Goal: Task Accomplishment & Management: Use online tool/utility

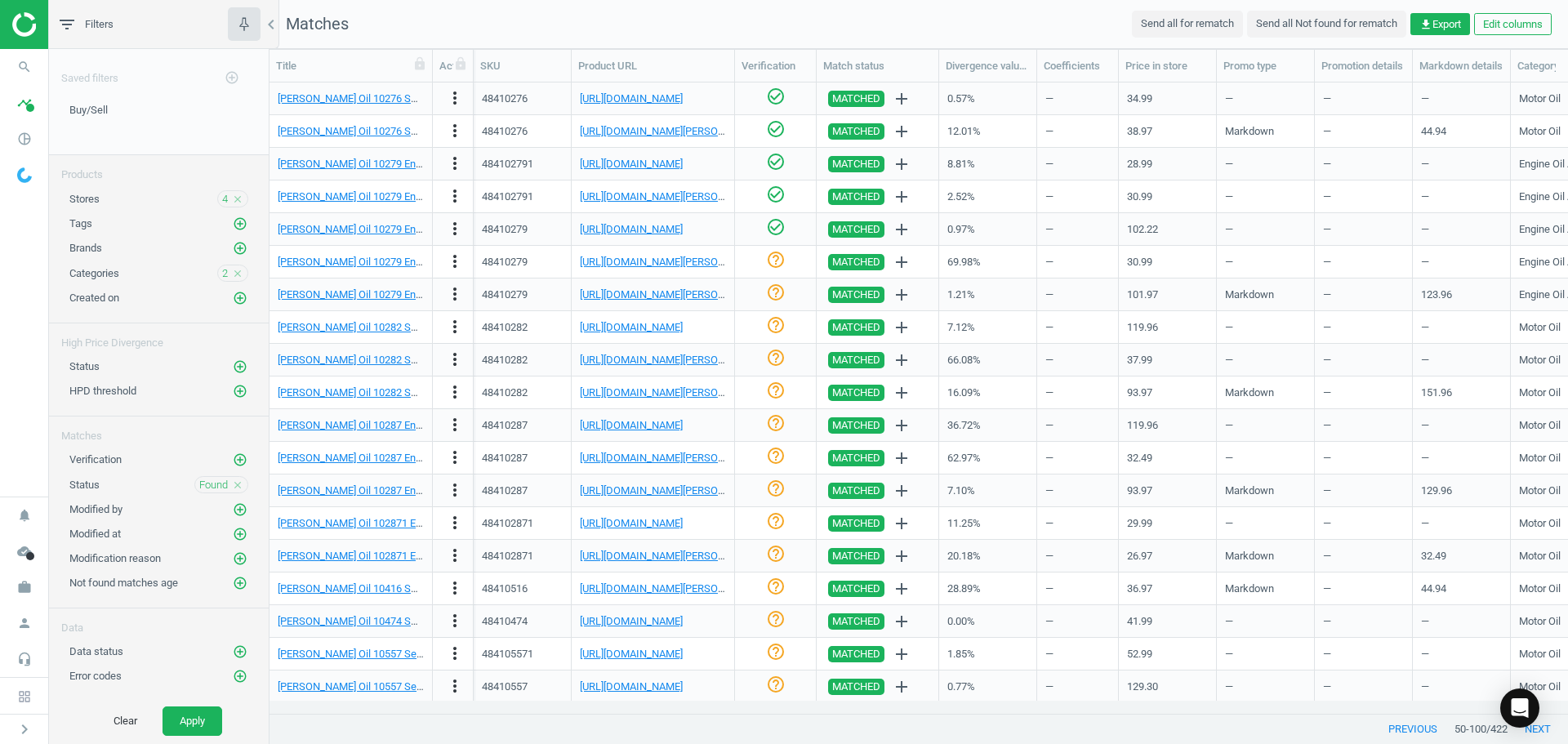
scroll to position [606, 1286]
click at [394, 265] on link "[PERSON_NAME] Oil 10279 Engine Oil Stop Leak, 1 Gallon, Case Of 4" at bounding box center [434, 261] width 315 height 12
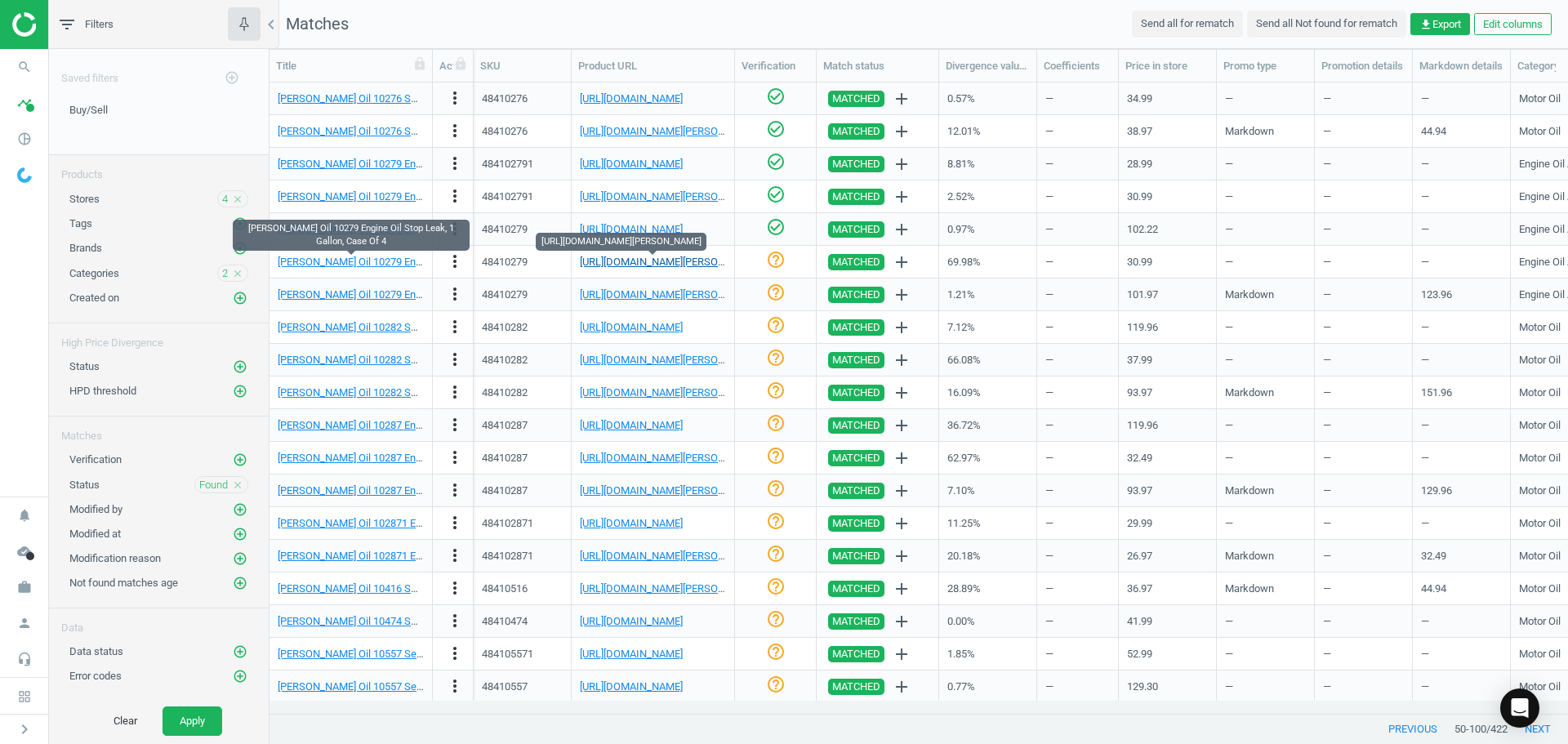
click at [622, 260] on link "[URL][DOMAIN_NAME][PERSON_NAME]" at bounding box center [671, 261] width 181 height 12
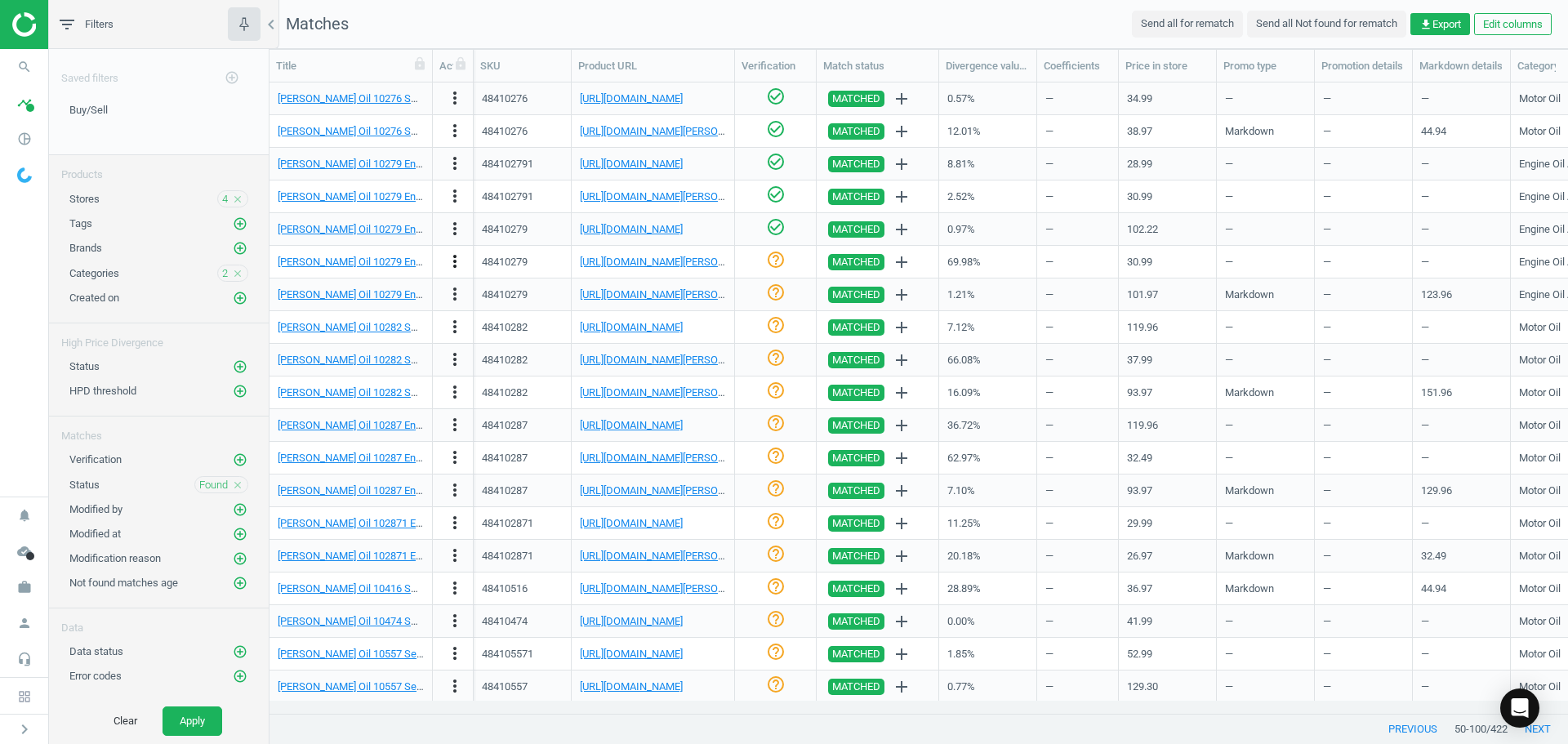
click at [452, 267] on icon "more_vert" at bounding box center [455, 260] width 20 height 20
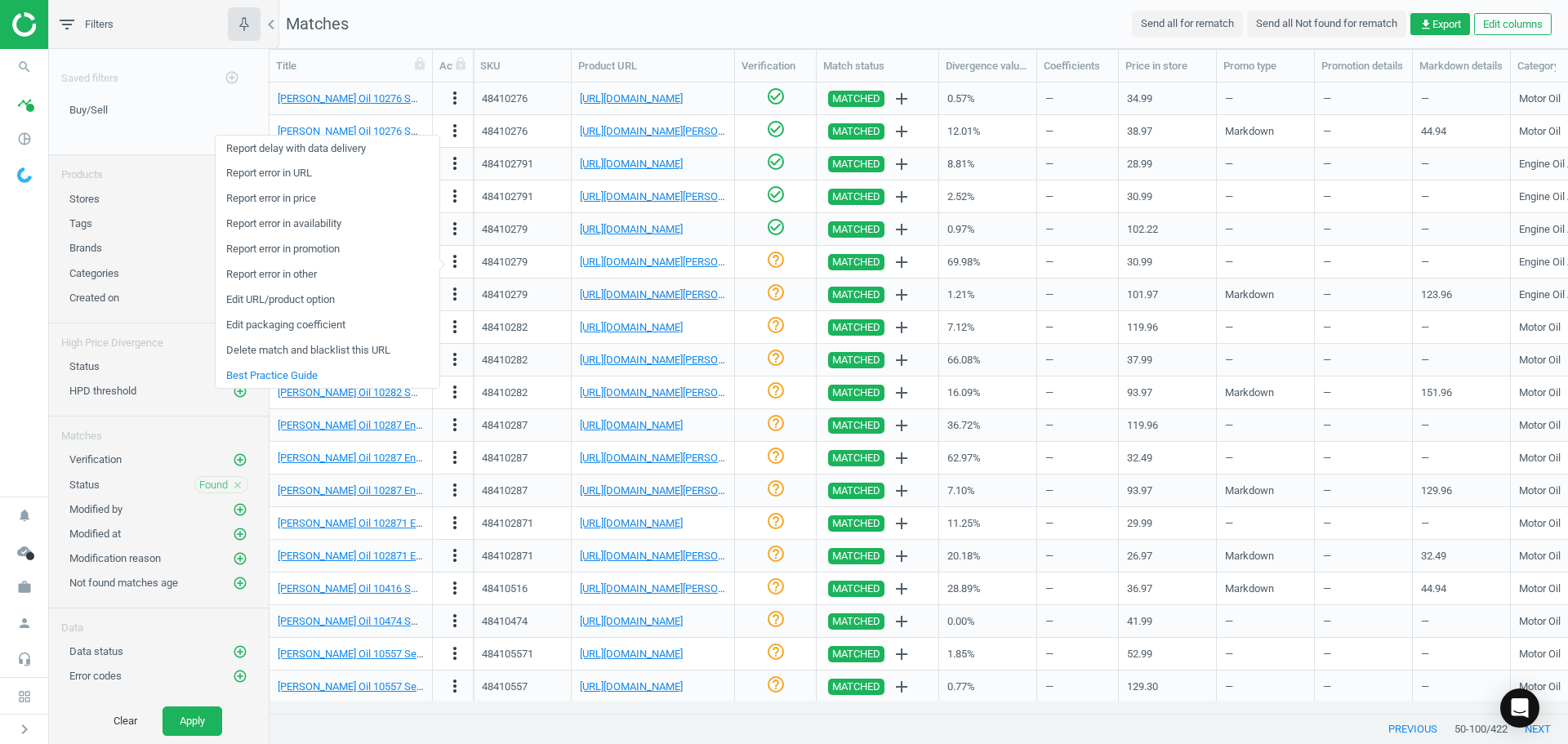
click at [319, 328] on link "Edit packaging coefficient" at bounding box center [328, 325] width 224 height 25
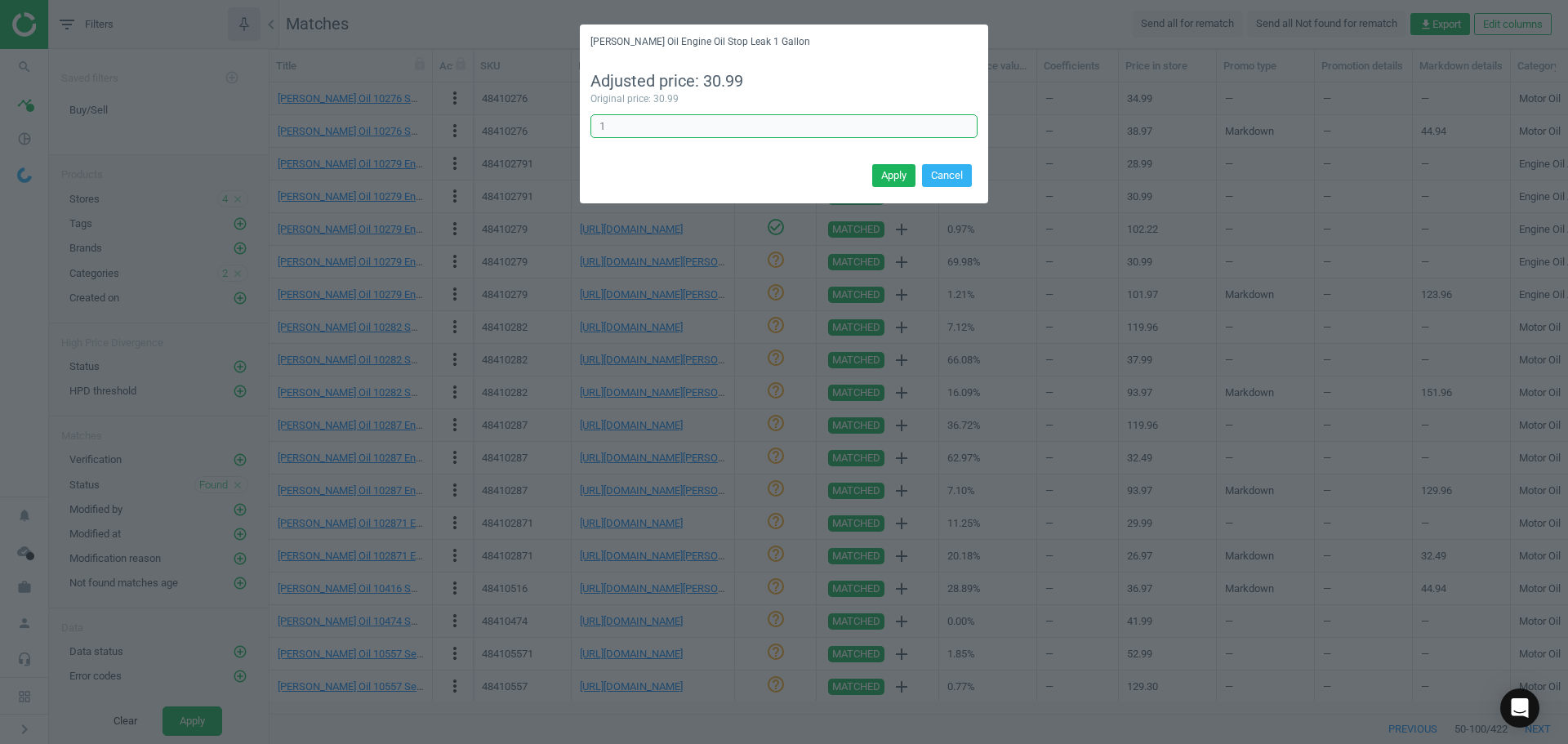
drag, startPoint x: 642, startPoint y: 128, endPoint x: 511, endPoint y: 120, distance: 131.2
click at [516, 120] on div "[PERSON_NAME] Oil Engine Oil Stop Leak 1 Gallon Adjusted price: 30.99 Original …" at bounding box center [784, 372] width 1568 height 744
type input "4"
click at [883, 177] on button "Apply" at bounding box center [894, 175] width 43 height 22
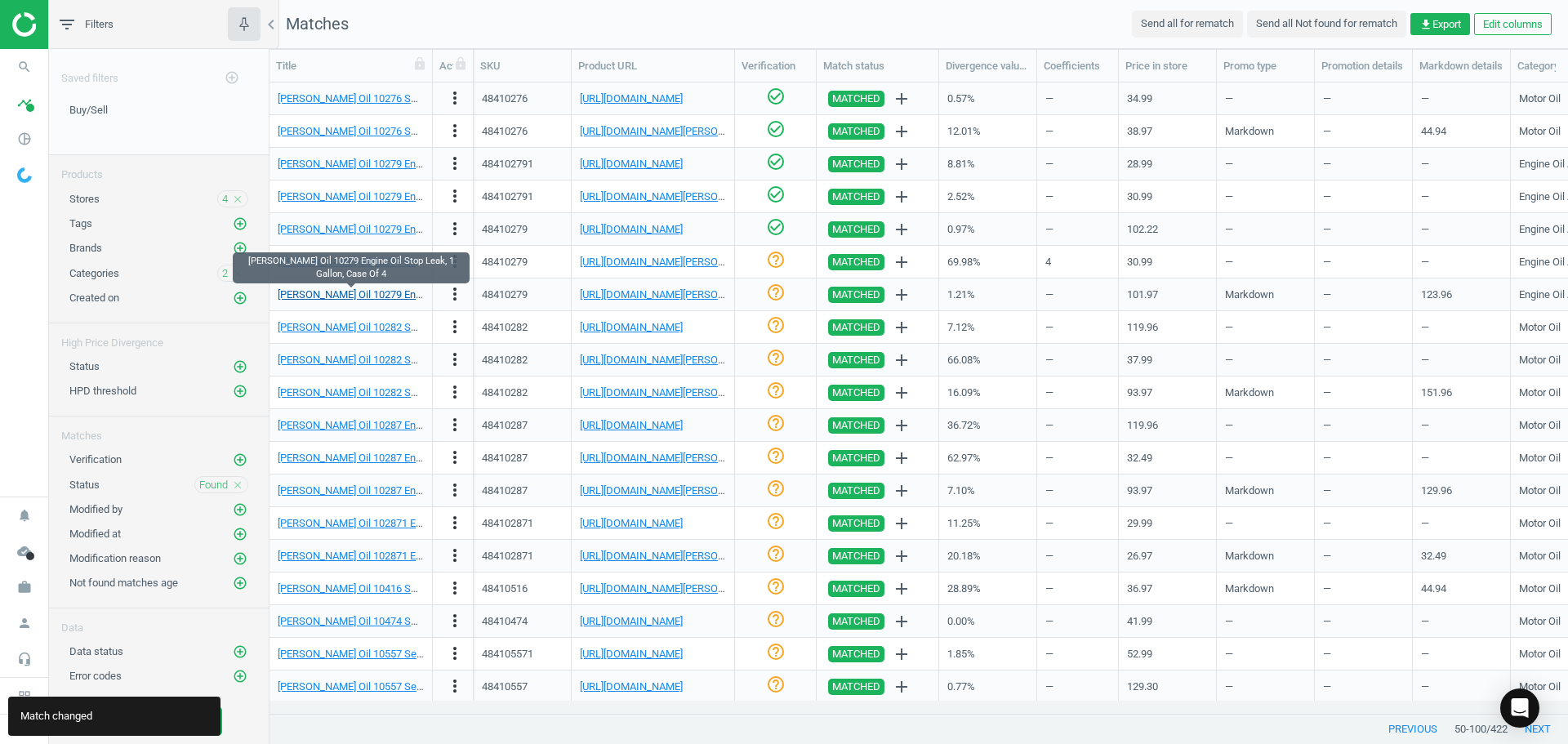
click at [362, 297] on link "[PERSON_NAME] Oil 10279 Engine Oil Stop Leak, 1 Gallon, Case Of 4" at bounding box center [434, 294] width 315 height 12
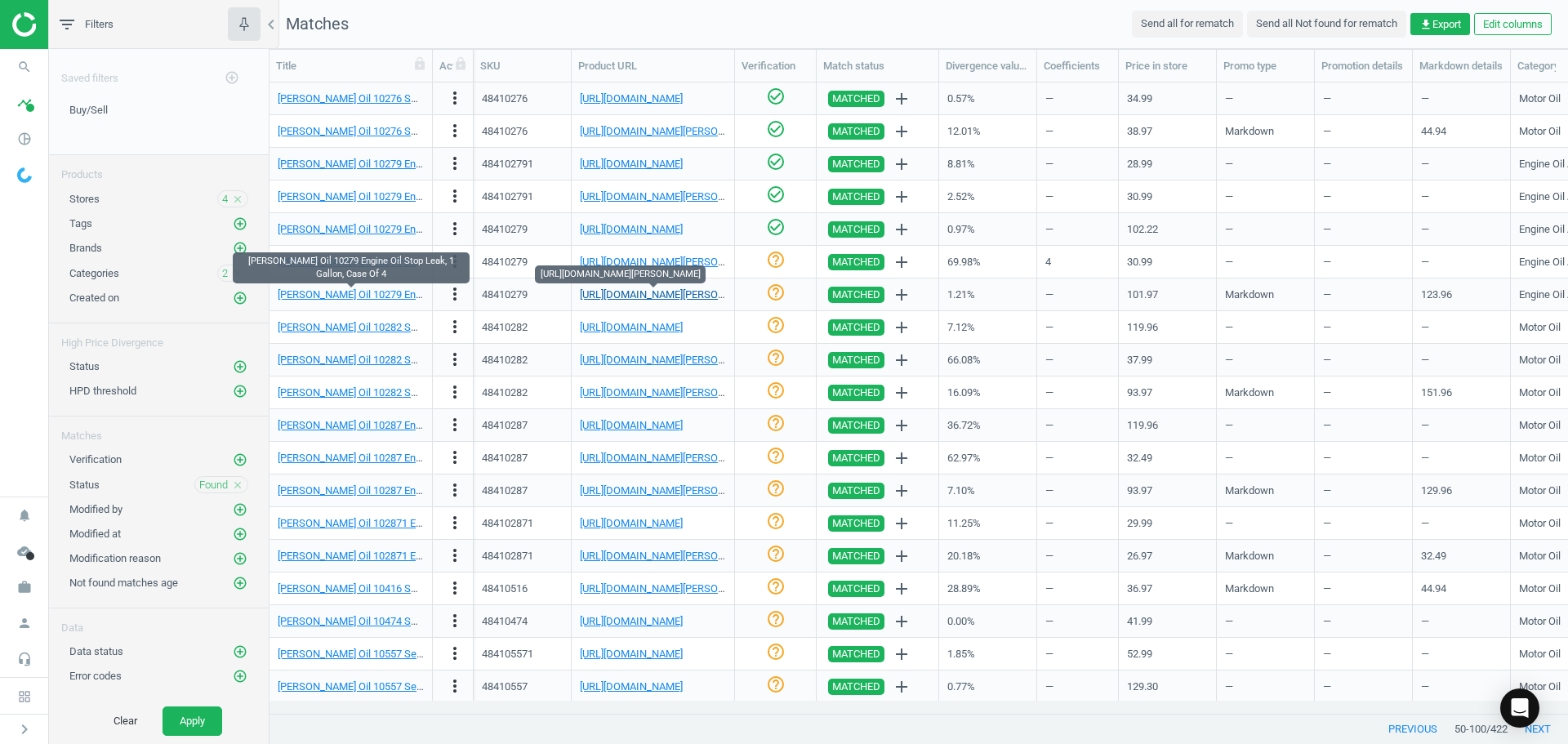
click at [641, 289] on link "[URL][DOMAIN_NAME][PERSON_NAME]" at bounding box center [671, 294] width 181 height 12
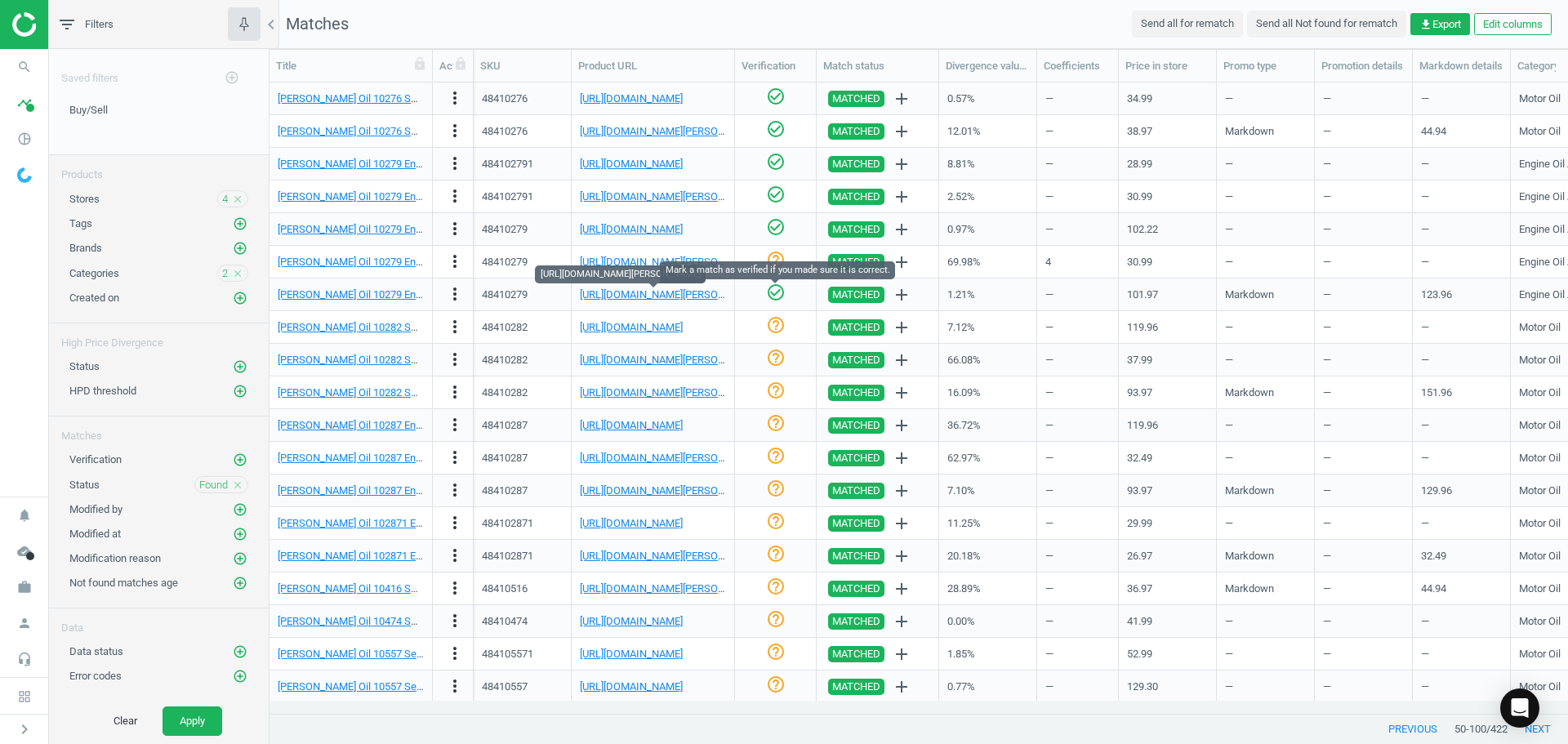
click at [778, 287] on icon "check_circle_outline" at bounding box center [775, 292] width 20 height 20
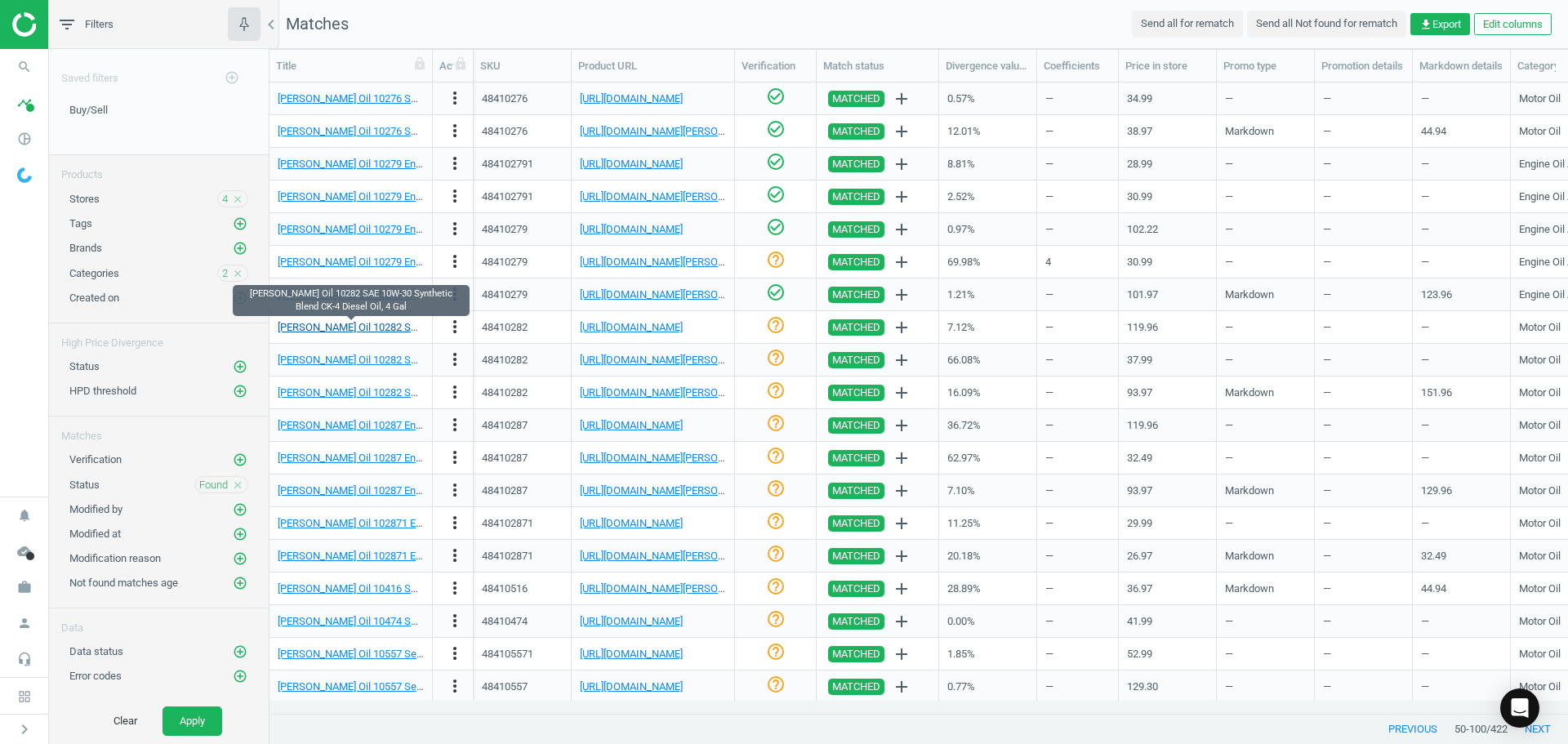
click at [347, 324] on link "[PERSON_NAME] Oil 10282 SAE 10W-30 Synthetic Blend CK-4 Diesel Oil, 4 Gal" at bounding box center [456, 327] width 358 height 12
click at [617, 321] on link "[URL][DOMAIN_NAME]" at bounding box center [631, 327] width 103 height 12
click at [390, 334] on div "[PERSON_NAME] Oil 10282 SAE 10W-30 Synthetic Blend CK-4 Diesel Oil, 4 Gal" at bounding box center [350, 328] width 147 height 15
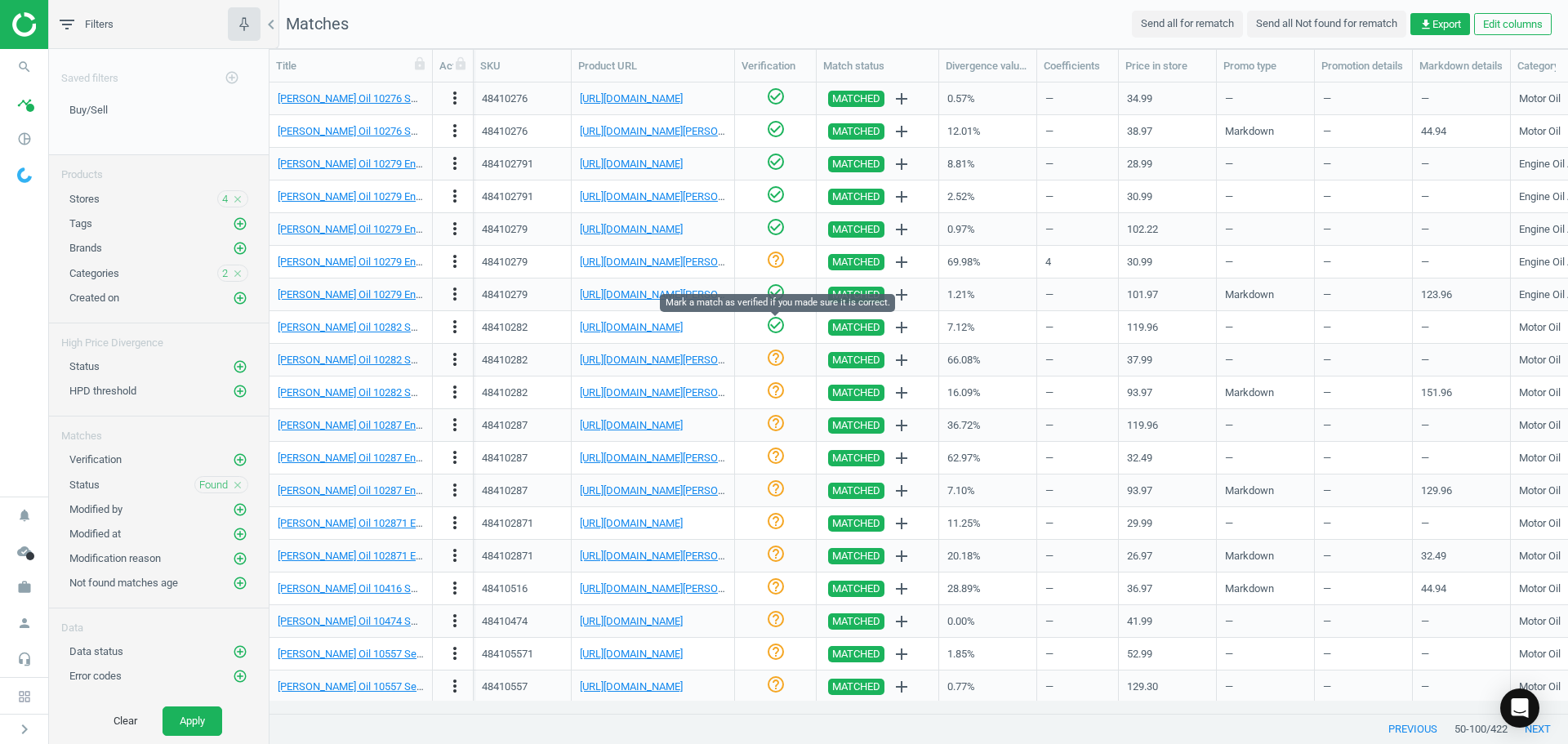
click at [777, 328] on icon "check_circle_outline" at bounding box center [775, 325] width 20 height 20
click at [391, 358] on link "[PERSON_NAME] Oil 10282 SAE 10W-30 Synthetic Blend CK-4 Diesel Oil, 4 Gal" at bounding box center [456, 359] width 358 height 12
click at [615, 365] on link "[URL][DOMAIN_NAME][PERSON_NAME]" at bounding box center [671, 359] width 181 height 12
click at [459, 360] on icon "more_vert" at bounding box center [455, 358] width 20 height 20
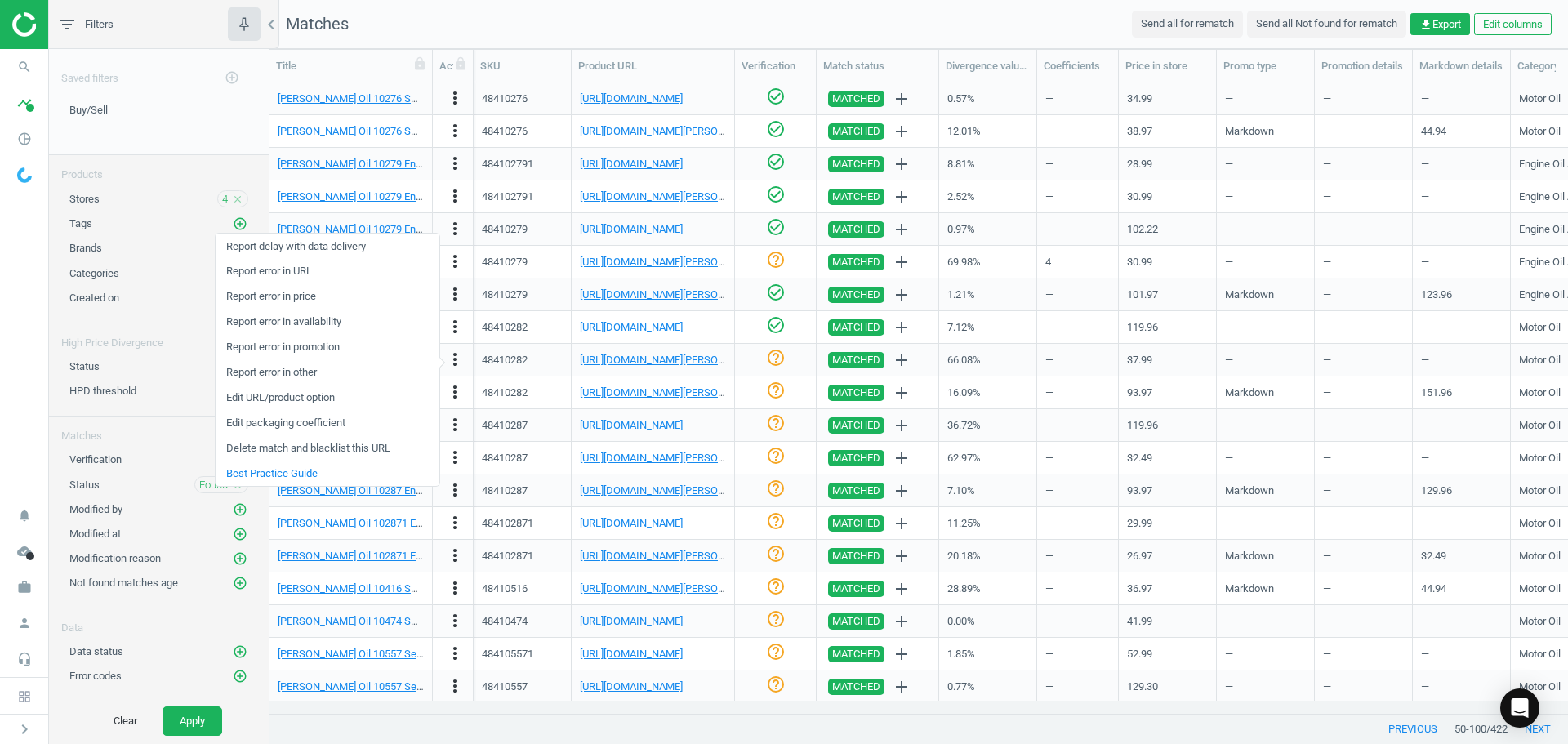
click at [318, 423] on link "Edit packaging coefficient" at bounding box center [328, 423] width 224 height 25
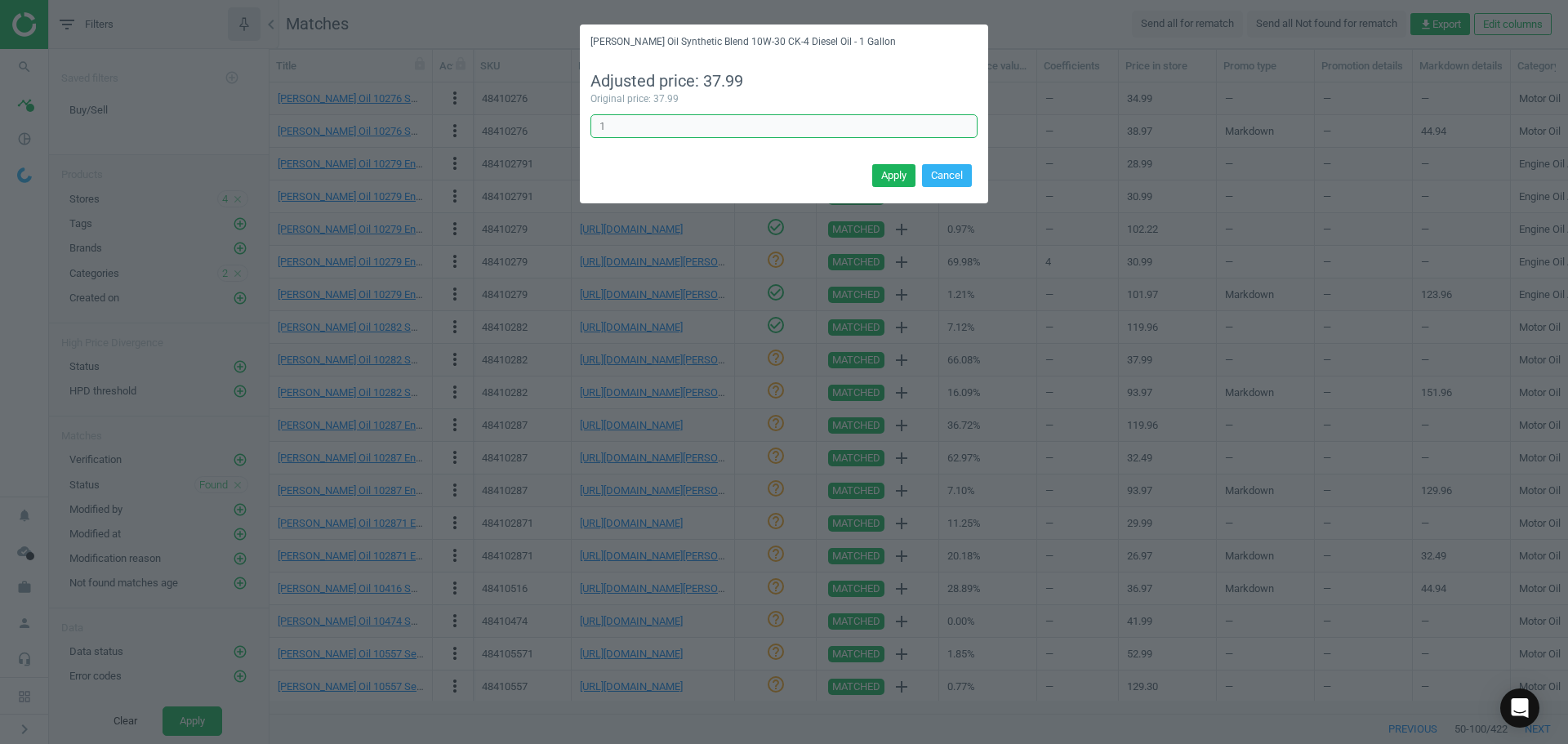
drag, startPoint x: 619, startPoint y: 127, endPoint x: 563, endPoint y: 120, distance: 56.4
click at [571, 122] on div "[PERSON_NAME] Oil Synthetic Blend 10W-30 CK-4 Diesel Oil - 1 Gallon Adjusted pr…" at bounding box center [784, 372] width 1568 height 744
type input "4"
click at [889, 172] on button "Apply" at bounding box center [894, 175] width 43 height 22
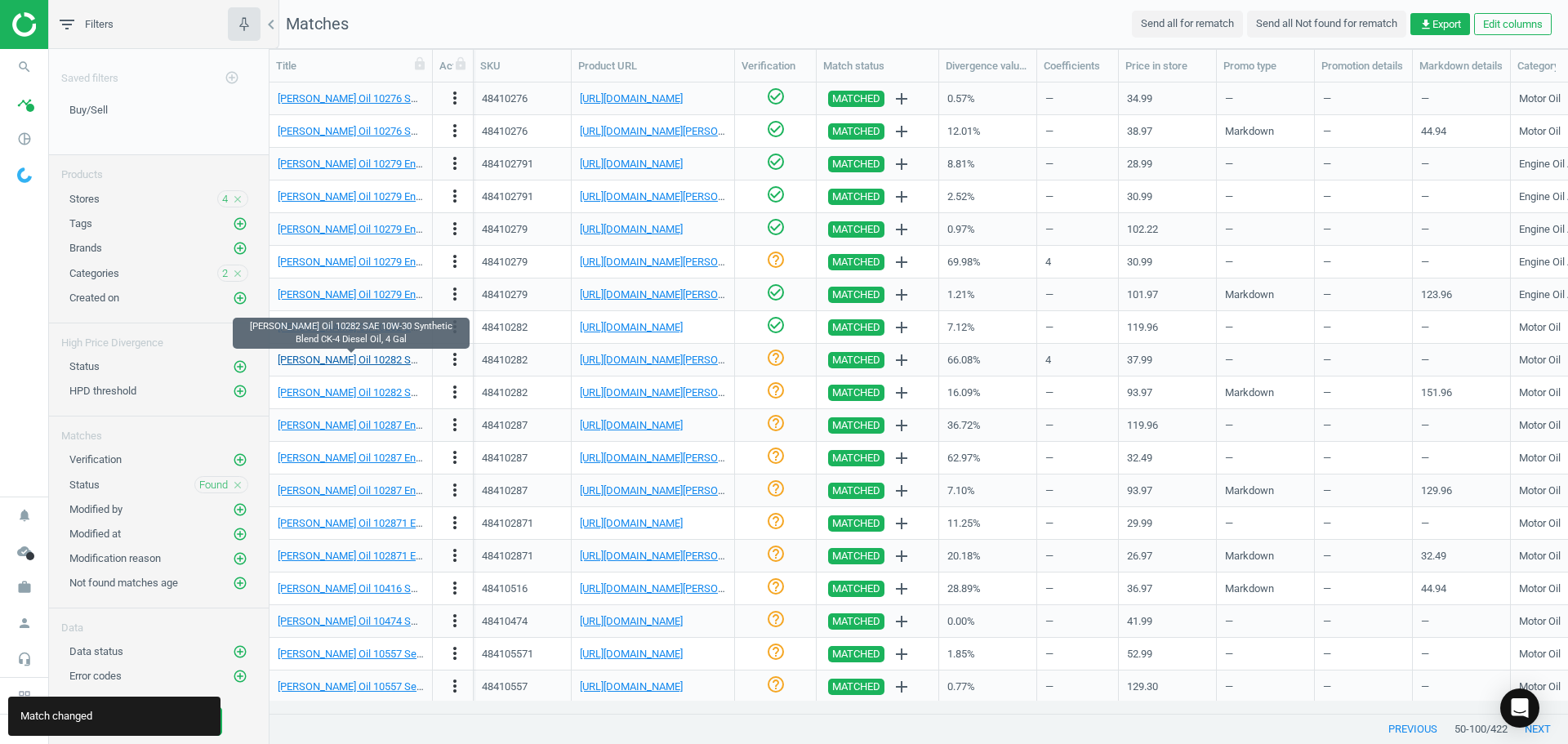
click at [374, 359] on link "[PERSON_NAME] Oil 10282 SAE 10W-30 Synthetic Blend CK-4 Diesel Oil, 4 Gal" at bounding box center [456, 359] width 358 height 12
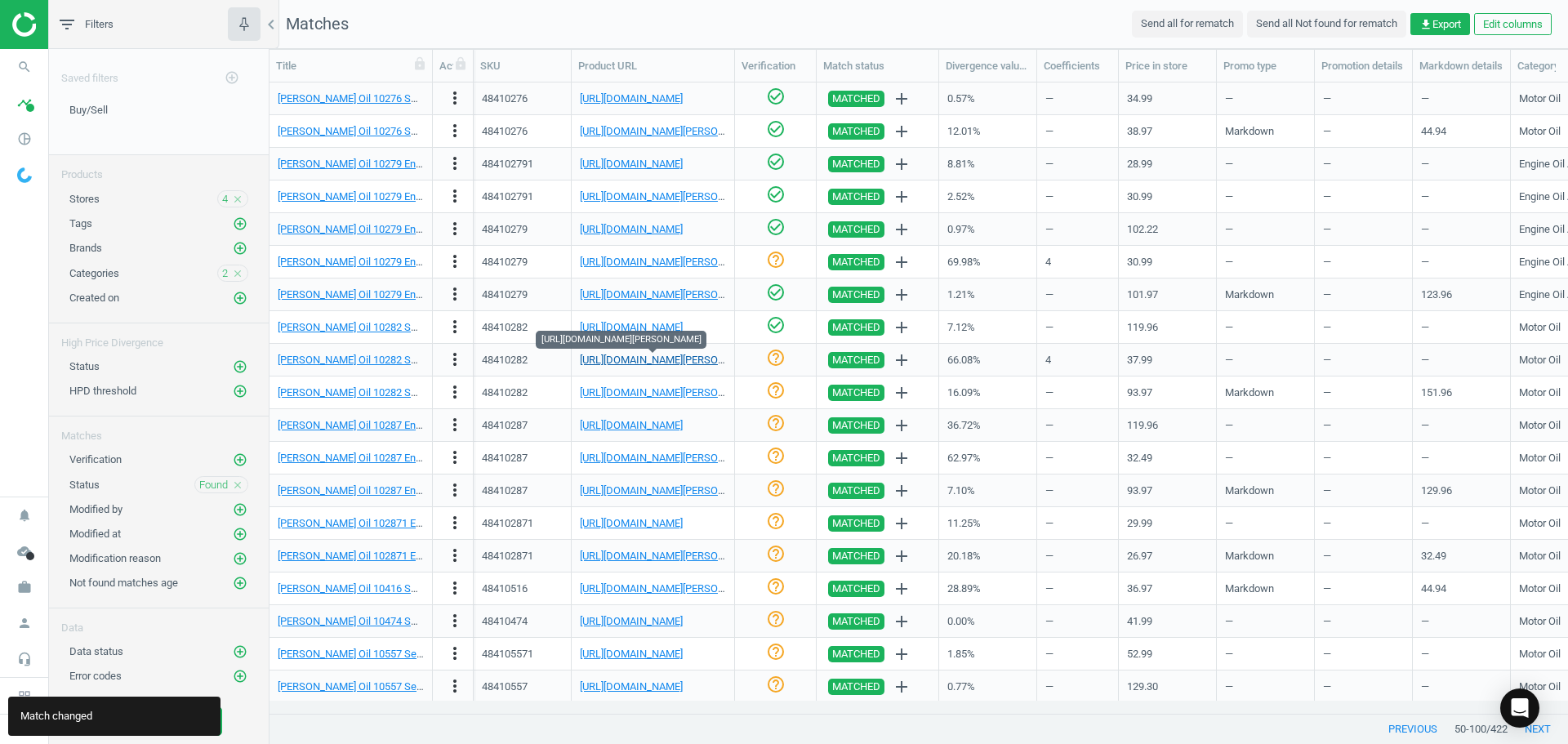
click at [627, 362] on link "[URL][DOMAIN_NAME][PERSON_NAME]" at bounding box center [671, 359] width 181 height 12
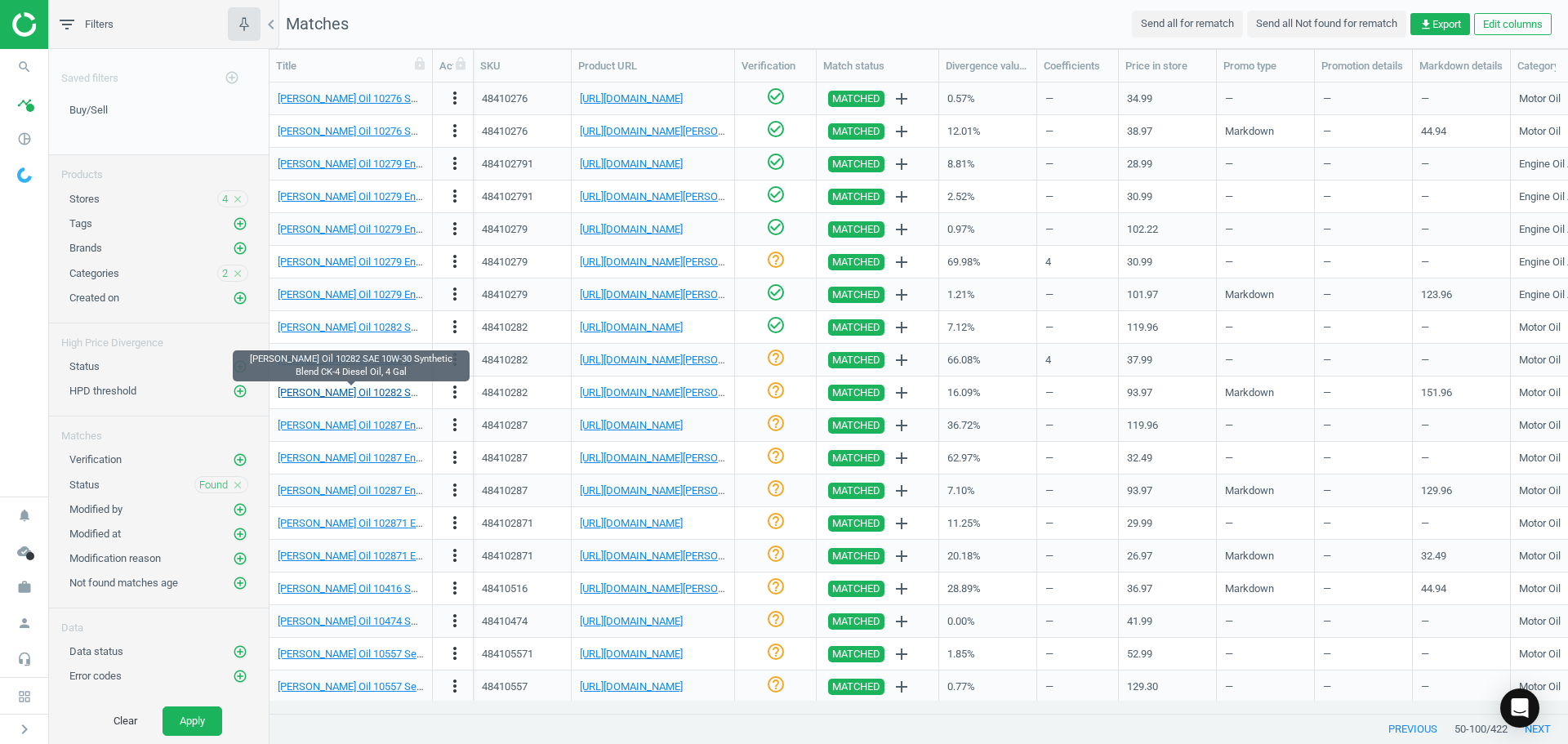
click at [376, 396] on link "[PERSON_NAME] Oil 10282 SAE 10W-30 Synthetic Blend CK-4 Diesel Oil, 4 Gal" at bounding box center [456, 392] width 358 height 12
click at [625, 393] on link "[URL][DOMAIN_NAME][PERSON_NAME]" at bounding box center [671, 392] width 181 height 12
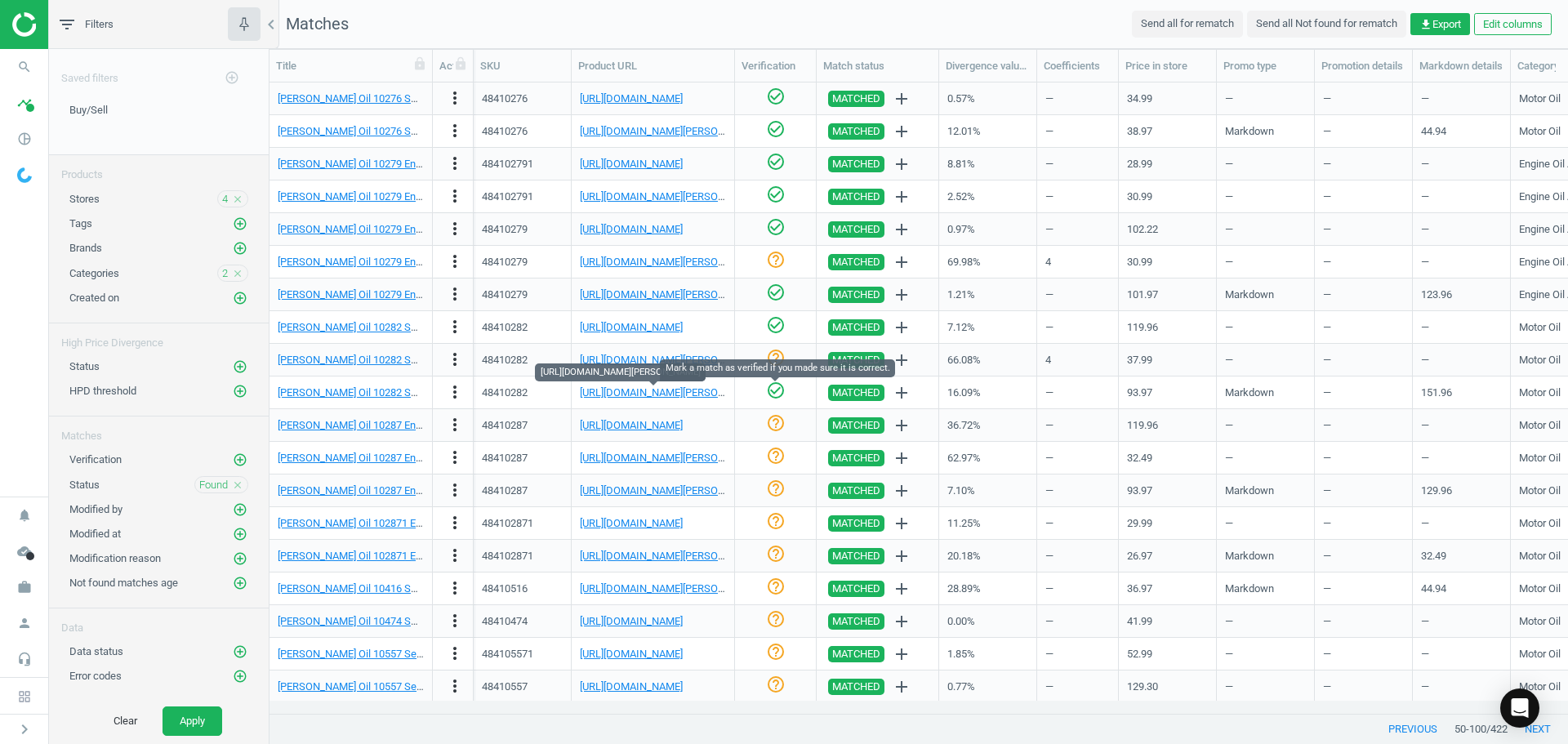
click at [771, 383] on icon "check_circle_outline" at bounding box center [775, 390] width 20 height 20
click at [372, 414] on div "[PERSON_NAME] Oil 10287 Engine Oils, 15W40 CK- 4 Diesel Oil, 4 Gallon" at bounding box center [350, 425] width 147 height 29
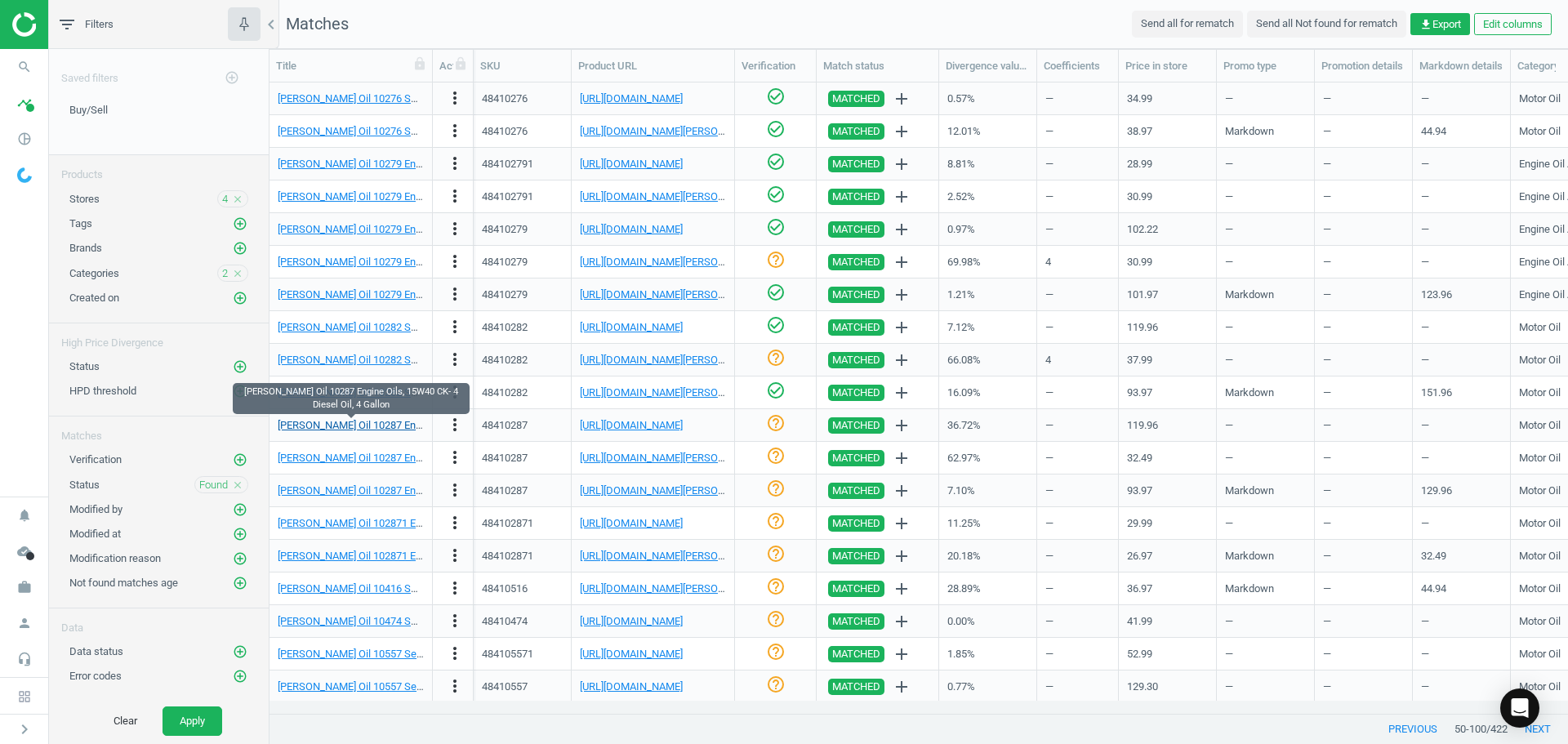
click at [370, 424] on link "[PERSON_NAME] Oil 10287 Engine Oils, 15W40 CK- 4 Diesel Oil, 4 Gallon" at bounding box center [443, 425] width 332 height 12
click at [675, 428] on link "[URL][DOMAIN_NAME]" at bounding box center [631, 425] width 103 height 12
click at [379, 425] on link "[PERSON_NAME] Oil 10287 Engine Oils, 15W40 CK- 4 Diesel Oil, 4 Gallon" at bounding box center [443, 425] width 332 height 12
click at [327, 427] on link "[PERSON_NAME] Oil 10287 Engine Oils, 15W40 CK- 4 Diesel Oil, 4 Gallon" at bounding box center [443, 425] width 332 height 12
click at [663, 427] on link "[URL][DOMAIN_NAME]" at bounding box center [631, 425] width 103 height 12
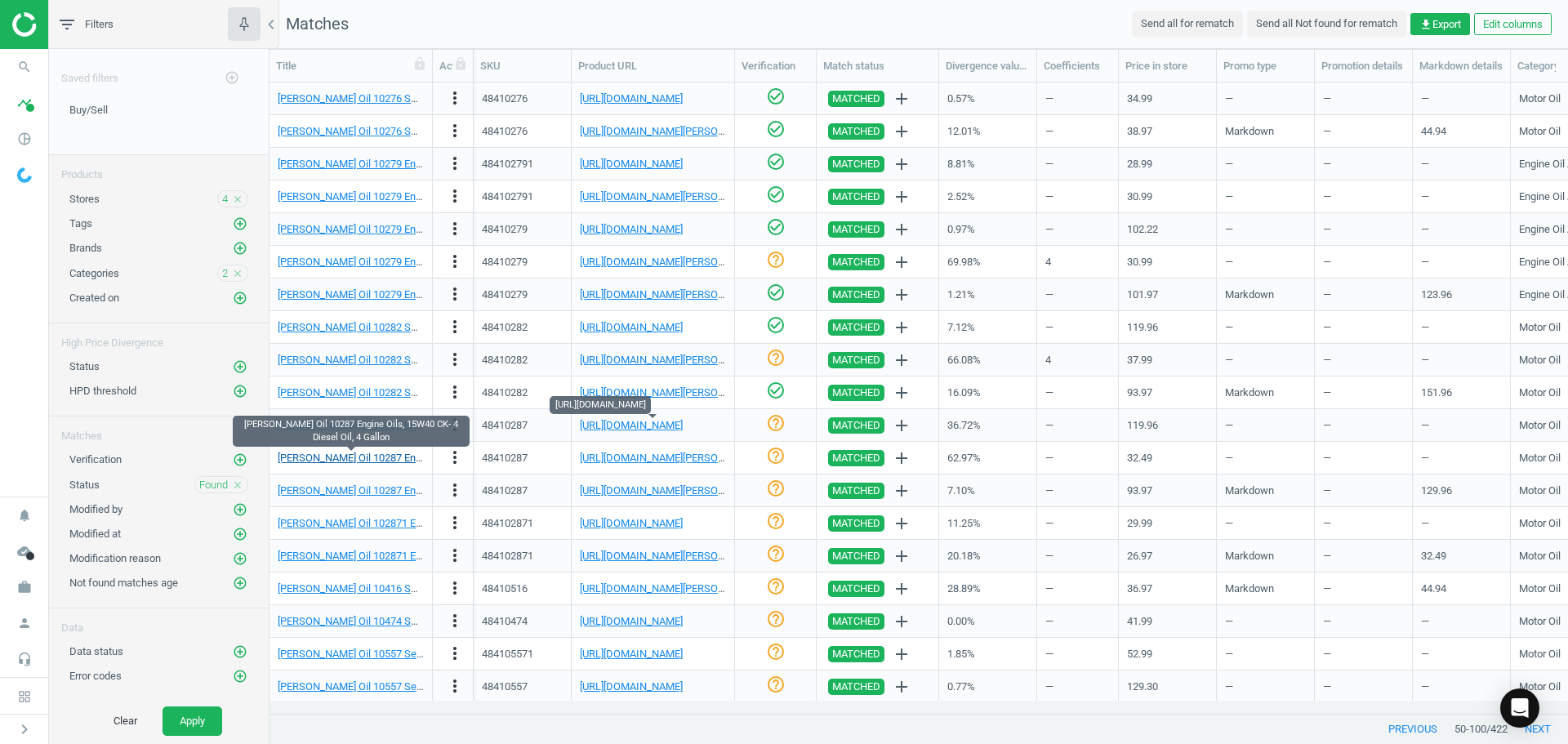
click at [367, 457] on link "[PERSON_NAME] Oil 10287 Engine Oils, 15W40 CK- 4 Diesel Oil, 4 Gallon" at bounding box center [443, 457] width 332 height 12
click at [636, 459] on link "[URL][DOMAIN_NAME][PERSON_NAME]" at bounding box center [671, 457] width 181 height 12
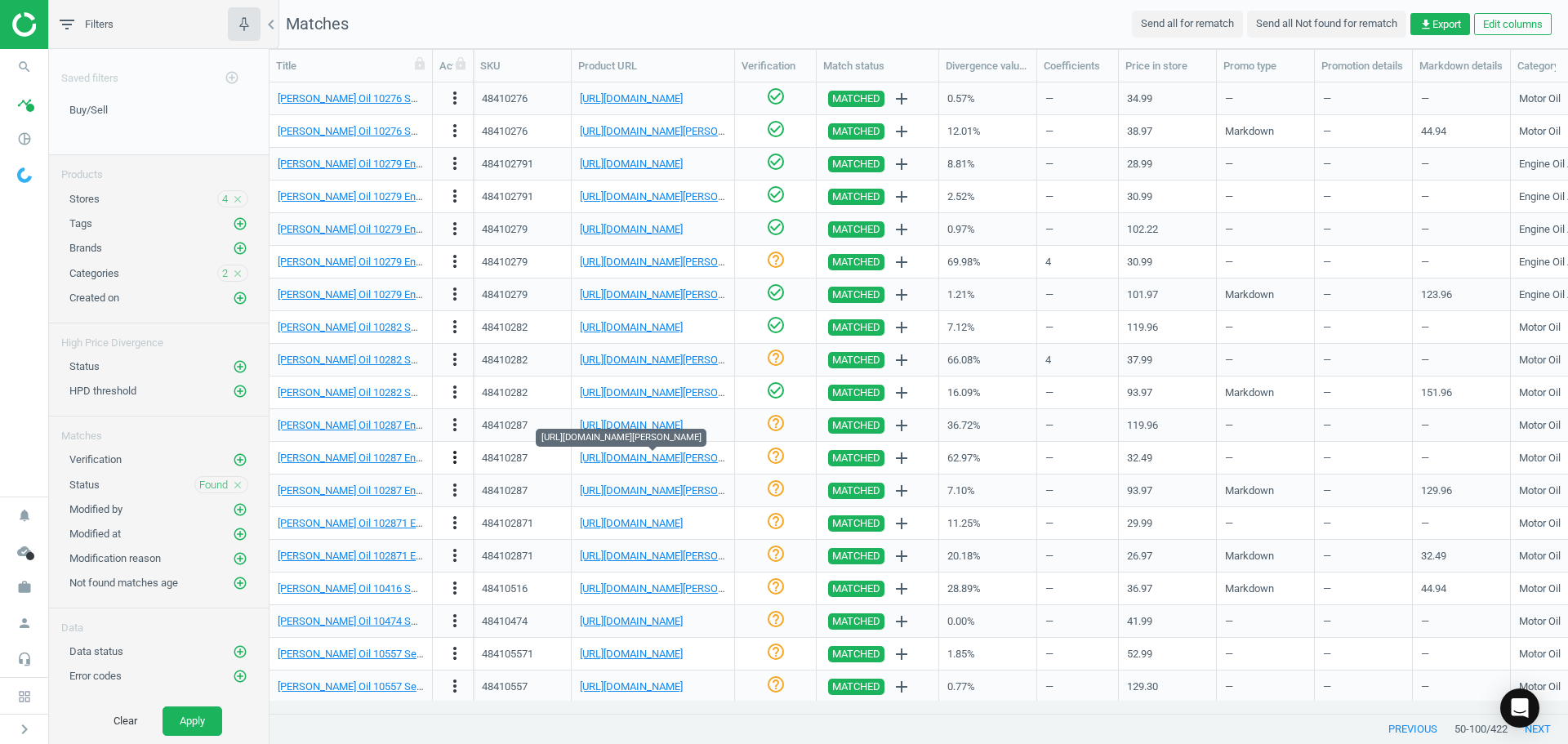
click at [454, 456] on icon "more_vert" at bounding box center [455, 456] width 20 height 20
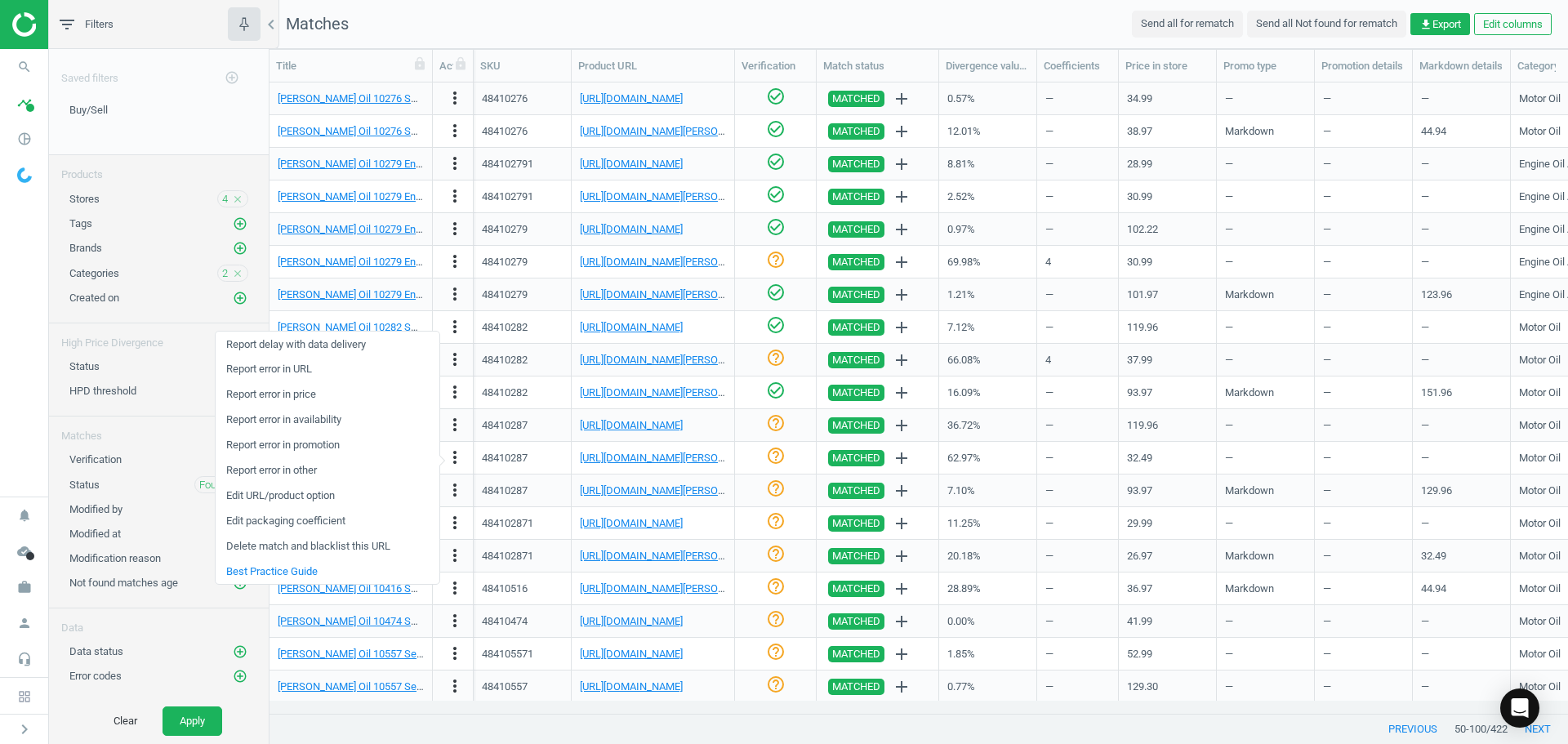
click at [342, 518] on link "Edit packaging coefficient" at bounding box center [328, 521] width 224 height 25
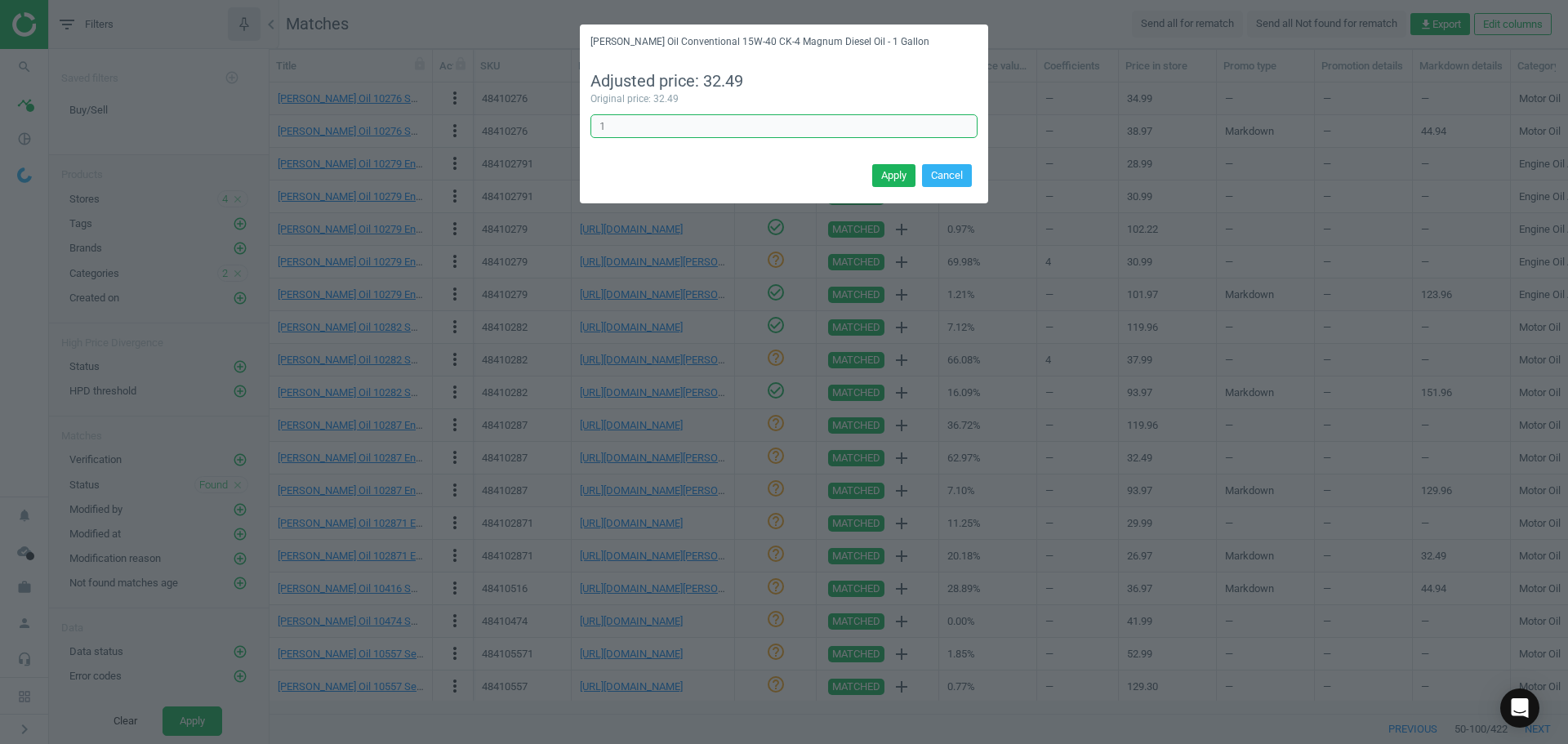
drag, startPoint x: 620, startPoint y: 129, endPoint x: 502, endPoint y: 125, distance: 118.1
click at [513, 125] on div "[PERSON_NAME] Oil Conventional 15W-40 CK-4 Magnum Diesel Oil - 1 Gallon Adjuste…" at bounding box center [784, 372] width 1568 height 744
type input "4"
click at [884, 173] on button "Apply" at bounding box center [894, 175] width 43 height 22
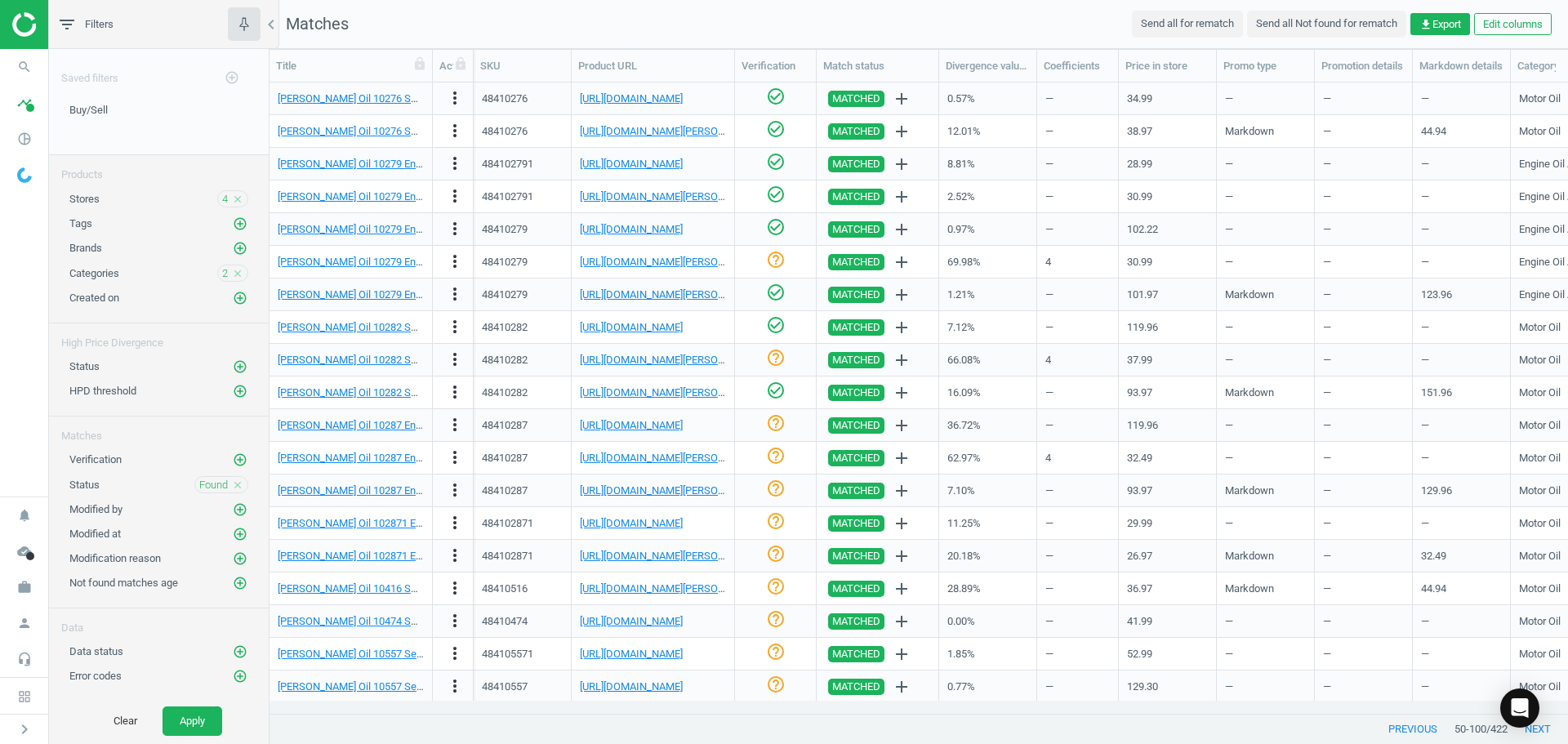
click at [1348, 133] on div "—" at bounding box center [1363, 131] width 81 height 29
click at [371, 426] on link "[PERSON_NAME] Oil 10287 Engine Oils, 15W40 CK- 4 Diesel Oil, 4 Gallon" at bounding box center [443, 425] width 332 height 12
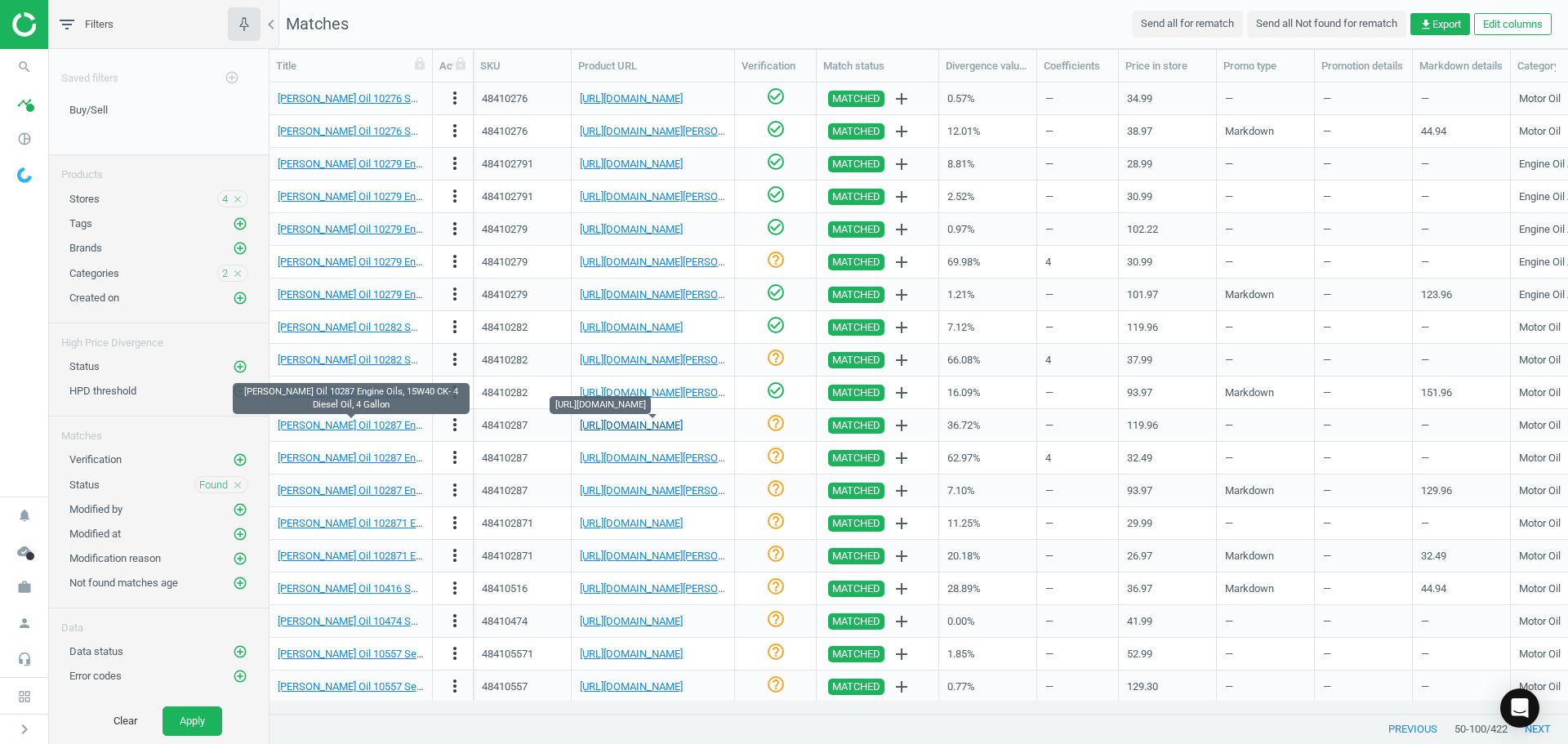
click at [657, 428] on link "[URL][DOMAIN_NAME]" at bounding box center [631, 425] width 103 height 12
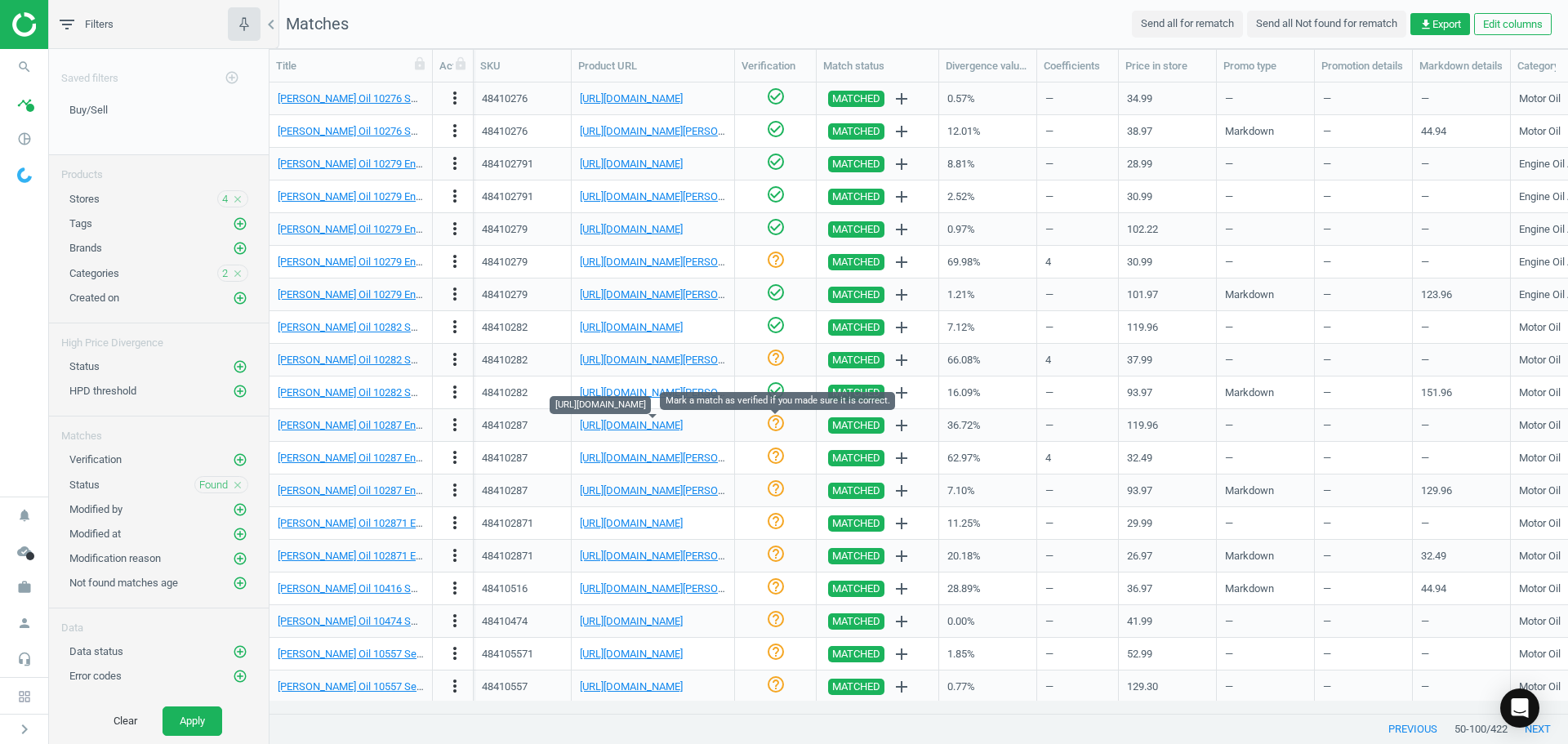
click at [781, 425] on icon "help_outline" at bounding box center [775, 423] width 20 height 20
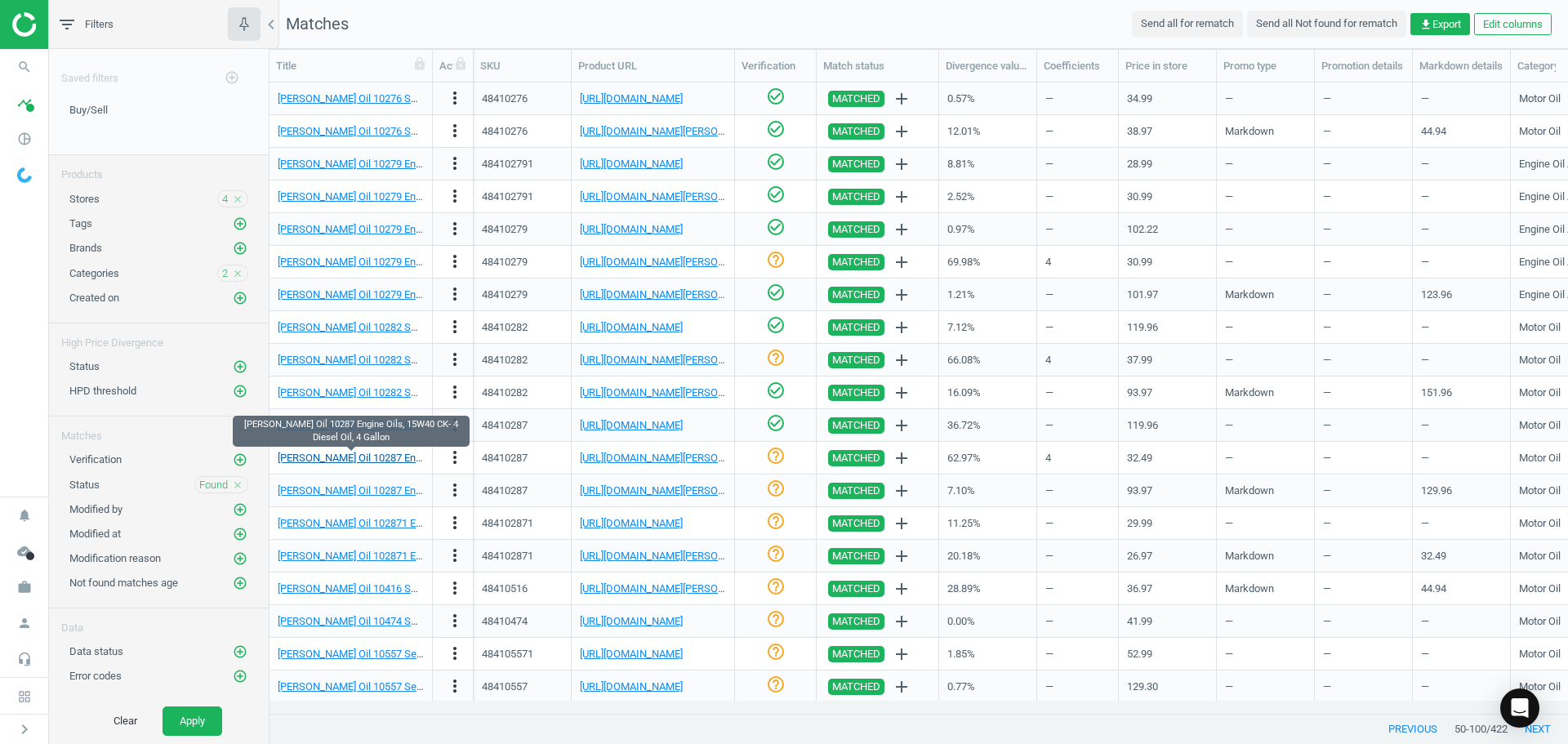
click at [377, 459] on link "[PERSON_NAME] Oil 10287 Engine Oils, 15W40 CK- 4 Diesel Oil, 4 Gallon" at bounding box center [443, 457] width 332 height 12
click at [696, 459] on link "[URL][DOMAIN_NAME][PERSON_NAME]" at bounding box center [671, 457] width 181 height 12
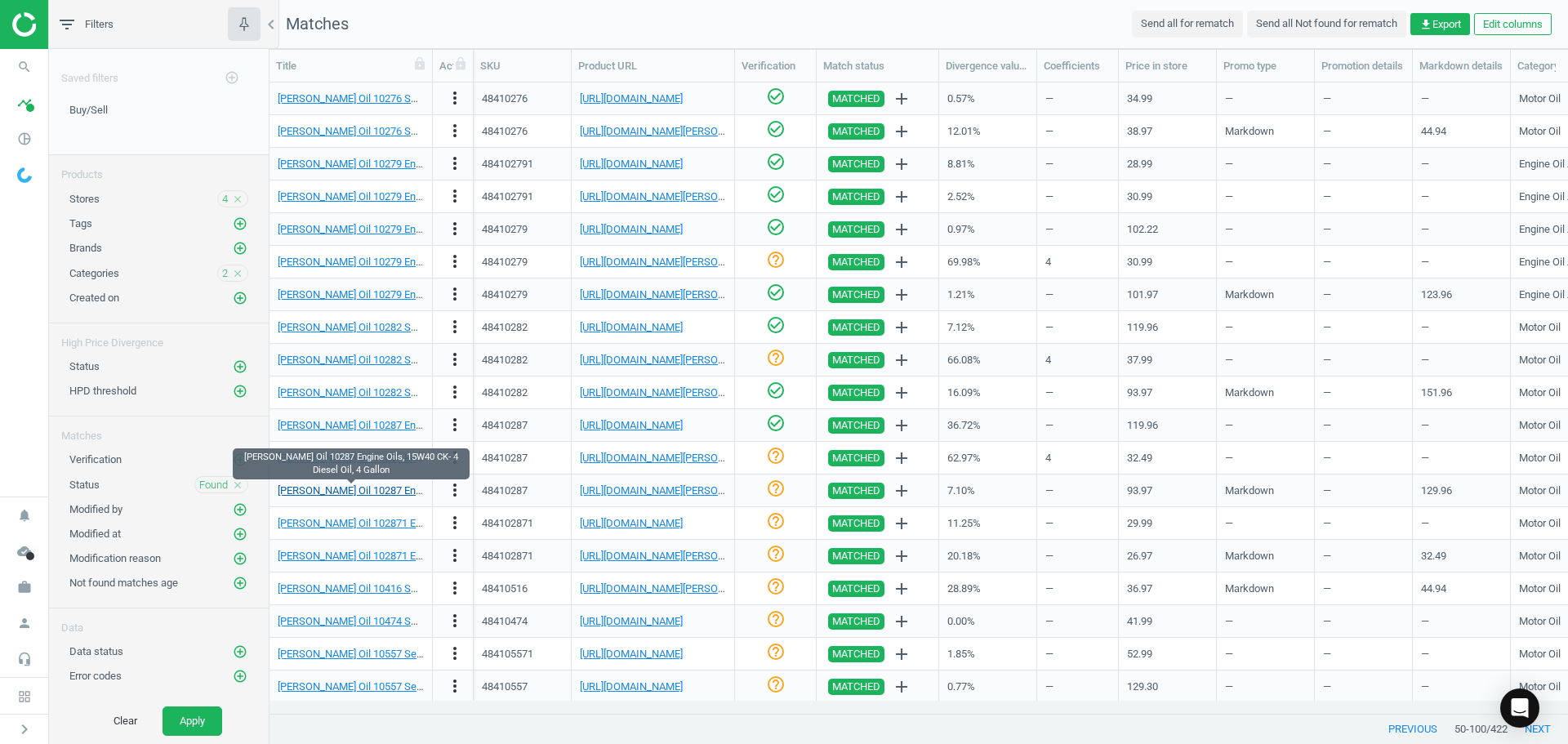
click at [373, 489] on link "[PERSON_NAME] Oil 10287 Engine Oils, 15W40 CK- 4 Diesel Oil, 4 Gallon" at bounding box center [443, 490] width 332 height 12
click at [622, 498] on div "[URL][DOMAIN_NAME][PERSON_NAME]" at bounding box center [653, 490] width 147 height 29
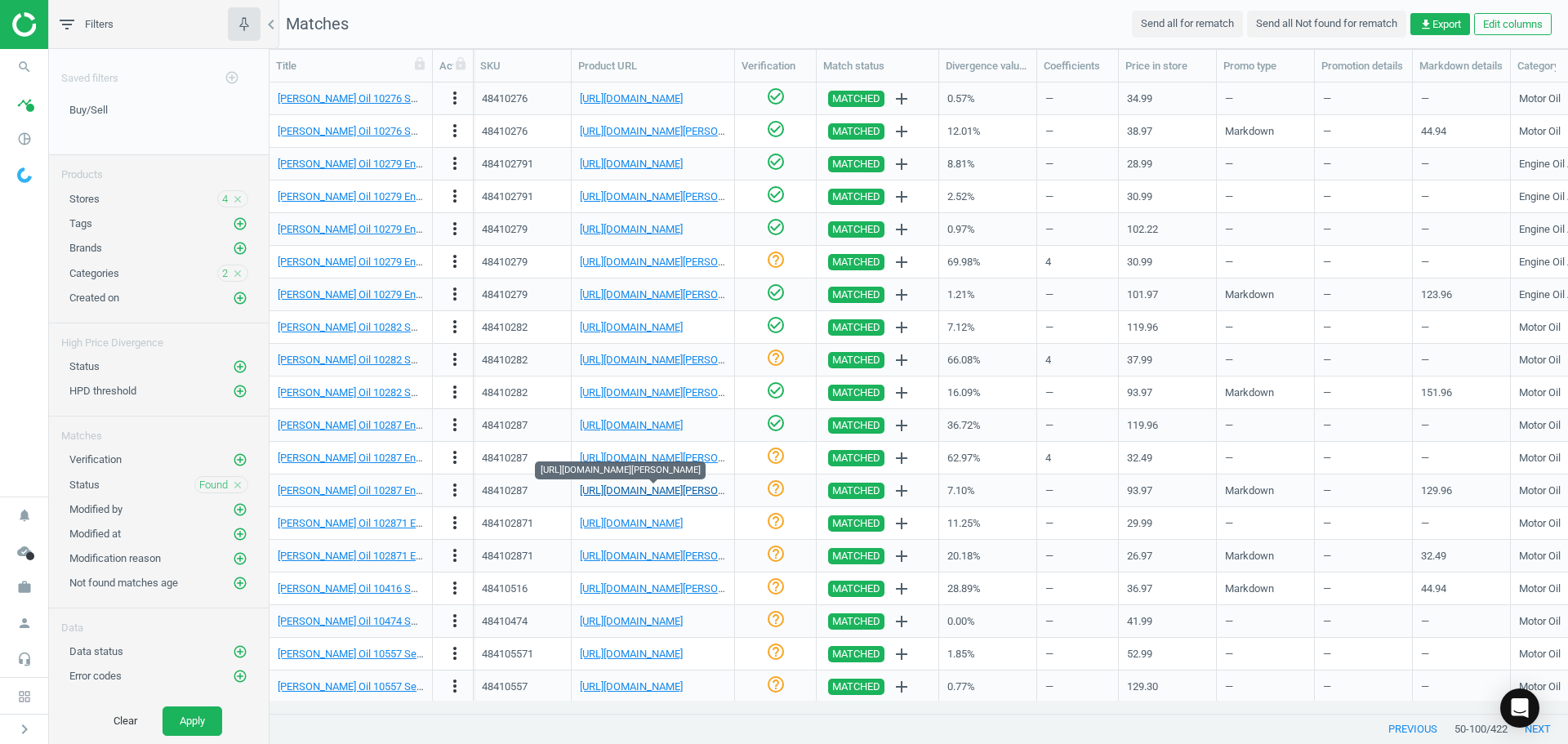
click at [623, 494] on link "[URL][DOMAIN_NAME][PERSON_NAME]" at bounding box center [671, 490] width 181 height 12
click at [771, 492] on icon "check_circle_outline" at bounding box center [775, 488] width 20 height 20
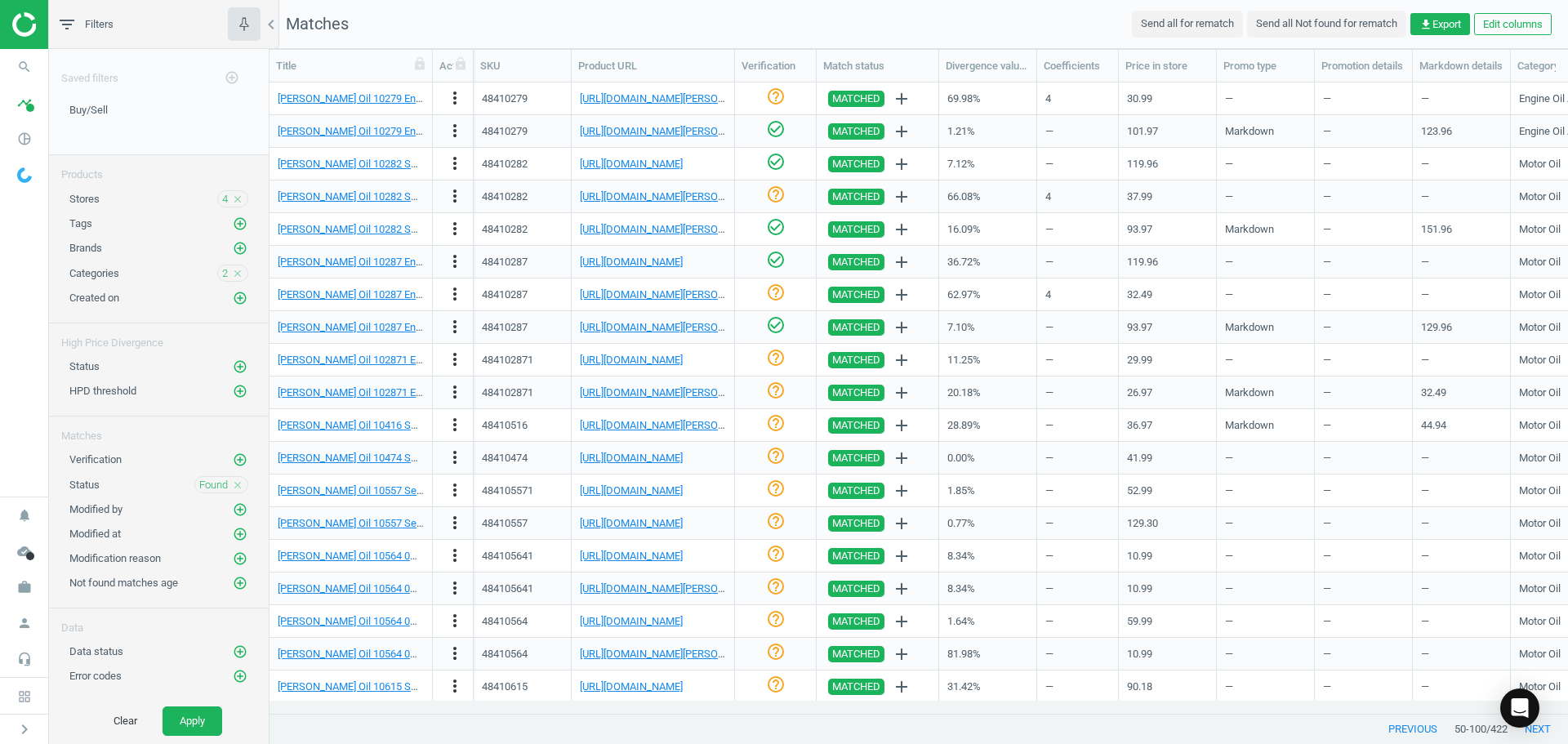
scroll to position [245, 0]
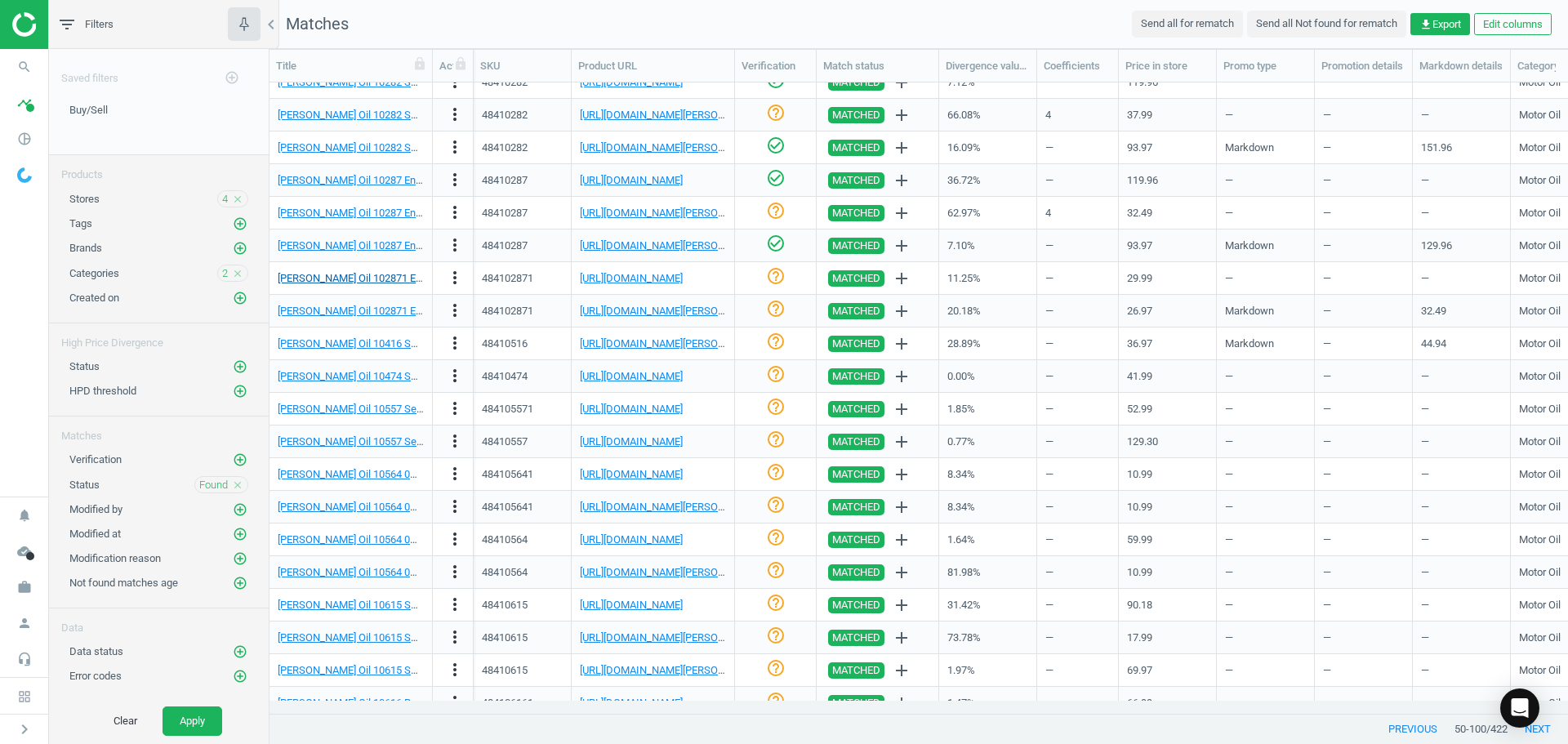
click at [392, 275] on link "[PERSON_NAME] Oil 102871 Engine Oils, 15W40, CK- 4 Diesel Oil, 1 Gal" at bounding box center [440, 277] width 326 height 12
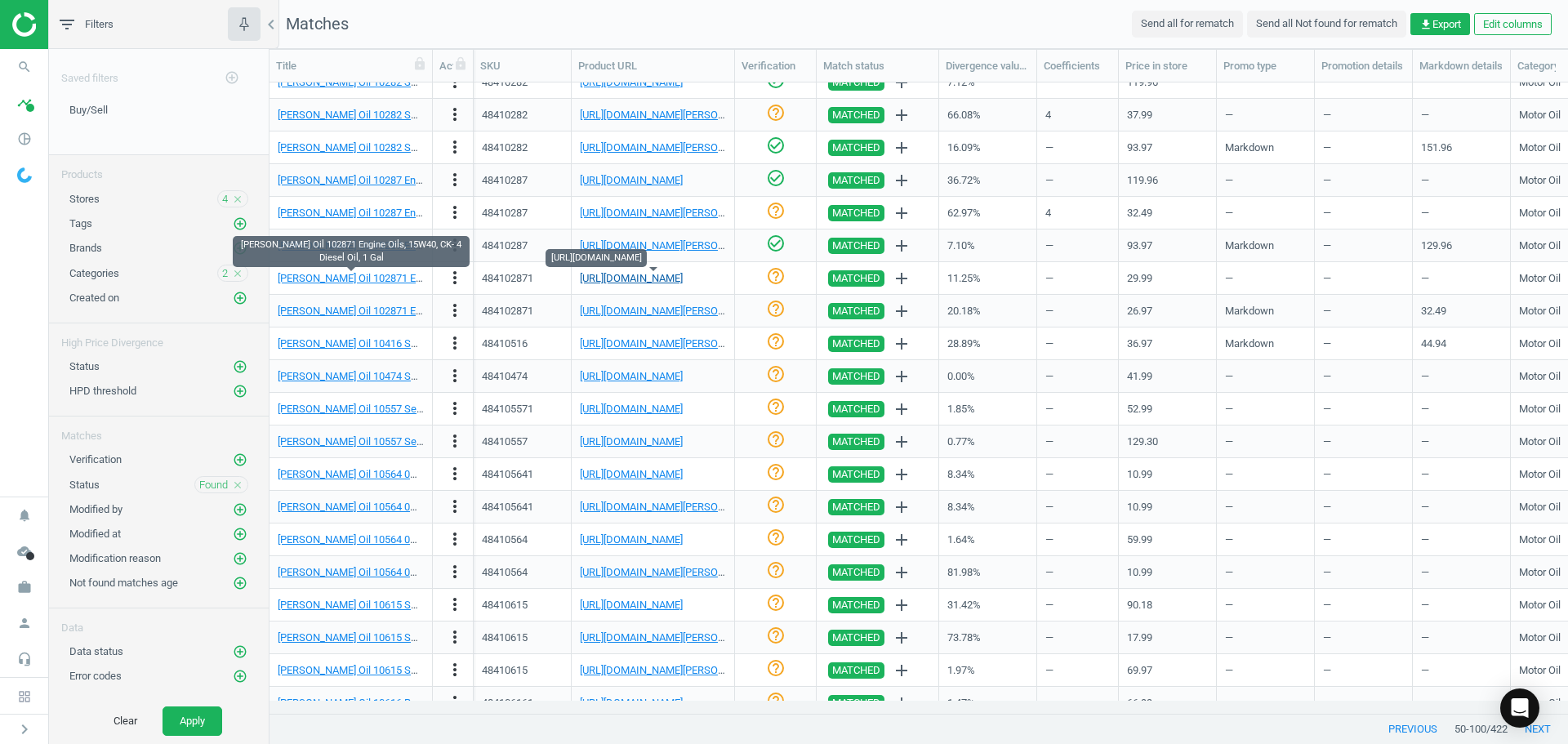
click at [595, 281] on link "[URL][DOMAIN_NAME]" at bounding box center [631, 277] width 103 height 12
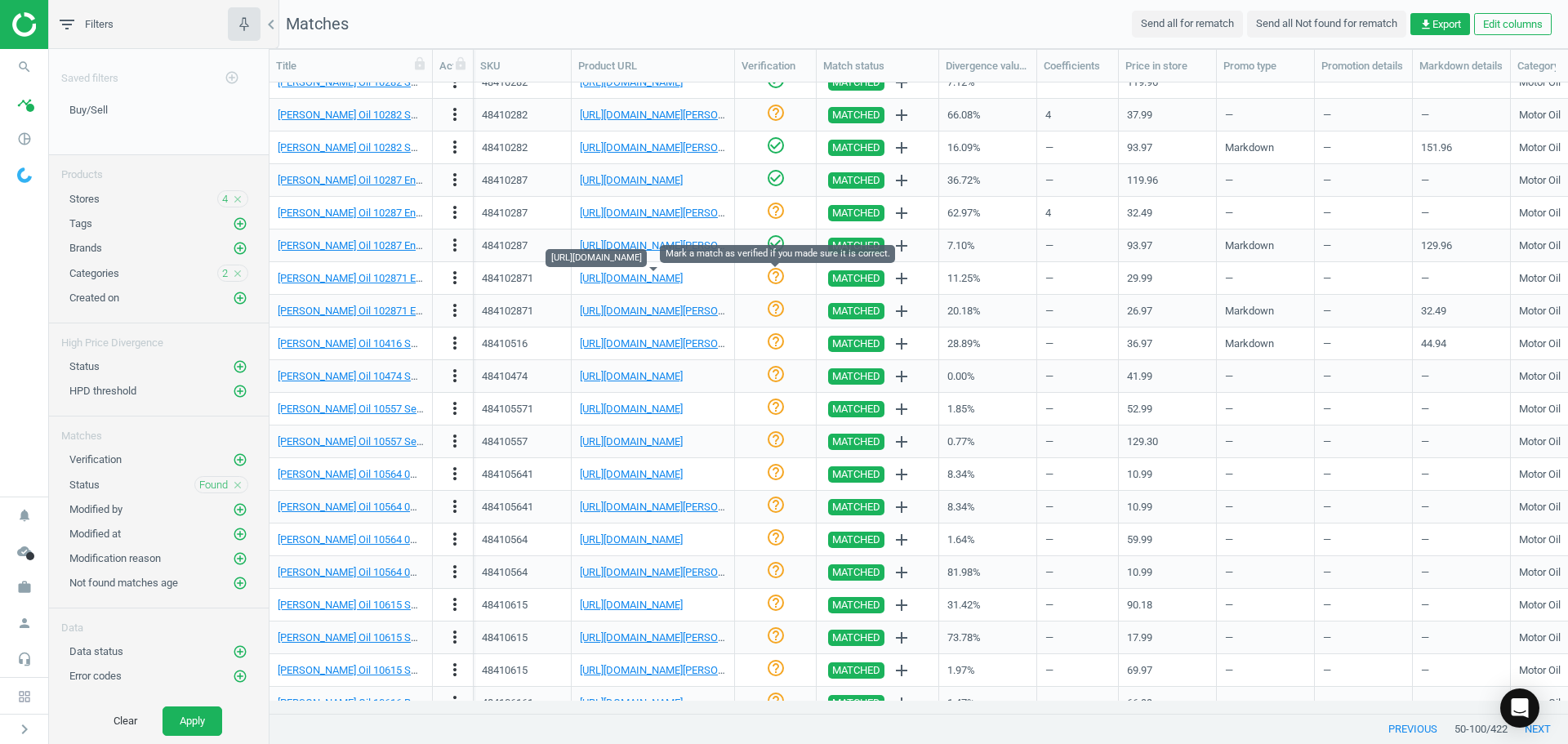
click at [772, 273] on icon "help_outline" at bounding box center [775, 275] width 20 height 20
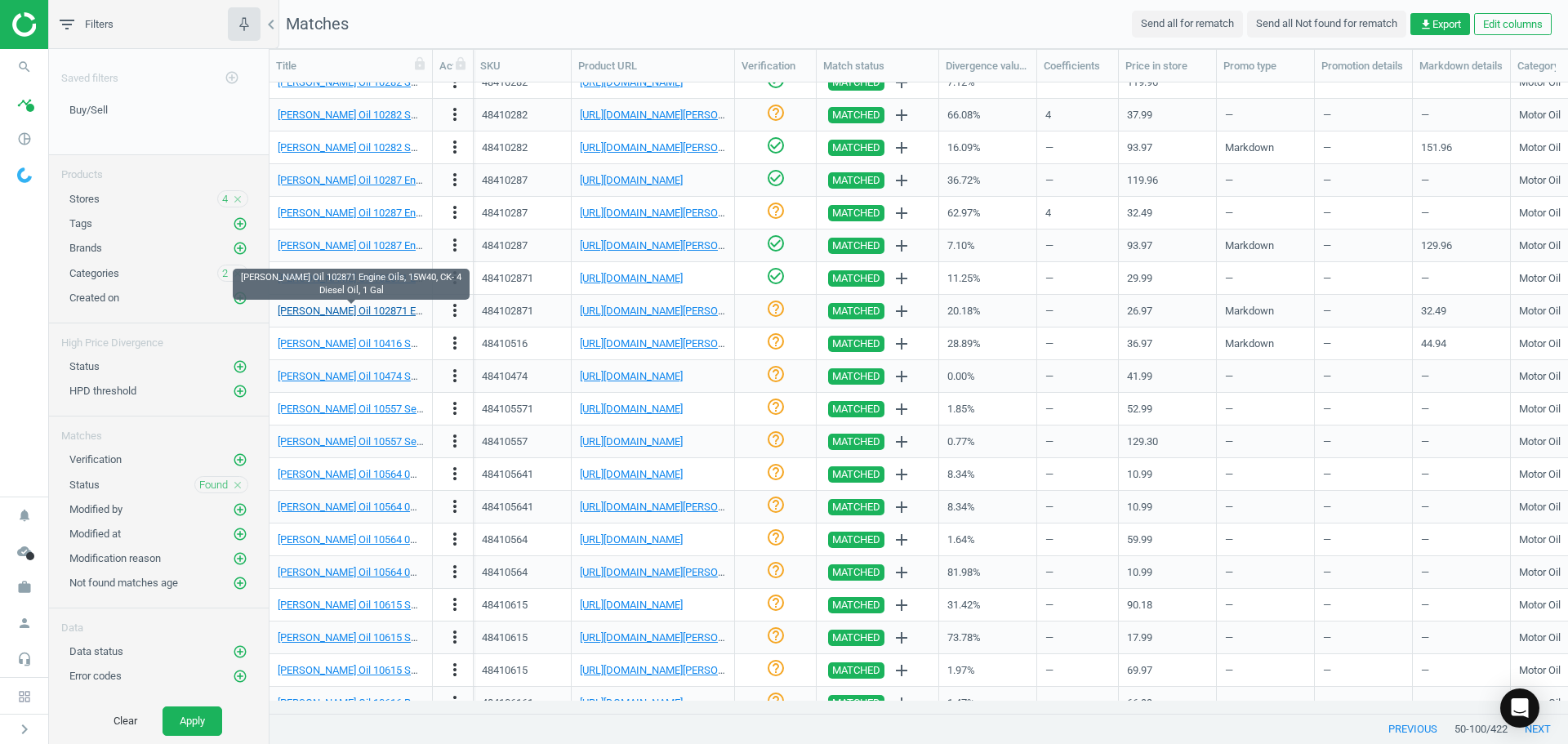
click at [389, 316] on link "[PERSON_NAME] Oil 102871 Engine Oils, 15W40, CK- 4 Diesel Oil, 1 Gal" at bounding box center [440, 310] width 326 height 12
click at [618, 319] on div "[URL][DOMAIN_NAME][PERSON_NAME]" at bounding box center [653, 310] width 147 height 29
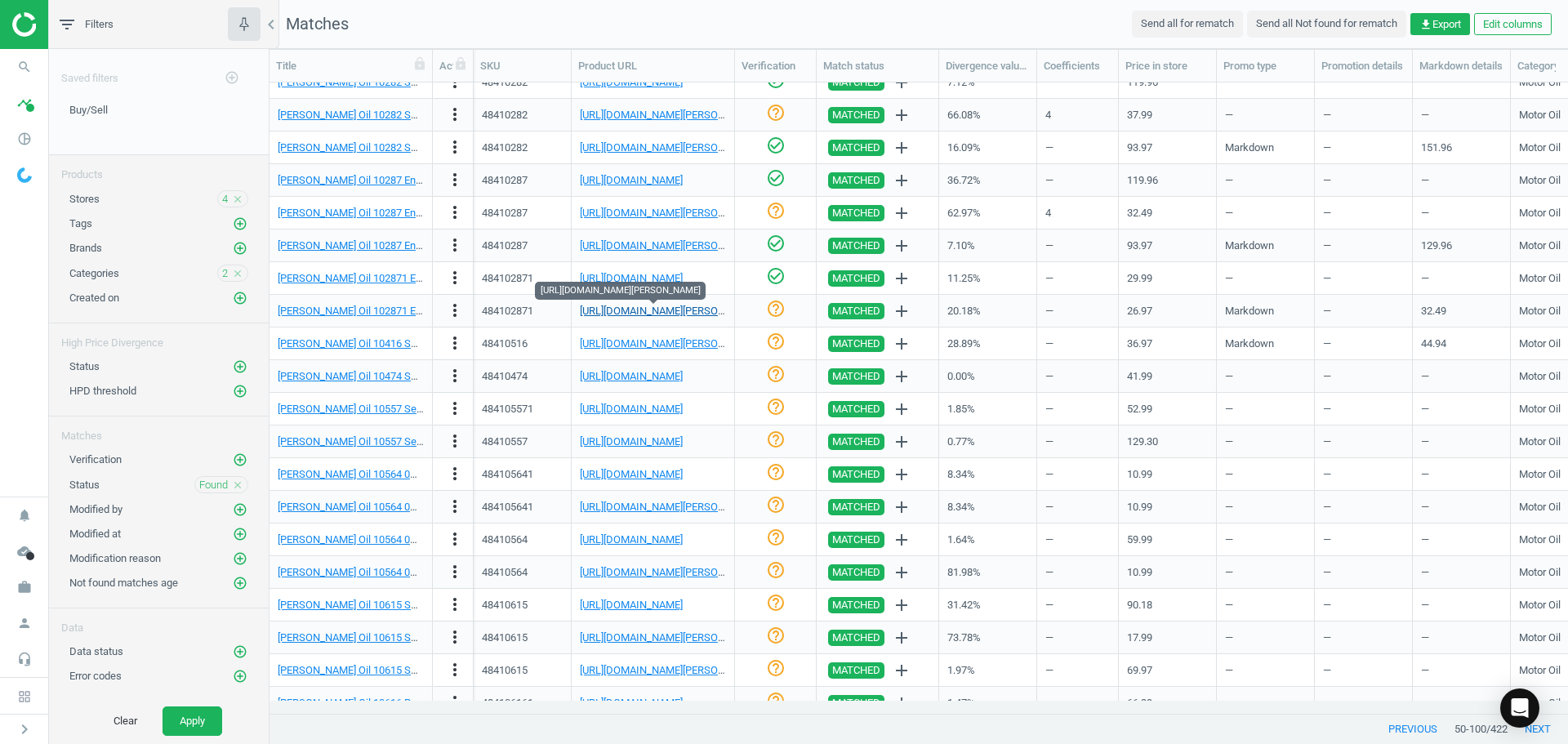
click at [618, 316] on link "[URL][DOMAIN_NAME][PERSON_NAME]" at bounding box center [671, 310] width 181 height 12
click at [778, 309] on icon "check_circle_outline" at bounding box center [775, 308] width 20 height 20
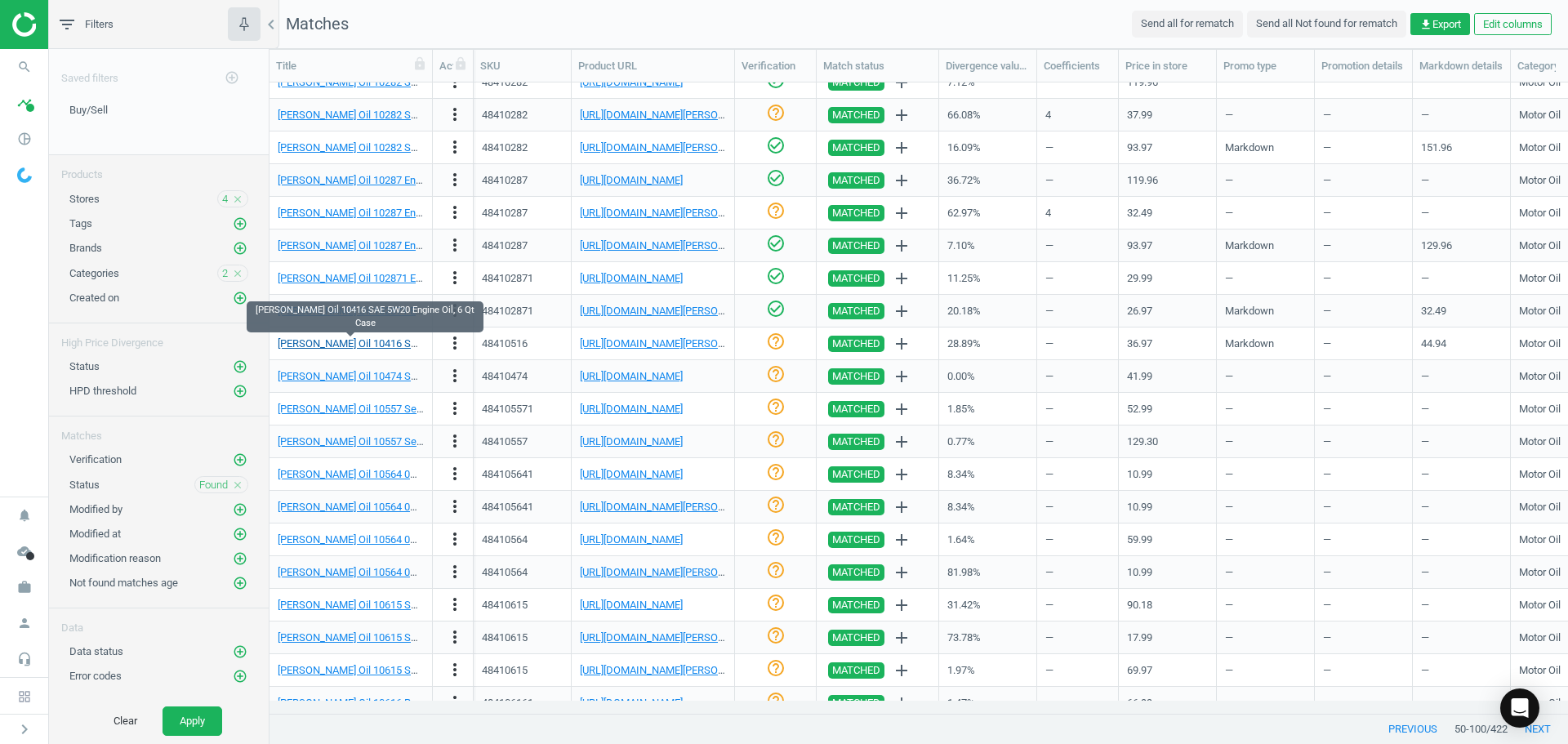
click at [377, 342] on link "[PERSON_NAME] Oil 10416 SAE 5W20 Engine Oil, 6 Qt Case" at bounding box center [414, 343] width 273 height 12
click at [605, 342] on link "[URL][DOMAIN_NAME][PERSON_NAME]" at bounding box center [671, 343] width 181 height 12
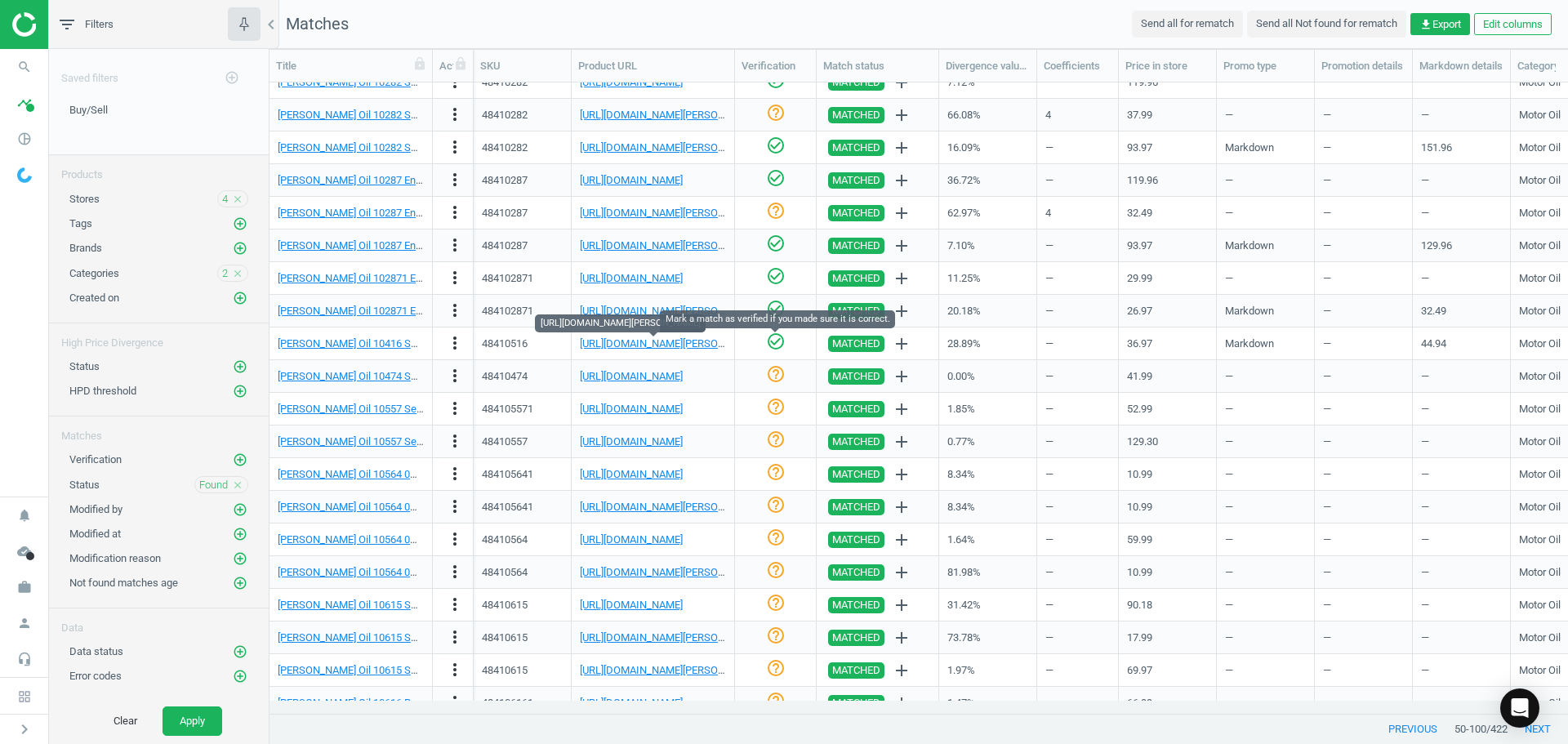
click at [772, 339] on icon "check_circle_outline" at bounding box center [775, 341] width 20 height 20
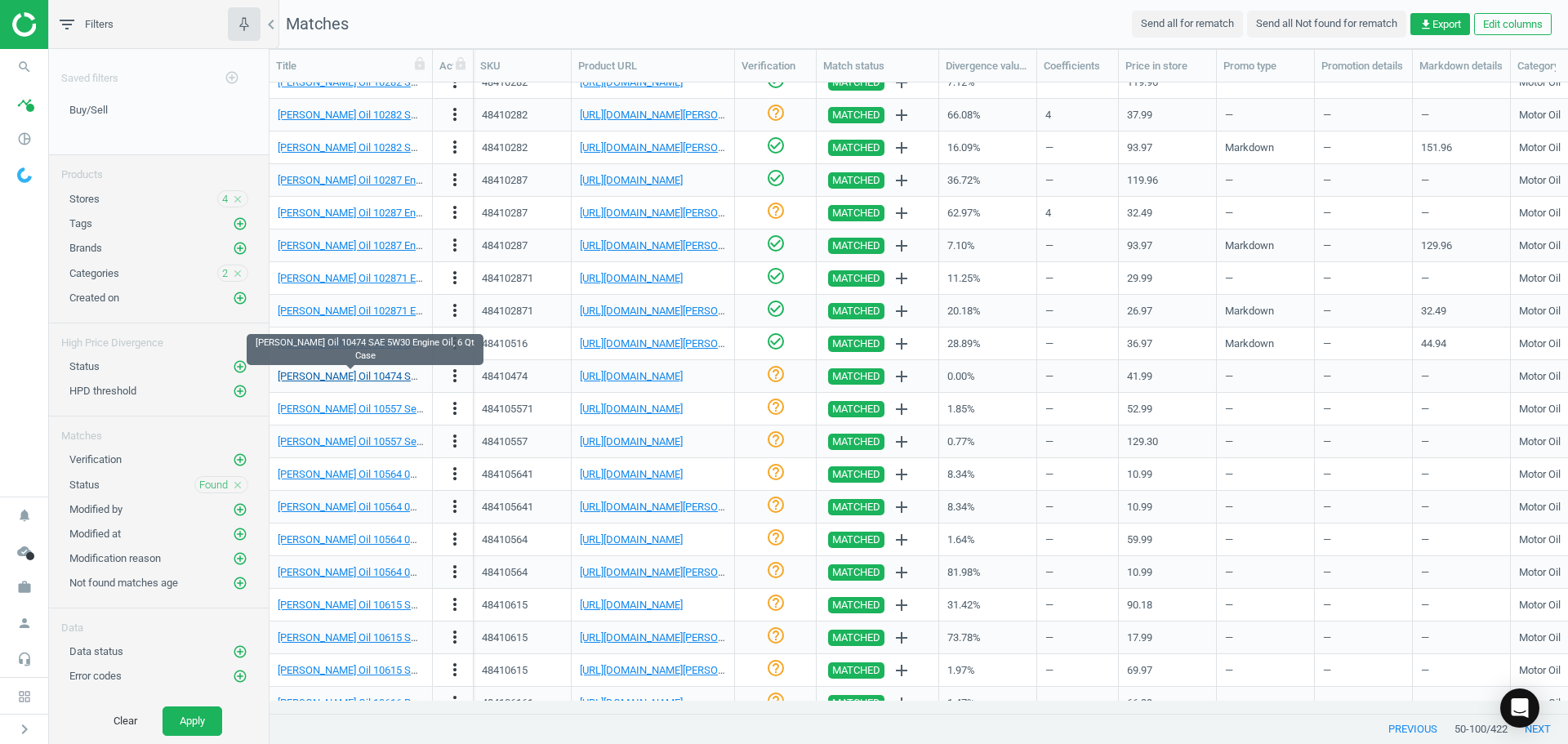
click at [332, 378] on link "[PERSON_NAME] Oil 10474 SAE 5W30 Engine Oil, 6 Qt Case" at bounding box center [414, 375] width 273 height 12
click at [648, 377] on link "[URL][DOMAIN_NAME]" at bounding box center [631, 375] width 103 height 12
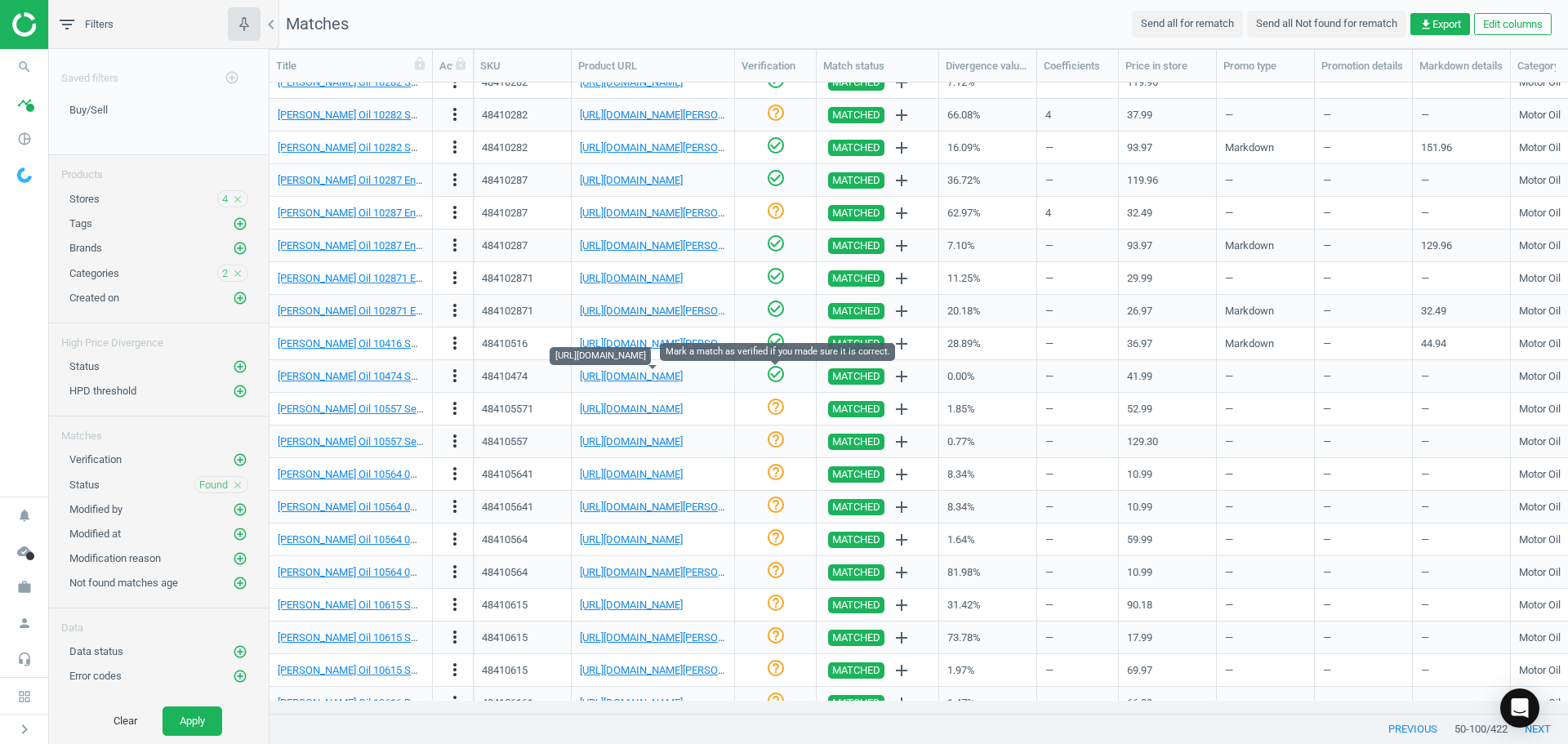
click at [774, 374] on icon "check_circle_outline" at bounding box center [775, 373] width 20 height 20
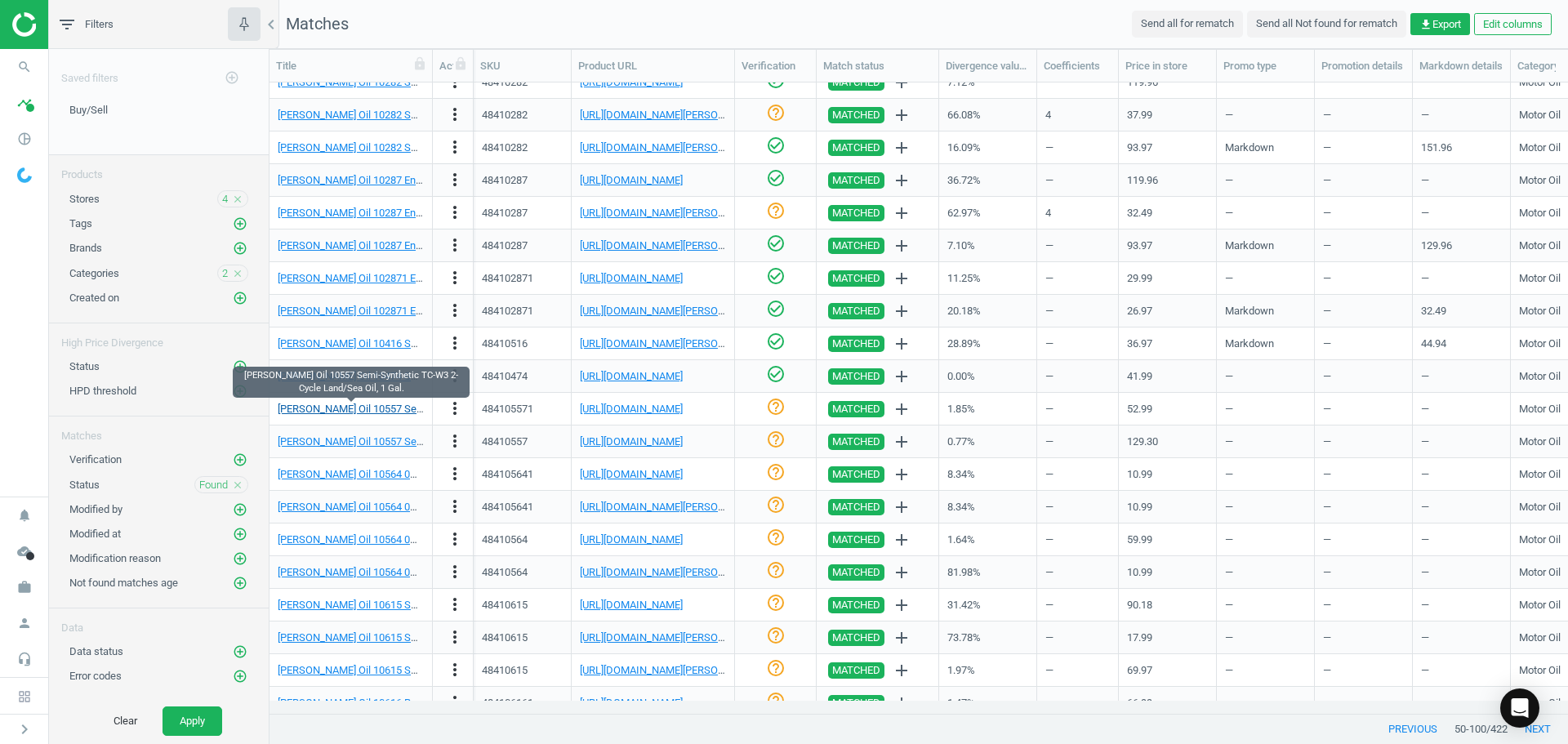
click at [346, 403] on link "[PERSON_NAME] Oil 10557 Semi-Synthetic TC-W3 2-Cycle Land/Sea Oil, 1 Gal." at bounding box center [458, 408] width 361 height 12
click at [636, 410] on link "[URL][DOMAIN_NAME]" at bounding box center [631, 408] width 103 height 12
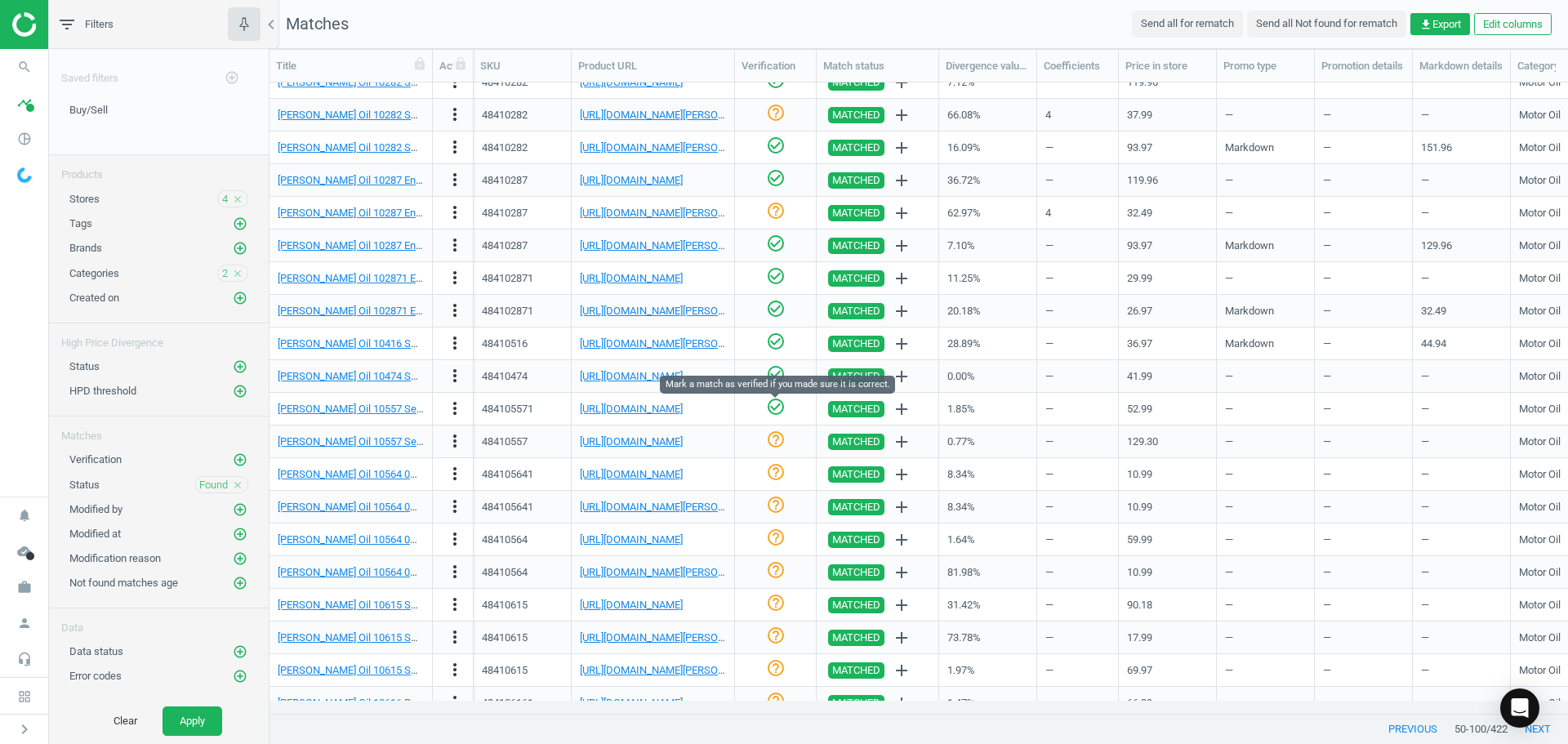
click at [782, 402] on icon "check_circle_outline" at bounding box center [775, 406] width 20 height 20
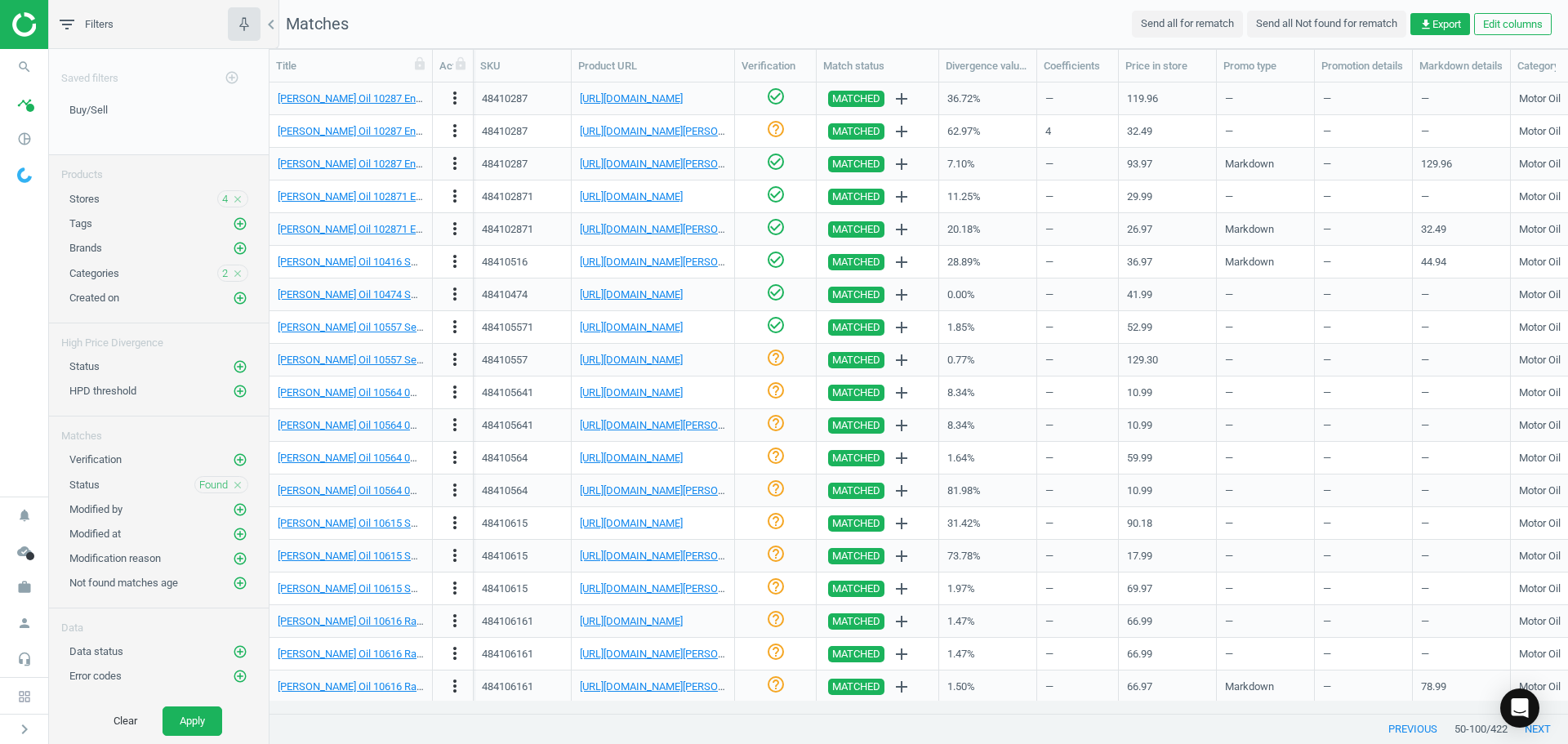
scroll to position [490, 0]
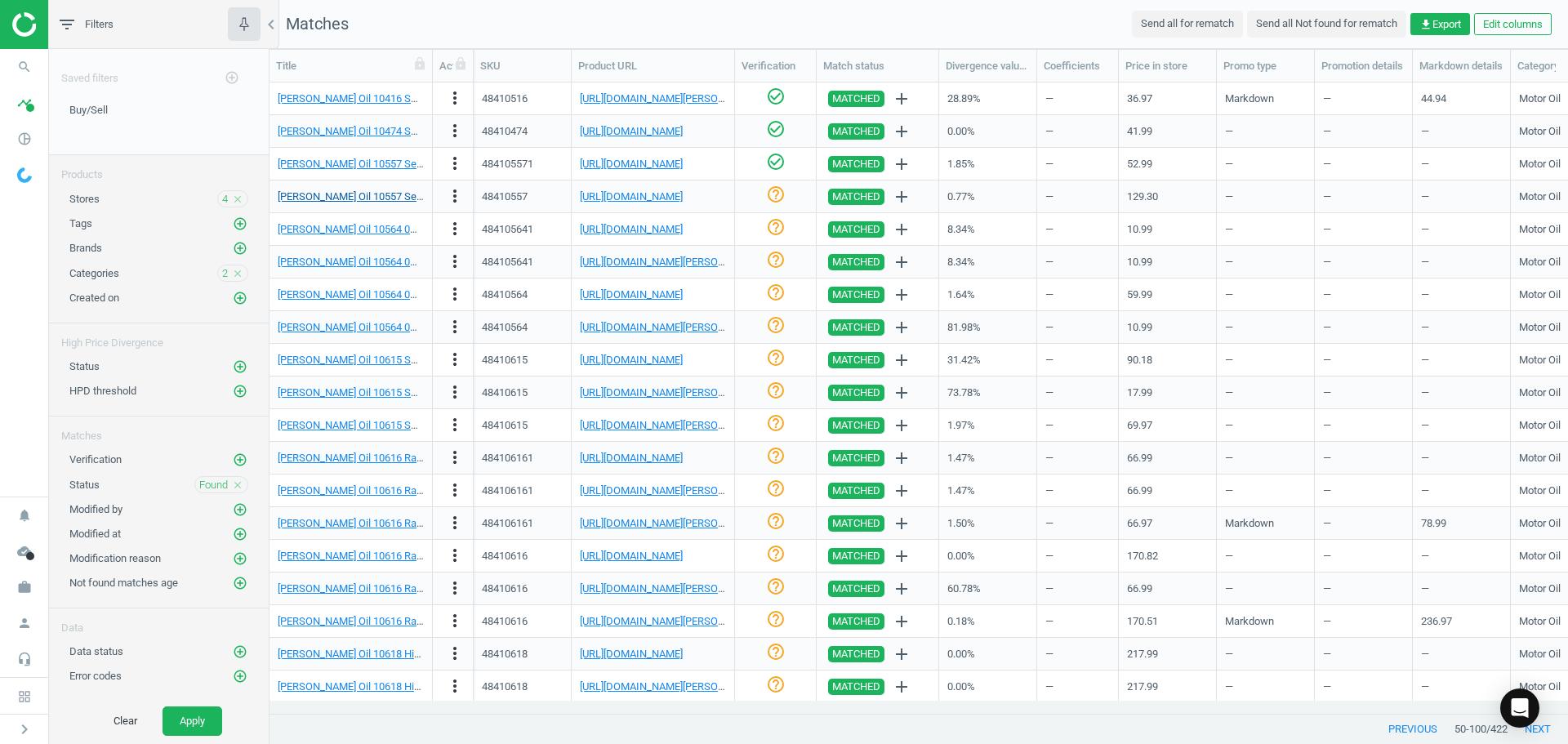
click at [377, 190] on link "[PERSON_NAME] Oil 10557 Semi-Synthetic TC-W3 2-Cycle Land/Sea Oil, Case/4" at bounding box center [461, 196] width 368 height 12
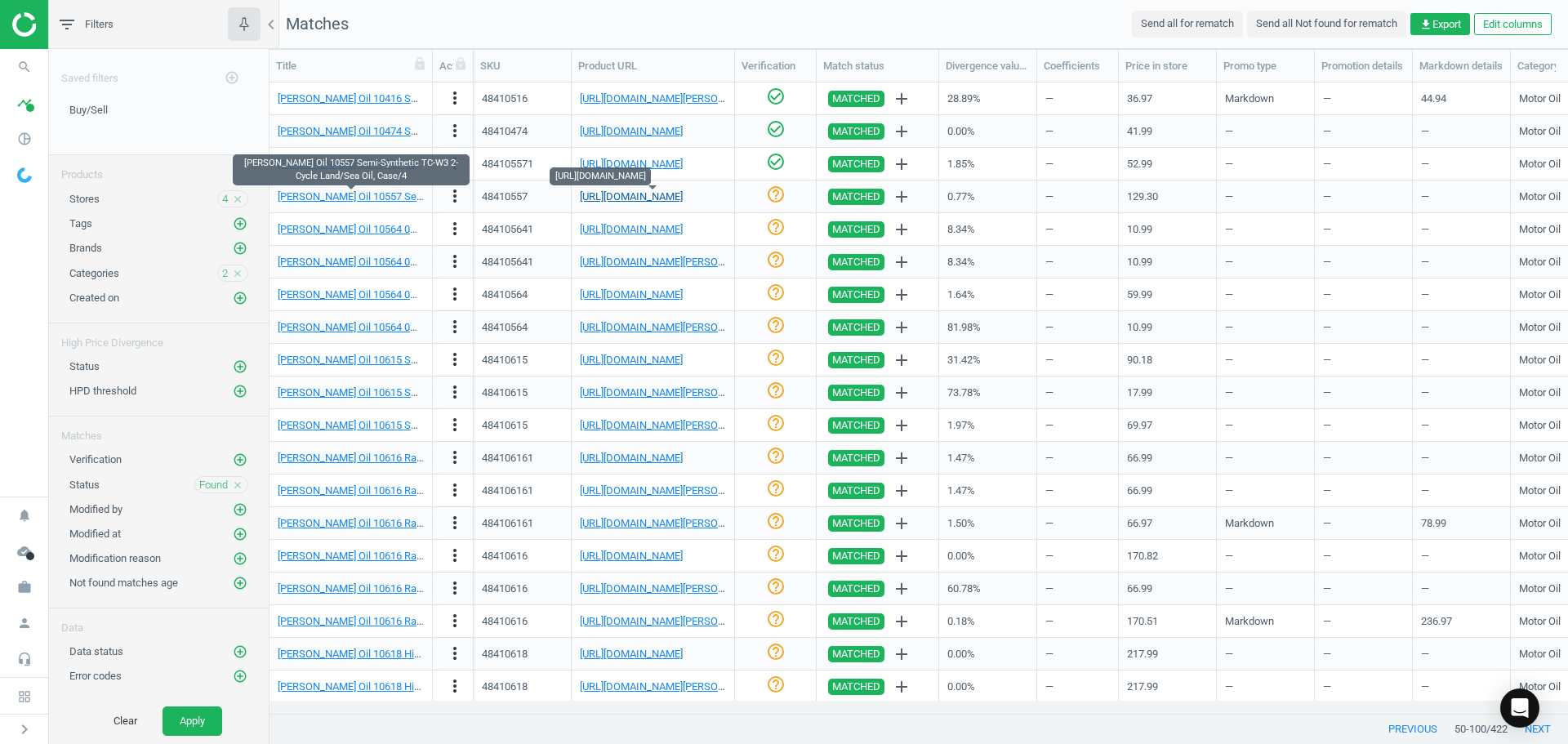
click at [618, 195] on link "[URL][DOMAIN_NAME]" at bounding box center [631, 196] width 103 height 12
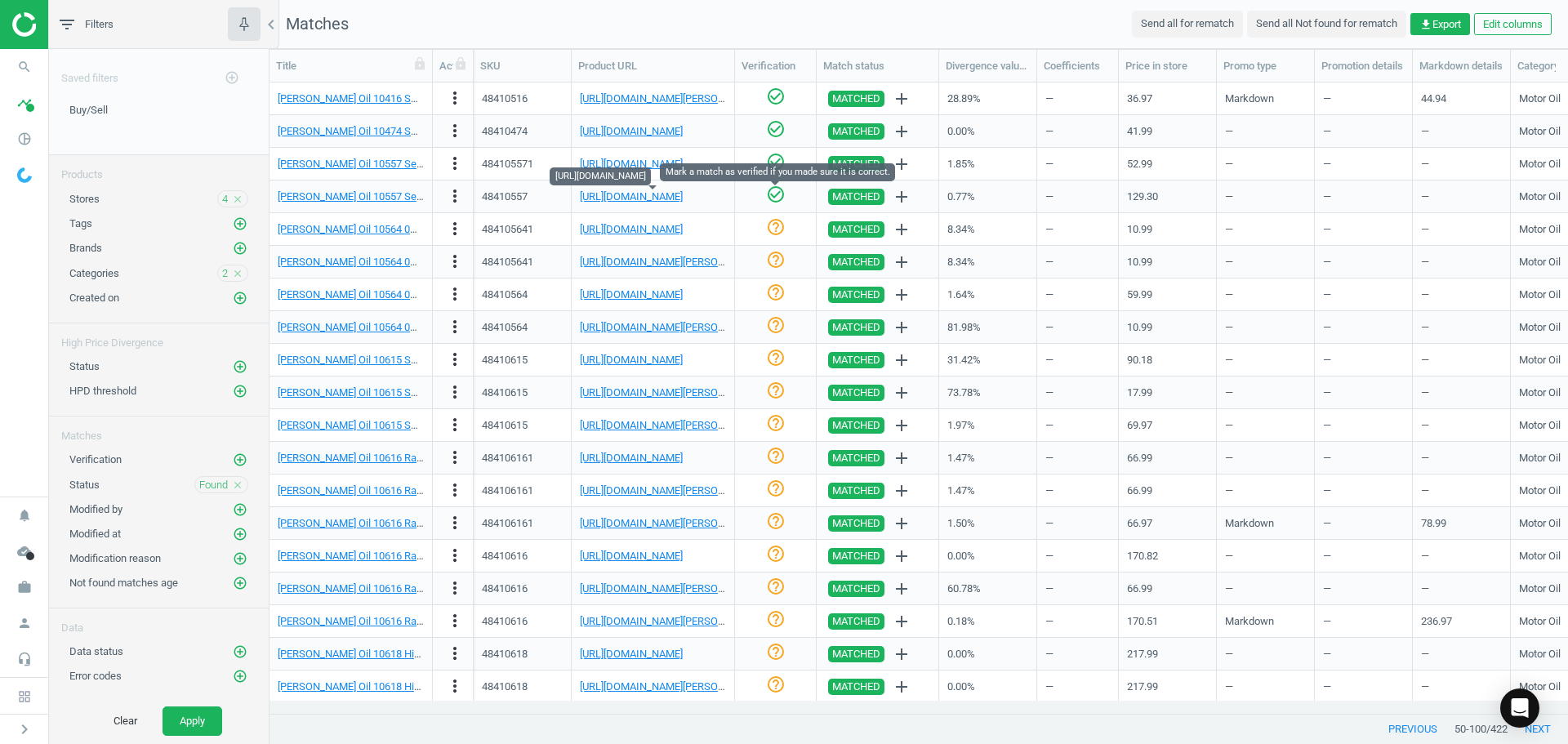
click at [771, 194] on icon "check_circle_outline" at bounding box center [775, 194] width 20 height 20
click at [374, 235] on link "[PERSON_NAME] Oil 10564 0W-20 Synthetic Motor Oil, Dexos, 1 Quart" at bounding box center [437, 229] width 319 height 12
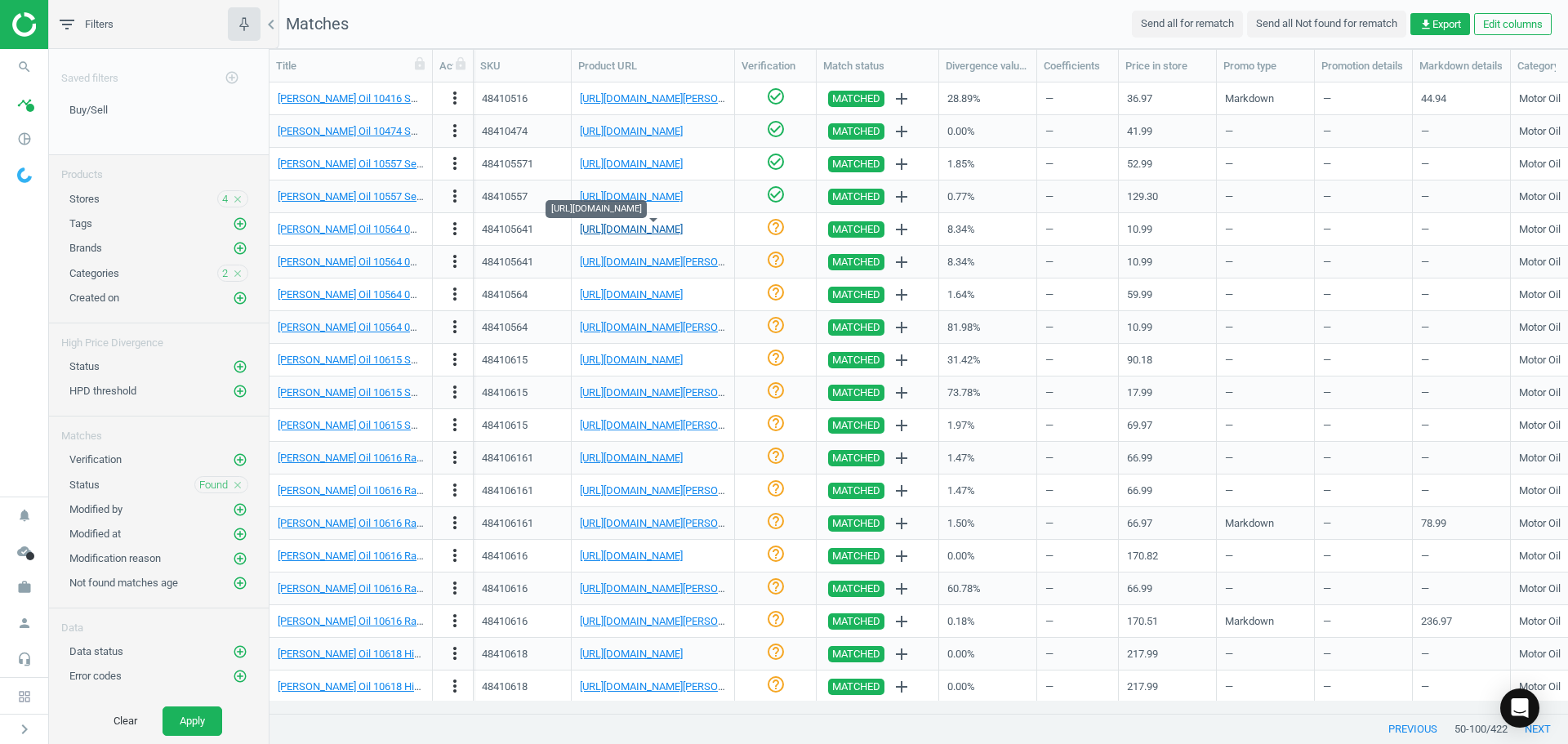
click at [647, 226] on link "[URL][DOMAIN_NAME]" at bounding box center [631, 229] width 103 height 12
click at [772, 229] on icon "check_circle_outline" at bounding box center [775, 227] width 20 height 20
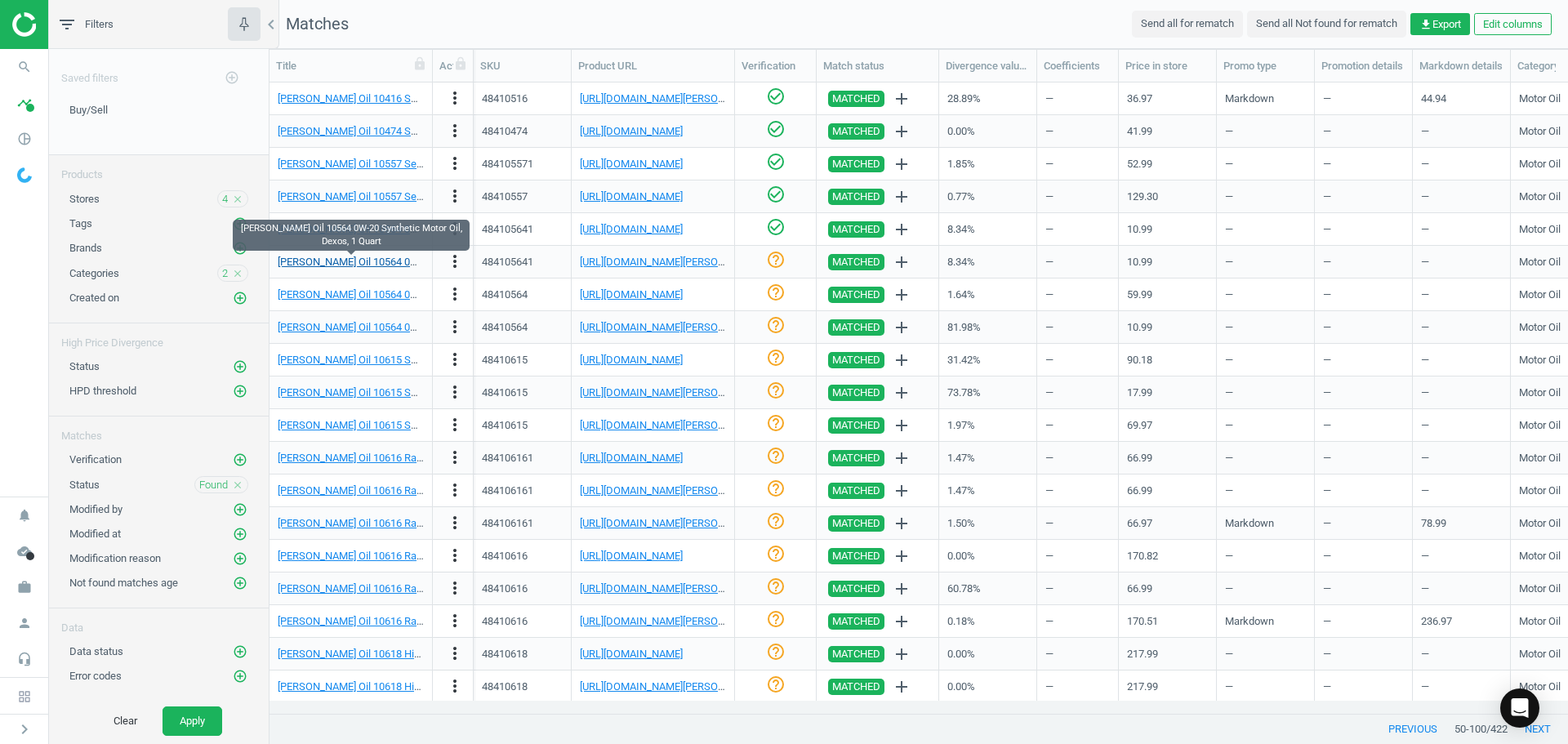
click at [384, 265] on link "[PERSON_NAME] Oil 10564 0W-20 Synthetic Motor Oil, Dexos, 1 Quart" at bounding box center [437, 261] width 319 height 12
click at [646, 269] on div "[URL][DOMAIN_NAME][PERSON_NAME]" at bounding box center [653, 262] width 147 height 15
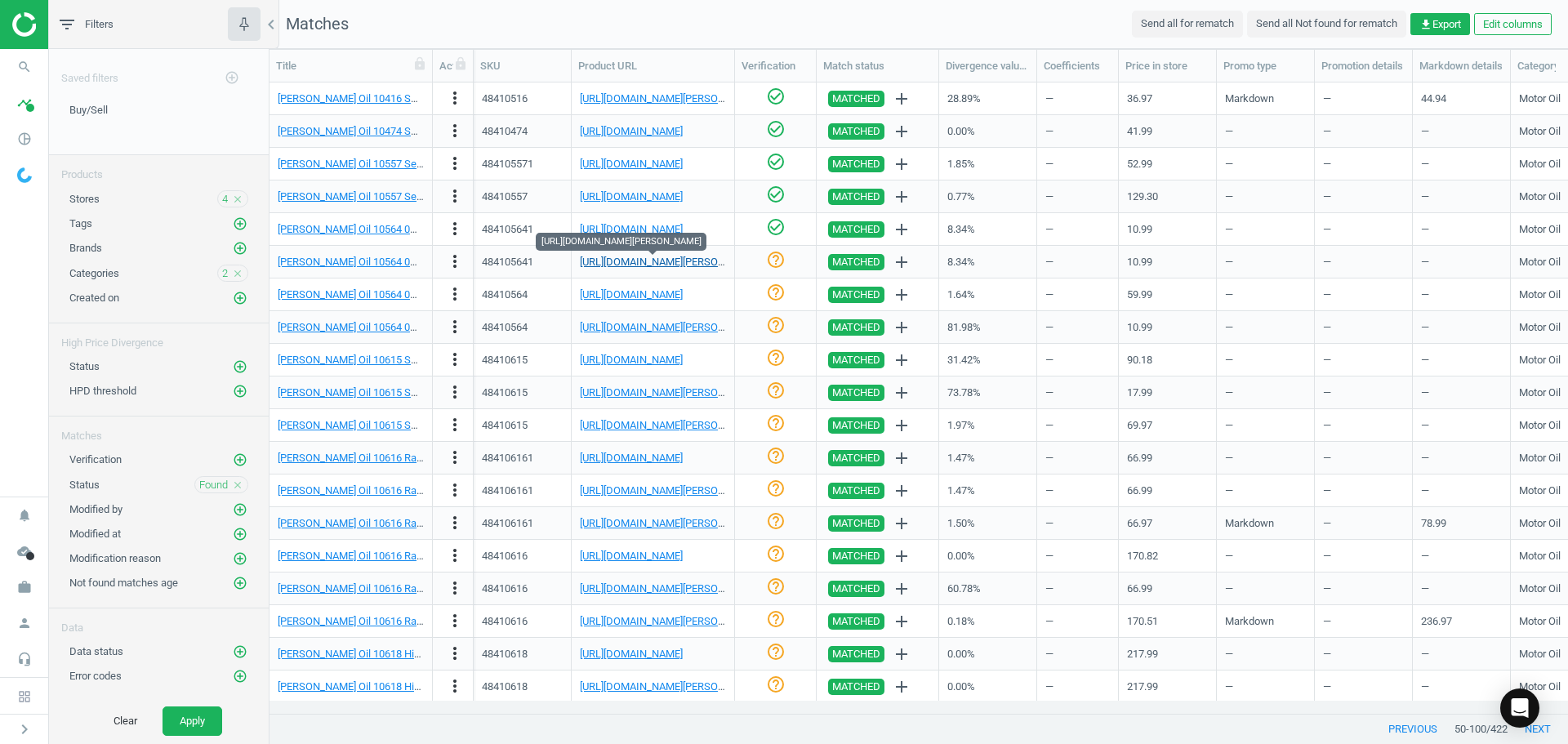
click at [646, 264] on link "[URL][DOMAIN_NAME][PERSON_NAME]" at bounding box center [671, 261] width 181 height 12
click at [771, 259] on icon "check_circle_outline" at bounding box center [775, 260] width 20 height 20
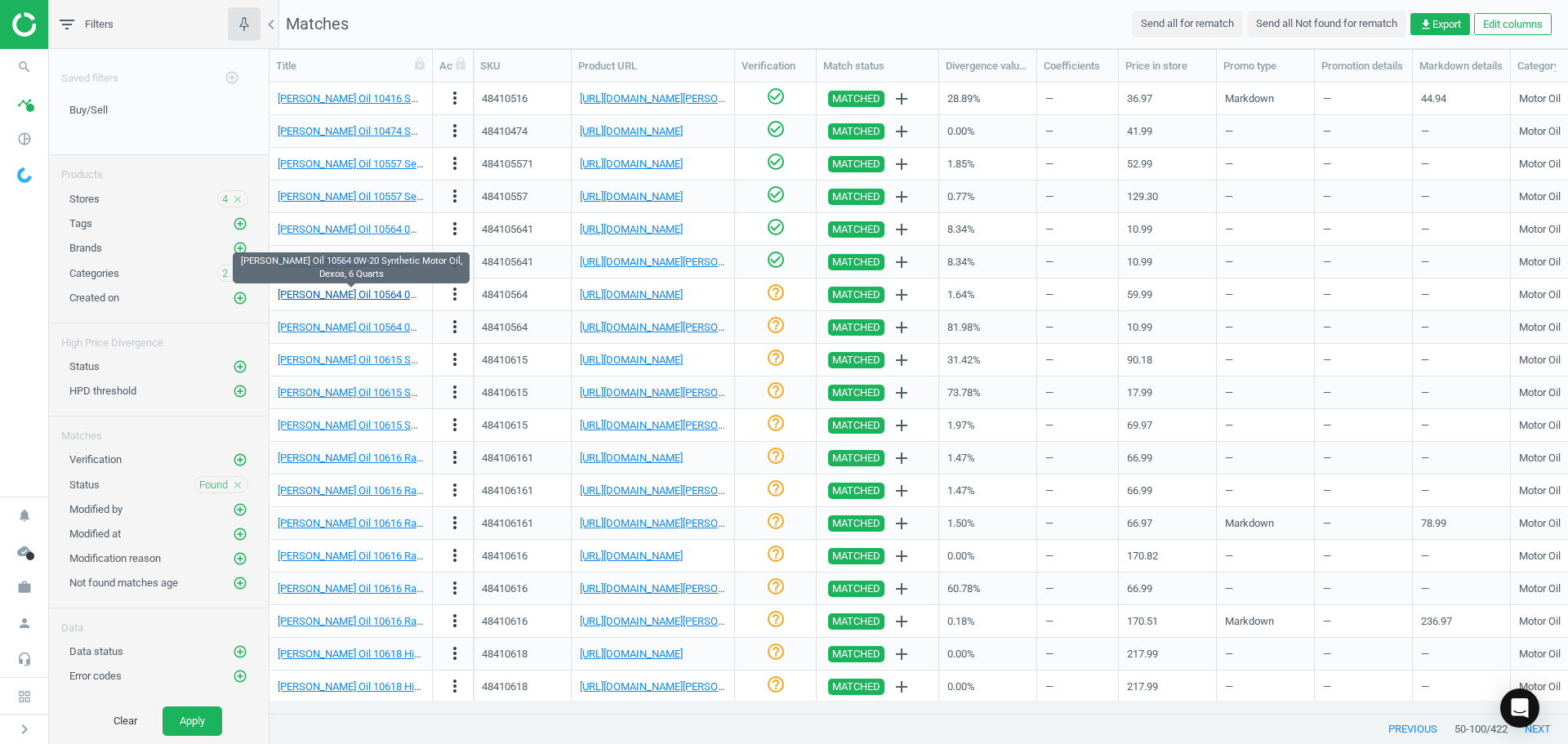
click at [397, 298] on link "[PERSON_NAME] Oil 10564 0W-20 Synthetic Motor Oil, Dexos, 6 Quarts" at bounding box center [440, 294] width 325 height 12
click at [624, 291] on link "[URL][DOMAIN_NAME]" at bounding box center [631, 294] width 103 height 12
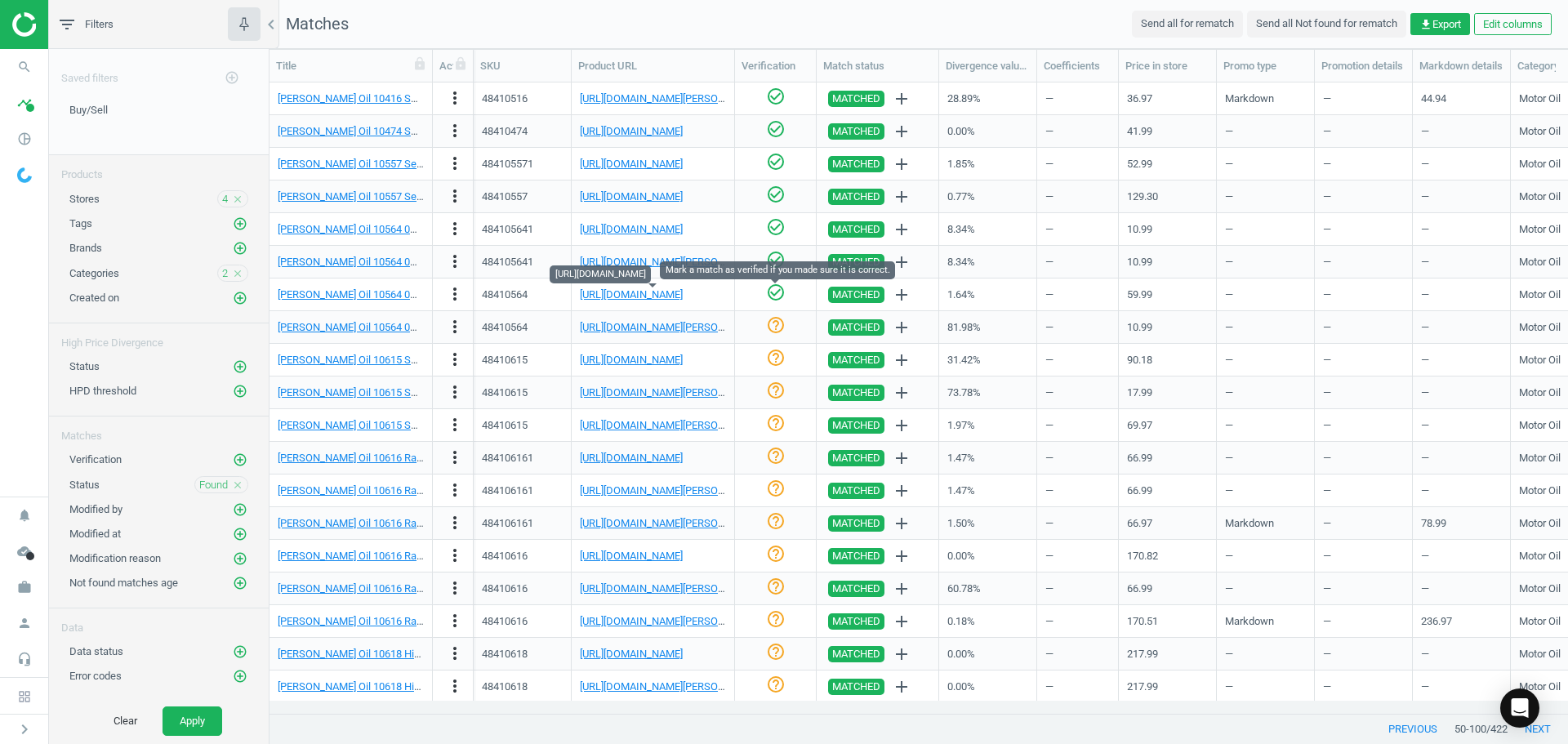
click at [770, 296] on icon "check_circle_outline" at bounding box center [775, 292] width 20 height 20
click at [406, 323] on link "[PERSON_NAME] Oil 10564 0W-20 Synthetic Motor Oil, Dexos, 6 Quarts" at bounding box center [440, 327] width 325 height 12
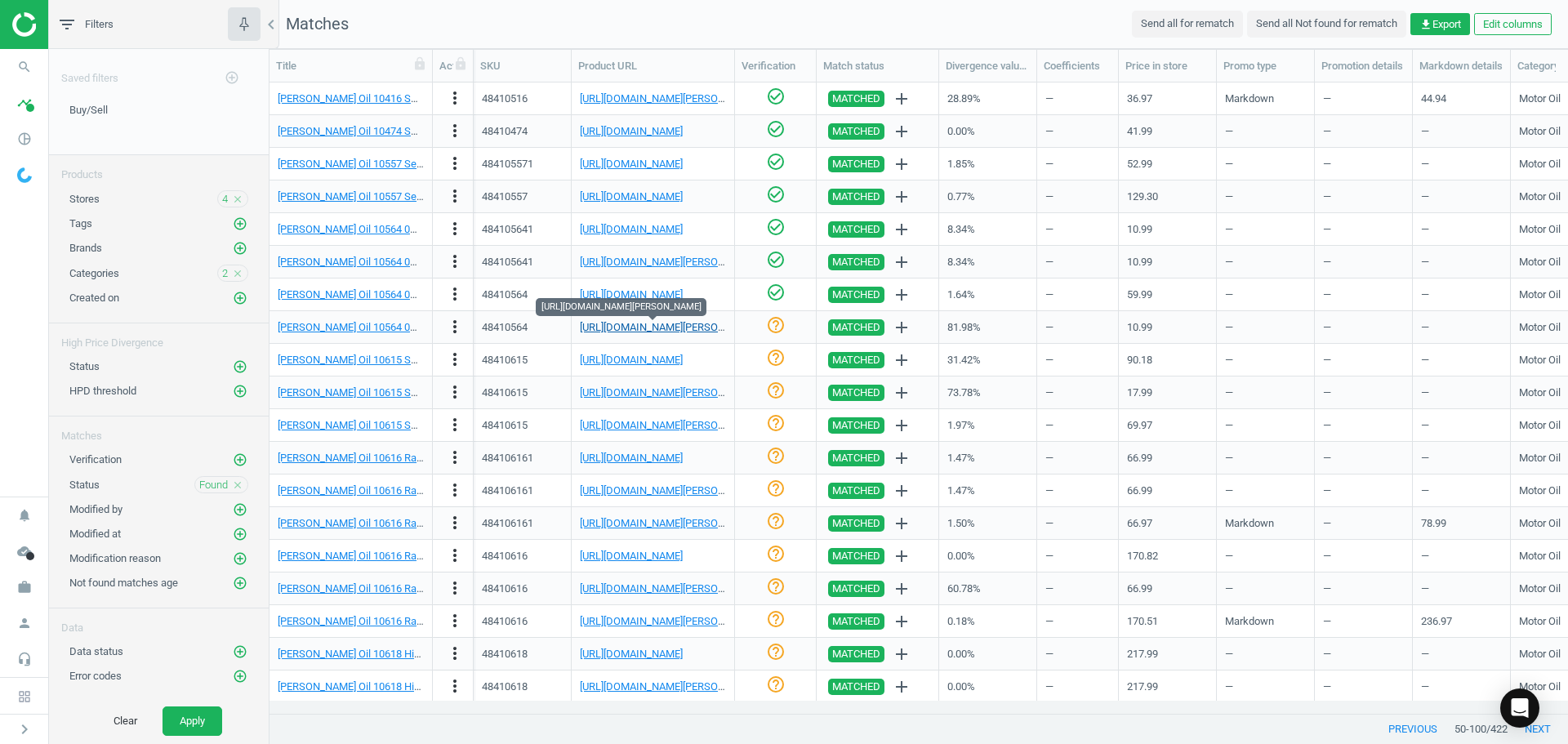
click at [622, 321] on link "[URL][DOMAIN_NAME][PERSON_NAME]" at bounding box center [671, 327] width 181 height 12
click at [462, 330] on icon "more_vert" at bounding box center [455, 326] width 20 height 20
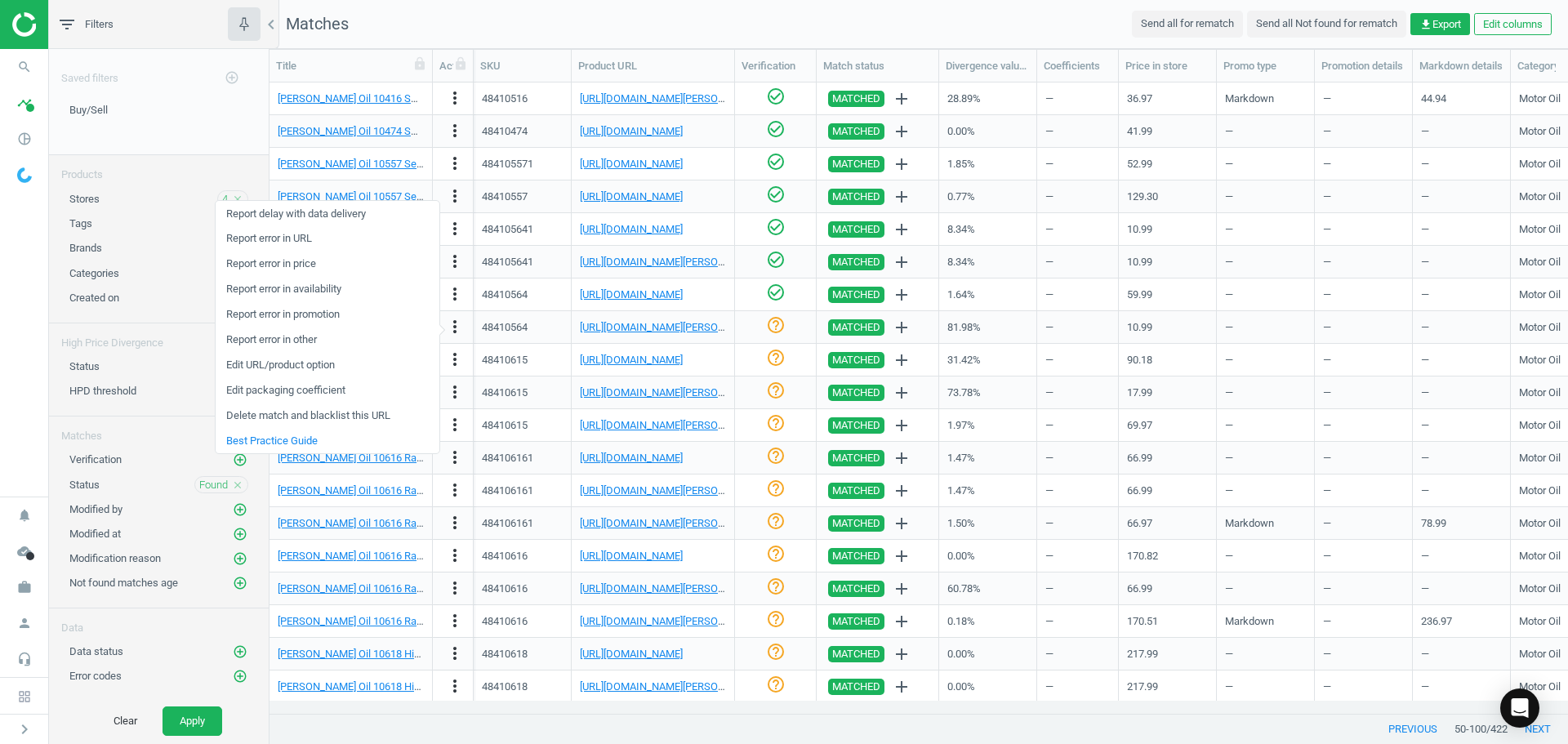
click at [322, 391] on link "Edit packaging coefficient" at bounding box center [328, 390] width 224 height 25
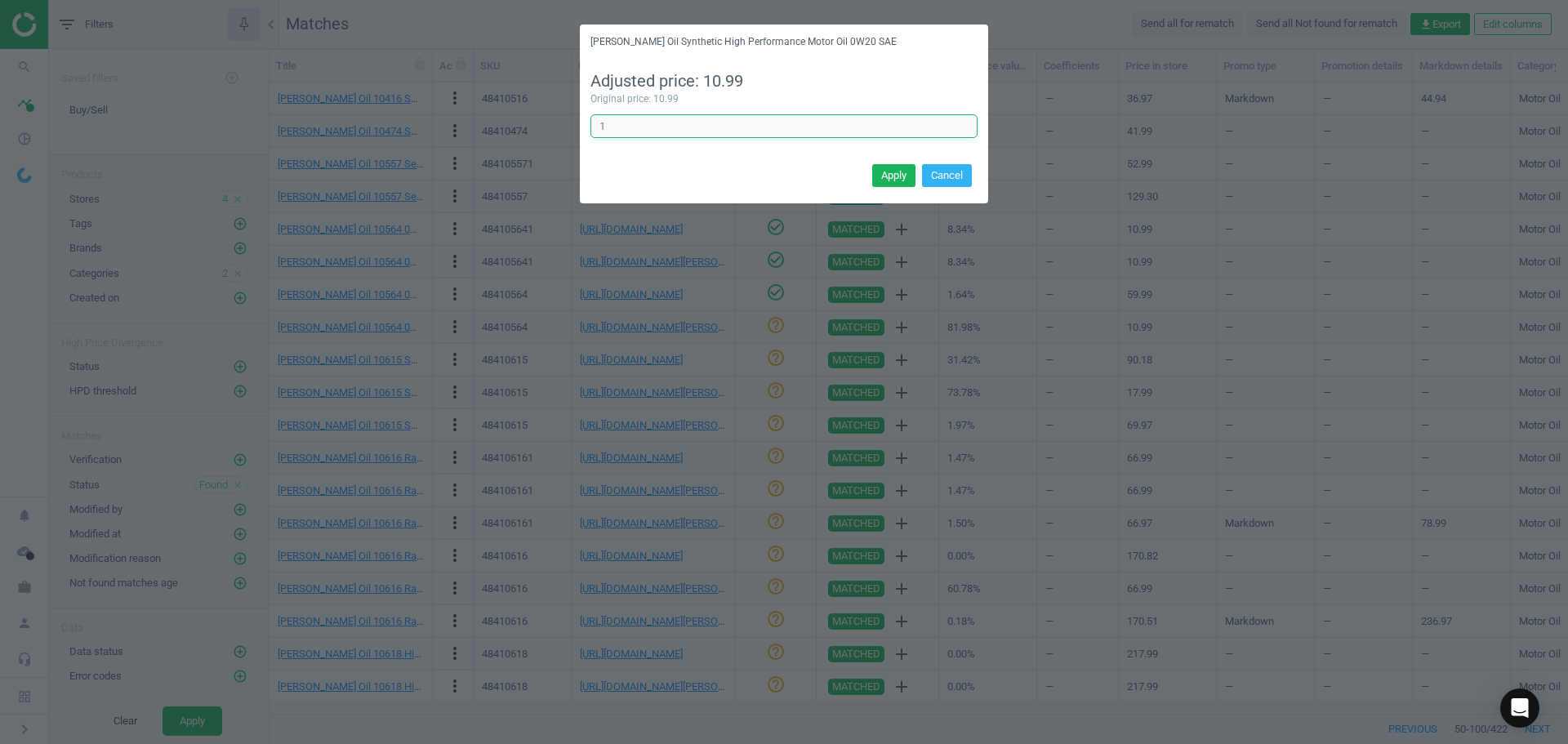
drag, startPoint x: 694, startPoint y: 127, endPoint x: 473, endPoint y: 106, distance: 222.0
click at [488, 106] on div "[PERSON_NAME] Oil Synthetic High Performance Motor Oil 0W20 SAE Adjusted price:…" at bounding box center [784, 372] width 1568 height 744
type input "6"
click at [896, 172] on button "Apply" at bounding box center [894, 175] width 43 height 22
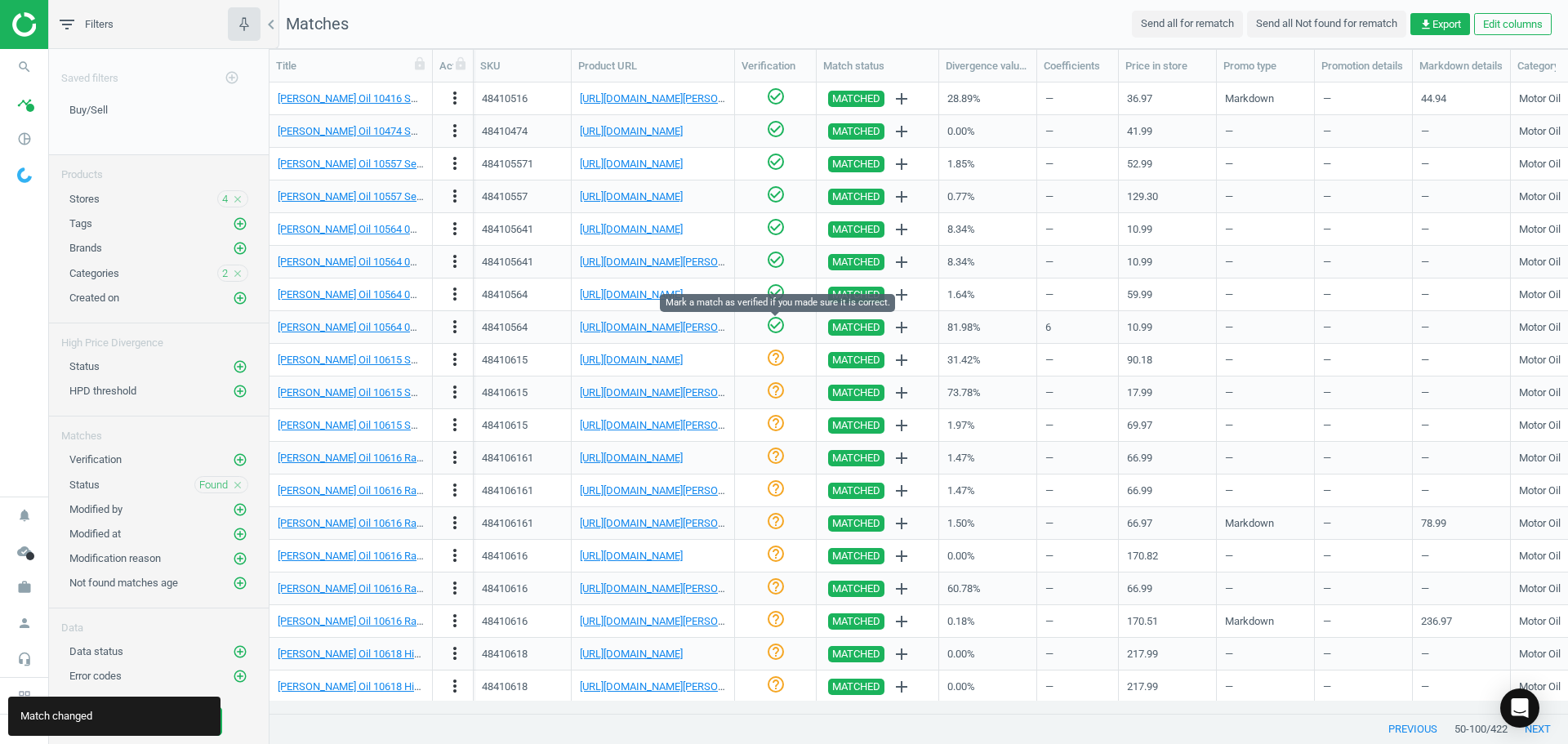
click at [769, 327] on icon "check_circle_outline" at bounding box center [775, 325] width 20 height 20
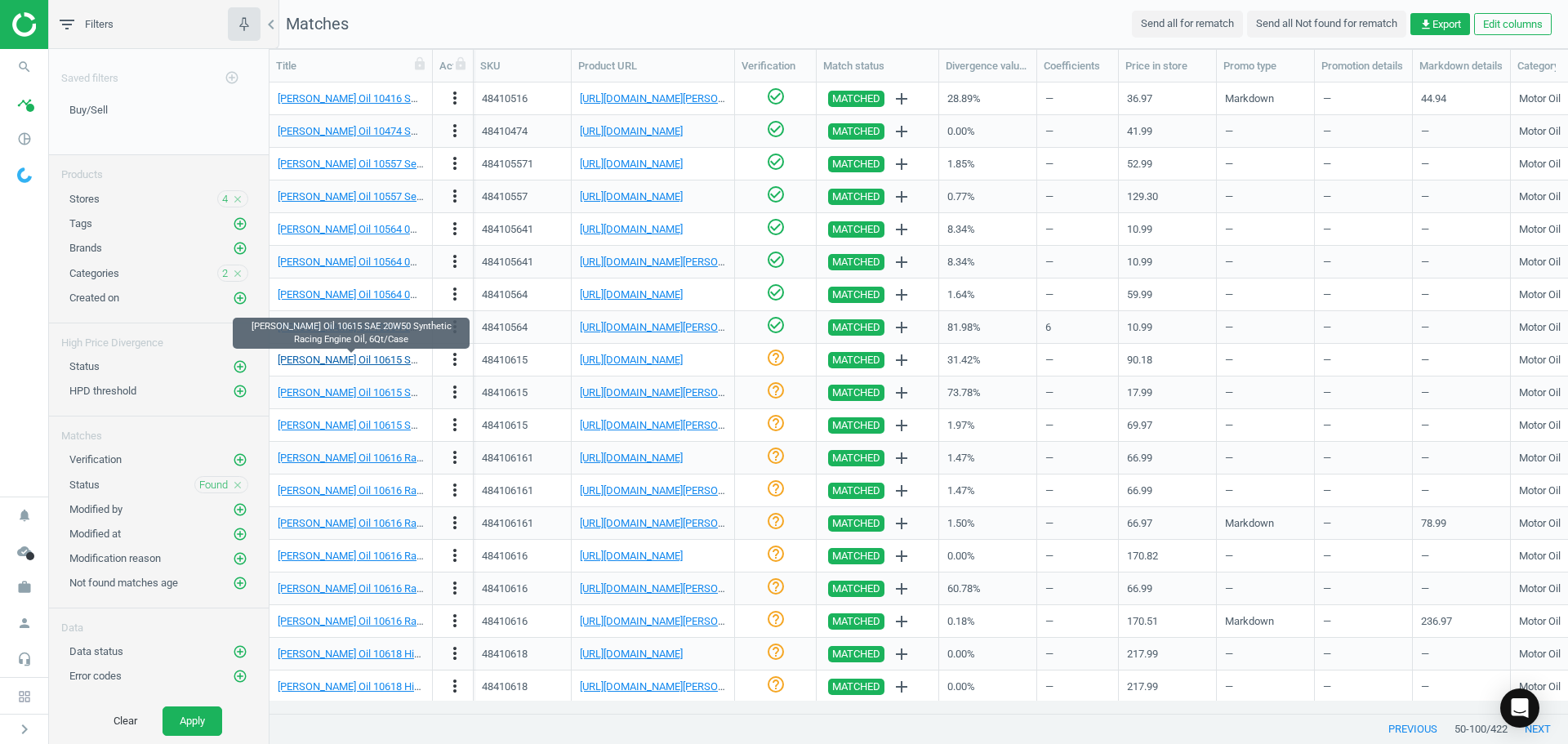
click at [381, 366] on link "[PERSON_NAME] Oil 10615 SAE 20W50 Synthetic Racing Engine Oil, 6Qt/Case" at bounding box center [456, 359] width 358 height 12
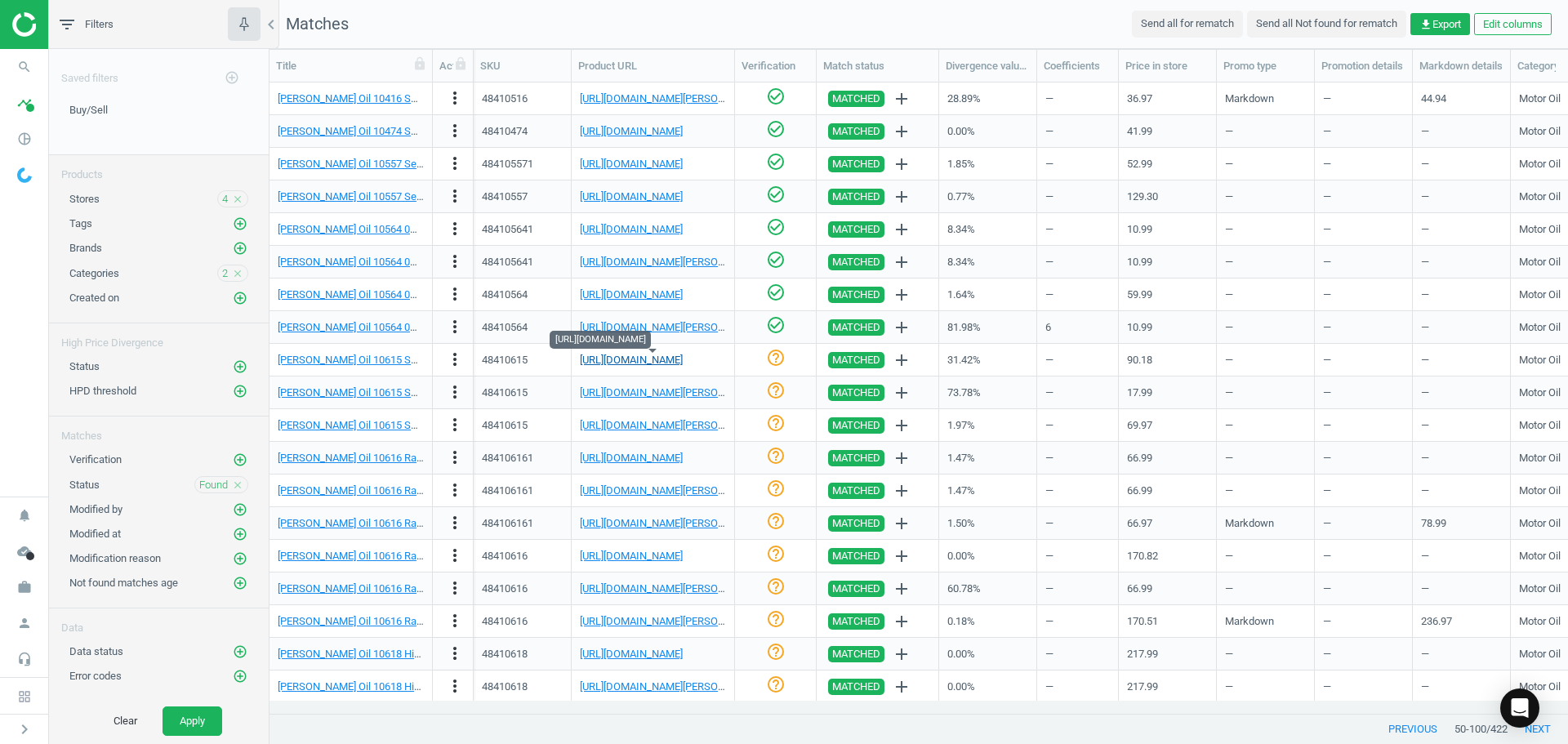
click at [649, 361] on link "[URL][DOMAIN_NAME]" at bounding box center [631, 359] width 103 height 12
click at [771, 358] on icon "check_circle_outline" at bounding box center [775, 358] width 20 height 20
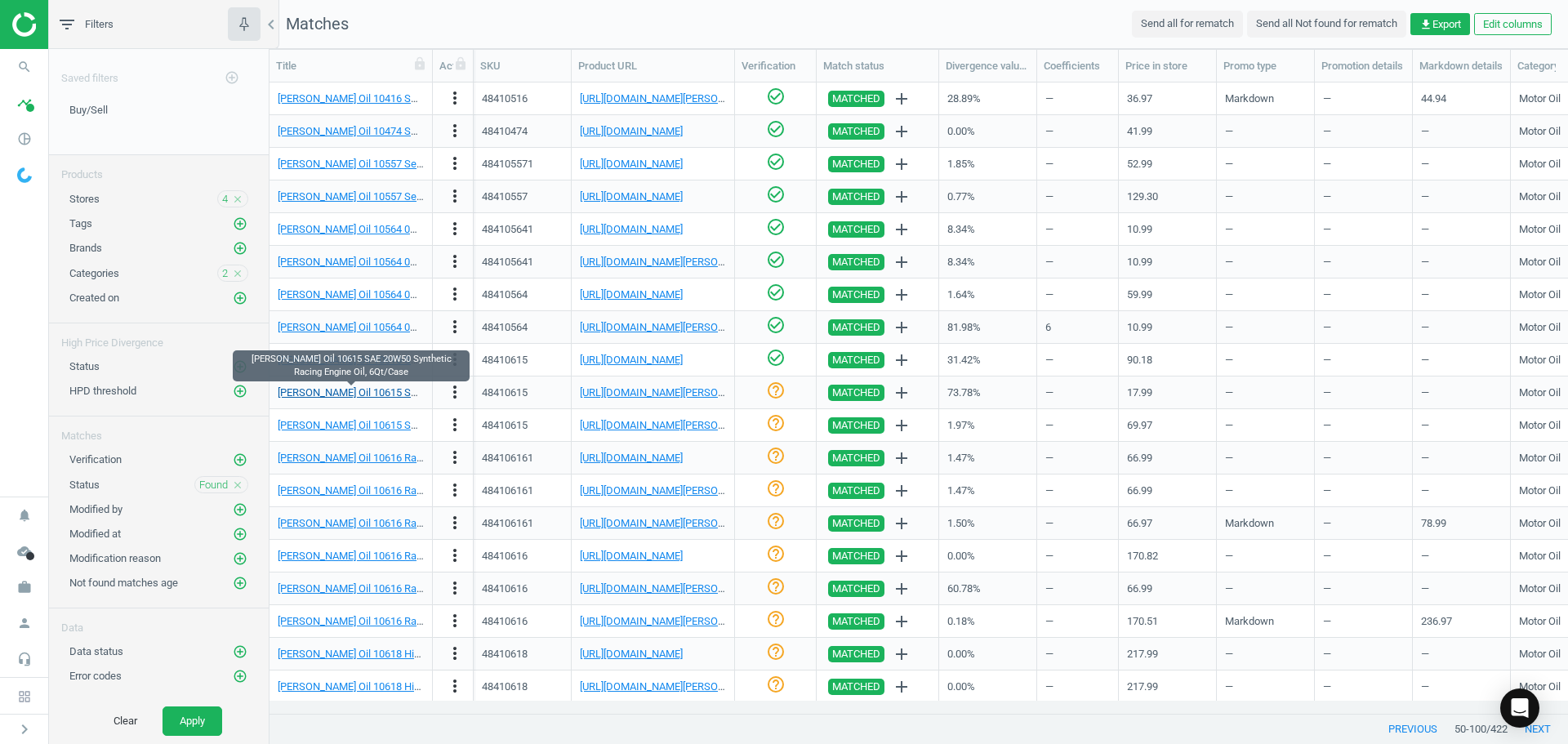
click at [332, 390] on link "[PERSON_NAME] Oil 10615 SAE 20W50 Synthetic Racing Engine Oil, 6Qt/Case" at bounding box center [456, 392] width 358 height 12
click at [665, 389] on link "[URL][DOMAIN_NAME][PERSON_NAME]" at bounding box center [671, 392] width 181 height 12
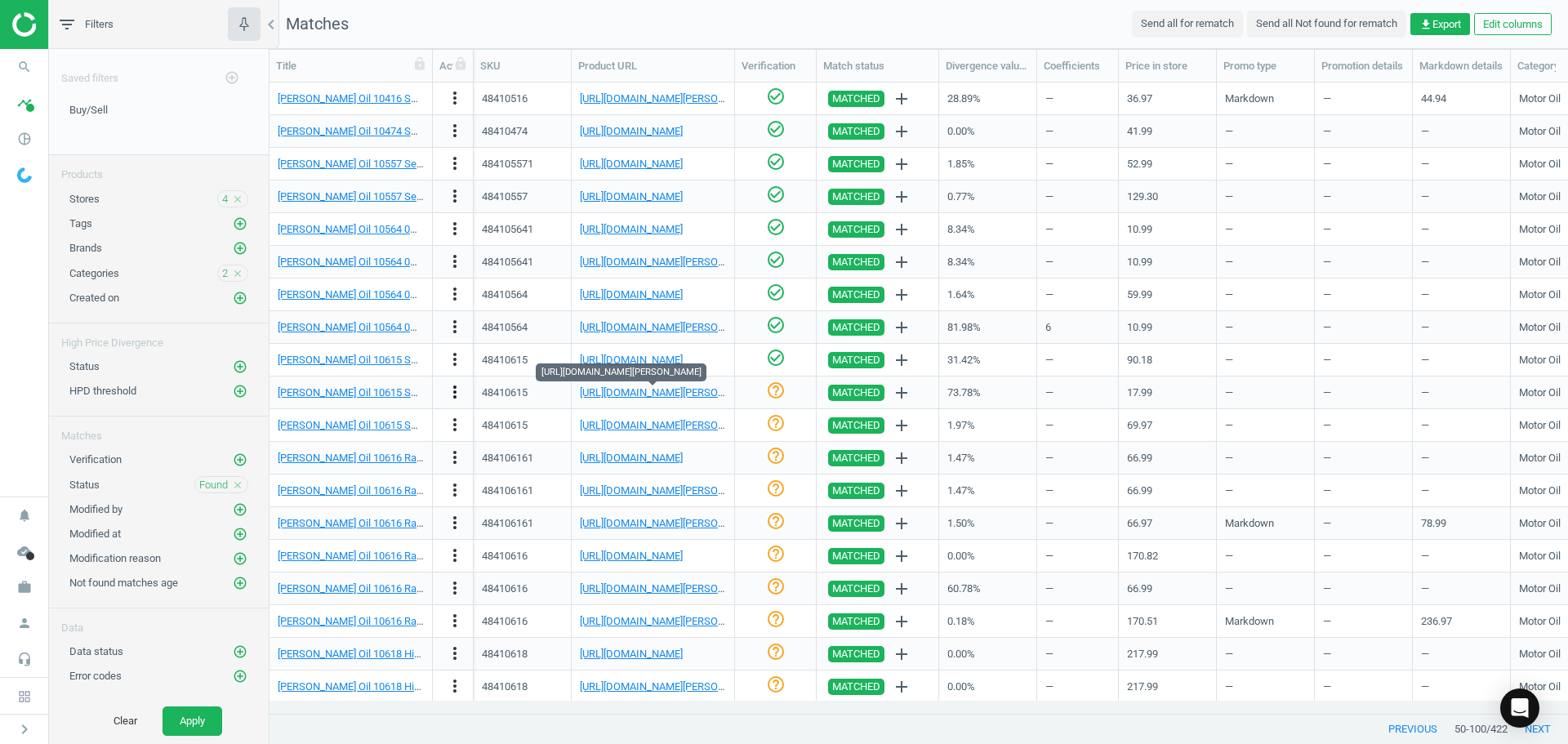
click at [460, 394] on icon "more_vert" at bounding box center [455, 391] width 20 height 20
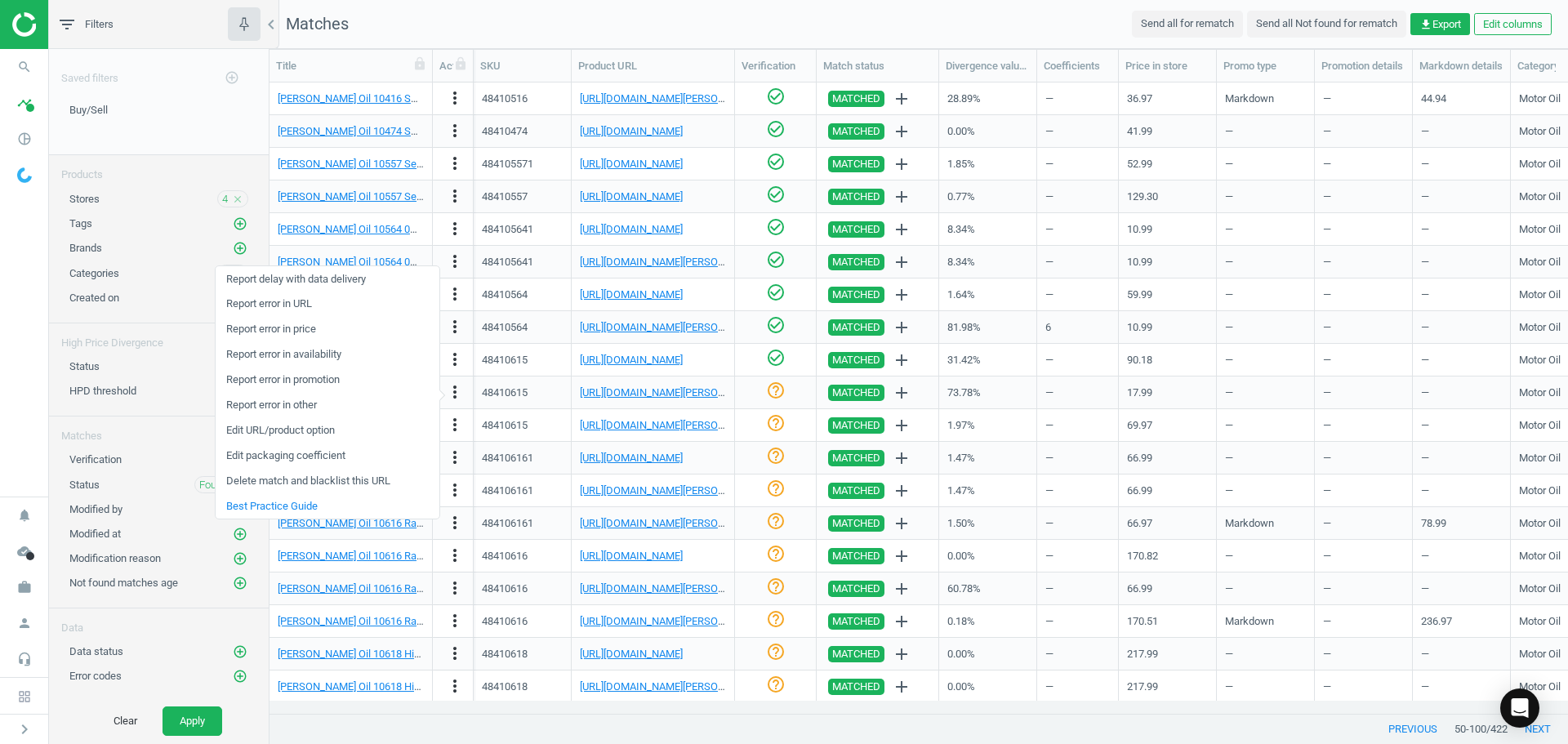
click at [349, 453] on link "Edit packaging coefficient" at bounding box center [328, 456] width 224 height 25
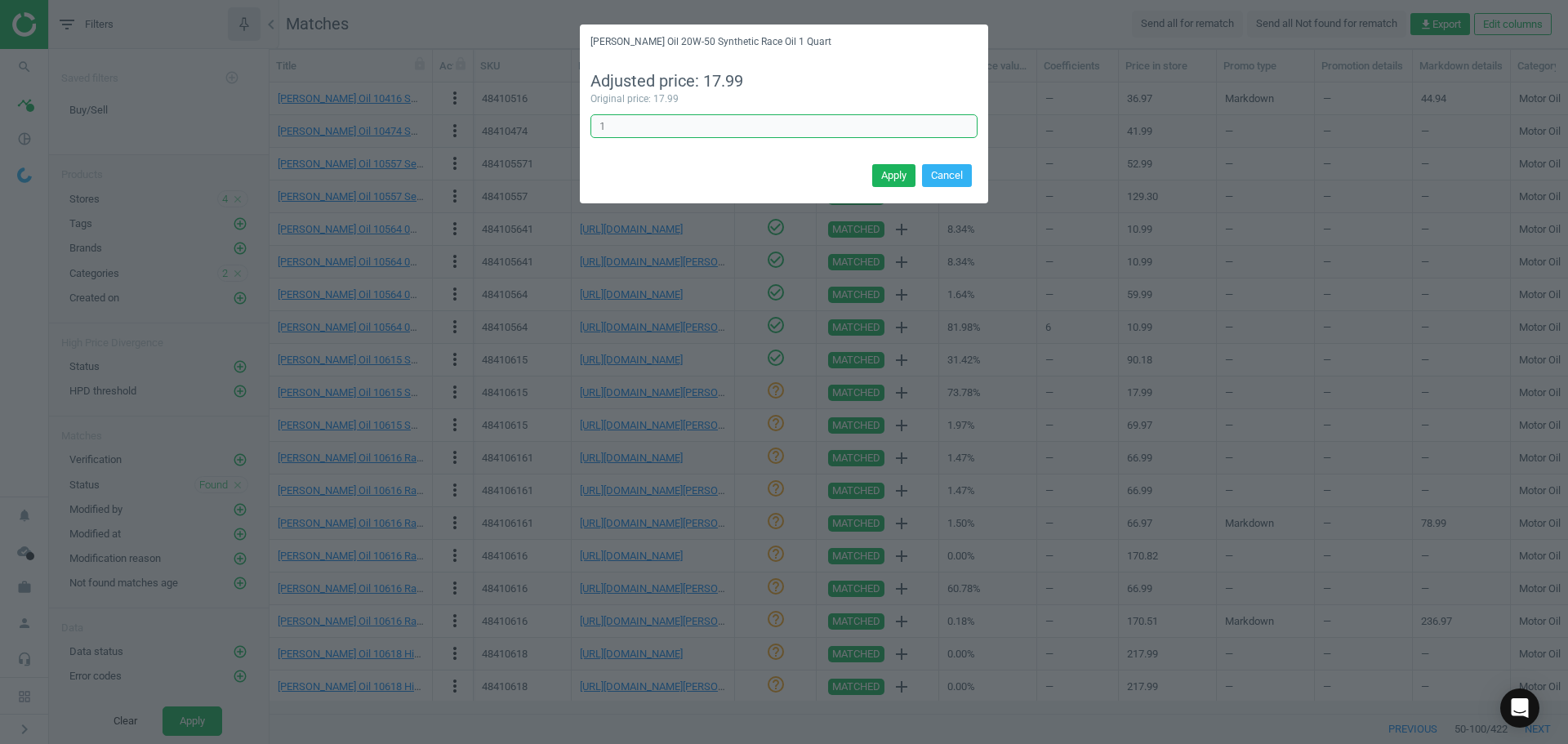
drag, startPoint x: 611, startPoint y: 132, endPoint x: 561, endPoint y: 127, distance: 50.2
click at [562, 127] on div "[PERSON_NAME] Oil 20W-50 Synthetic Race Oil 1 Quart Adjusted price: 17.99 Origi…" at bounding box center [784, 372] width 1568 height 744
type input "6"
click at [896, 180] on button "Apply" at bounding box center [894, 175] width 43 height 22
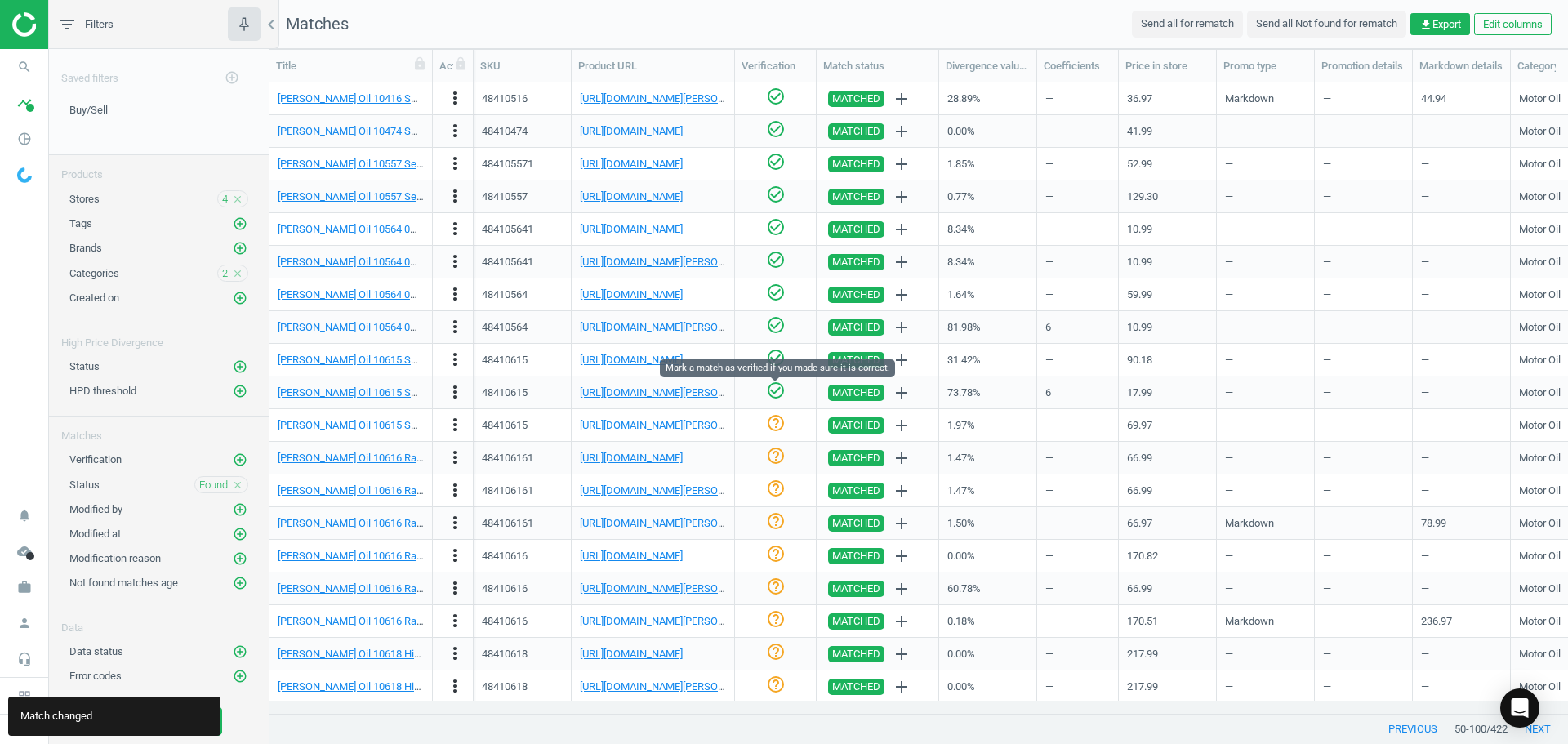
click at [778, 388] on icon "check_circle_outline" at bounding box center [775, 390] width 20 height 20
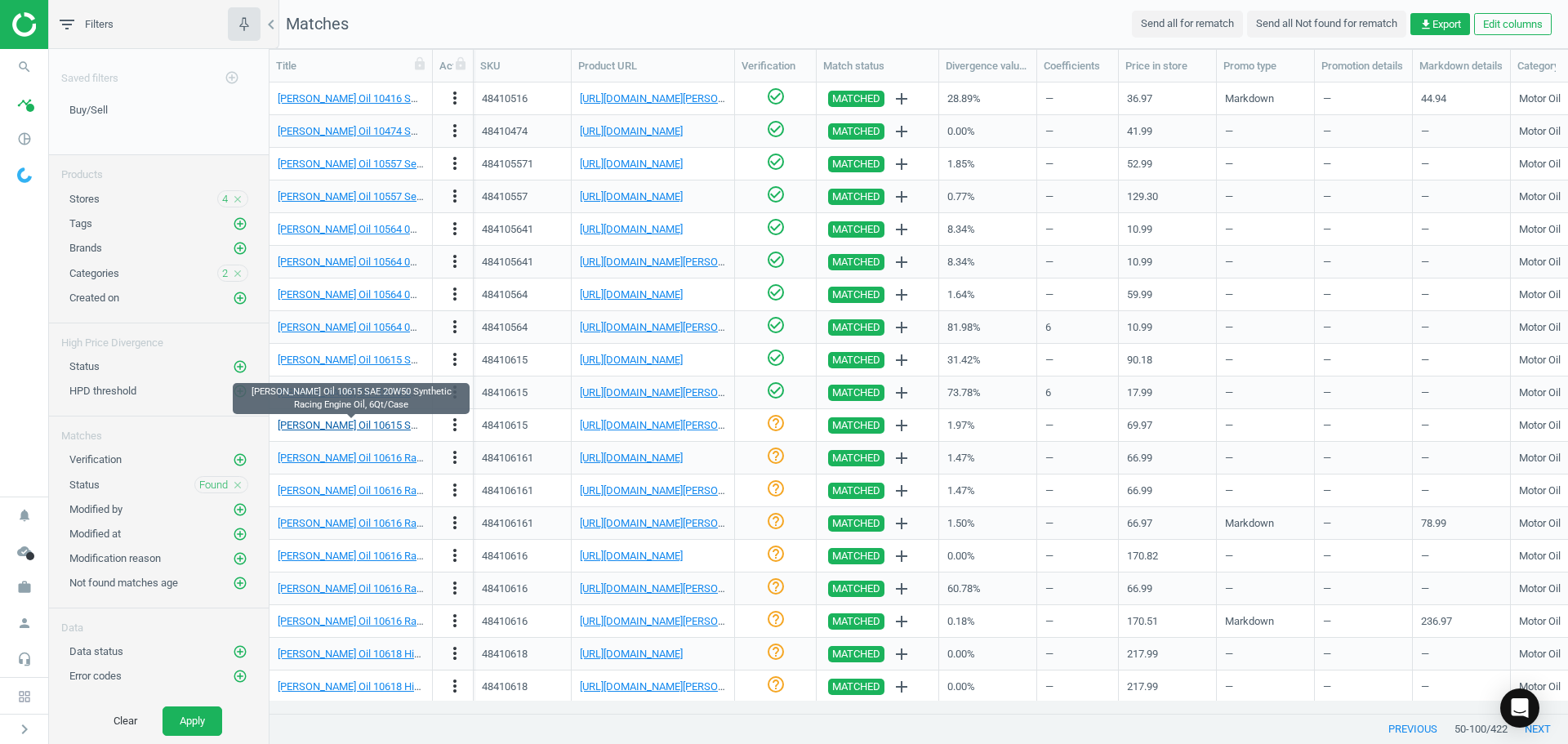
click at [376, 421] on link "[PERSON_NAME] Oil 10615 SAE 20W50 Synthetic Racing Engine Oil, 6Qt/Case" at bounding box center [456, 425] width 358 height 12
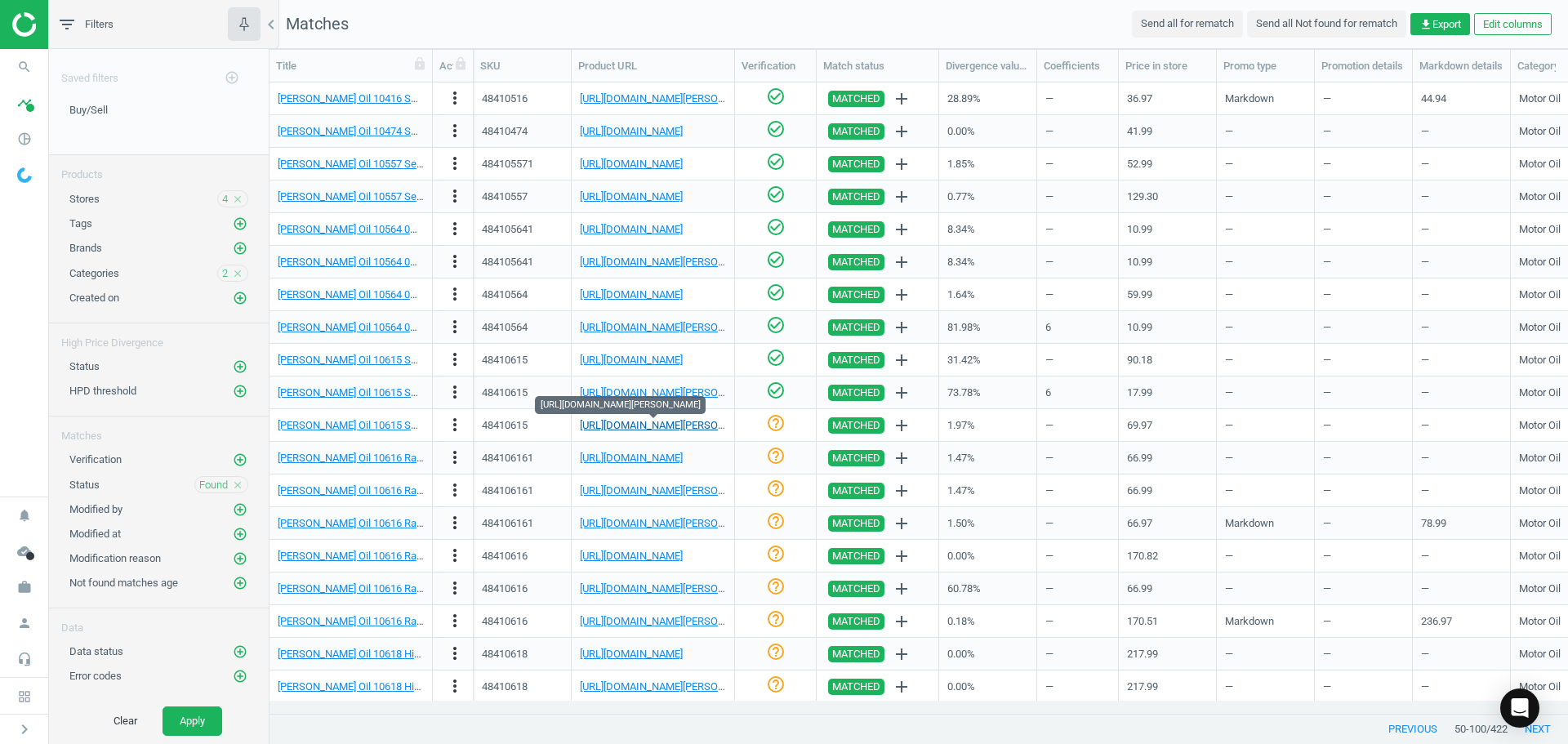
click at [674, 423] on link "[URL][DOMAIN_NAME][PERSON_NAME]" at bounding box center [671, 425] width 181 height 12
click at [773, 425] on icon "check_circle_outline" at bounding box center [775, 423] width 20 height 20
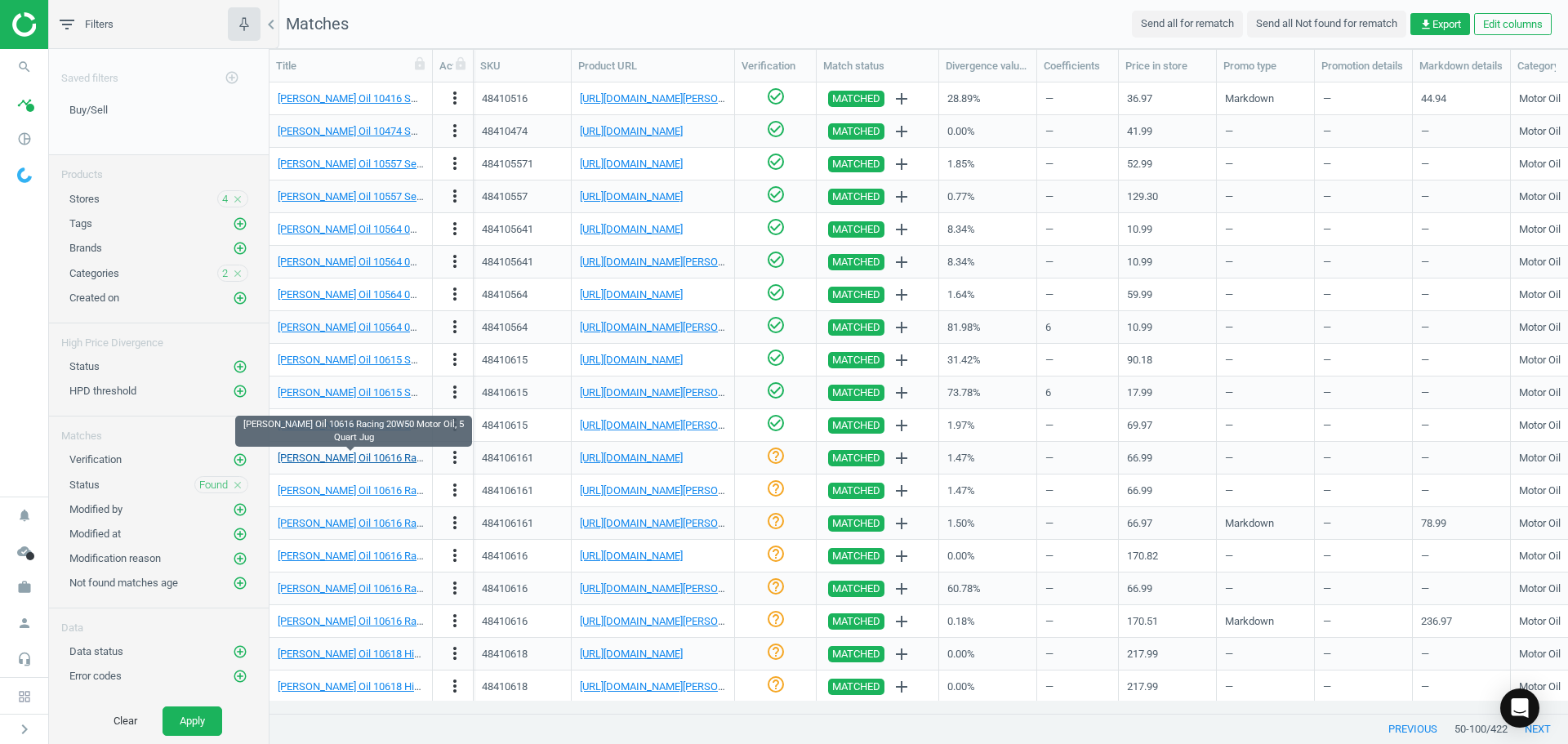
click at [399, 456] on link "[PERSON_NAME] Oil 10616 Racing 20W50 Motor Oil, 5 Quart Jug" at bounding box center [425, 457] width 296 height 12
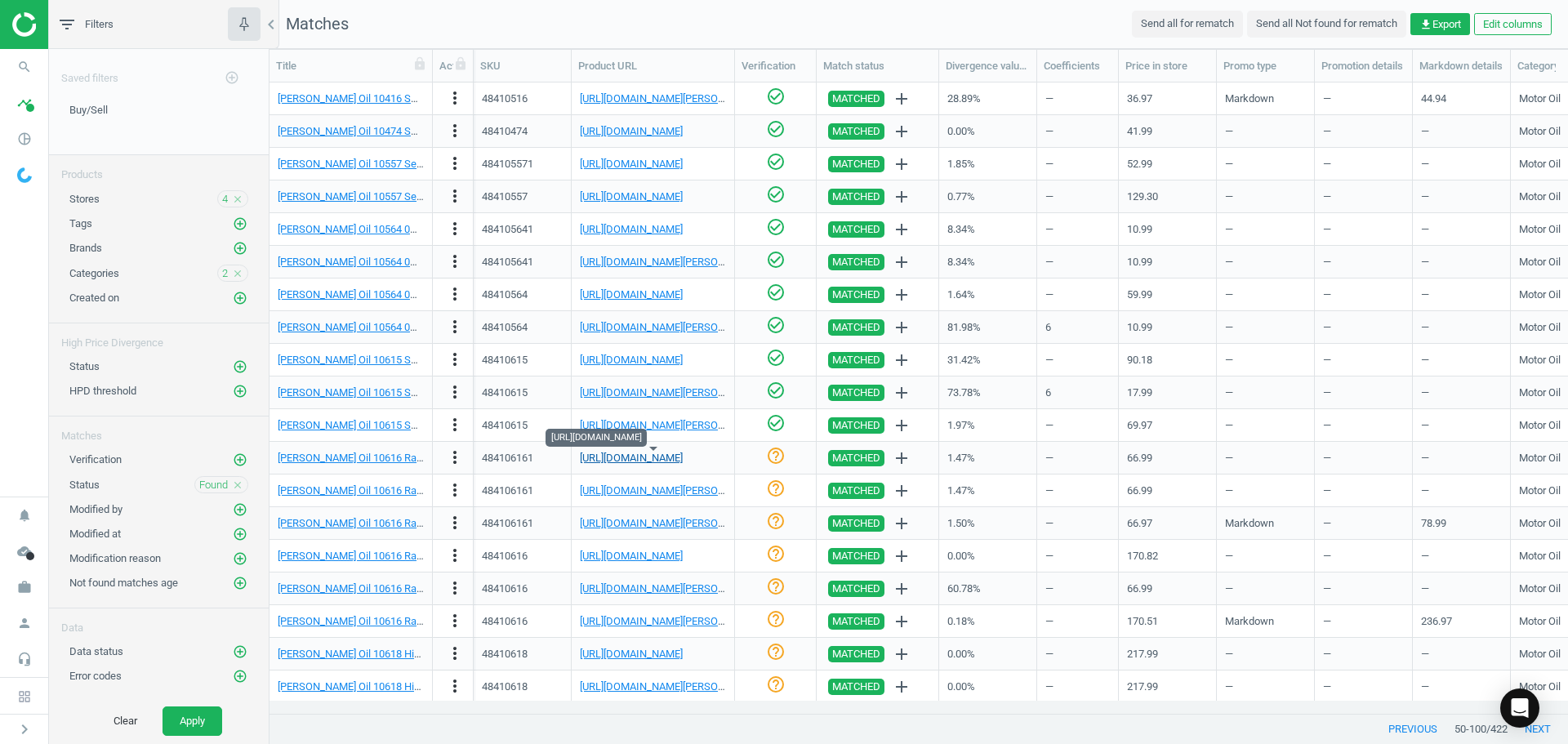
click at [620, 457] on link "[URL][DOMAIN_NAME]" at bounding box center [631, 457] width 103 height 12
click at [778, 453] on icon "check_circle_outline" at bounding box center [775, 456] width 20 height 20
click at [388, 489] on link "[PERSON_NAME] Oil 10616 Racing 20W50 Motor Oil, 5 Quart Jug" at bounding box center [425, 490] width 296 height 12
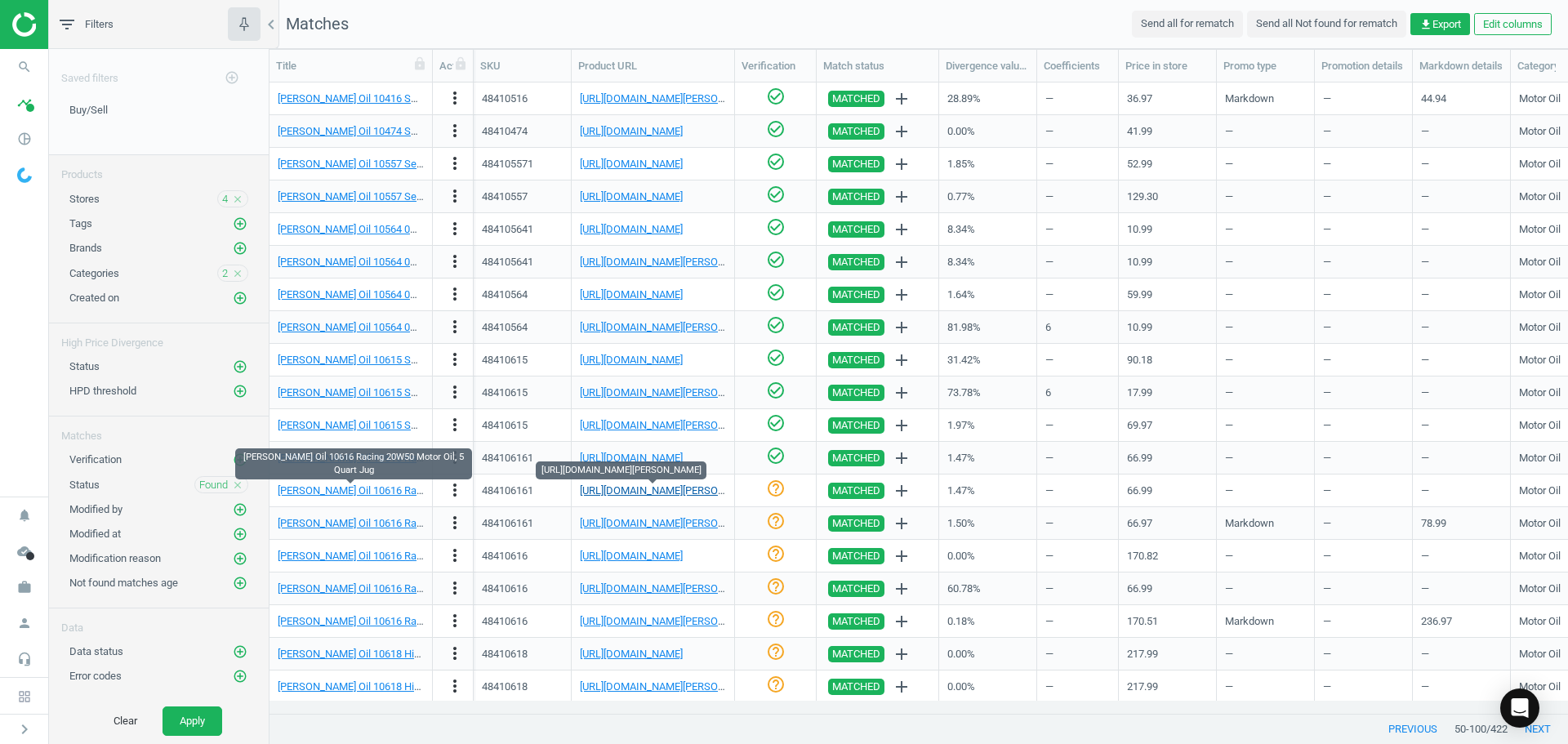
click at [642, 495] on link "[URL][DOMAIN_NAME][PERSON_NAME]" at bounding box center [671, 490] width 181 height 12
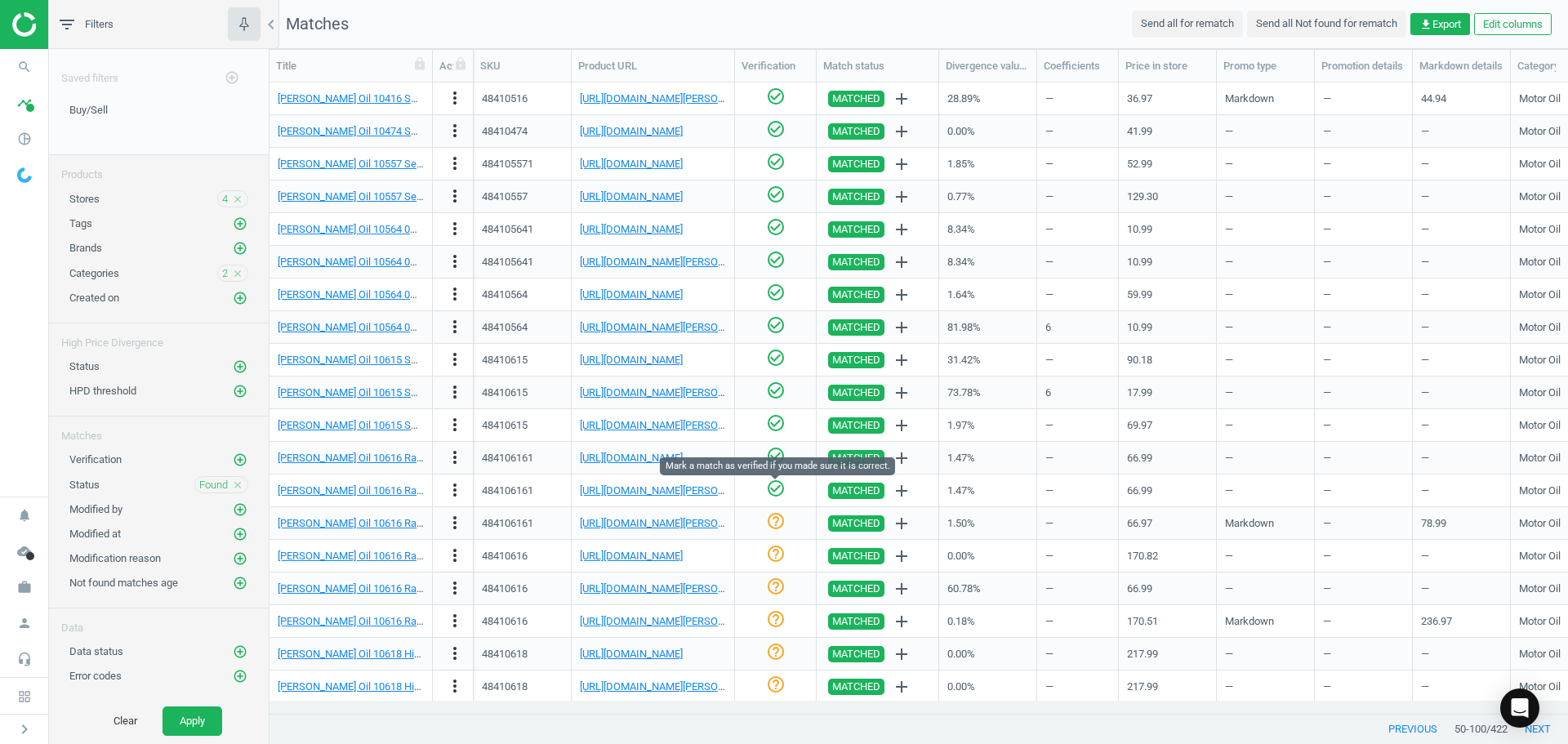
click at [780, 491] on icon "check_circle_outline" at bounding box center [775, 488] width 20 height 20
click at [411, 517] on link "[PERSON_NAME] Oil 10616 Racing 20W50 Motor Oil, 5 Quart Jug" at bounding box center [425, 523] width 296 height 12
click at [620, 514] on div "[URL][DOMAIN_NAME][PERSON_NAME]" at bounding box center [653, 523] width 147 height 29
click at [630, 526] on link "[URL][DOMAIN_NAME][PERSON_NAME]" at bounding box center [671, 523] width 181 height 12
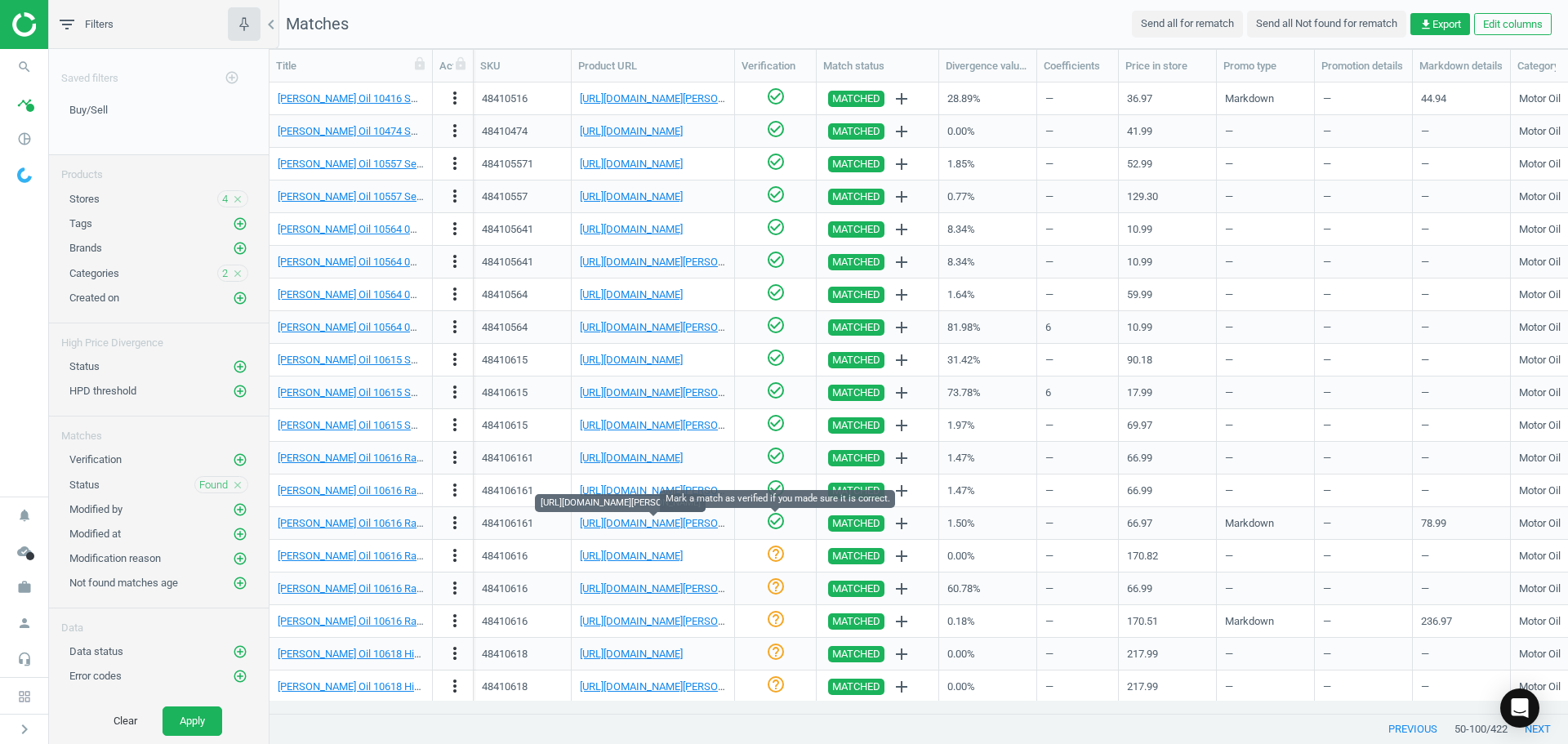
click at [780, 526] on icon "check_circle_outline" at bounding box center [775, 520] width 20 height 20
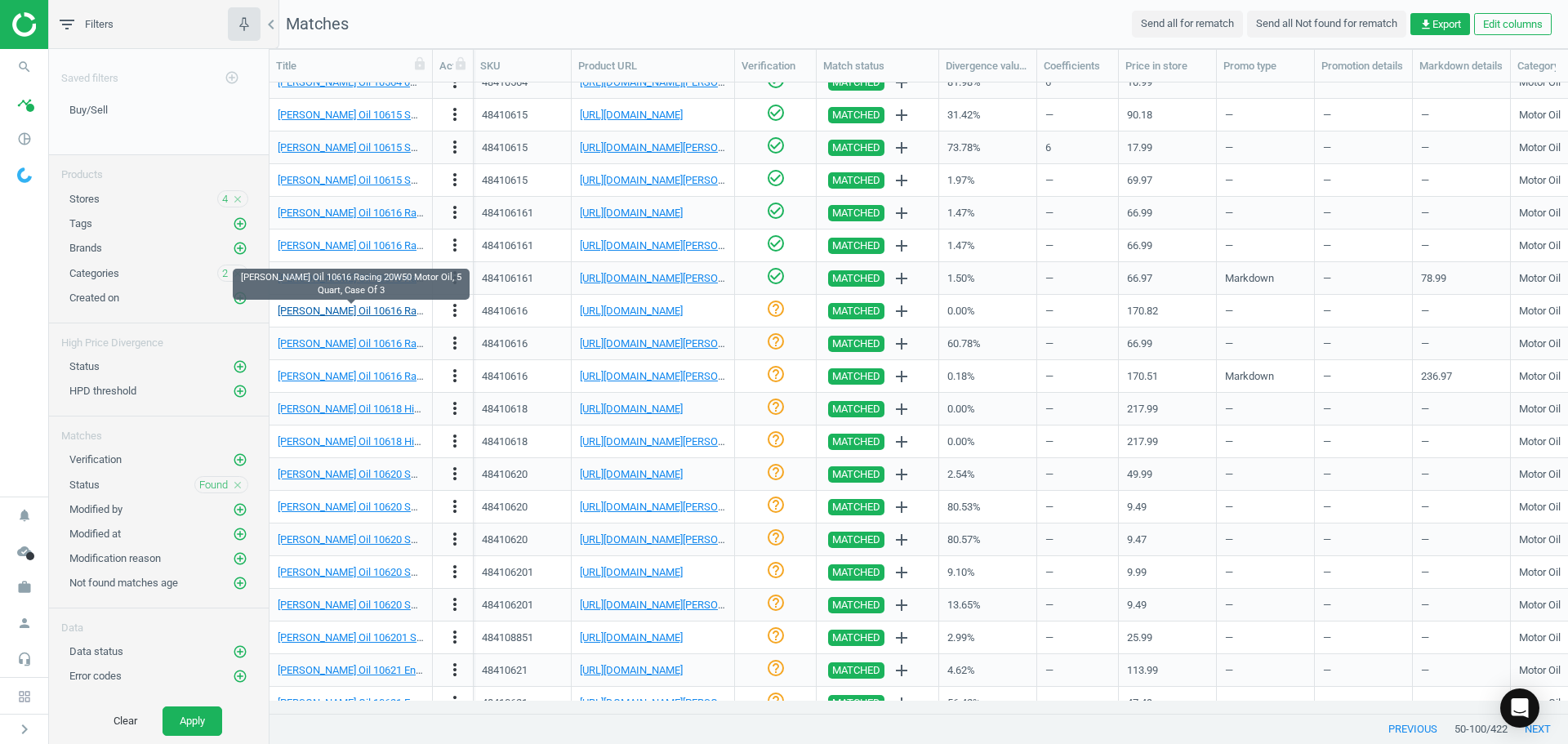
click at [389, 309] on link "[PERSON_NAME] Oil 10616 Racing 20W50 Motor Oil, 5 Quart, Case Of 3" at bounding box center [441, 310] width 327 height 12
click at [641, 316] on link "[URL][DOMAIN_NAME]" at bounding box center [631, 310] width 103 height 12
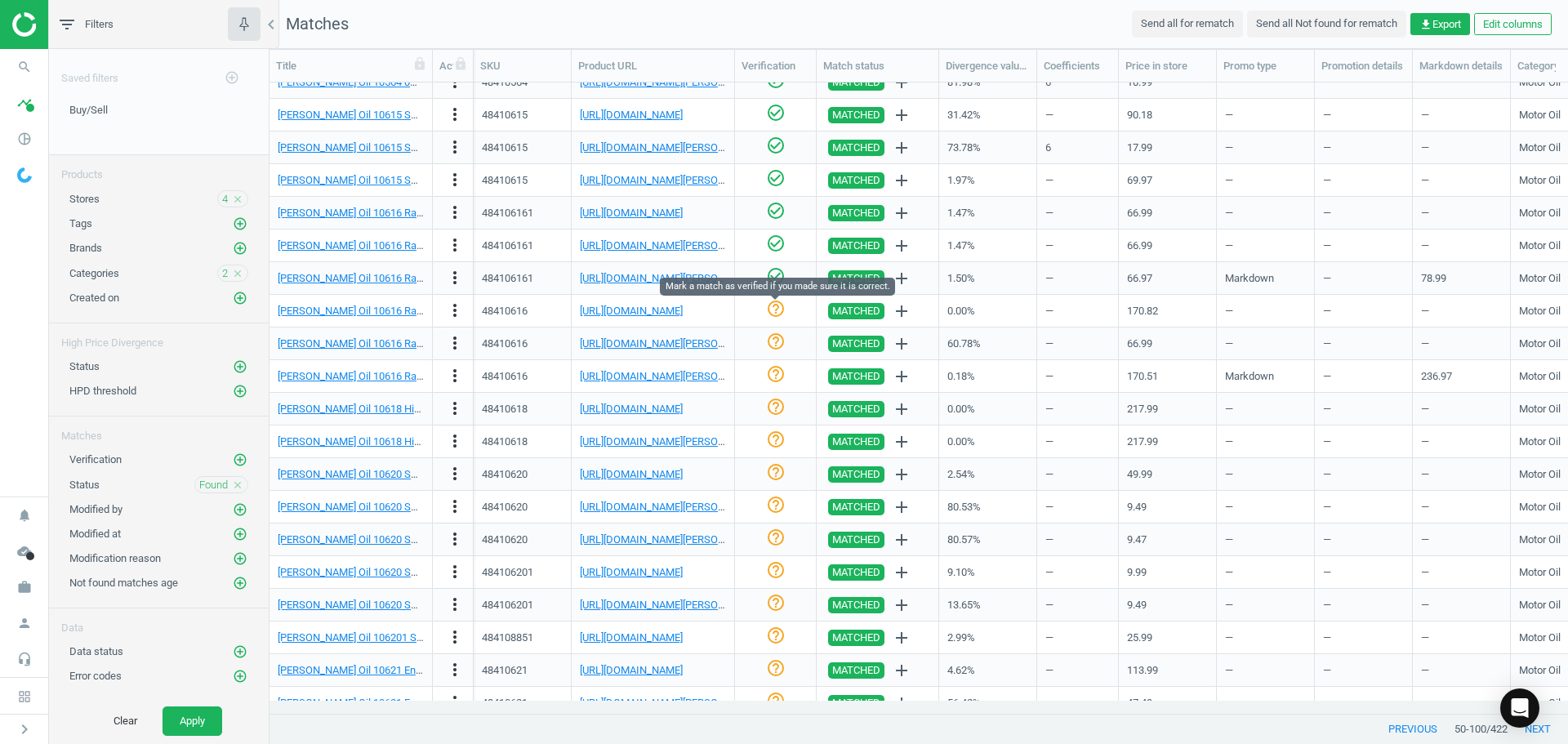
click at [774, 309] on icon "help_outline" at bounding box center [775, 308] width 20 height 20
click at [358, 337] on link "[PERSON_NAME] Oil 10616 Racing 20W50 Motor Oil, 5 Quart, Case Of 3" at bounding box center [441, 343] width 327 height 12
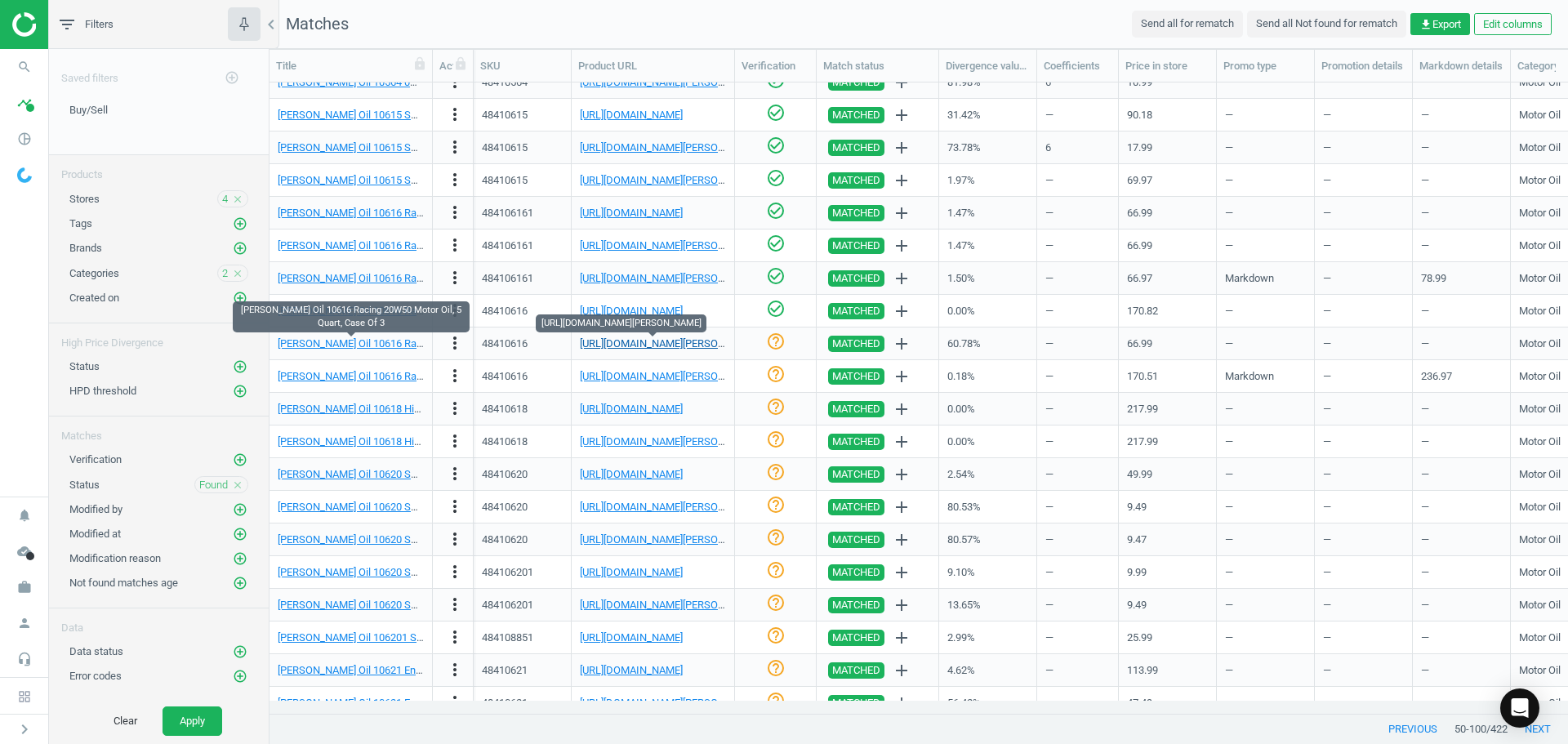
click at [655, 343] on link "[URL][DOMAIN_NAME][PERSON_NAME]" at bounding box center [671, 343] width 181 height 12
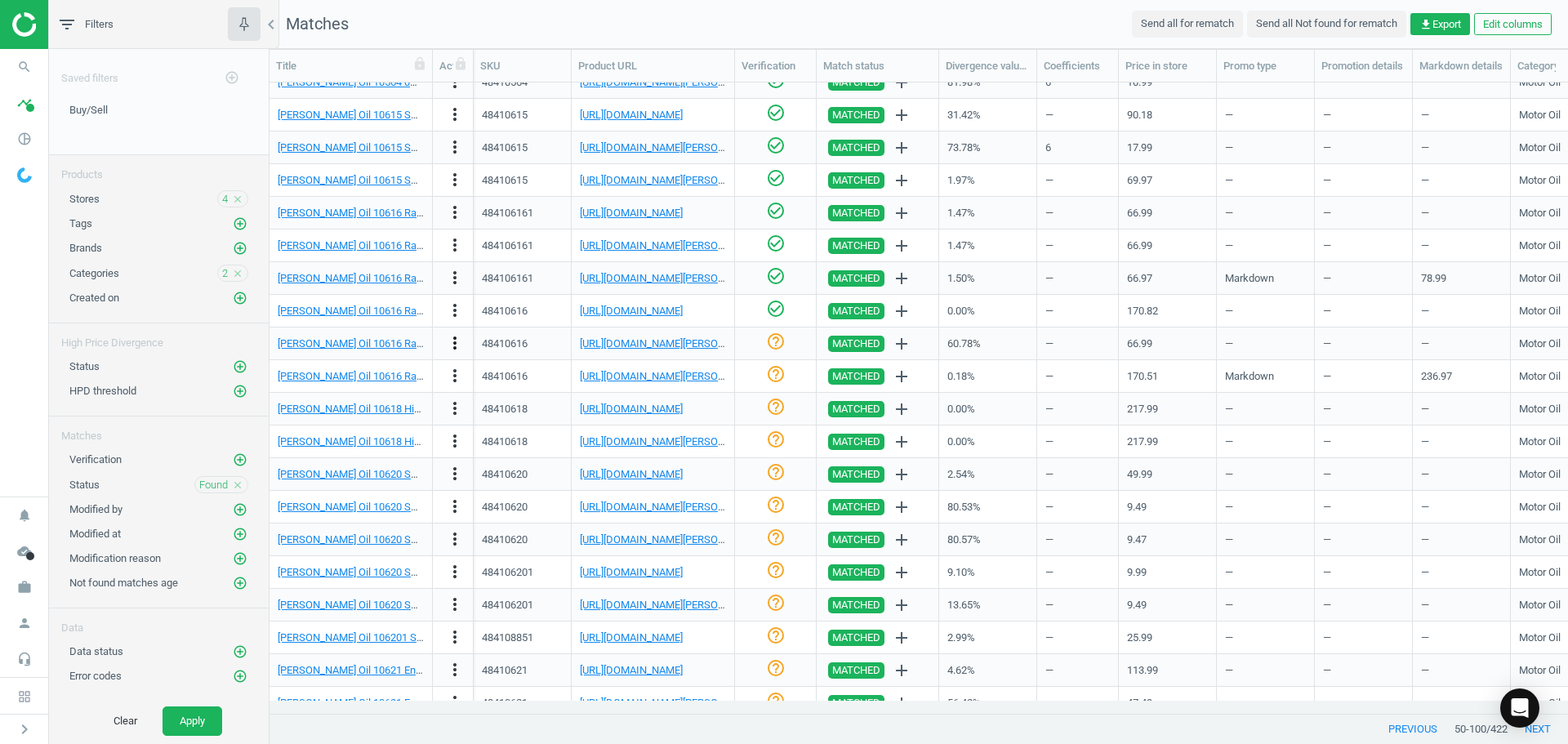
click at [458, 342] on icon "more_vert" at bounding box center [455, 343] width 20 height 20
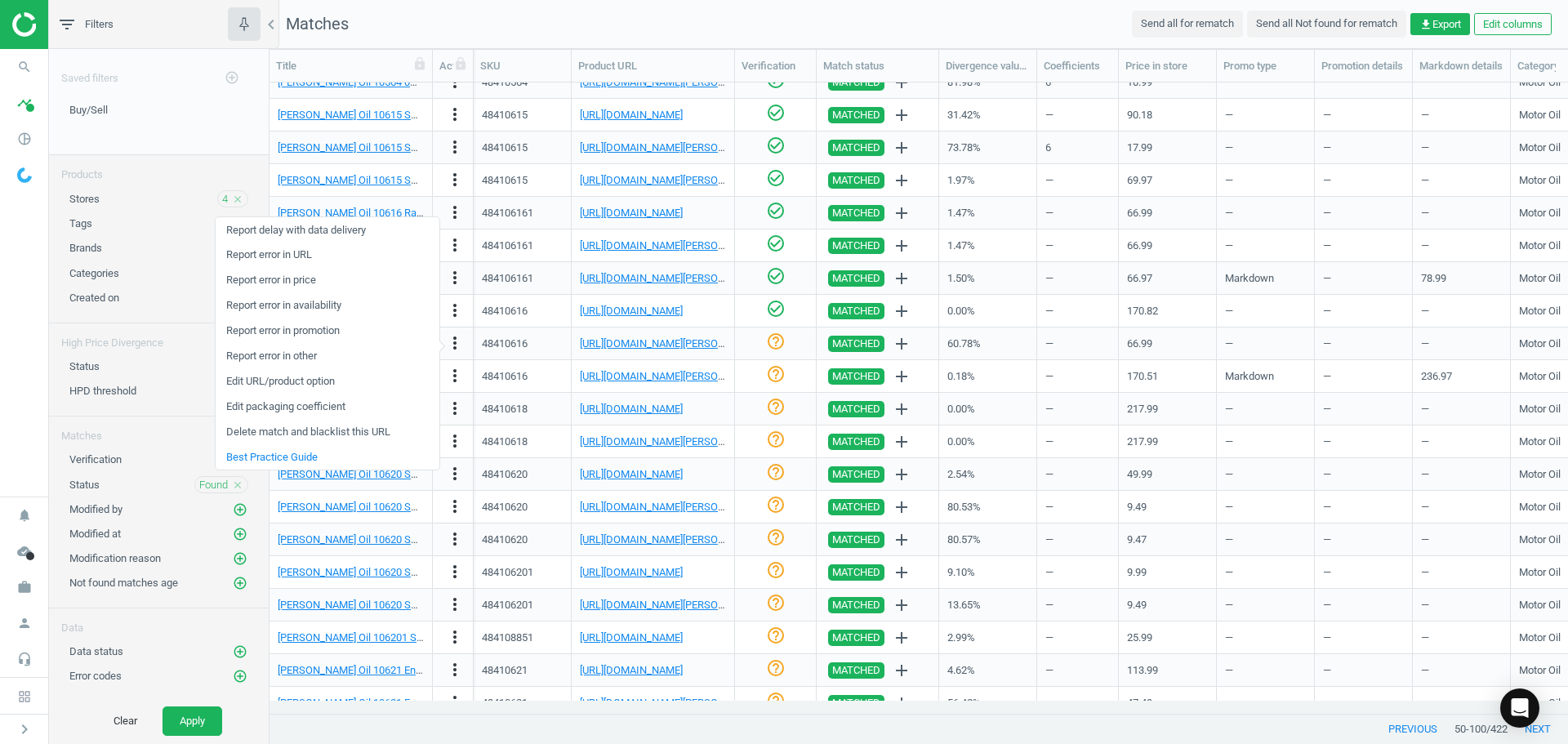
click at [325, 407] on link "Edit packaging coefficient" at bounding box center [328, 406] width 224 height 25
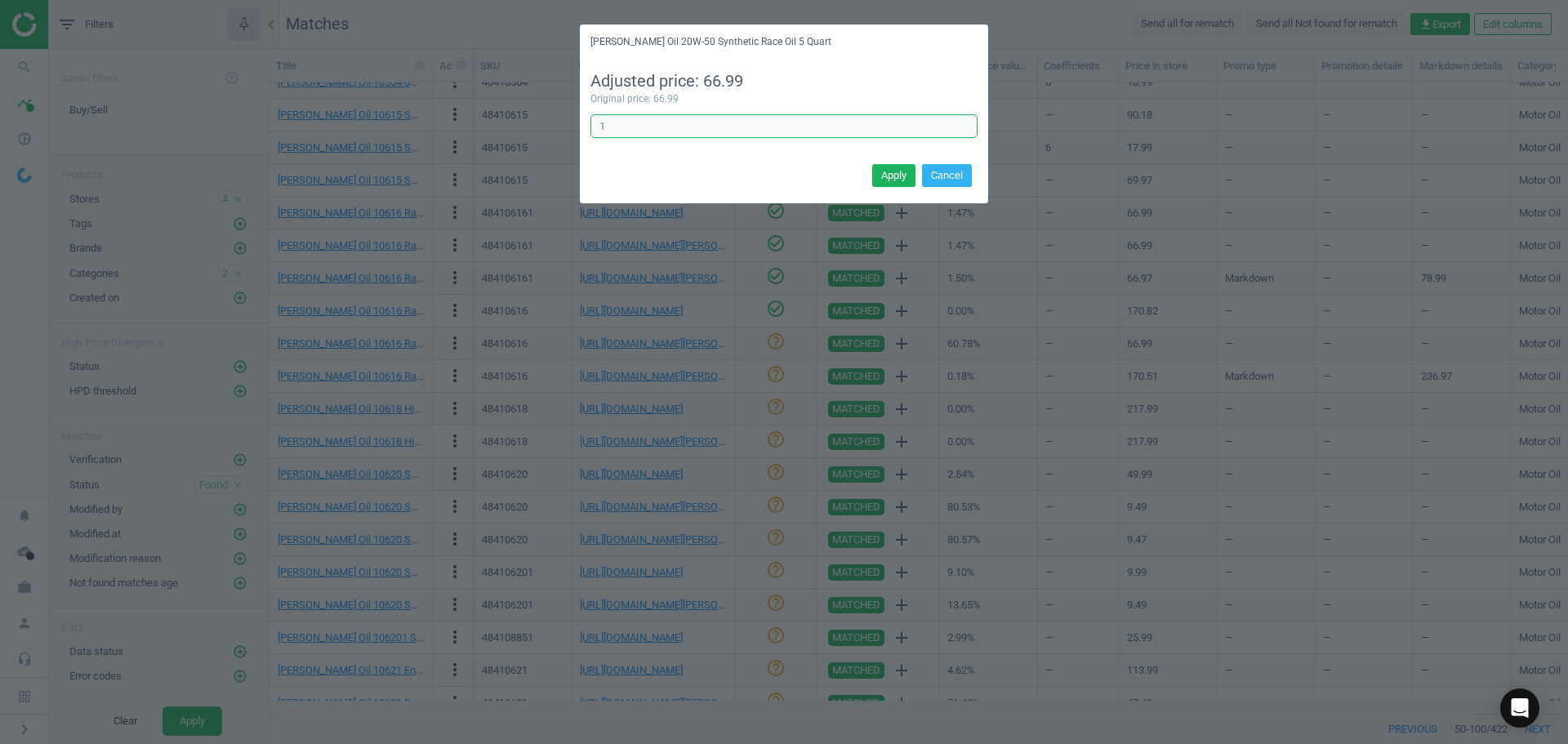
drag, startPoint x: 601, startPoint y: 128, endPoint x: 586, endPoint y: 127, distance: 15.0
click at [584, 127] on div "Adjusted price: 66.99 Original price: 66.99 1 Error in formula" at bounding box center [784, 110] width 408 height 101
type input "3"
click at [889, 173] on button "Apply" at bounding box center [894, 175] width 43 height 22
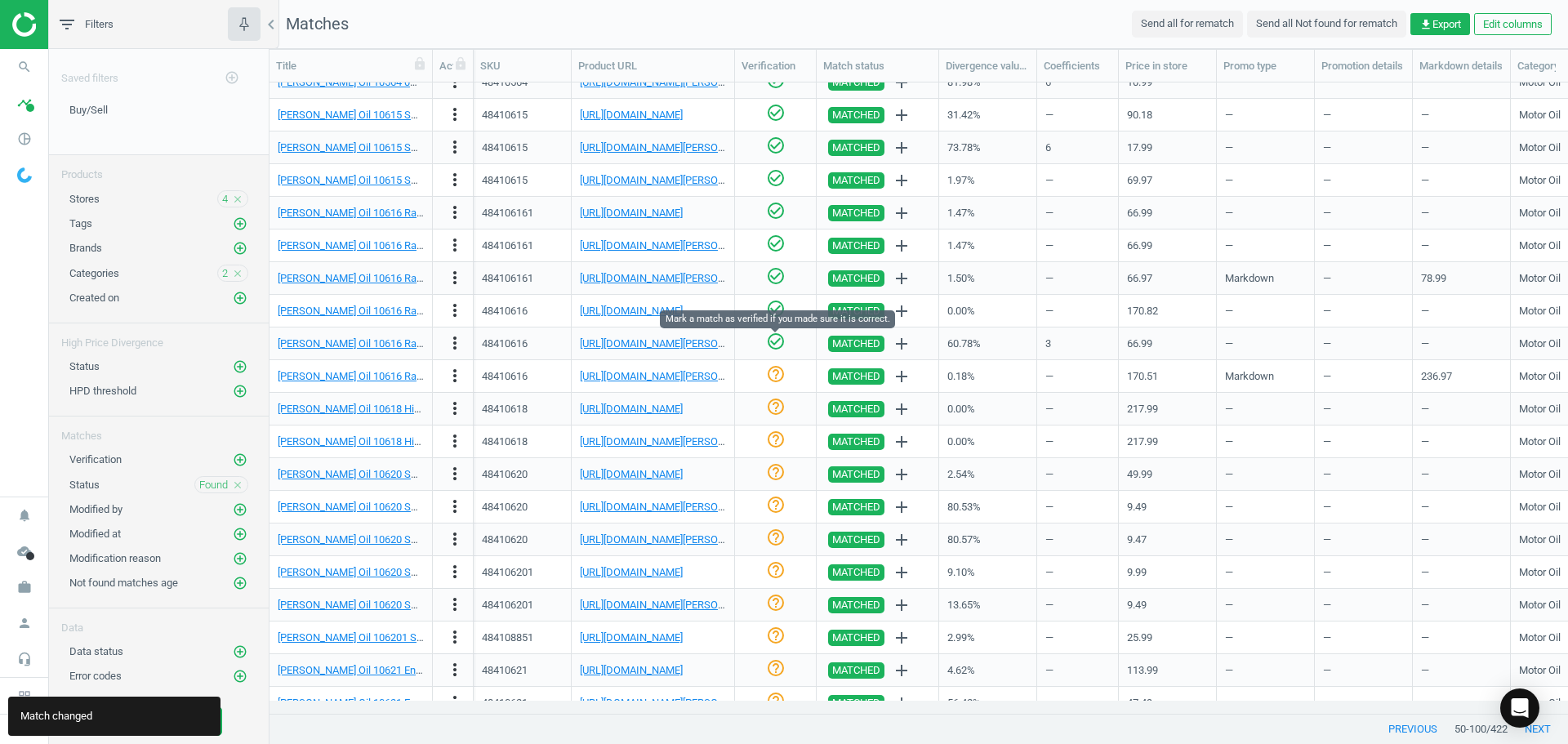
click at [770, 342] on icon "check_circle_outline" at bounding box center [775, 341] width 20 height 20
click at [773, 343] on icon "help_outline" at bounding box center [775, 341] width 20 height 20
click at [774, 345] on icon "check_circle_outline" at bounding box center [775, 341] width 20 height 20
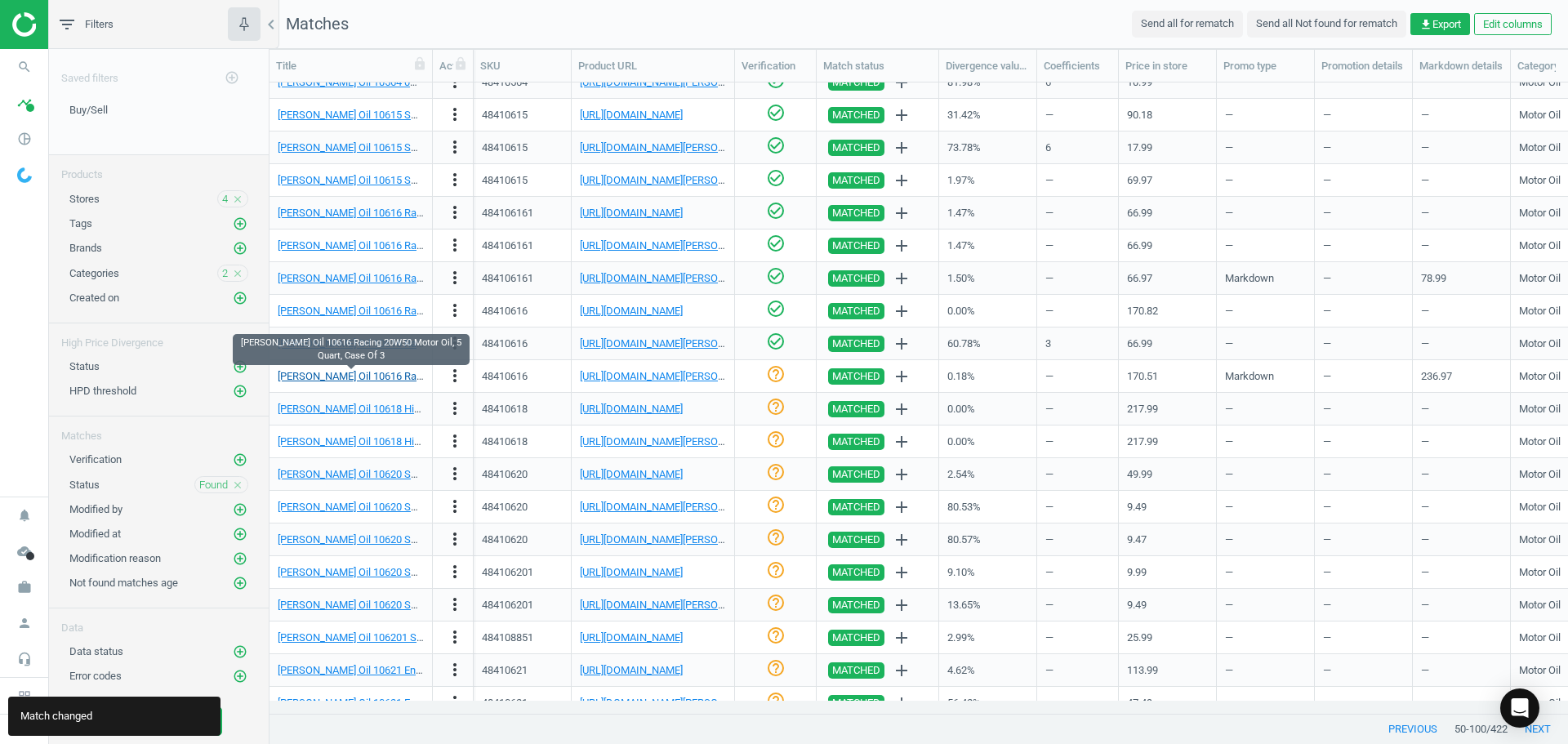
click at [399, 381] on link "[PERSON_NAME] Oil 10616 Racing 20W50 Motor Oil, 5 Quart, Case Of 3" at bounding box center [441, 375] width 327 height 12
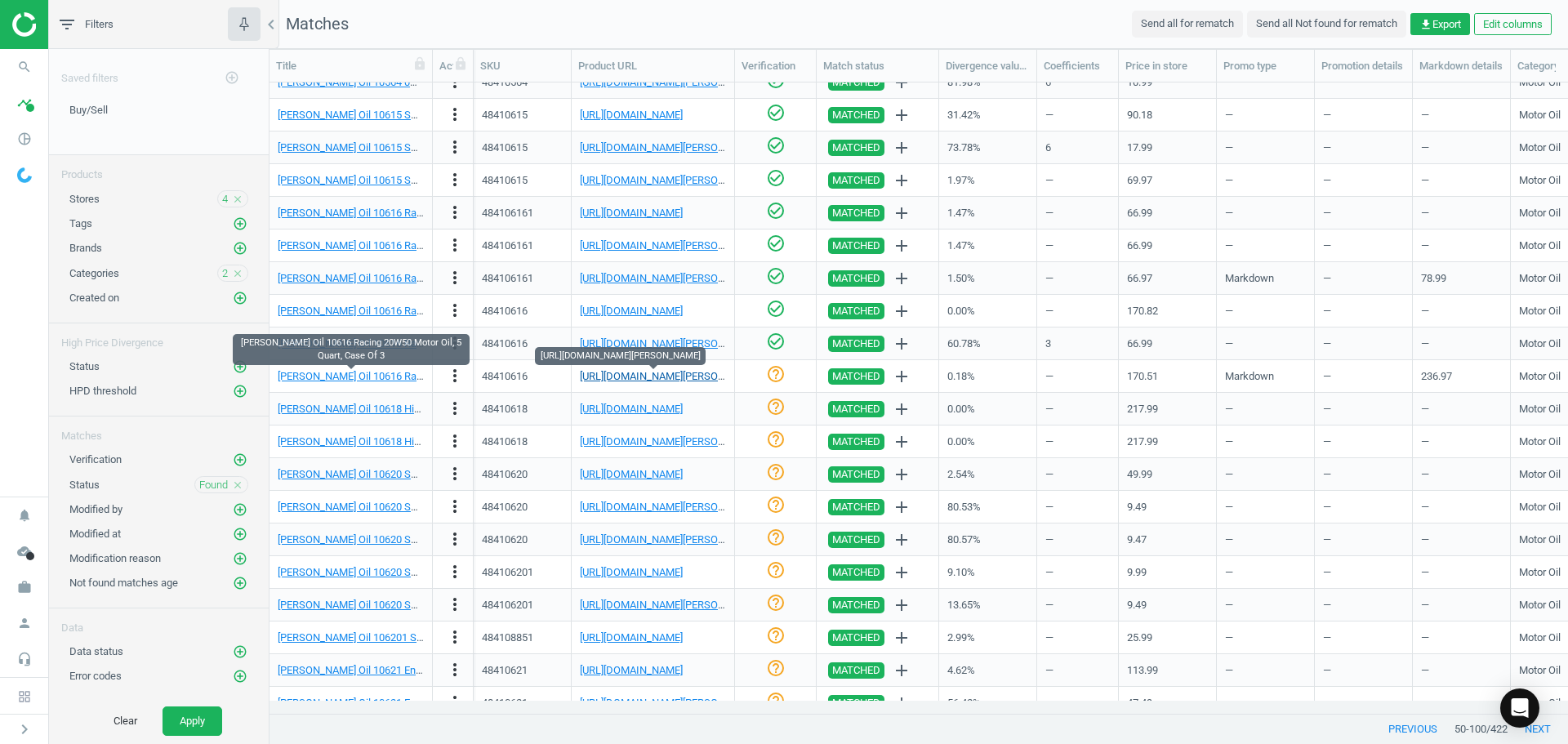
click at [694, 372] on link "[URL][DOMAIN_NAME][PERSON_NAME]" at bounding box center [671, 375] width 181 height 12
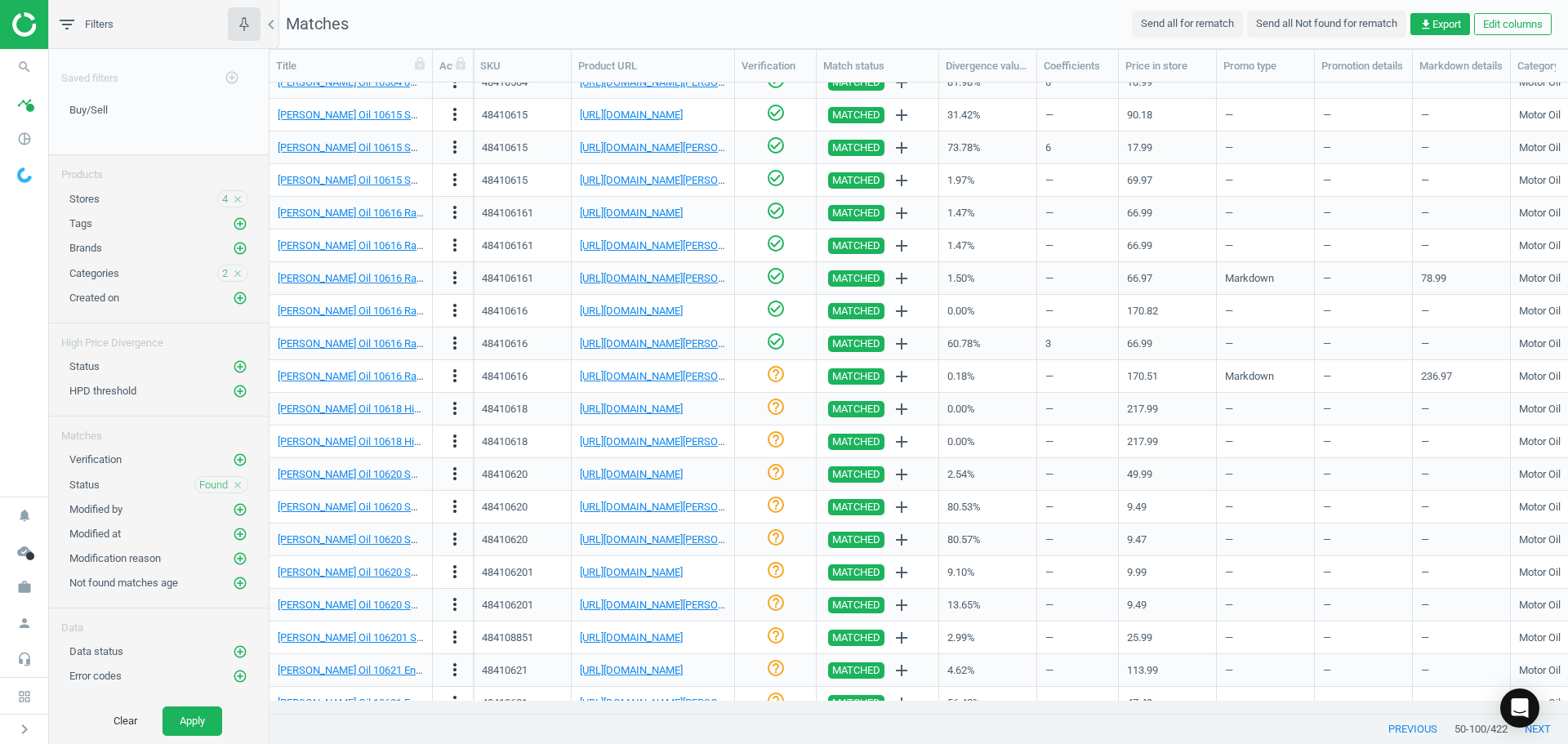
click at [763, 374] on div "help_outline" at bounding box center [775, 375] width 64 height 29
click at [776, 374] on icon "check_circle_outline" at bounding box center [775, 373] width 20 height 20
click at [397, 406] on link "[PERSON_NAME] Oil 10618 High Performance Synthetic Racing Motor Oil 20W50" at bounding box center [462, 408] width 370 height 12
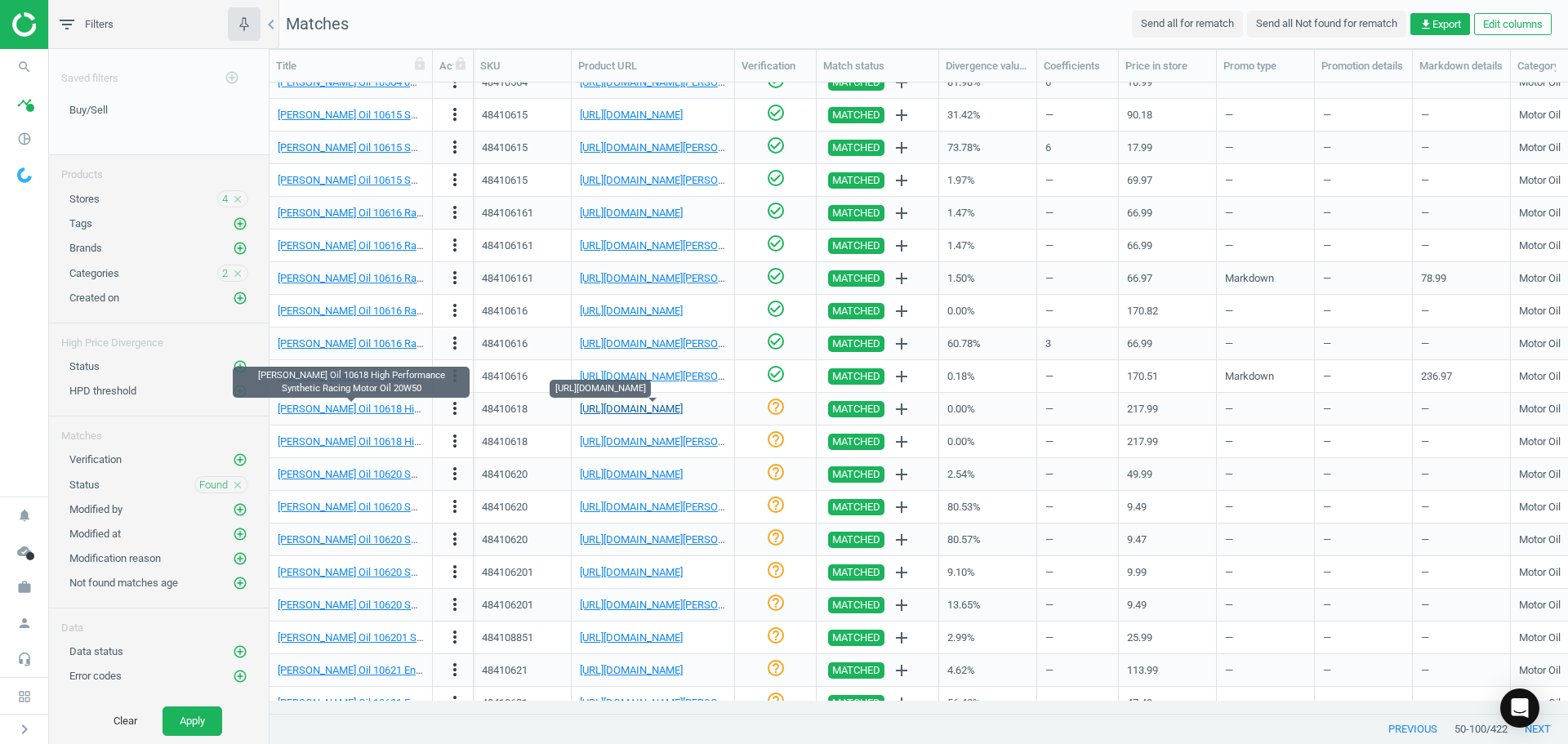
click at [667, 413] on link "[URL][DOMAIN_NAME]" at bounding box center [631, 408] width 103 height 12
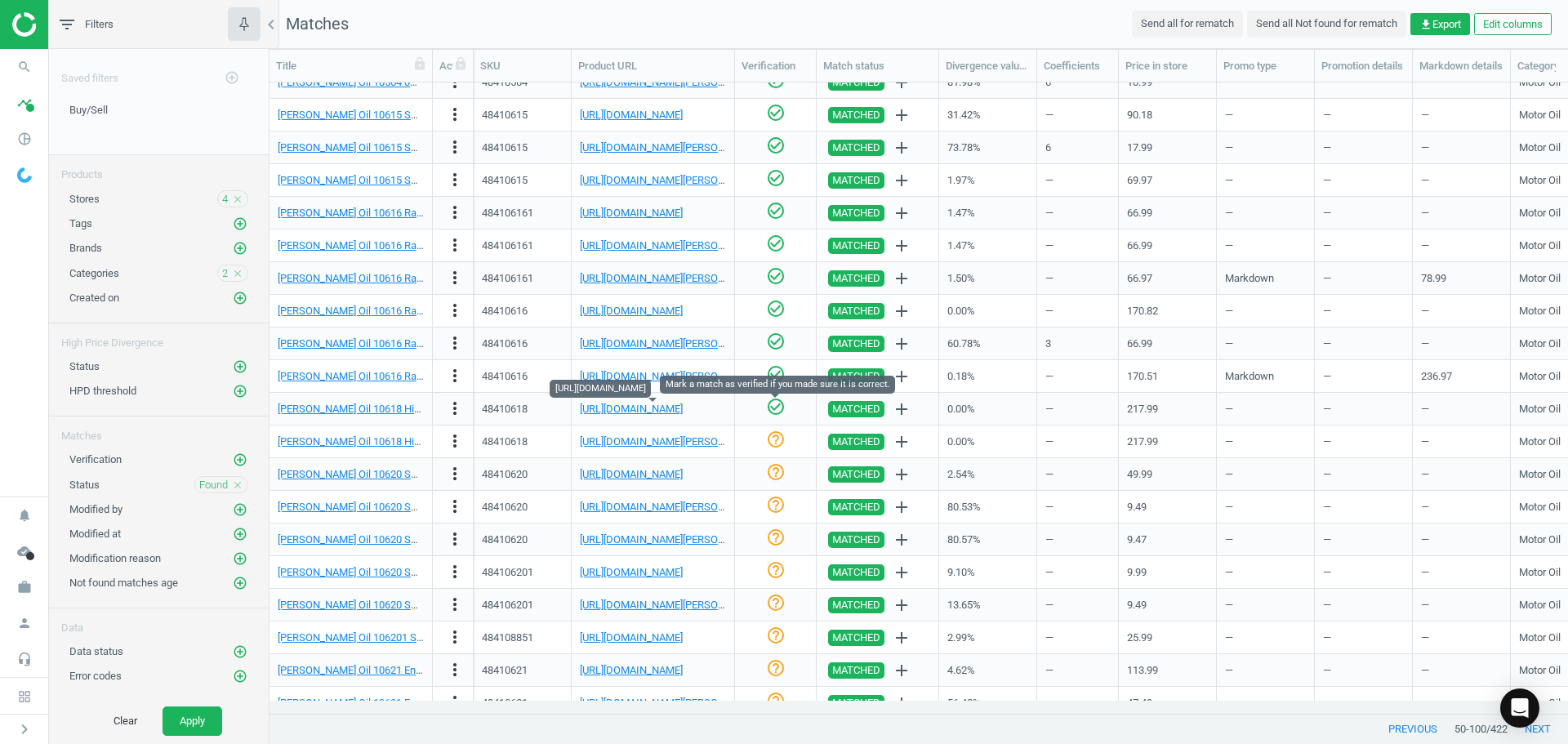
click at [771, 407] on icon "check_circle_outline" at bounding box center [775, 406] width 20 height 20
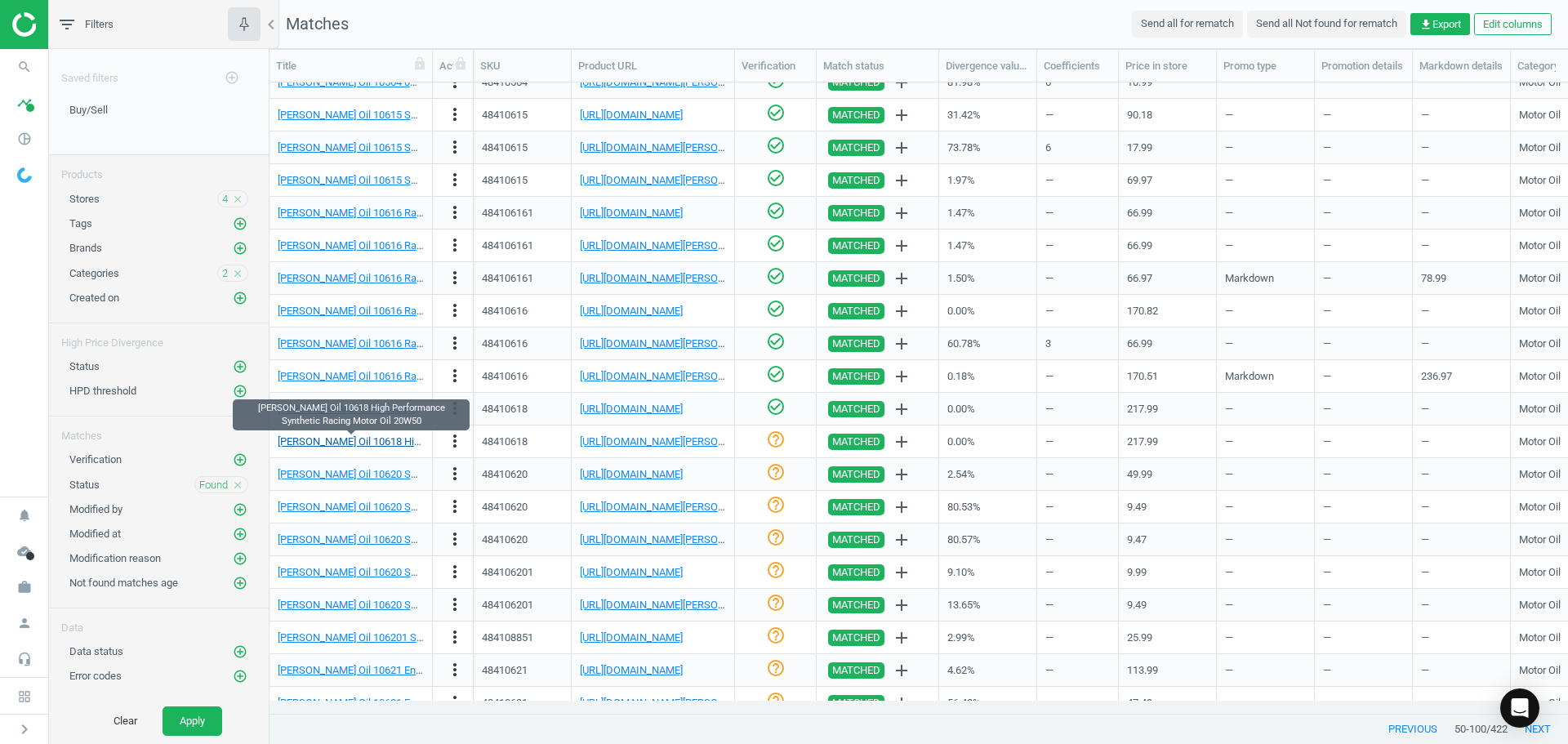
click at [360, 447] on link "[PERSON_NAME] Oil 10618 High Performance Synthetic Racing Motor Oil 20W50" at bounding box center [462, 441] width 370 height 12
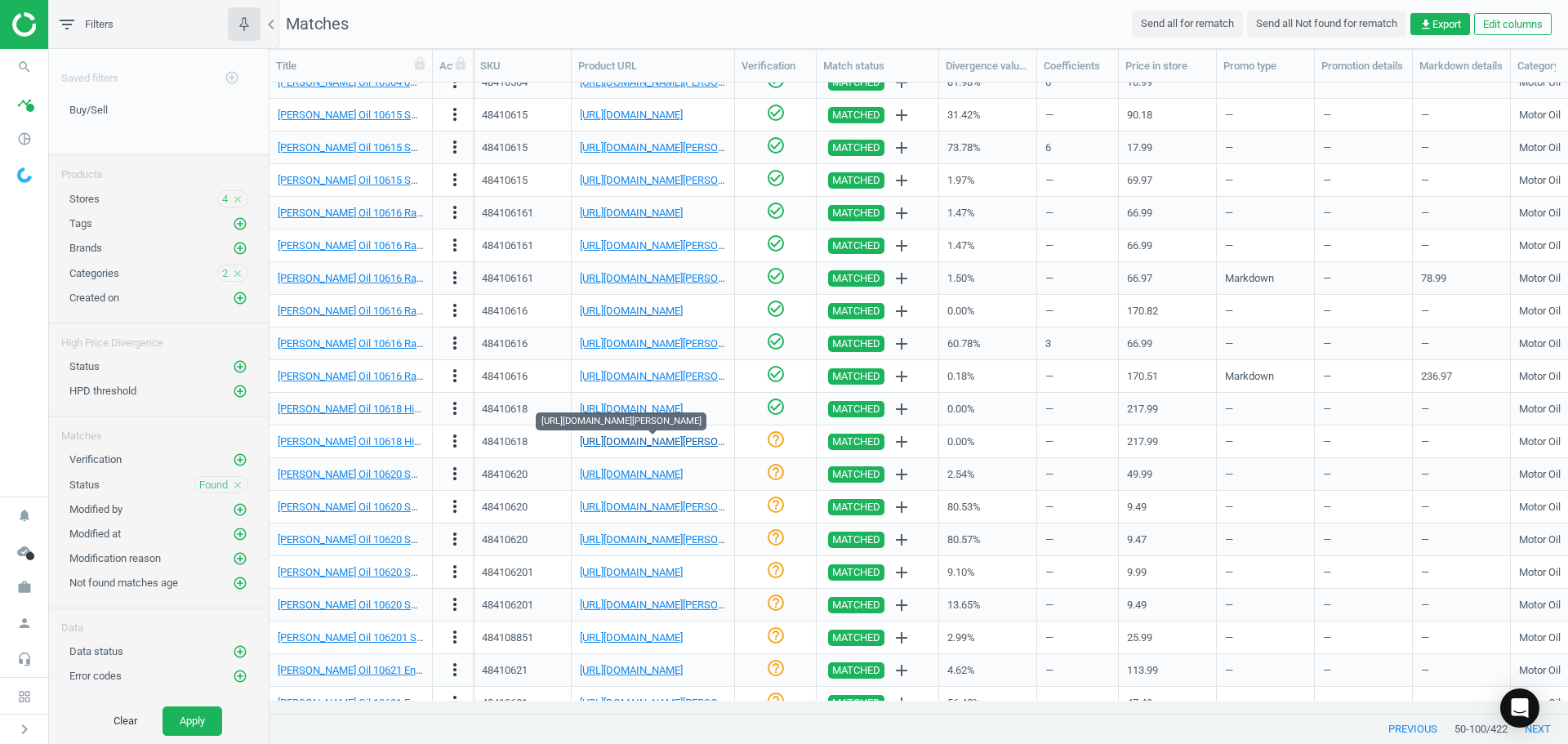
click at [648, 441] on link "[URL][DOMAIN_NAME][PERSON_NAME]" at bounding box center [671, 441] width 181 height 12
click at [771, 442] on icon "help_outline" at bounding box center [775, 439] width 20 height 20
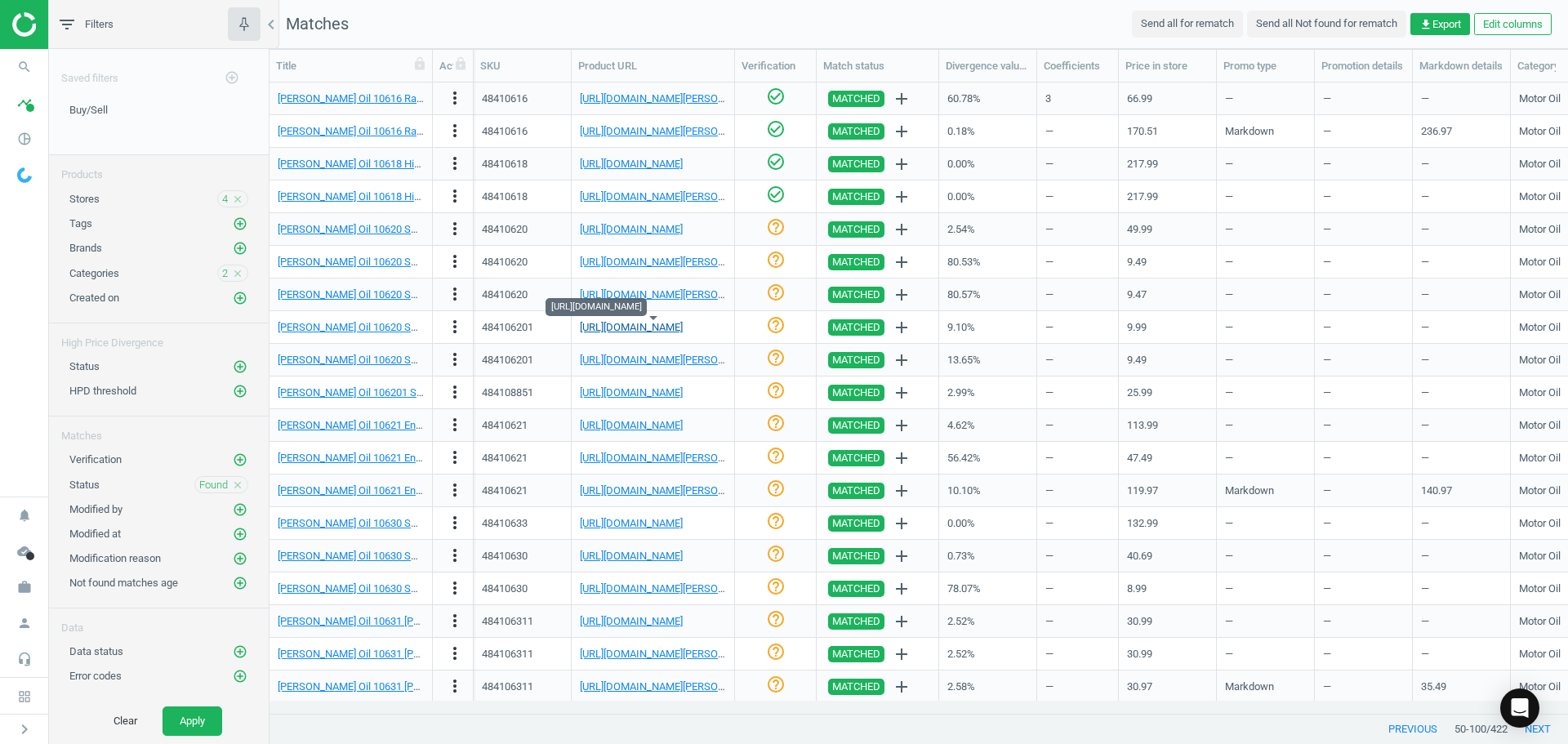
scroll to position [1015, 0]
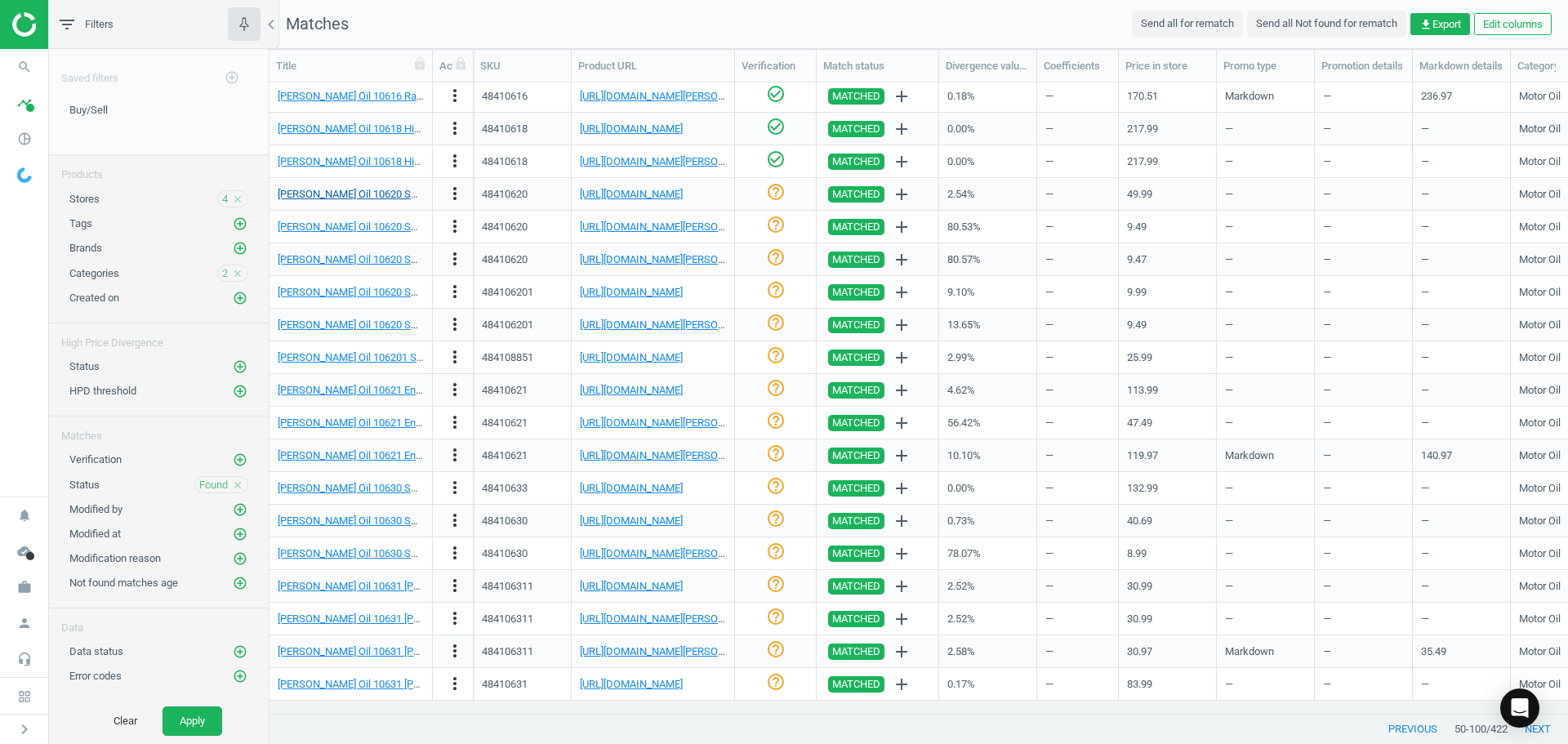
click at [391, 200] on link "[PERSON_NAME] Oil 10620 SAE 20W-50 High Performance Racing Oil, 6Qt/Case" at bounding box center [461, 193] width 368 height 12
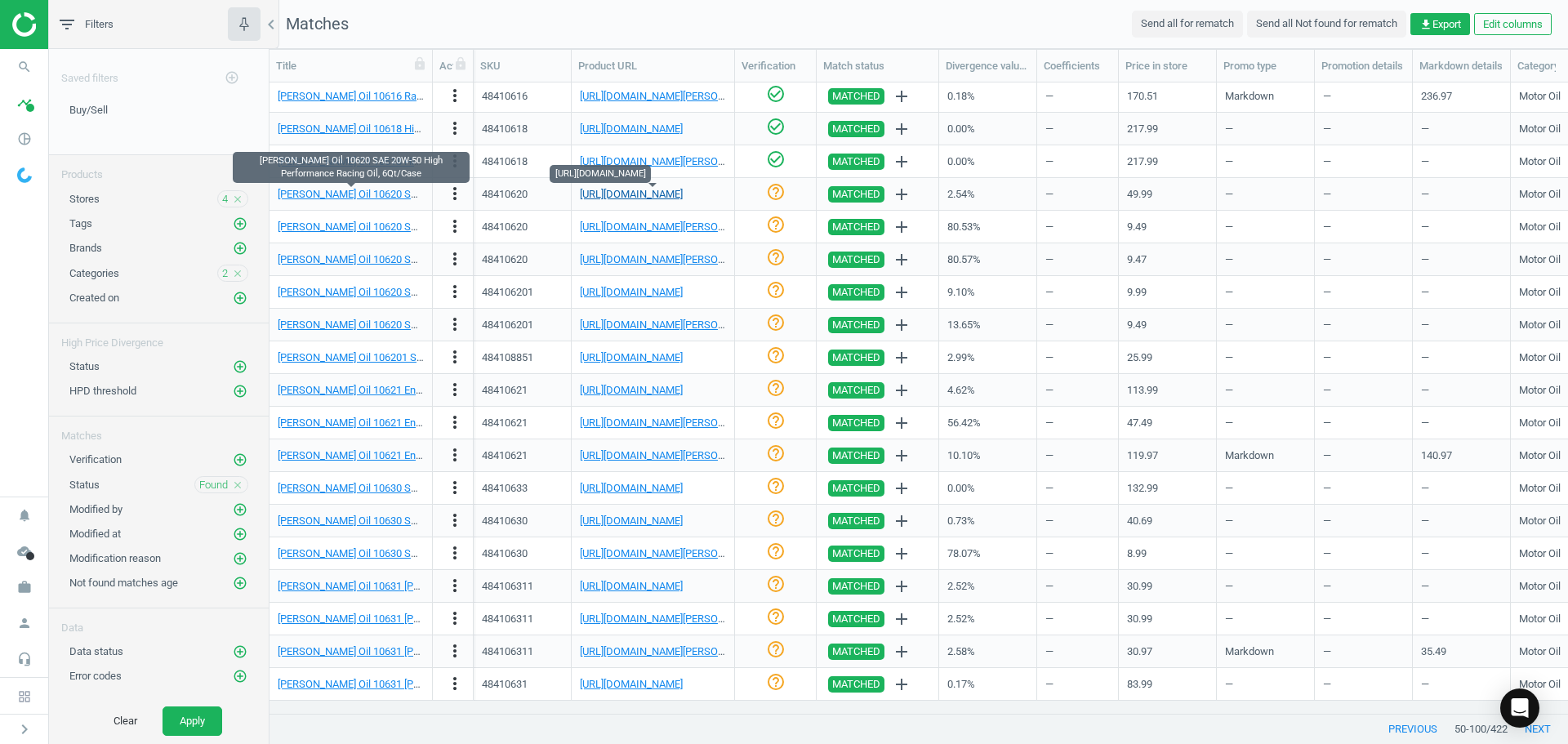
click at [635, 190] on link "[URL][DOMAIN_NAME]" at bounding box center [631, 193] width 103 height 12
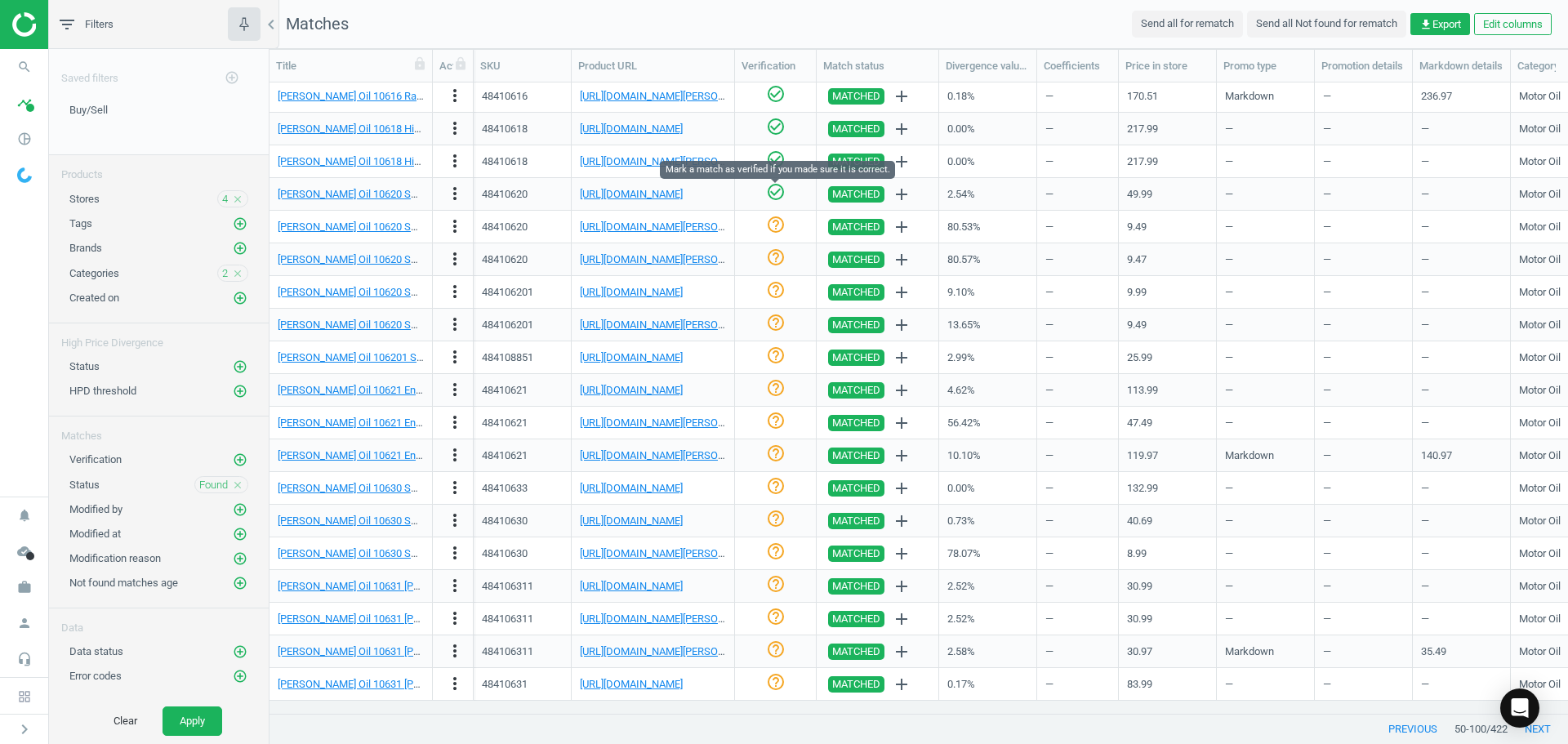
click at [771, 191] on icon "check_circle_outline" at bounding box center [775, 191] width 20 height 20
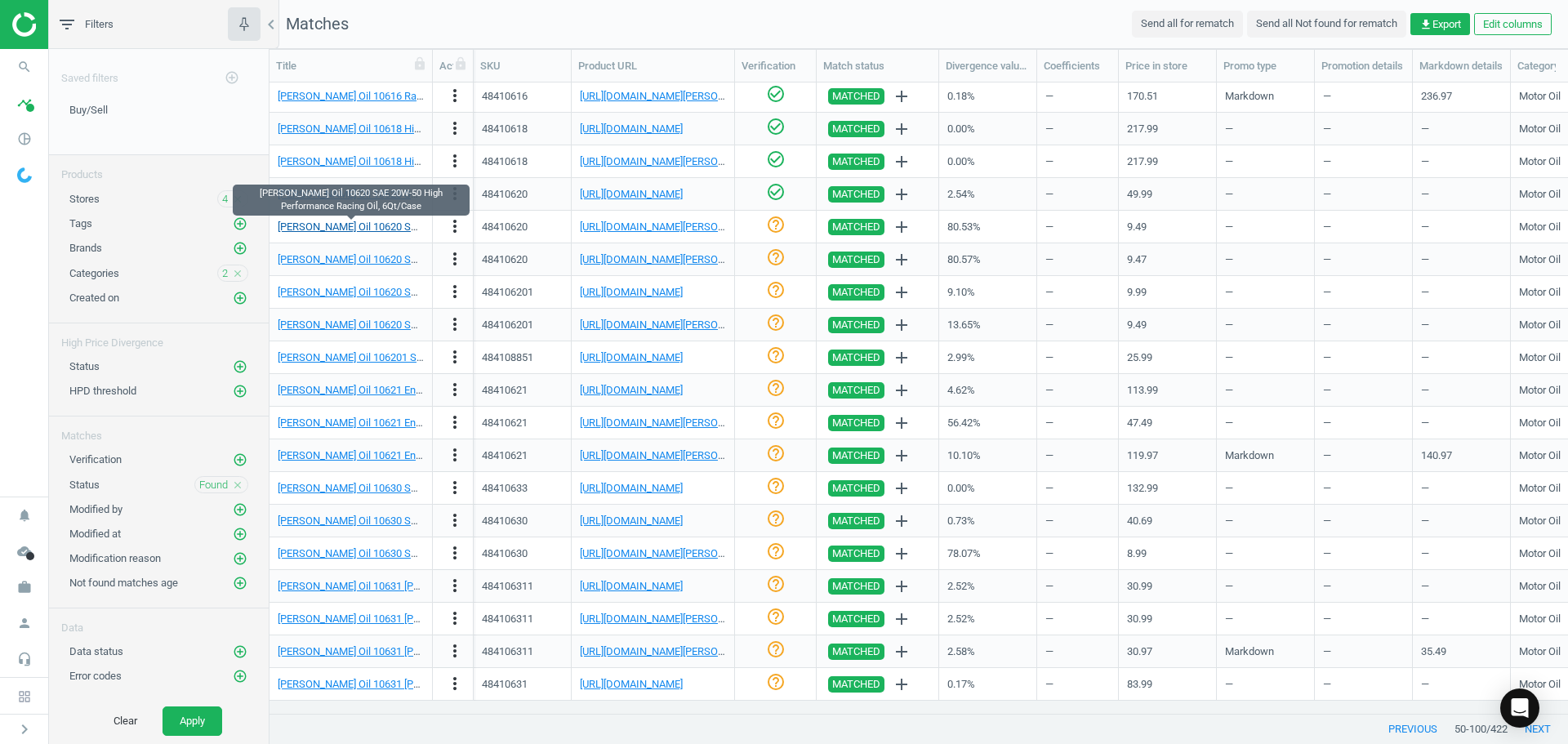
click at [403, 223] on link "[PERSON_NAME] Oil 10620 SAE 20W-50 High Performance Racing Oil, 6Qt/Case" at bounding box center [461, 226] width 368 height 12
click at [661, 231] on link "[URL][DOMAIN_NAME][PERSON_NAME]" at bounding box center [671, 226] width 181 height 12
click at [453, 224] on icon "more_vert" at bounding box center [455, 226] width 20 height 20
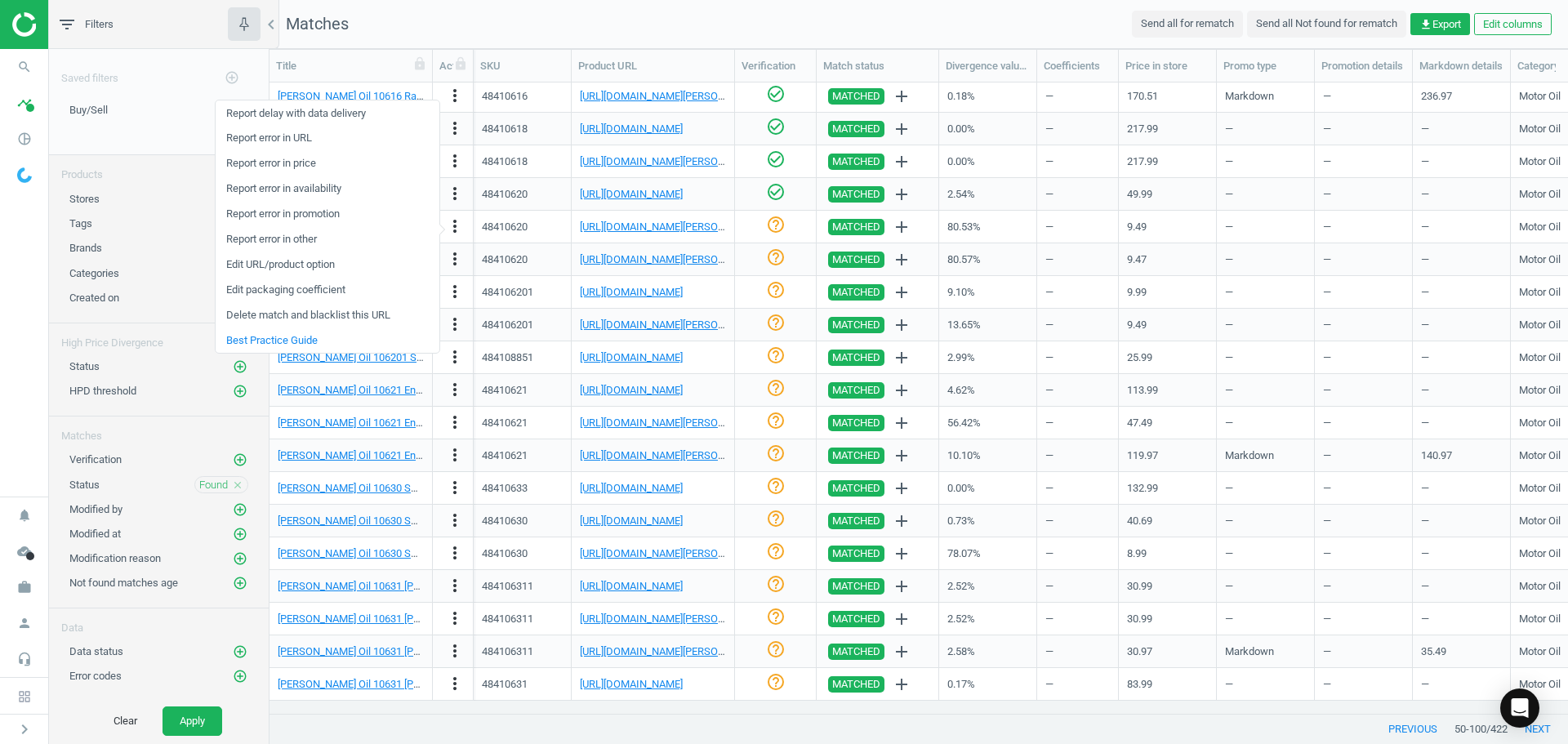
click at [326, 289] on link "Edit packaging coefficient" at bounding box center [328, 289] width 224 height 25
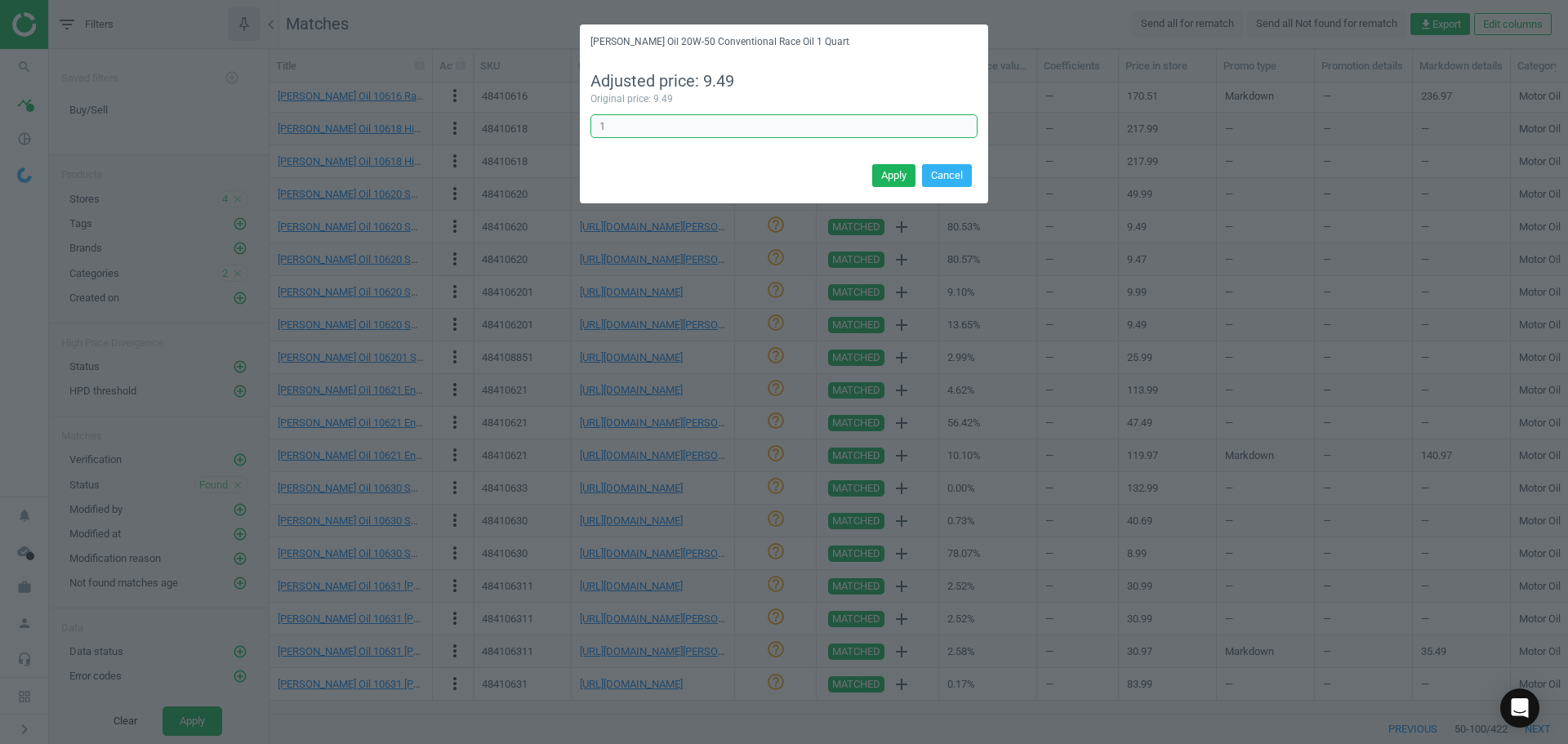
drag, startPoint x: 586, startPoint y: 128, endPoint x: 563, endPoint y: 136, distance: 24.4
click at [559, 125] on div "[PERSON_NAME] Oil 20W-50 Conventional Race Oil 1 Quart Adjusted price: 9.49 Ori…" at bounding box center [784, 372] width 1568 height 744
type input "6"
click at [915, 176] on button "Apply" at bounding box center [894, 175] width 43 height 22
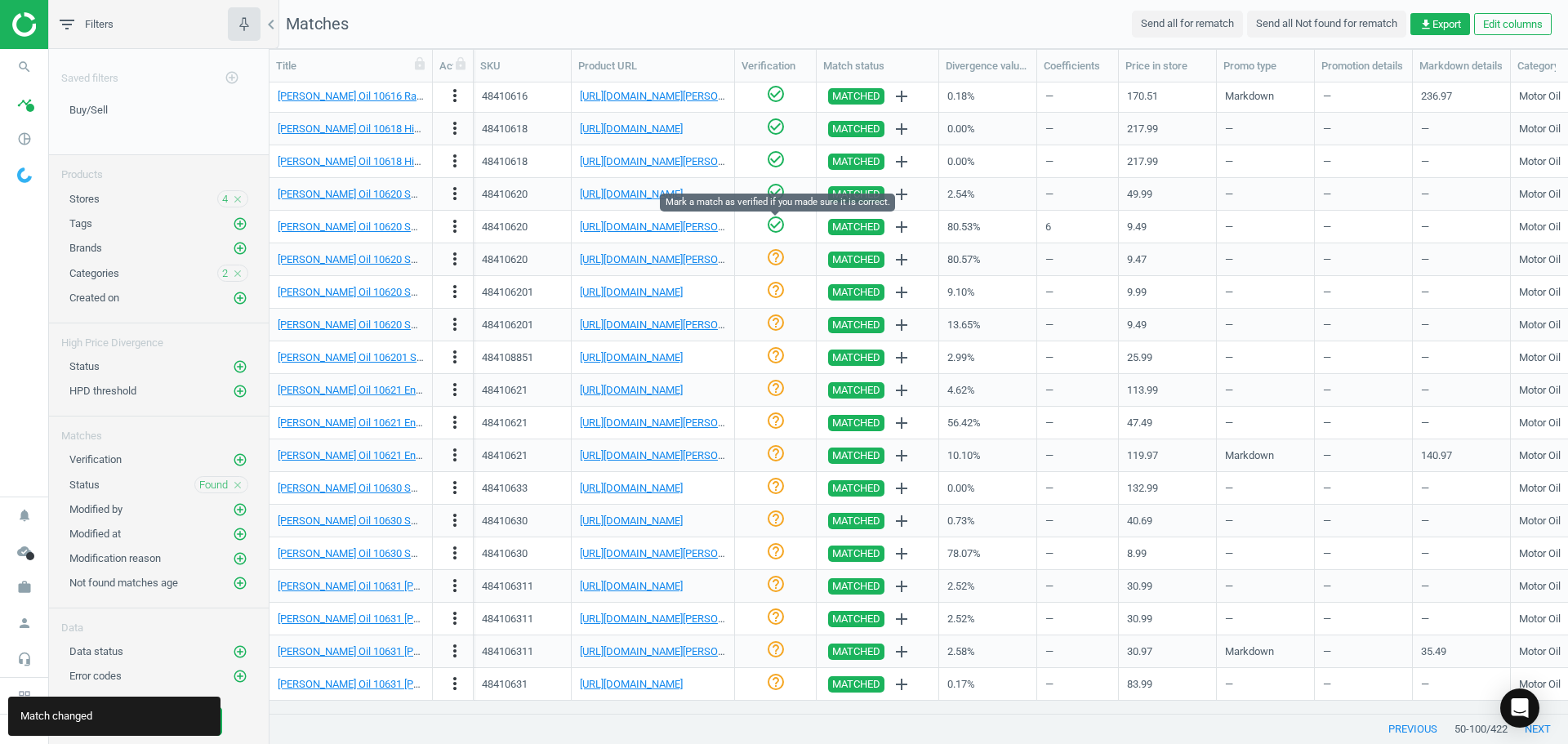
click at [779, 223] on icon "check_circle_outline" at bounding box center [775, 224] width 20 height 20
click at [377, 263] on link "[PERSON_NAME] Oil 10620 SAE 20W-50 High Performance Racing Oil, 6Qt/Case" at bounding box center [461, 259] width 368 height 12
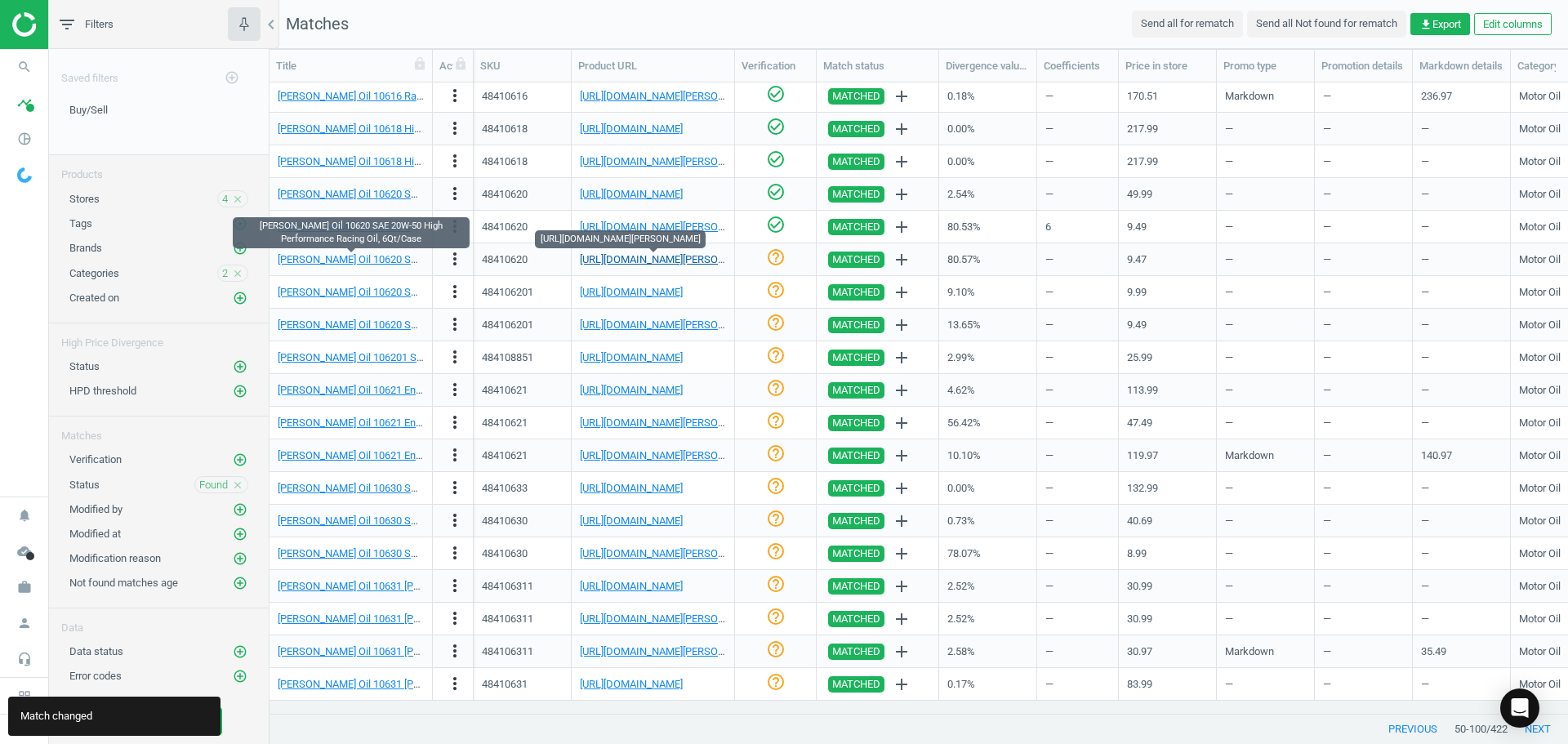
click at [642, 260] on link "[URL][DOMAIN_NAME][PERSON_NAME]" at bounding box center [671, 259] width 181 height 12
click at [383, 262] on link "[PERSON_NAME] Oil 10620 SAE 20W-50 High Performance Racing Oil, 6Qt/Case" at bounding box center [461, 259] width 368 height 12
click at [624, 262] on link "[URL][DOMAIN_NAME][PERSON_NAME]" at bounding box center [671, 259] width 181 height 12
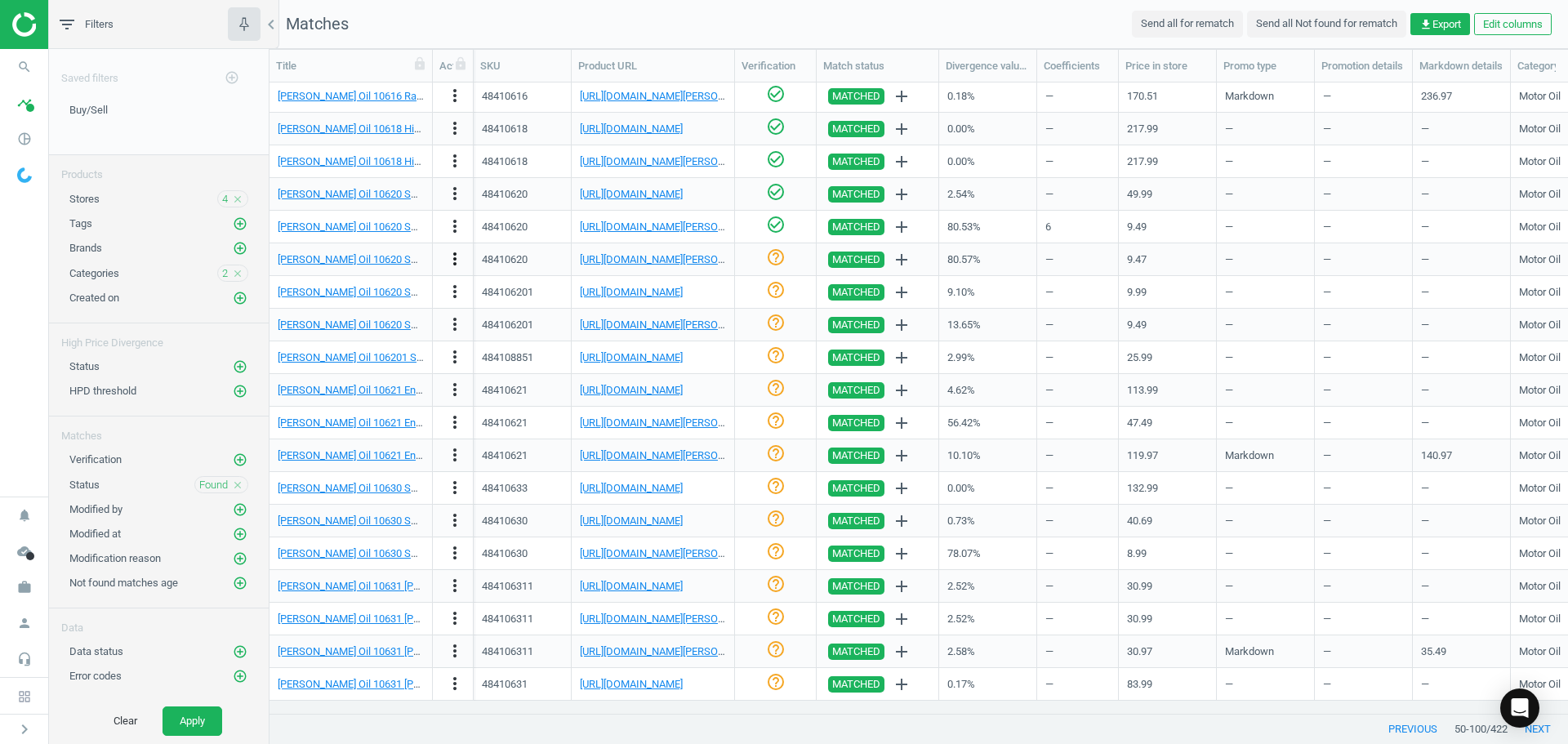
click at [458, 257] on icon "more_vert" at bounding box center [455, 259] width 20 height 20
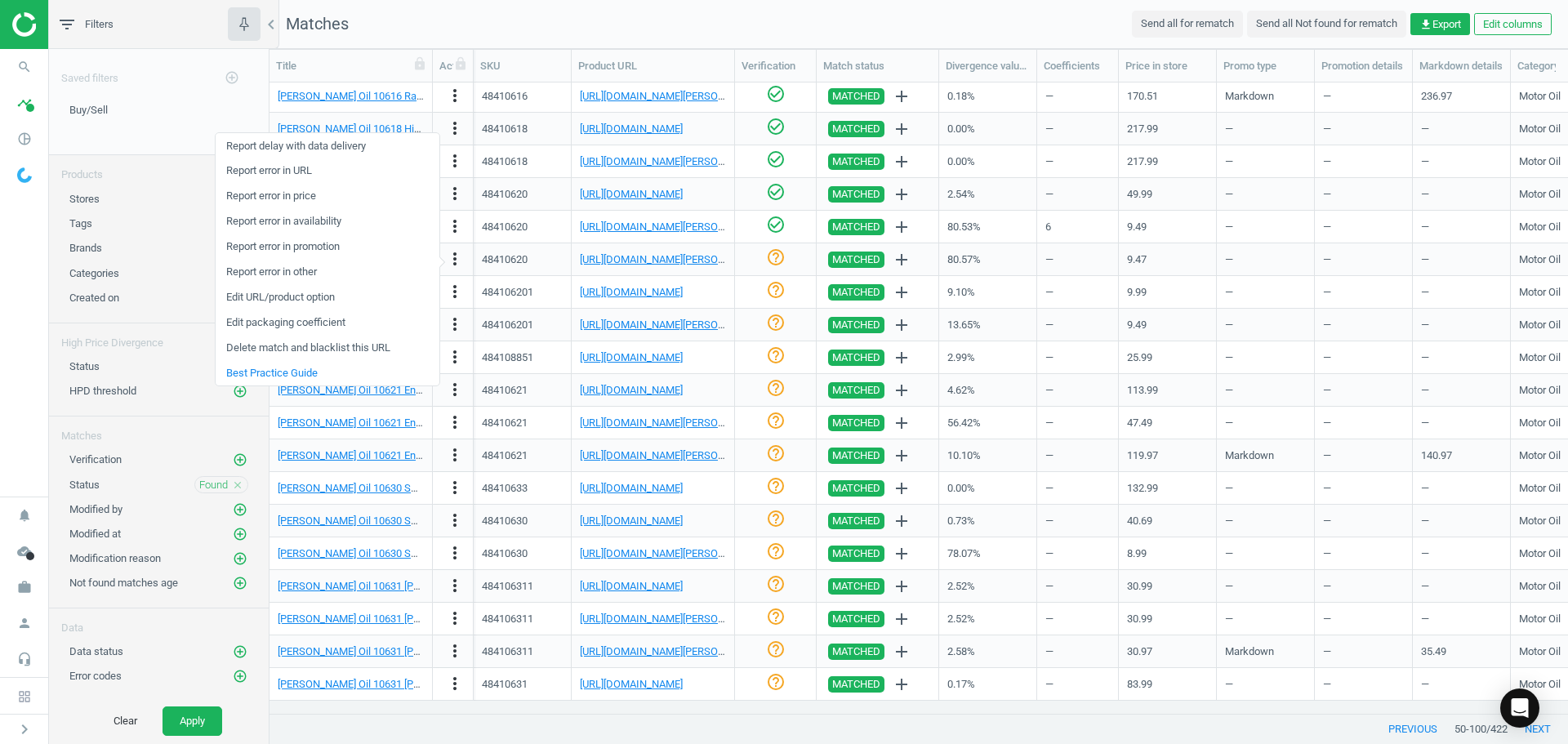
click at [326, 294] on link "Edit URL/product option" at bounding box center [328, 297] width 224 height 25
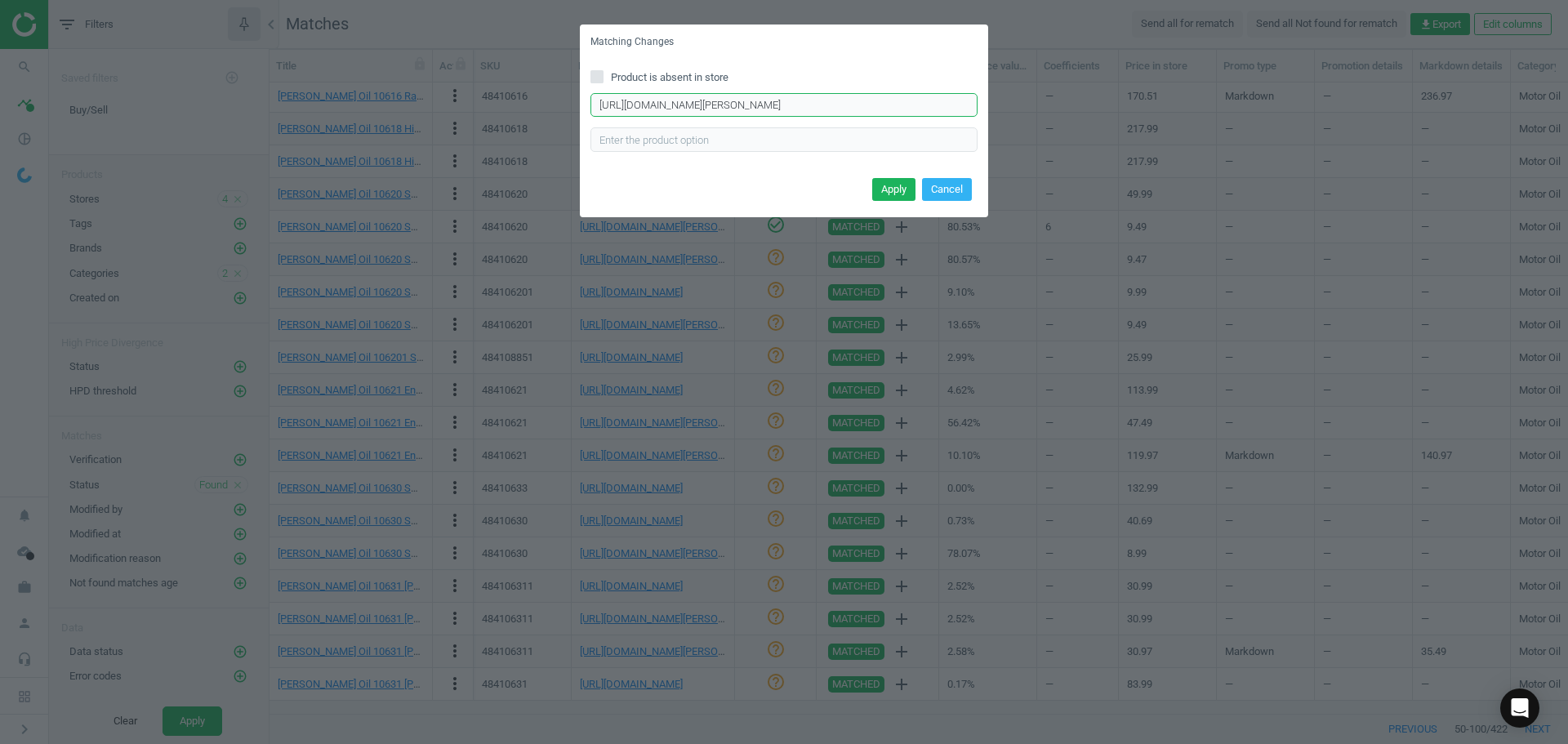
drag, startPoint x: 942, startPoint y: 107, endPoint x: 101, endPoint y: 120, distance: 841.1
click at [99, 121] on div "Matching Changes Product is absent in store [URL][DOMAIN_NAME][PERSON_NAME] Ent…" at bounding box center [784, 372] width 1568 height 744
paste input "[URL][DOMAIN_NAME][PERSON_NAME]"
type input "[URL][DOMAIN_NAME][PERSON_NAME]"
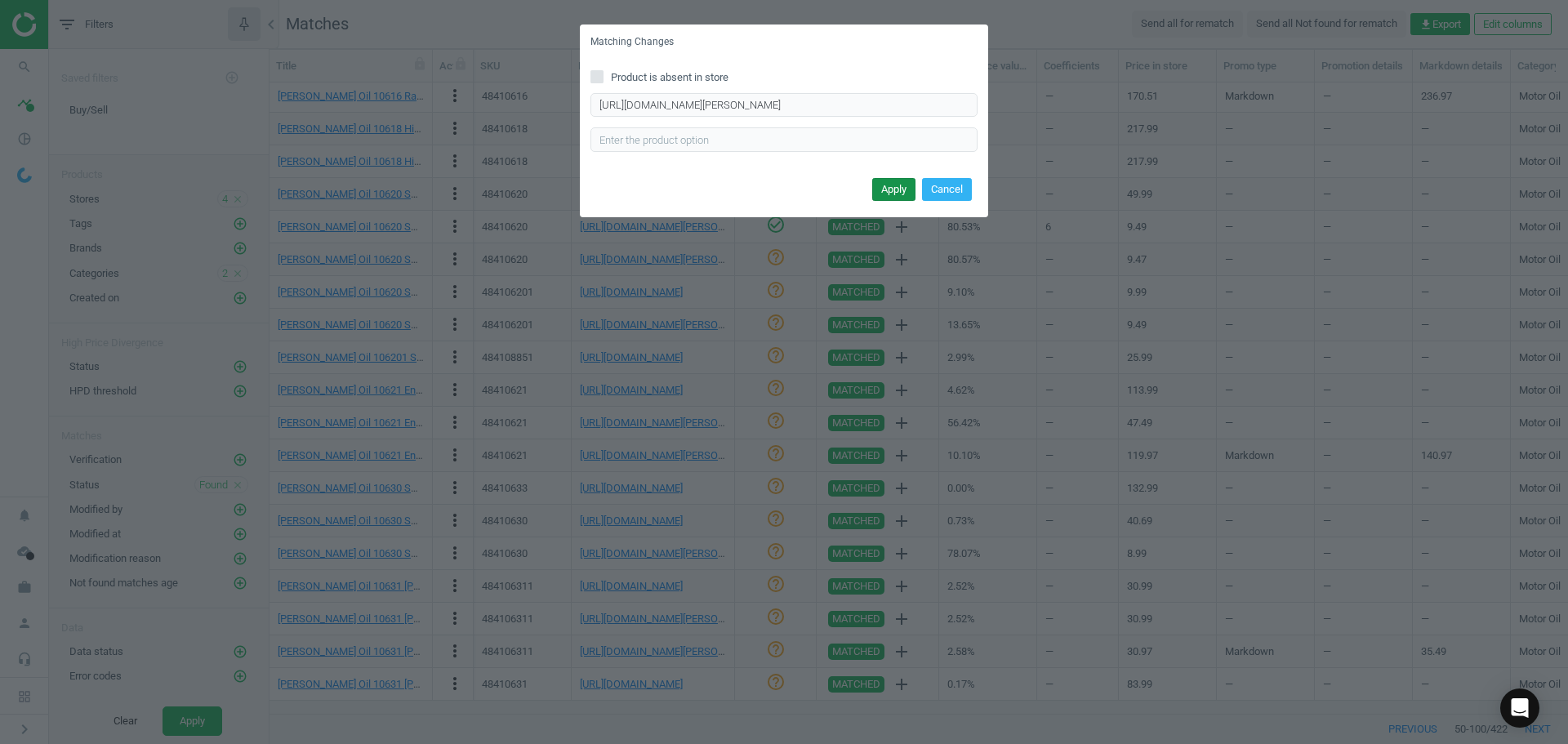
click at [894, 193] on button "Apply" at bounding box center [894, 190] width 43 height 22
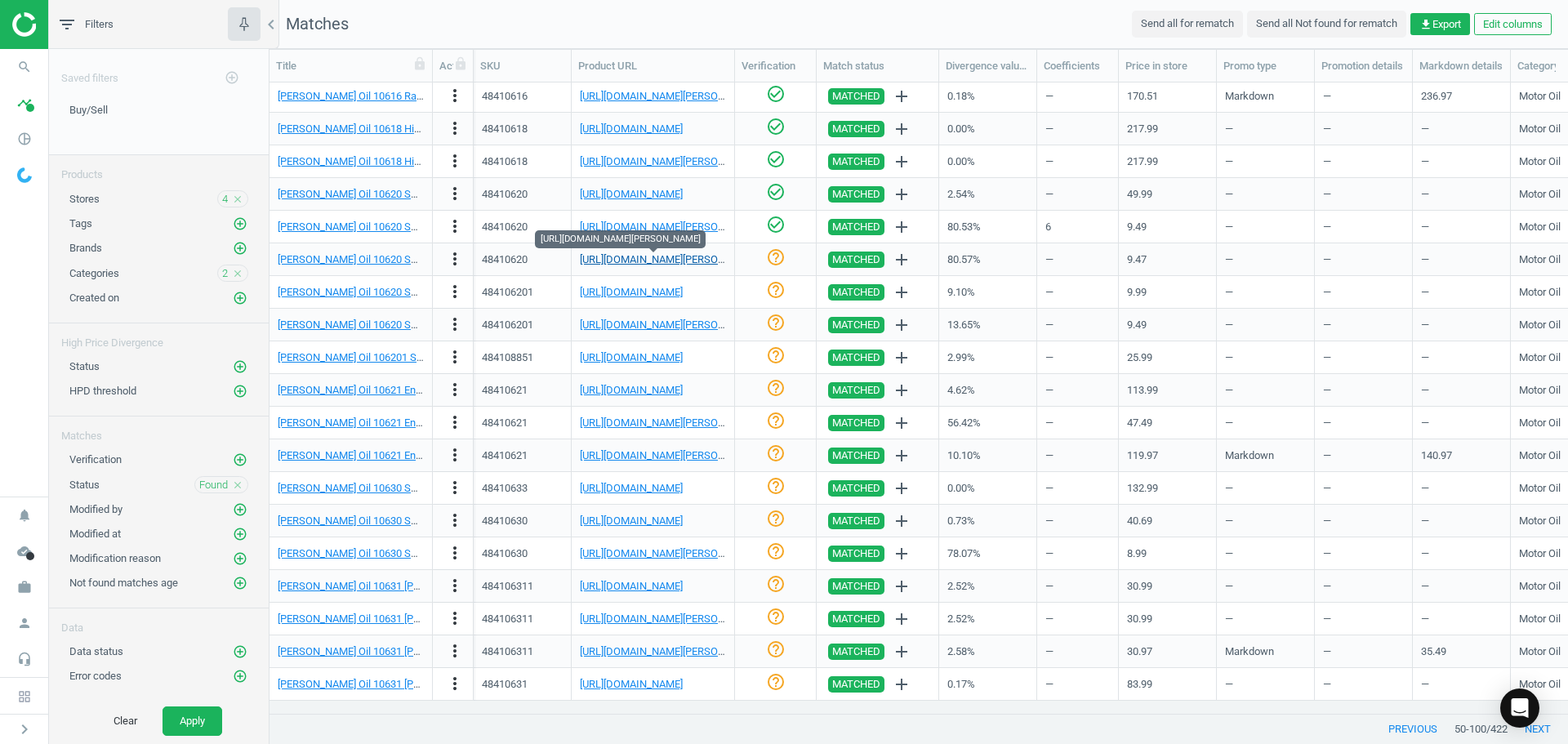
click at [640, 262] on link "[URL][DOMAIN_NAME][PERSON_NAME]" at bounding box center [671, 259] width 181 height 12
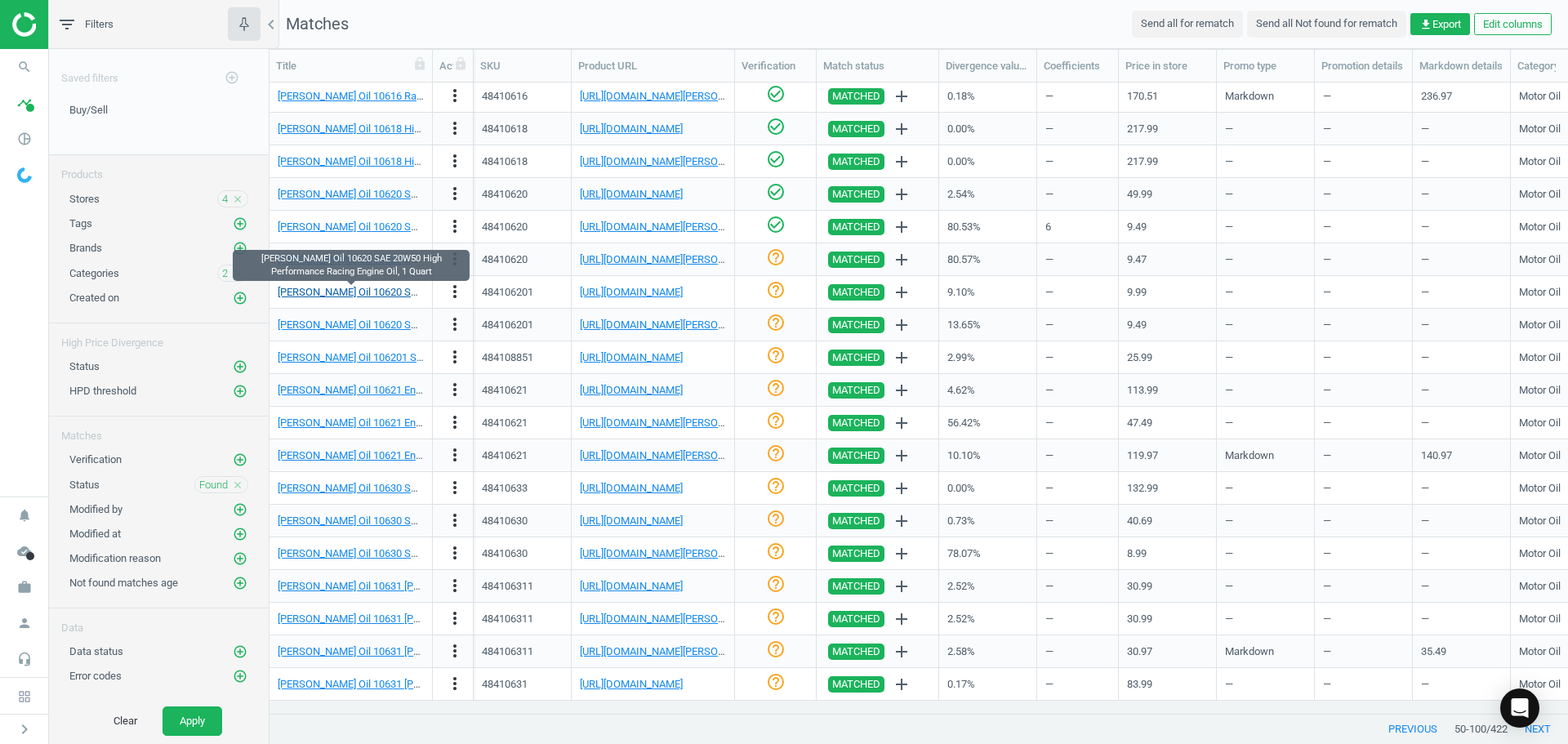
click at [381, 290] on link "[PERSON_NAME] Oil 10620 SAE 20W50 High Performance Racing Engine Oil, 1 Quart" at bounding box center [471, 291] width 388 height 12
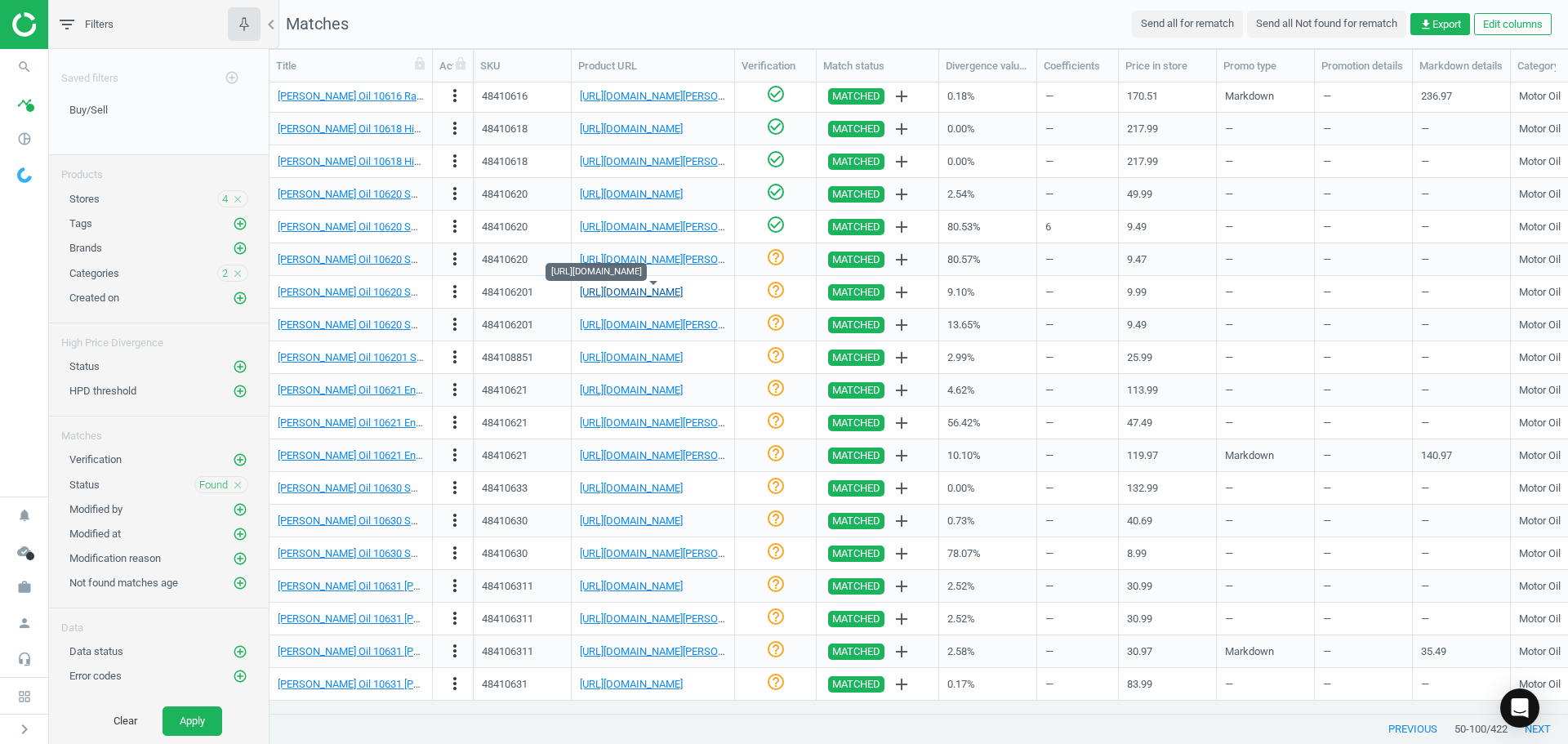
click at [650, 288] on link "[URL][DOMAIN_NAME]" at bounding box center [631, 291] width 103 height 12
click at [775, 289] on icon "check_circle_outline" at bounding box center [775, 289] width 20 height 20
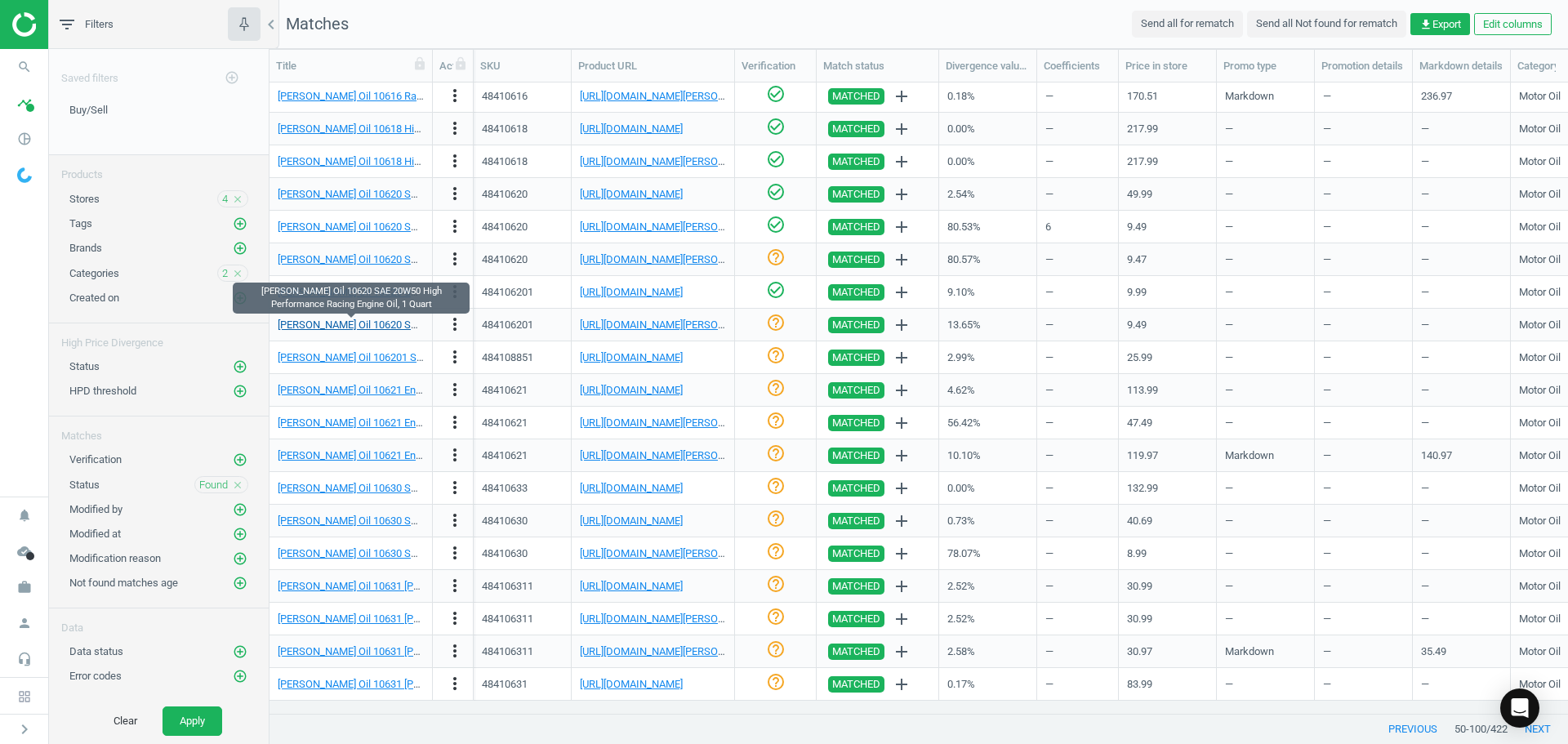
click at [370, 322] on link "[PERSON_NAME] Oil 10620 SAE 20W50 High Performance Racing Engine Oil, 1 Quart" at bounding box center [471, 324] width 388 height 12
click at [629, 322] on link "[URL][DOMAIN_NAME][PERSON_NAME]" at bounding box center [671, 324] width 181 height 12
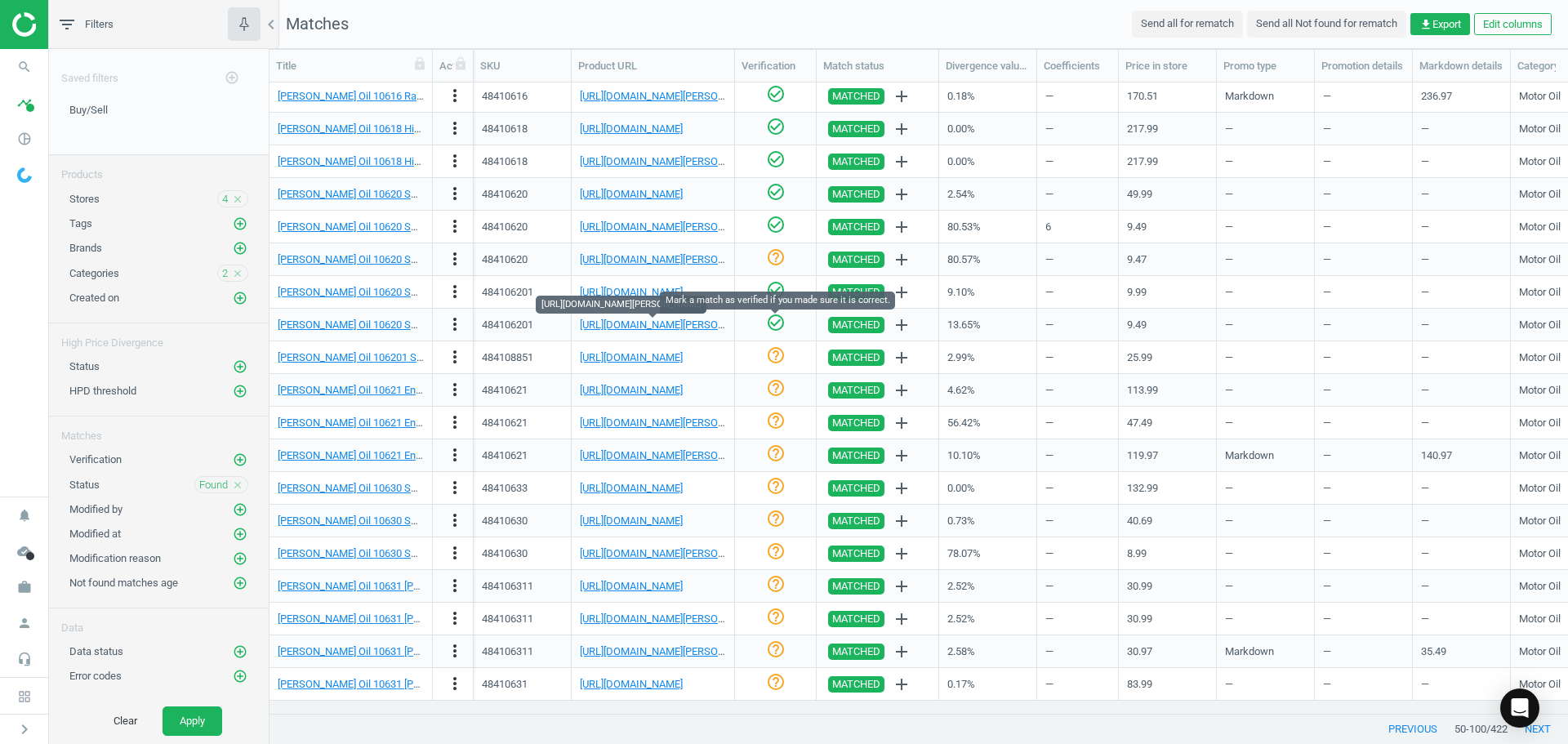
click at [778, 324] on icon "check_circle_outline" at bounding box center [775, 322] width 20 height 20
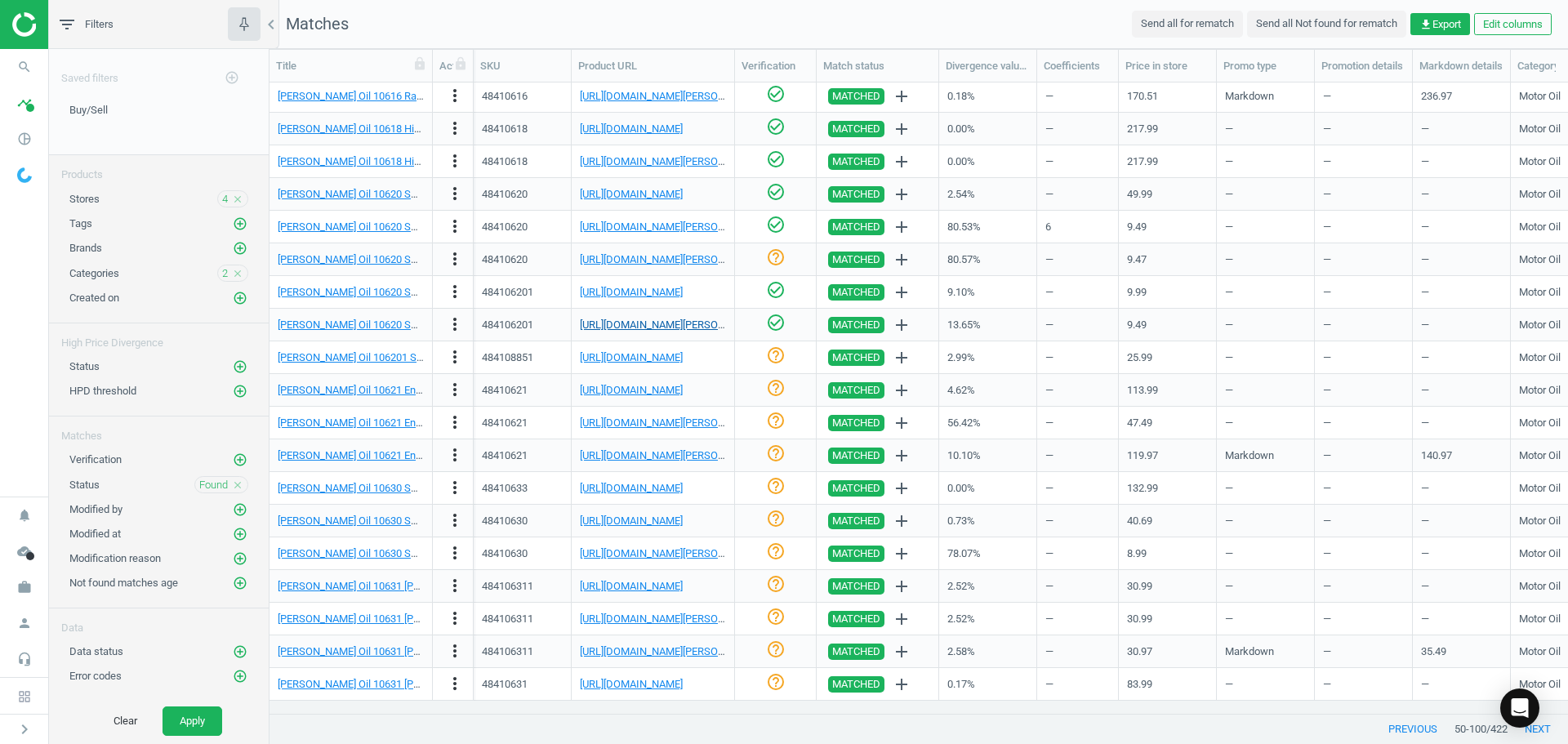
click at [632, 321] on link "[URL][DOMAIN_NAME][PERSON_NAME]" at bounding box center [671, 324] width 181 height 12
click at [390, 329] on link "[PERSON_NAME] Oil 10620 SAE 20W50 High Performance Racing Engine Oil, 1 Quart" at bounding box center [471, 324] width 388 height 12
click at [388, 363] on link "[PERSON_NAME] Oil 106201 SAE 5W30 Synthetic Racing Engine Oil, 1 Quart" at bounding box center [451, 357] width 347 height 12
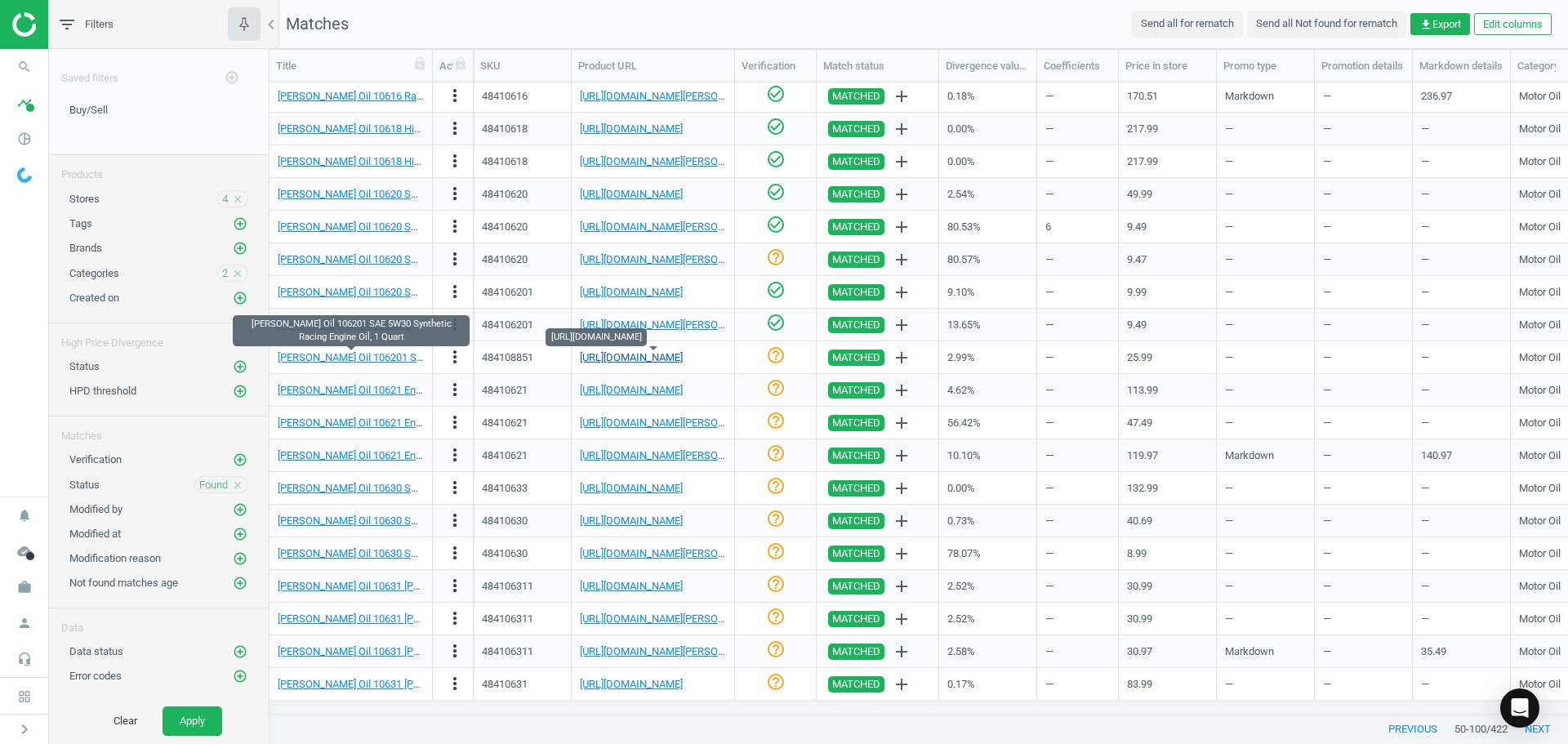
click at [635, 354] on link "[URL][DOMAIN_NAME]" at bounding box center [631, 357] width 103 height 12
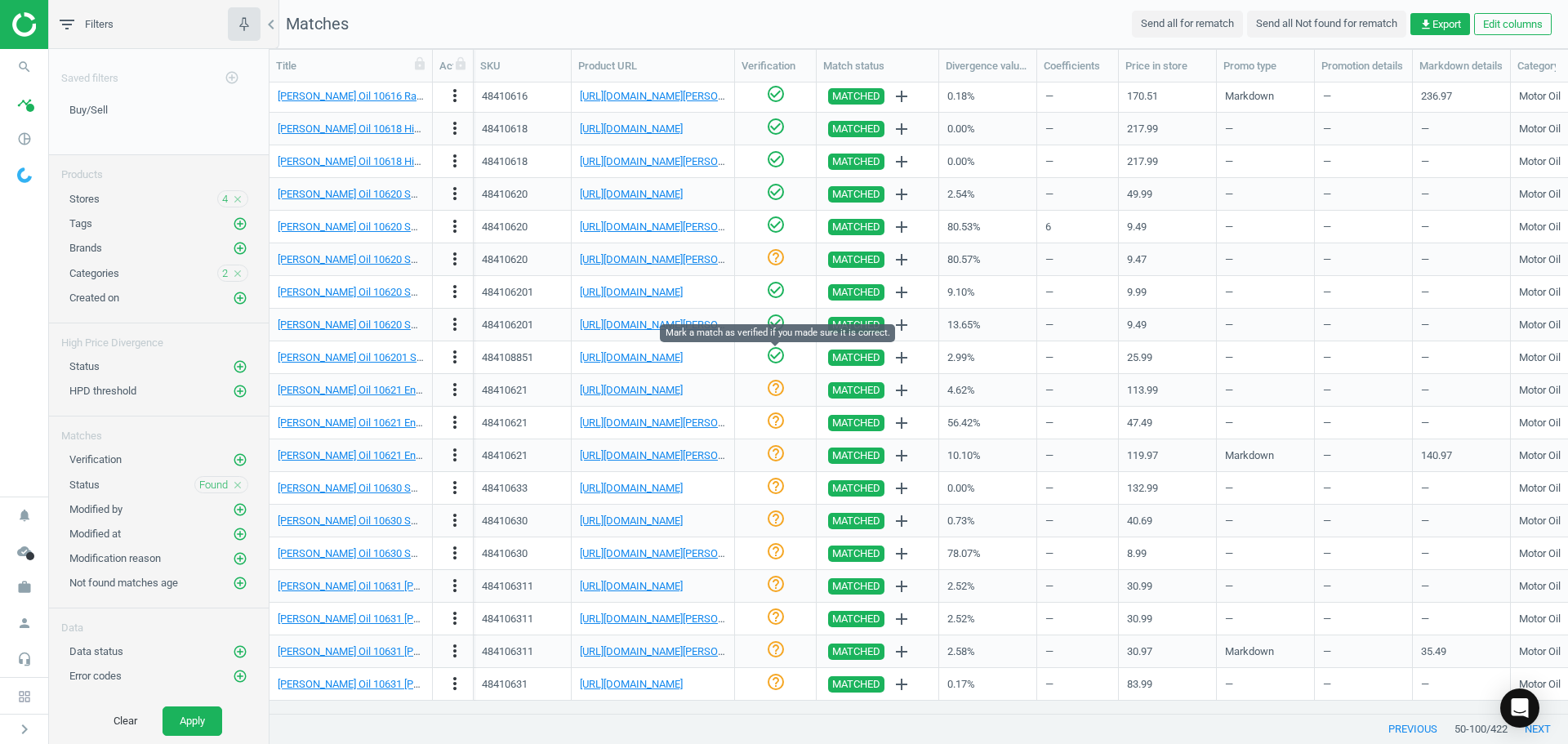
click at [782, 355] on icon "check_circle_outline" at bounding box center [775, 355] width 20 height 20
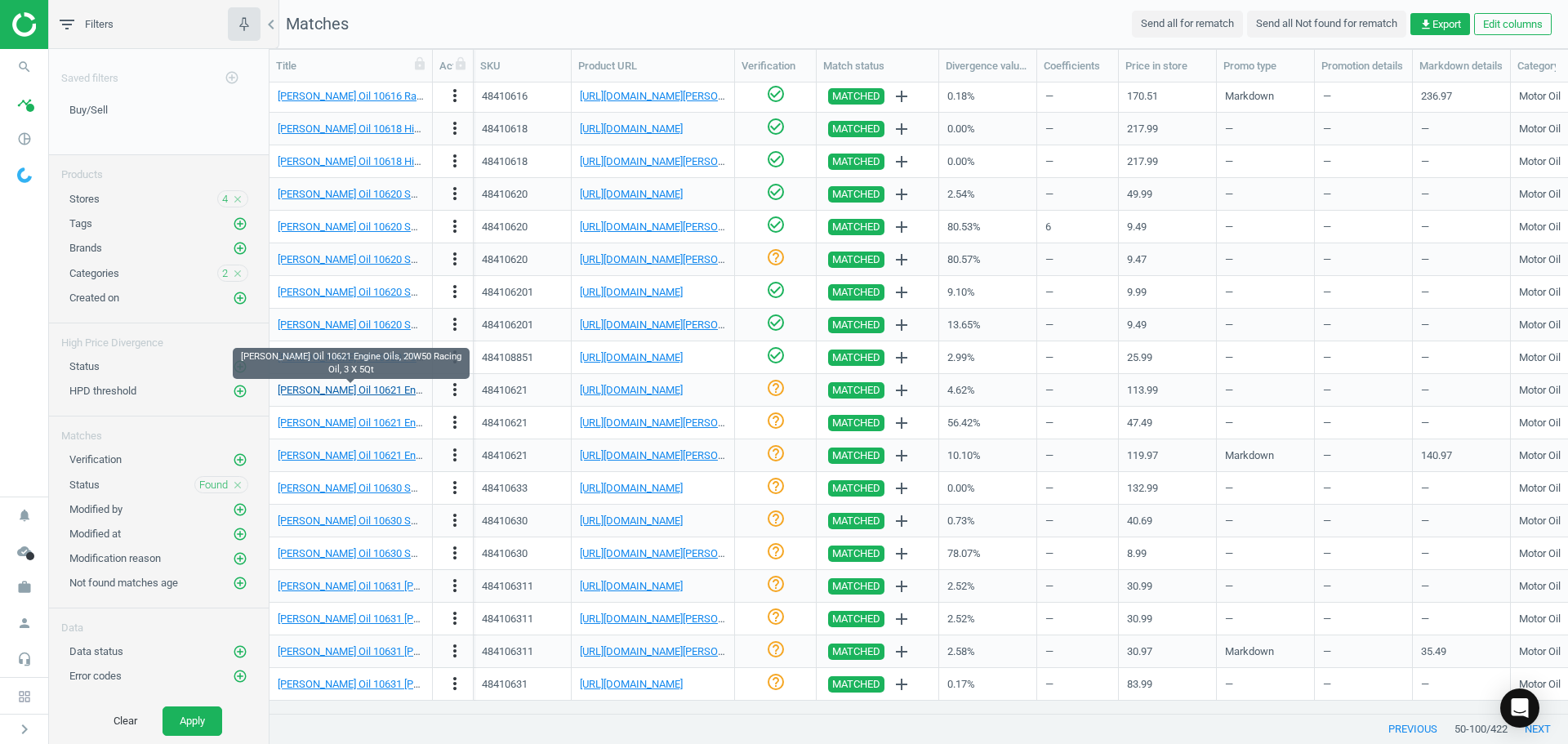
click at [383, 394] on link "[PERSON_NAME] Oil 10621 Engine Oils, 20W50 Racing Oil, 3 X 5Qt" at bounding box center [429, 389] width 303 height 12
click at [642, 393] on link "[URL][DOMAIN_NAME]" at bounding box center [631, 389] width 103 height 12
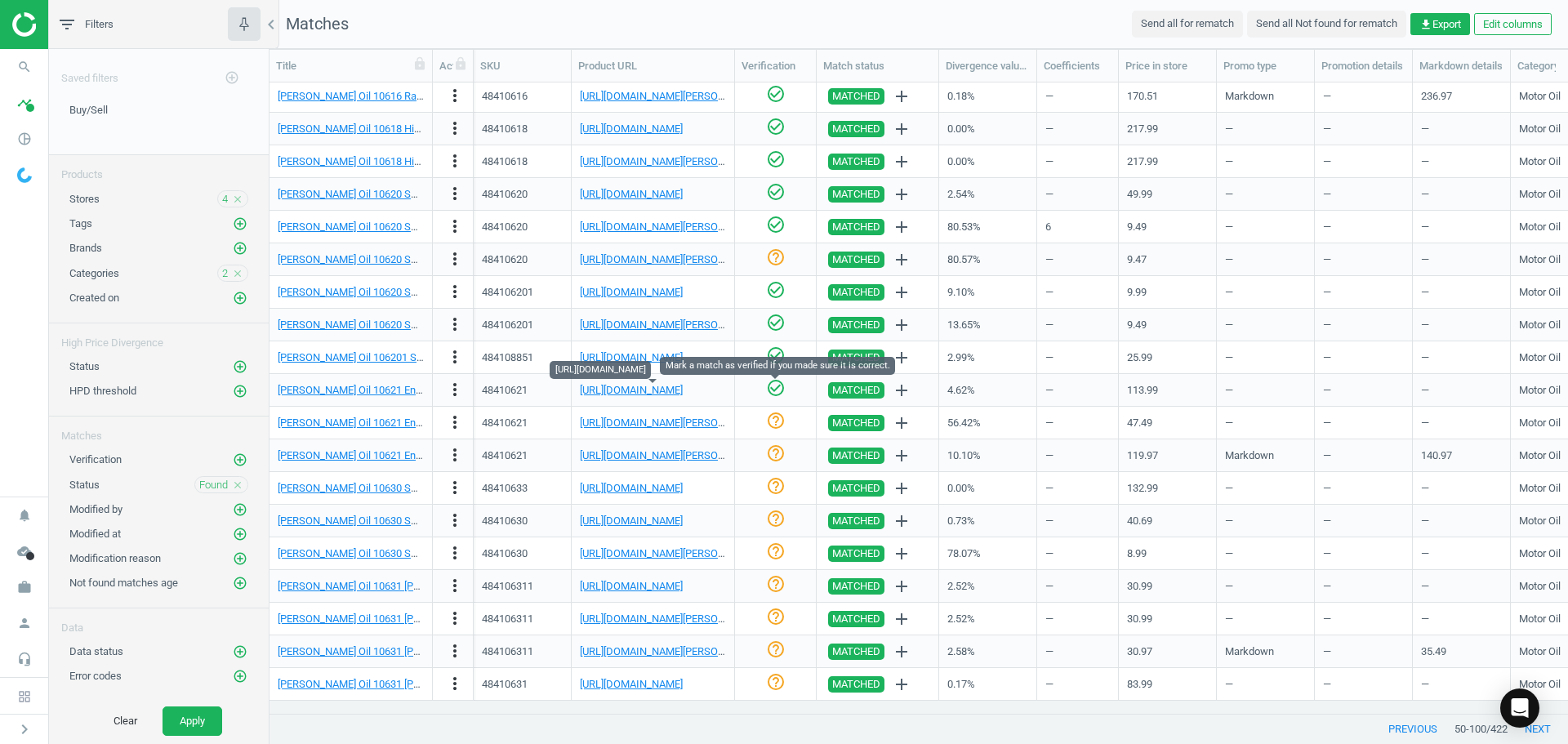
click at [778, 393] on icon "check_circle_outline" at bounding box center [775, 387] width 20 height 20
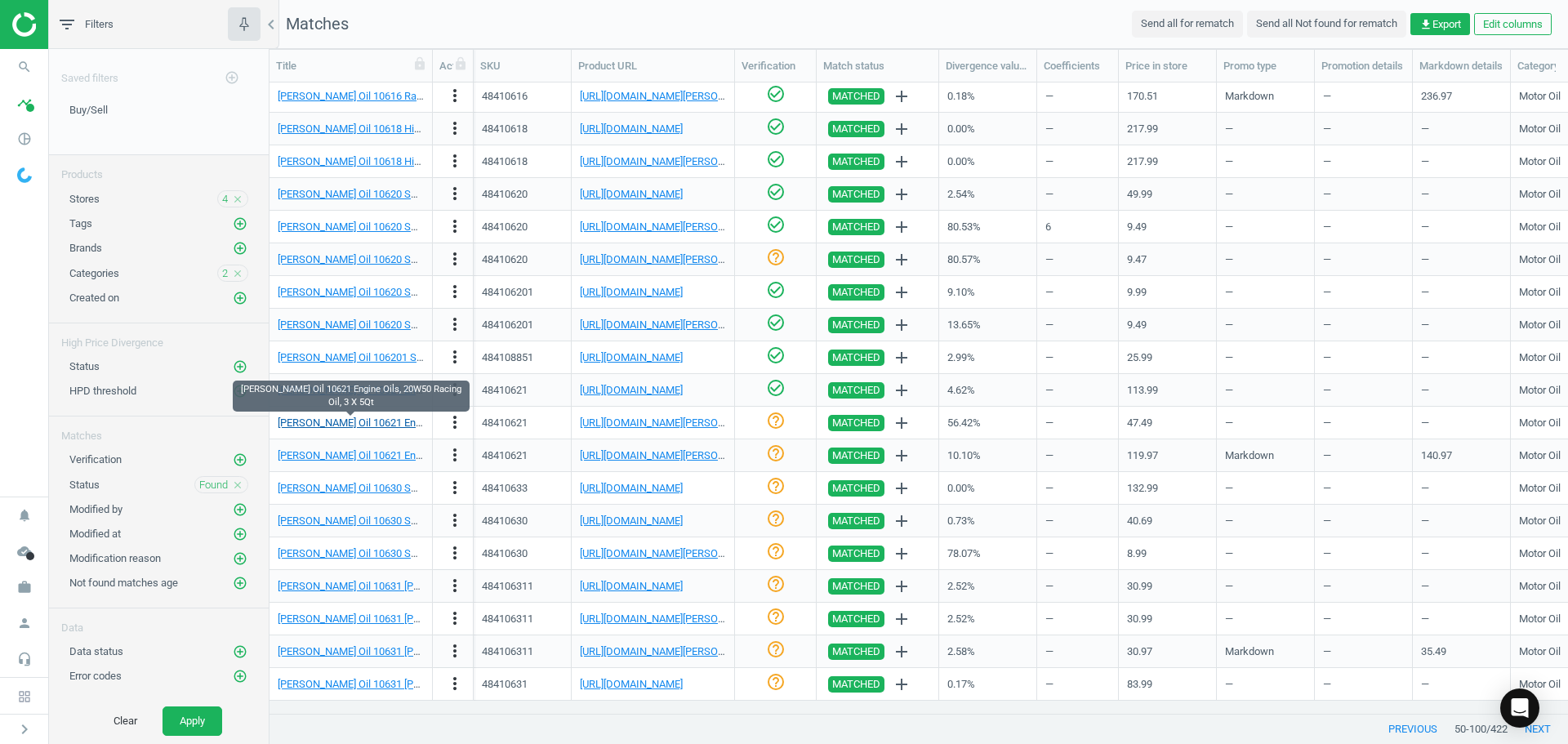
click at [378, 424] on link "[PERSON_NAME] Oil 10621 Engine Oils, 20W50 Racing Oil, 3 X 5Qt" at bounding box center [429, 422] width 303 height 12
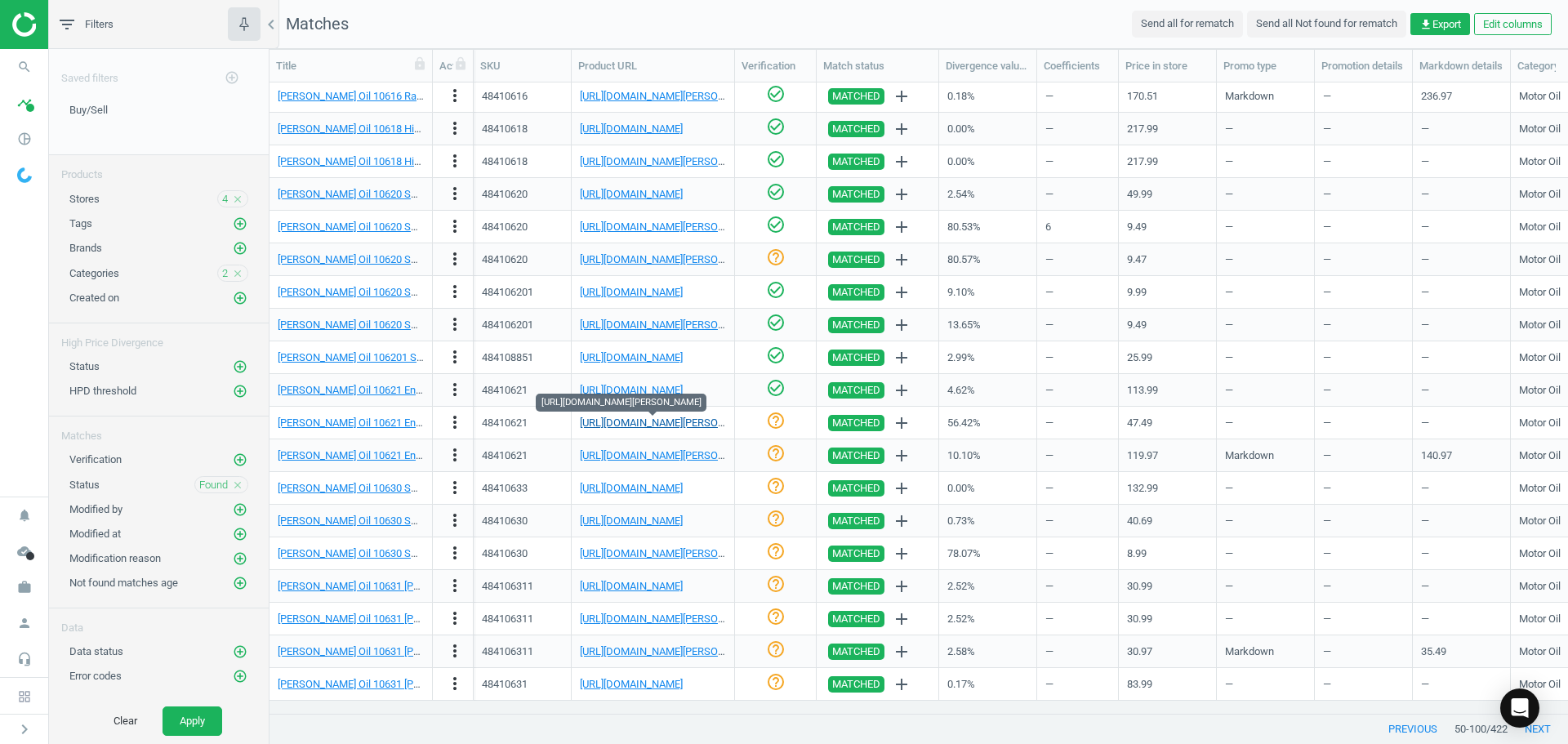
click at [623, 417] on link "[URL][DOMAIN_NAME][PERSON_NAME]" at bounding box center [671, 422] width 181 height 12
click at [460, 422] on icon "more_vert" at bounding box center [455, 422] width 20 height 20
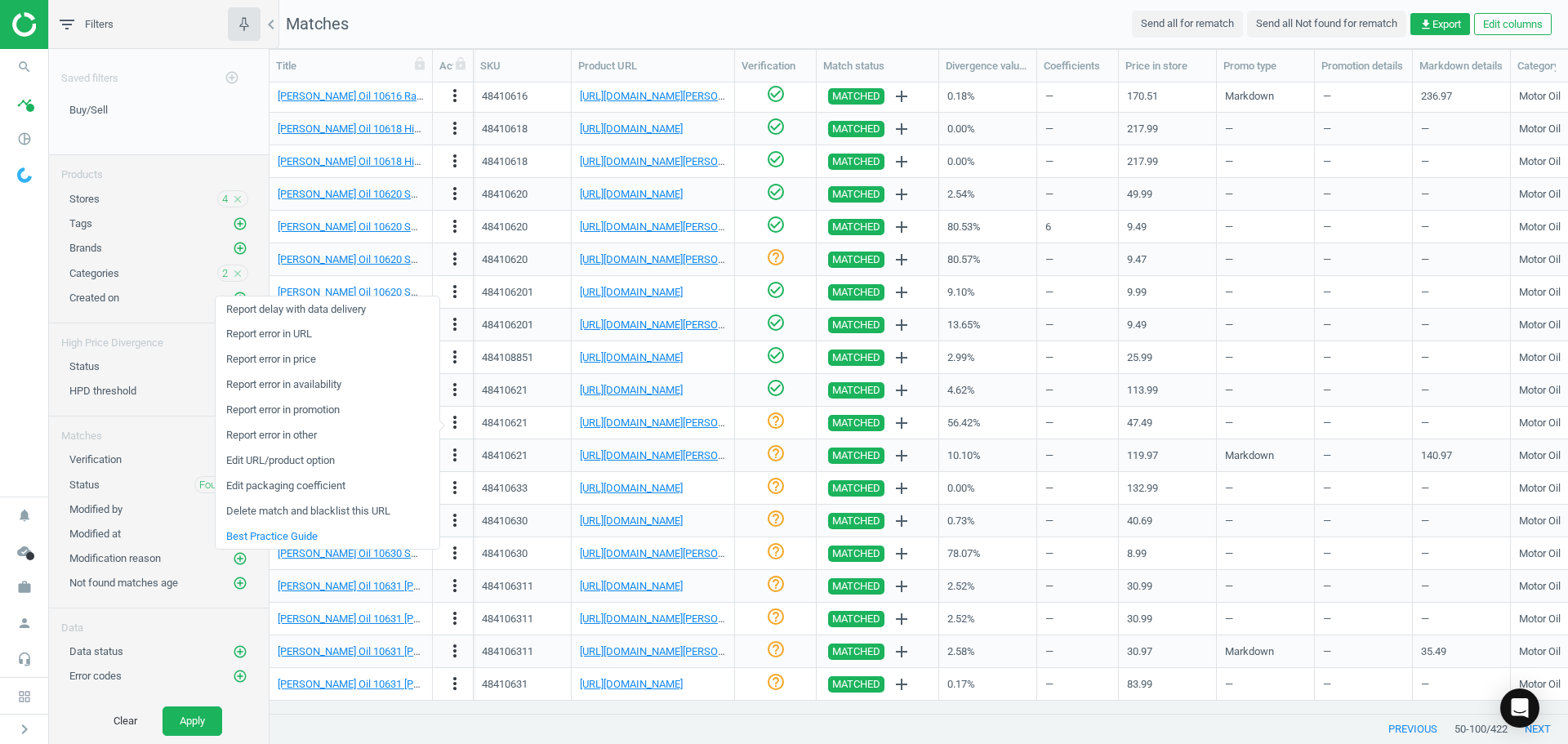
click at [345, 488] on link "Edit packaging coefficient" at bounding box center [328, 485] width 224 height 25
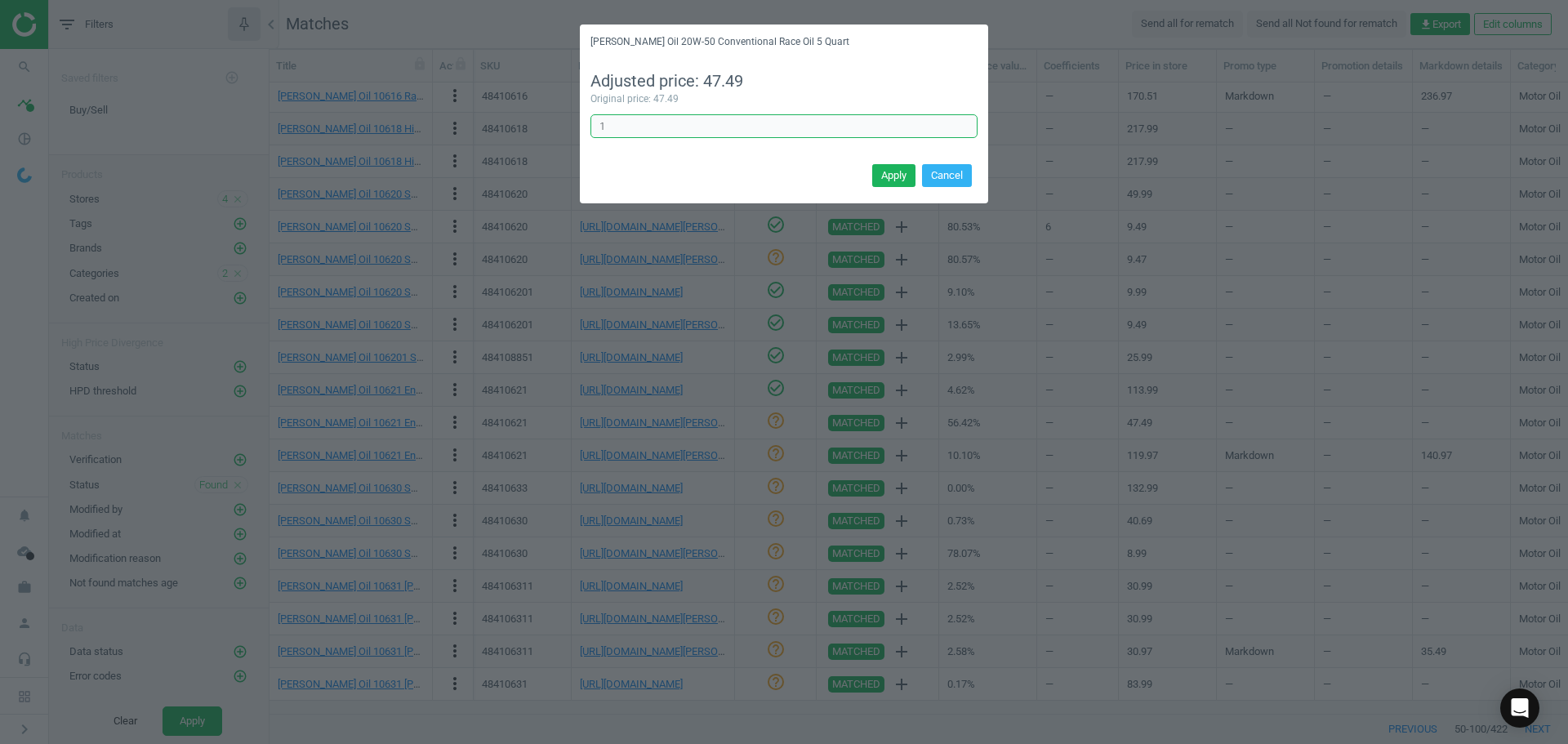
drag, startPoint x: 578, startPoint y: 121, endPoint x: 486, endPoint y: 116, distance: 92.1
click at [501, 116] on div "[PERSON_NAME] Oil 20W-50 Conventional Race Oil 5 Quart Adjusted price: 47.49 Or…" at bounding box center [784, 372] width 1568 height 744
type input "3"
click at [900, 172] on button "Apply" at bounding box center [894, 175] width 43 height 22
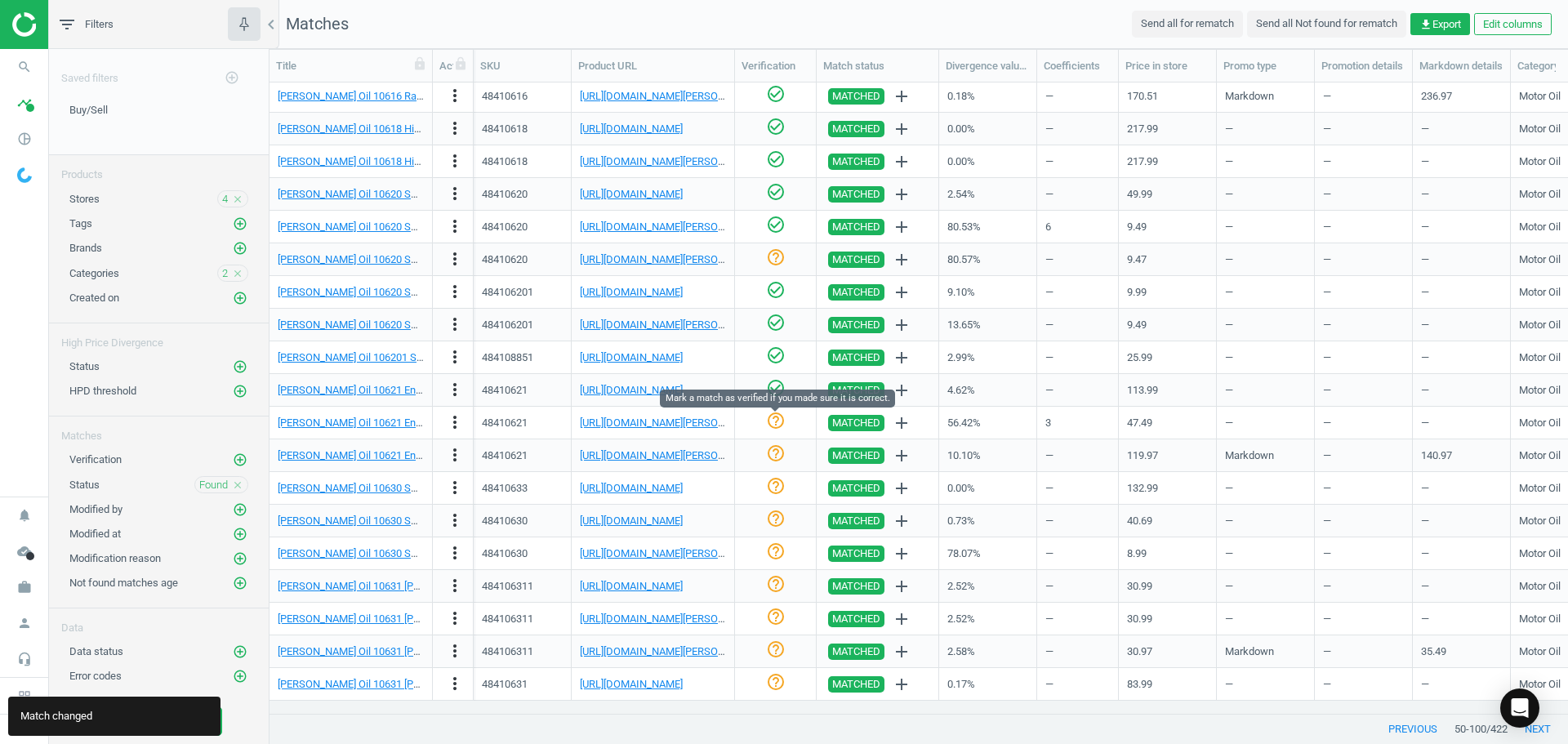
click at [778, 421] on icon "help_outline" at bounding box center [775, 420] width 20 height 20
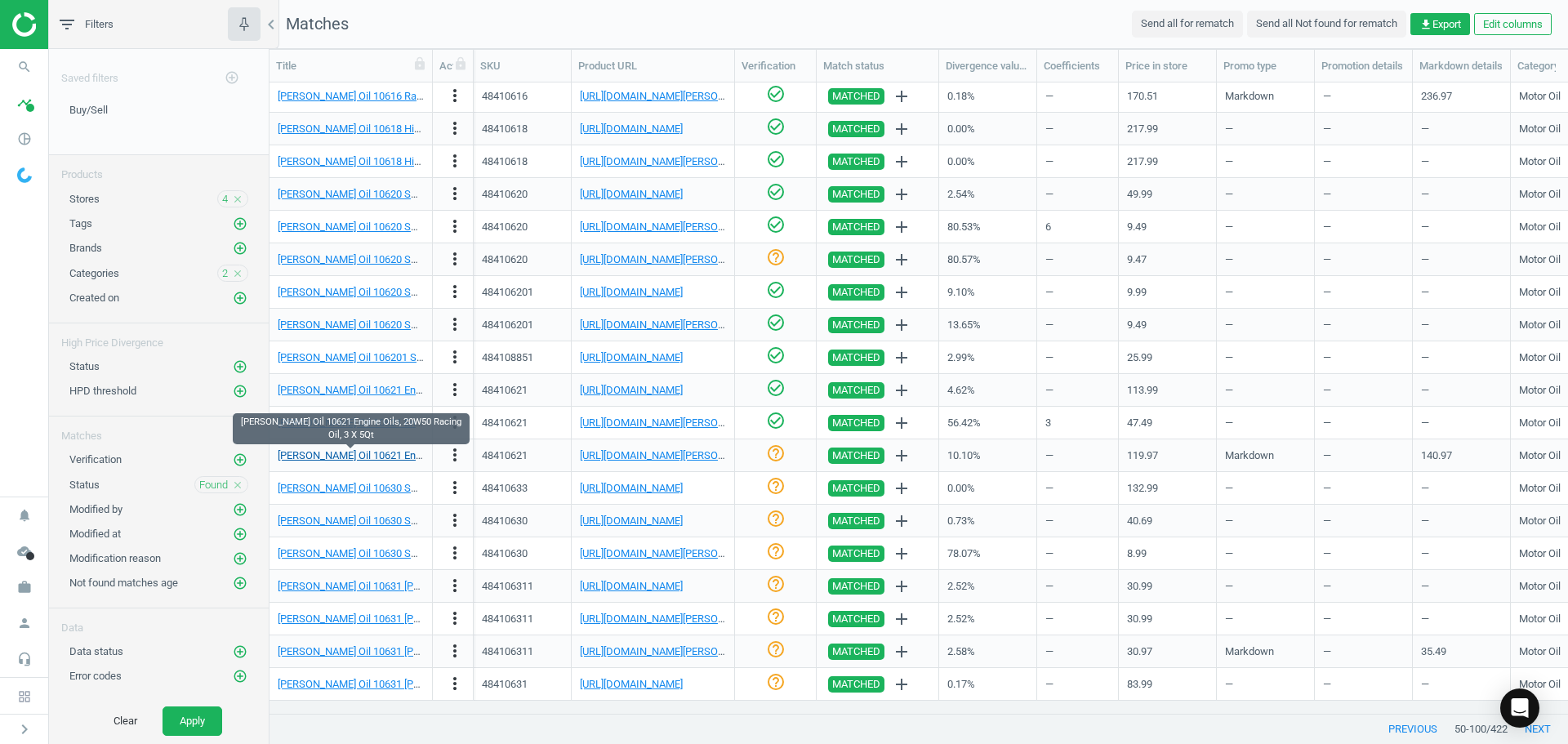
click at [369, 449] on link "[PERSON_NAME] Oil 10621 Engine Oils, 20W50 Racing Oil, 3 X 5Qt" at bounding box center [429, 455] width 303 height 12
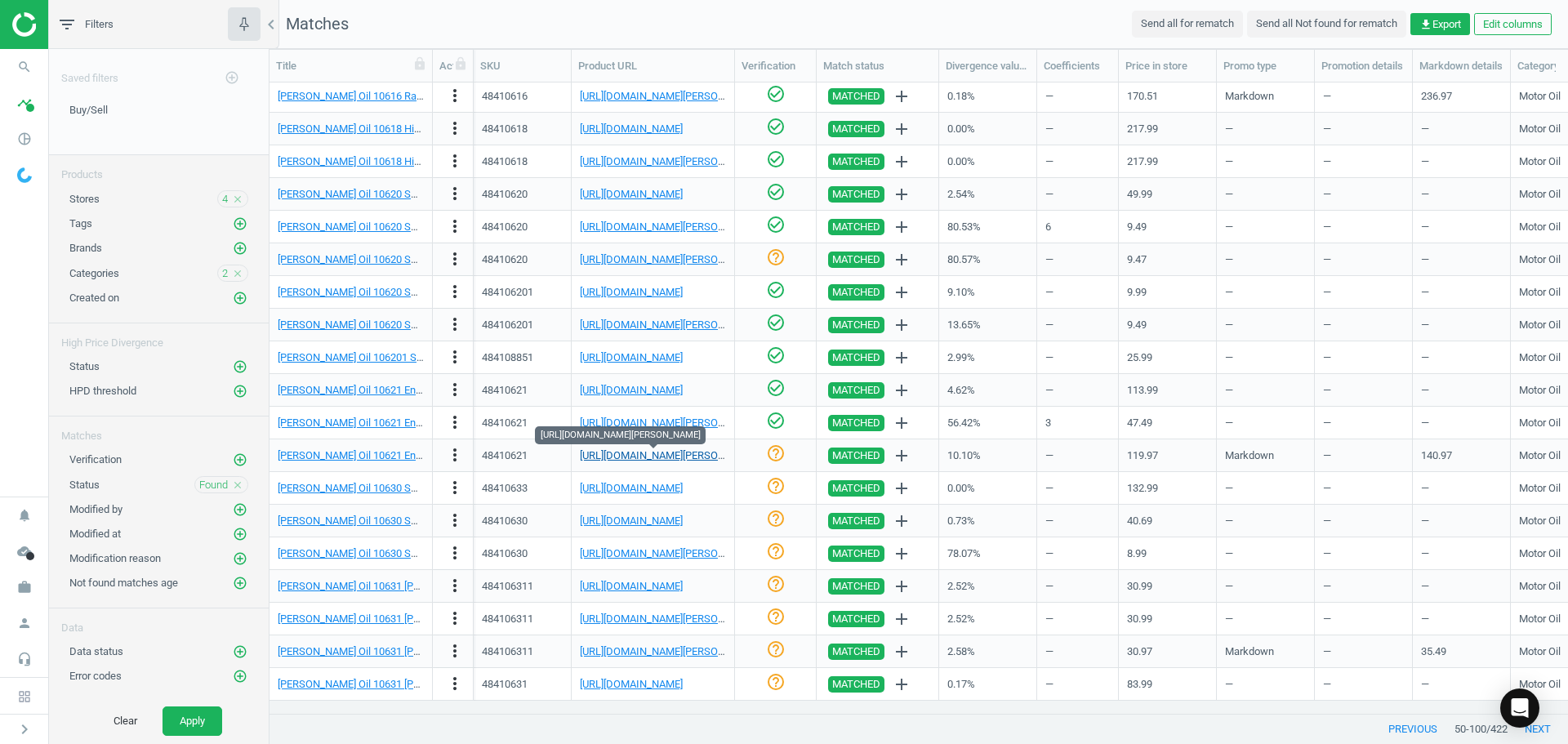
click at [623, 454] on link "[URL][DOMAIN_NAME][PERSON_NAME]" at bounding box center [671, 455] width 181 height 12
click at [769, 452] on icon "check_circle_outline" at bounding box center [775, 453] width 20 height 20
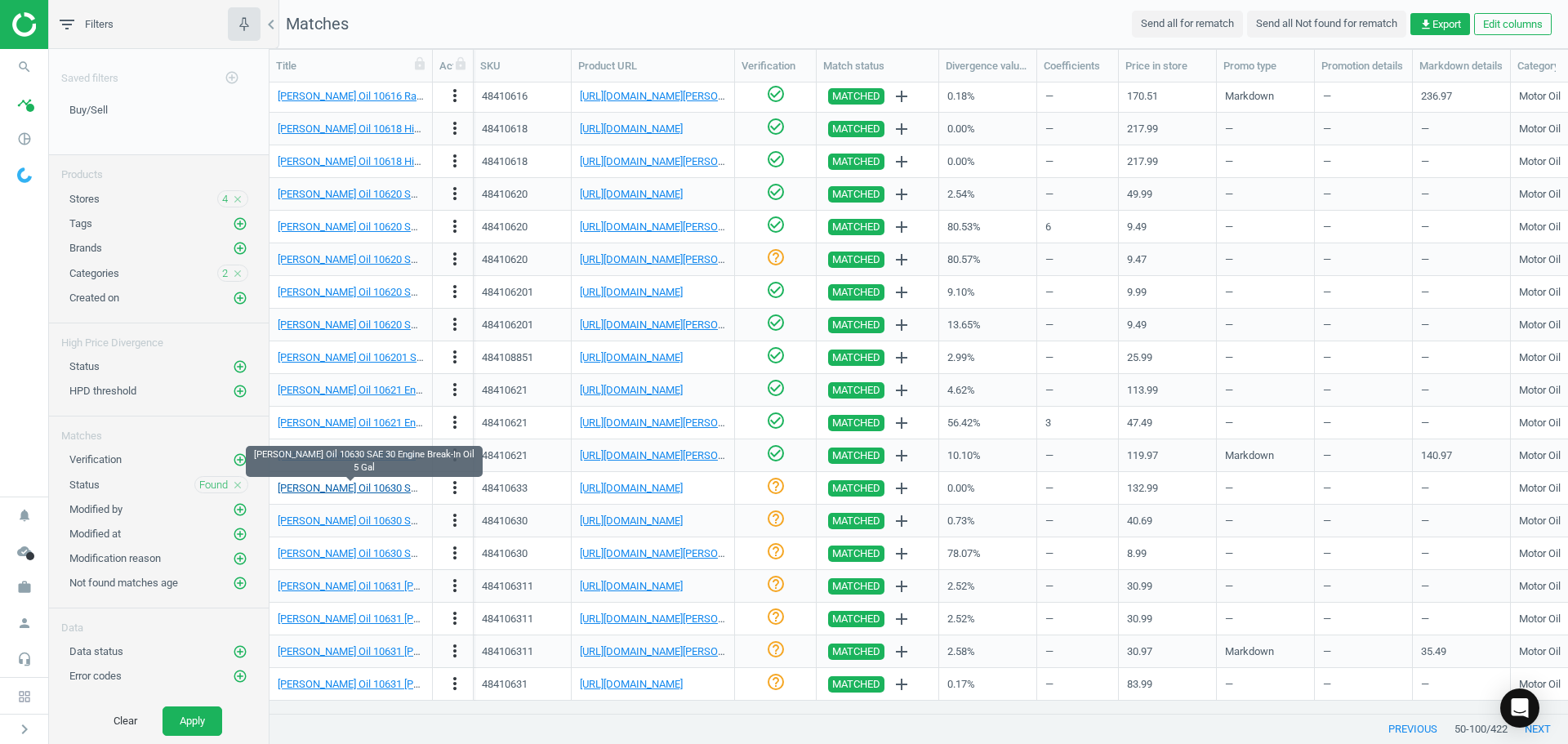
click at [346, 490] on link "[PERSON_NAME] Oil 10630 SAE 30 Engine Break-In Oil 5 Gal" at bounding box center [415, 487] width 275 height 12
click at [641, 490] on link "[URL][DOMAIN_NAME]" at bounding box center [631, 487] width 103 height 12
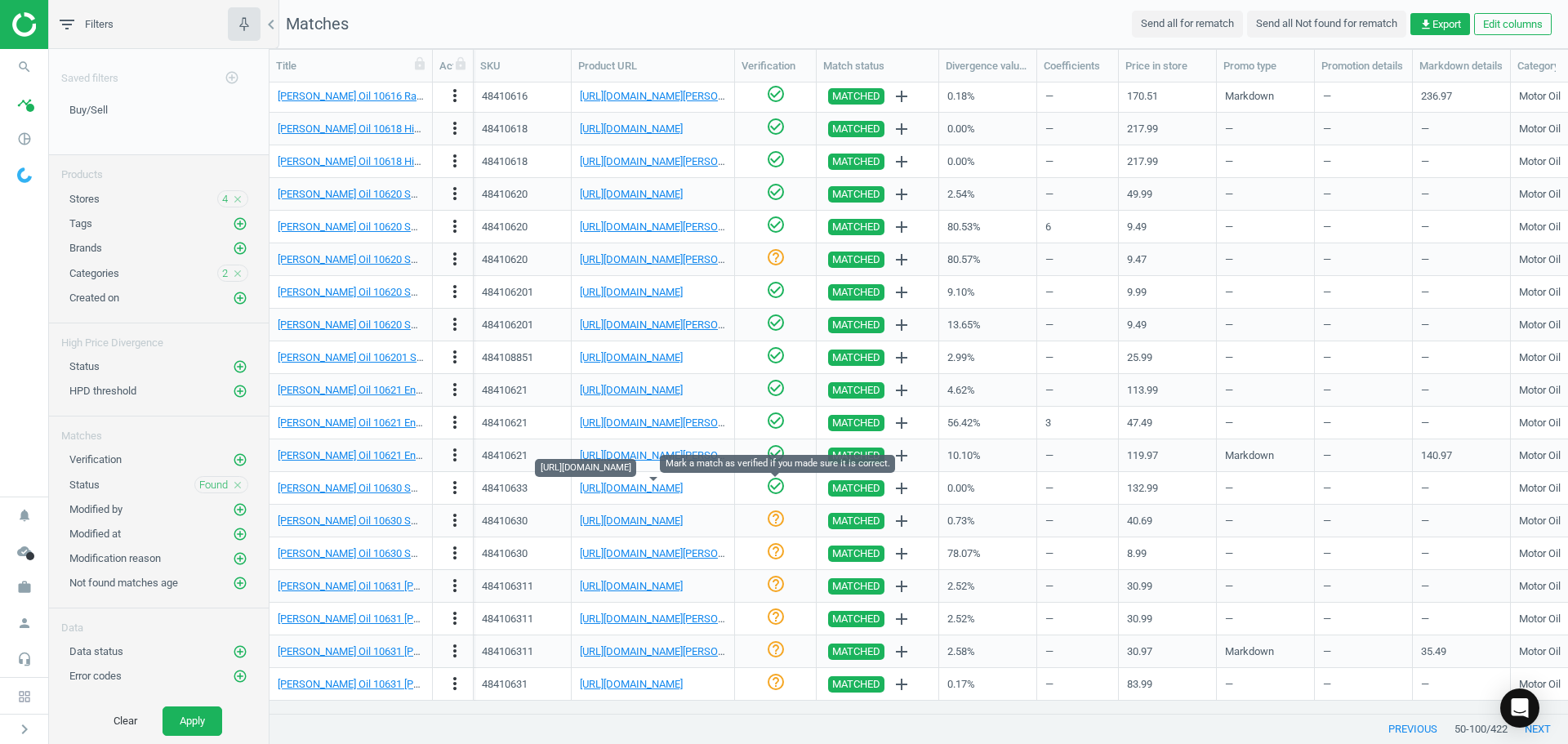
click at [774, 486] on icon "check_circle_outline" at bounding box center [775, 485] width 20 height 20
click at [400, 523] on link "[PERSON_NAME] Oil 10630 SAE 30 Engine Break-In Oil 6 Qt." at bounding box center [414, 520] width 273 height 12
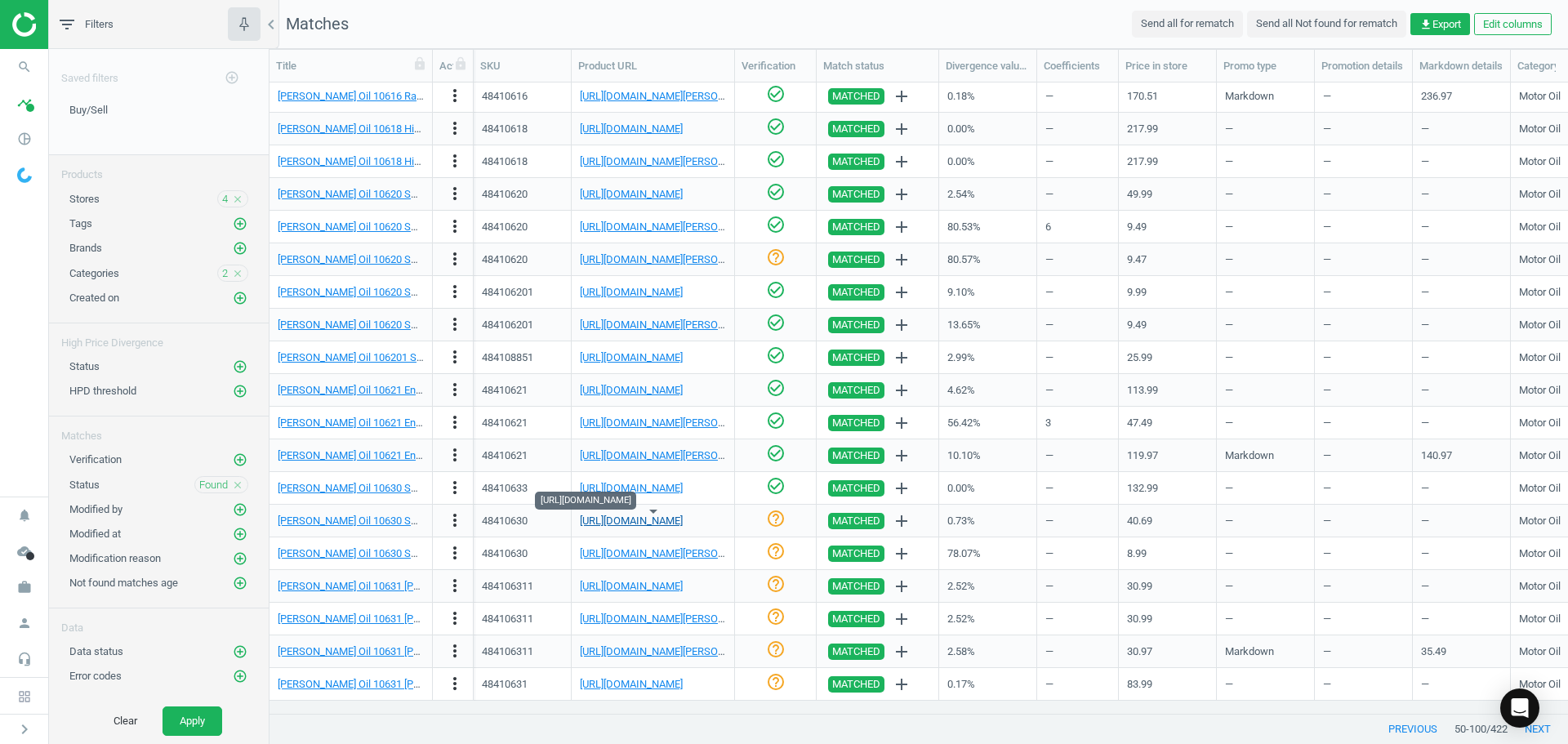
click at [646, 523] on link "[URL][DOMAIN_NAME]" at bounding box center [631, 520] width 103 height 12
click at [781, 522] on icon "check_circle_outline" at bounding box center [775, 518] width 20 height 20
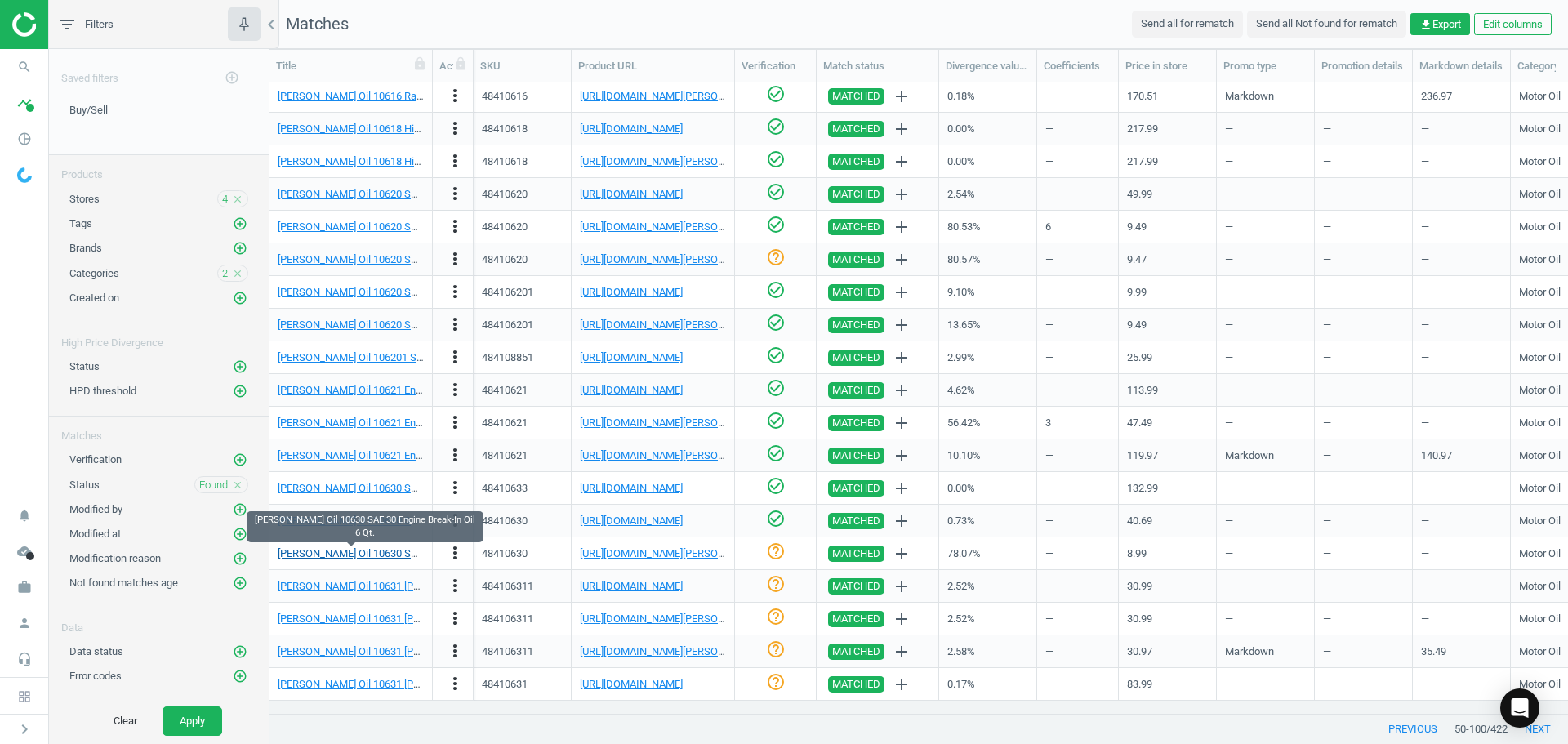
click at [388, 552] on link "[PERSON_NAME] Oil 10630 SAE 30 Engine Break-In Oil 6 Qt." at bounding box center [414, 553] width 273 height 12
click at [619, 557] on link "[URL][DOMAIN_NAME][PERSON_NAME]" at bounding box center [671, 553] width 181 height 12
click at [459, 549] on icon "more_vert" at bounding box center [455, 553] width 20 height 20
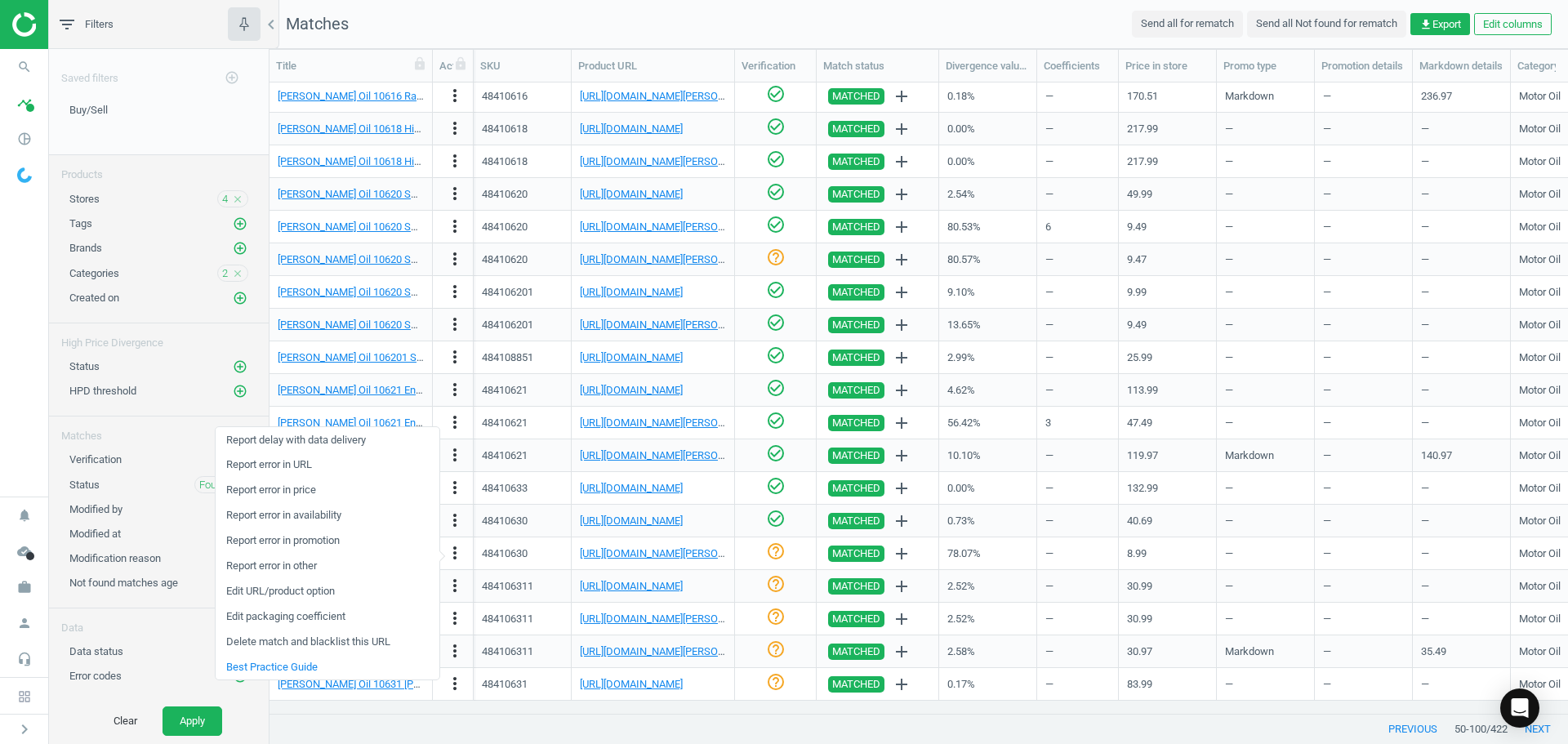
click at [337, 617] on link "Edit packaging coefficient" at bounding box center [328, 616] width 224 height 25
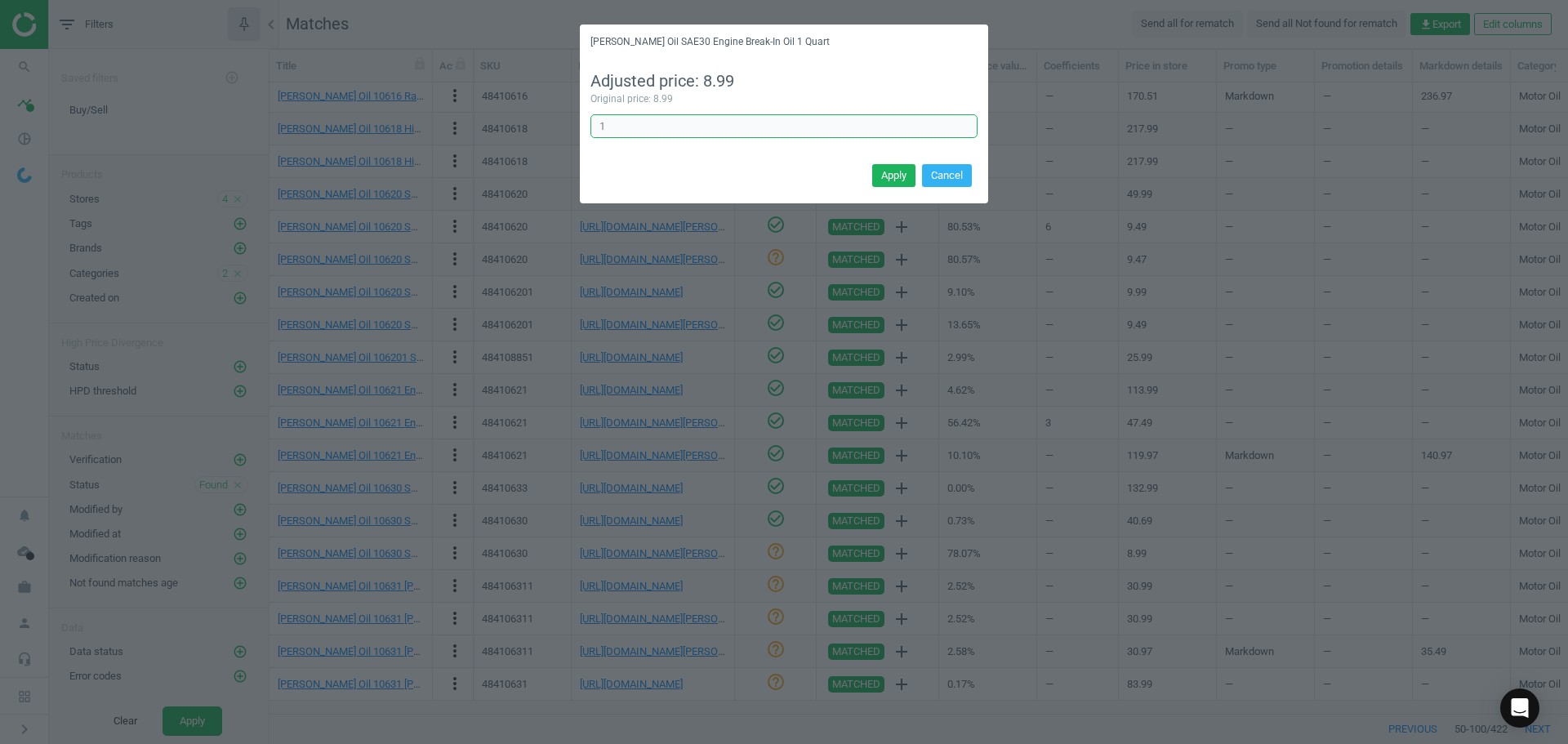
drag, startPoint x: 661, startPoint y: 118, endPoint x: 561, endPoint y: 113, distance: 100.1
click at [561, 113] on div "[PERSON_NAME] Oil SAE30 Engine Break-In Oil 1 Quart Adjusted price: 8.99 Origin…" at bounding box center [784, 372] width 1568 height 744
type input "6"
click at [896, 179] on button "Apply" at bounding box center [894, 175] width 43 height 22
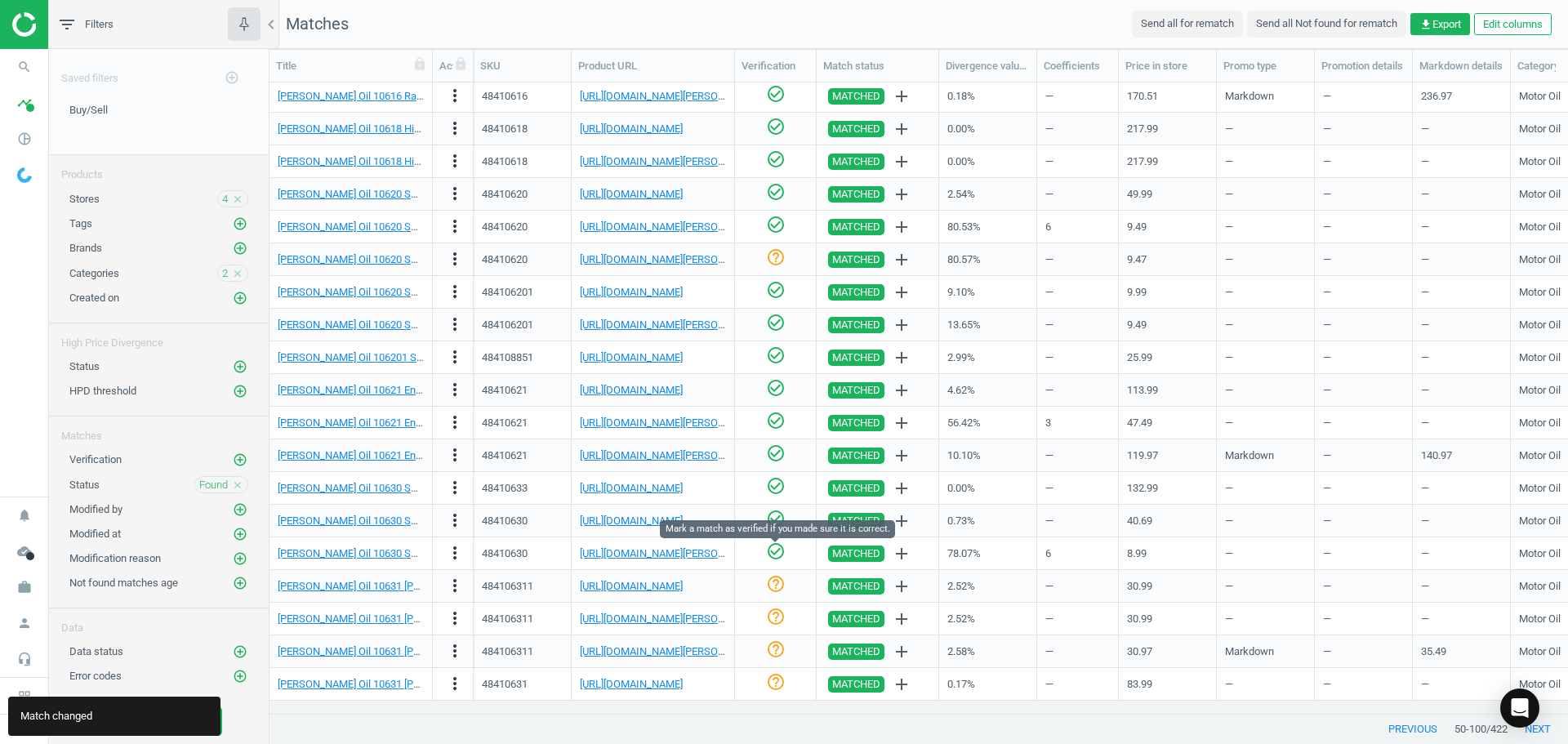
click at [772, 550] on icon "check_circle_outline" at bounding box center [775, 551] width 20 height 20
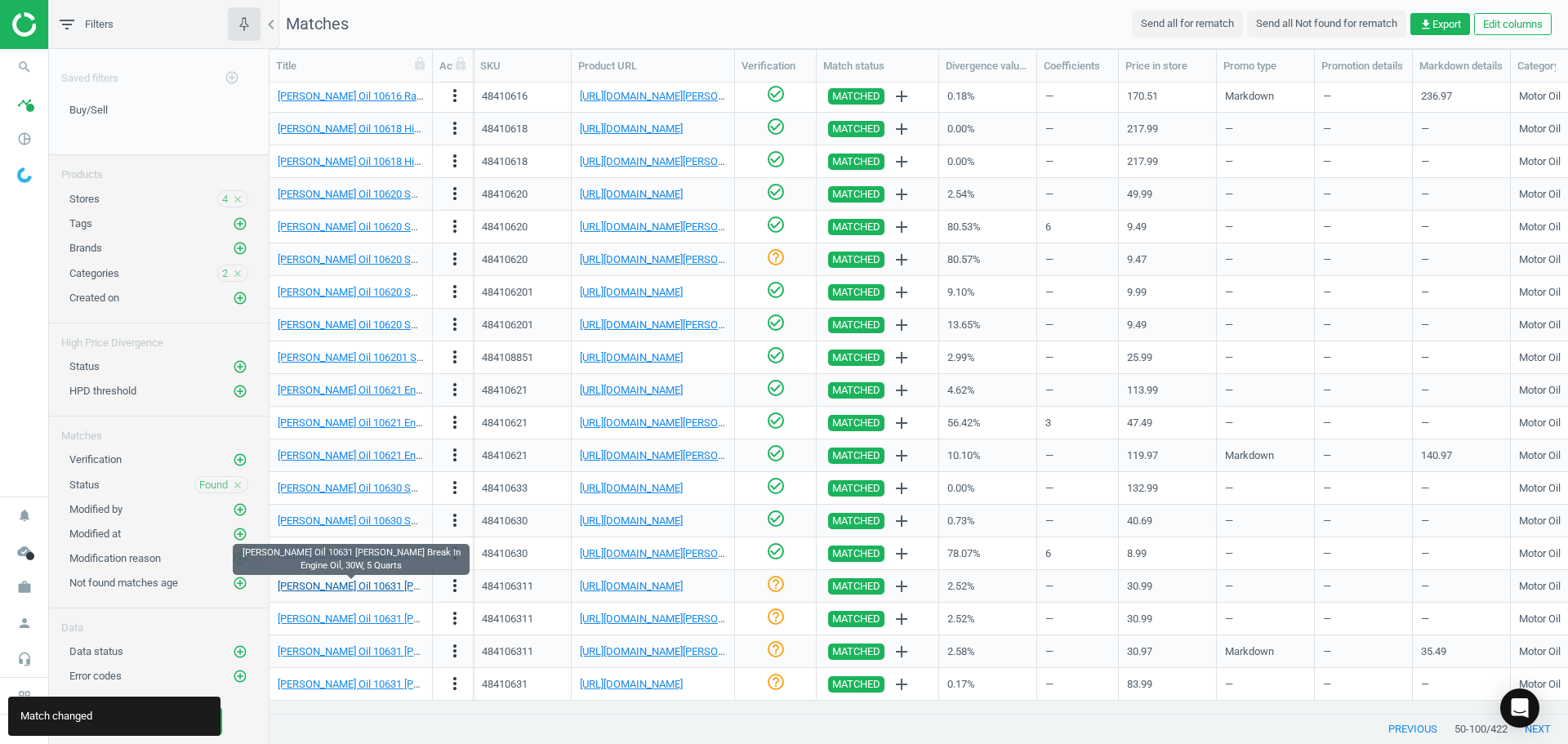
click at [374, 583] on link "[PERSON_NAME] Oil 10631 [PERSON_NAME] Break In Engine Oil, 30W, 5 Quarts" at bounding box center [459, 585] width 363 height 12
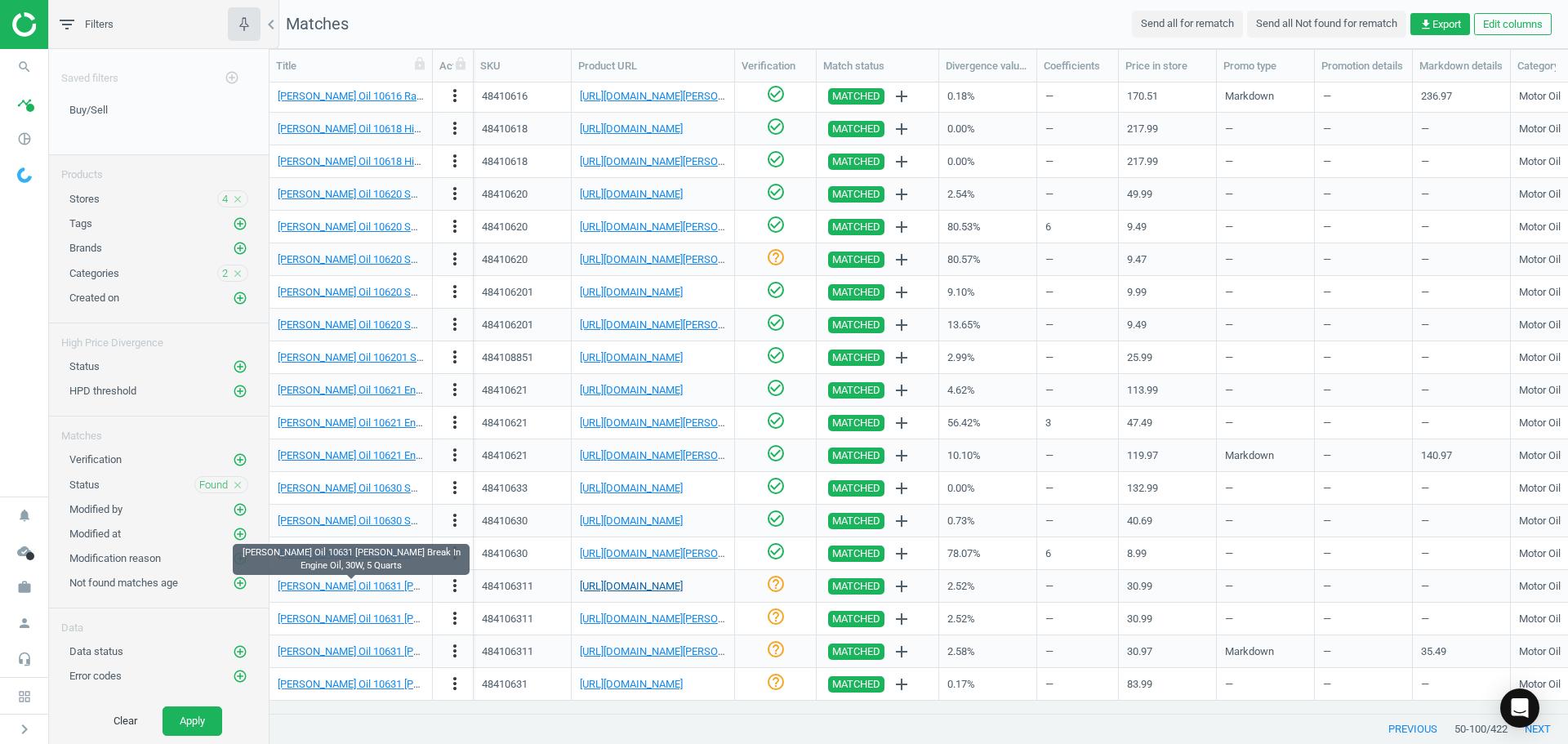
click at [675, 583] on link "[URL][DOMAIN_NAME]" at bounding box center [631, 585] width 103 height 12
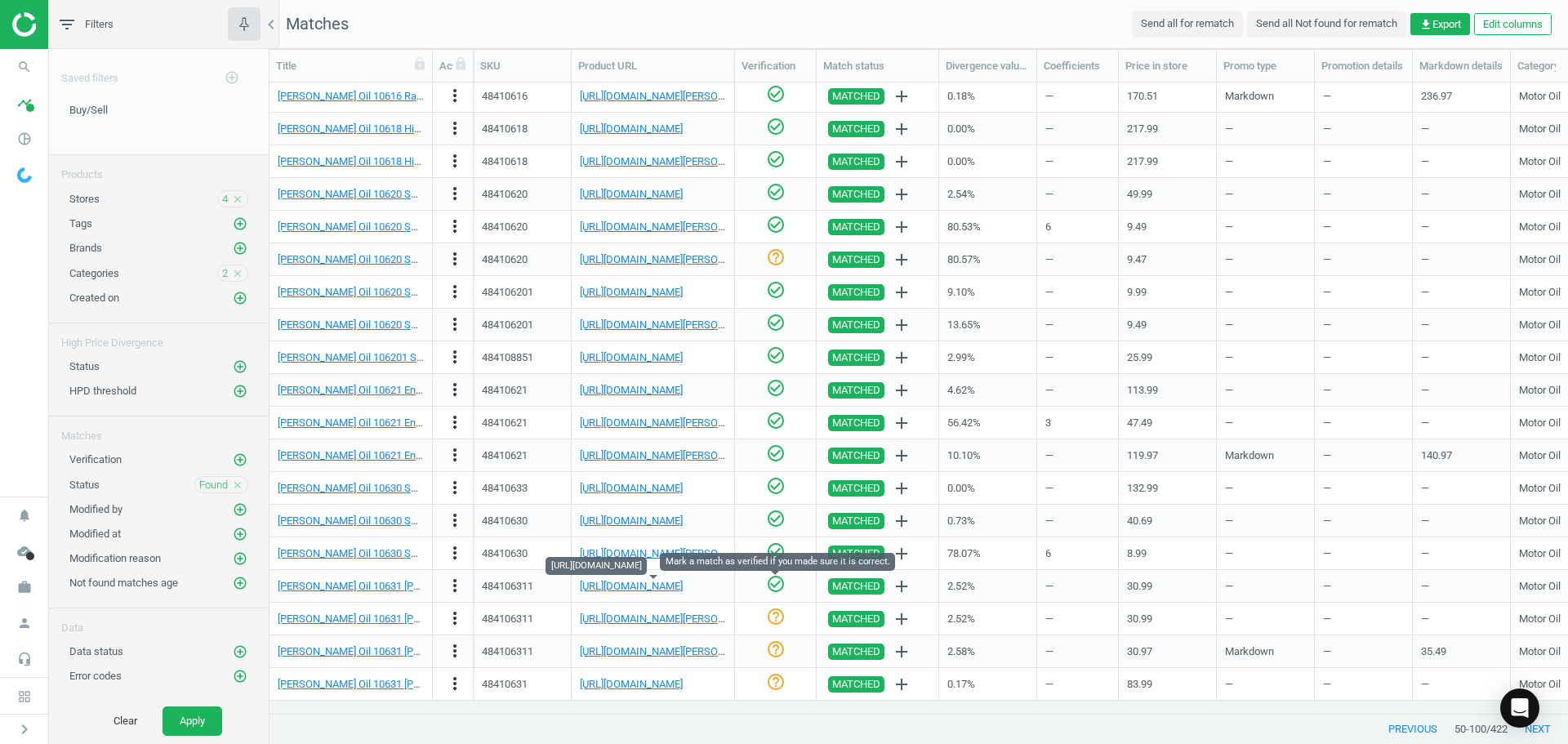
click at [770, 587] on icon "check_circle_outline" at bounding box center [775, 583] width 20 height 20
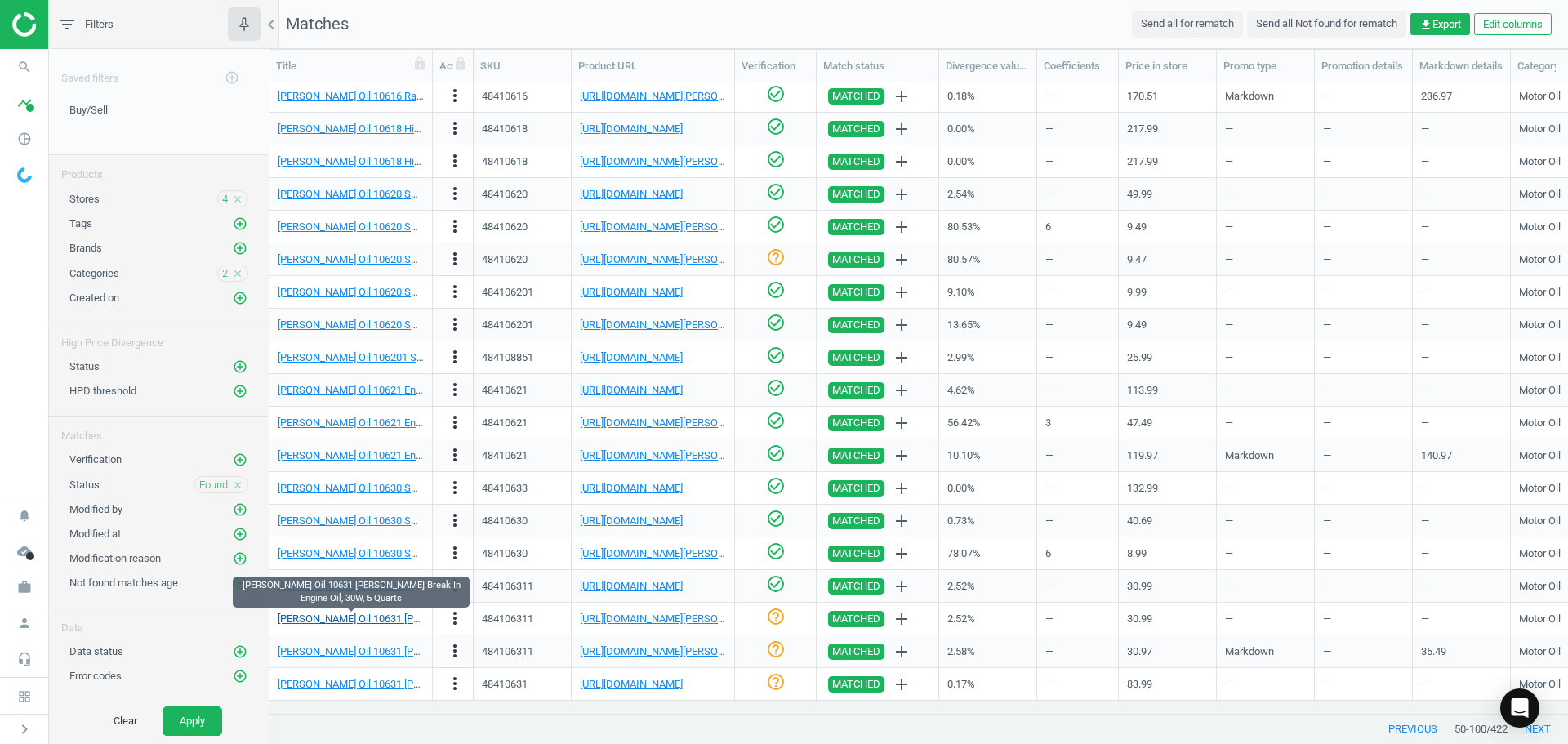
click at [374, 622] on link "[PERSON_NAME] Oil 10631 [PERSON_NAME] Break In Engine Oil, 30W, 5 Quarts" at bounding box center [459, 618] width 363 height 12
click at [633, 616] on link "[URL][DOMAIN_NAME][PERSON_NAME]" at bounding box center [671, 618] width 181 height 12
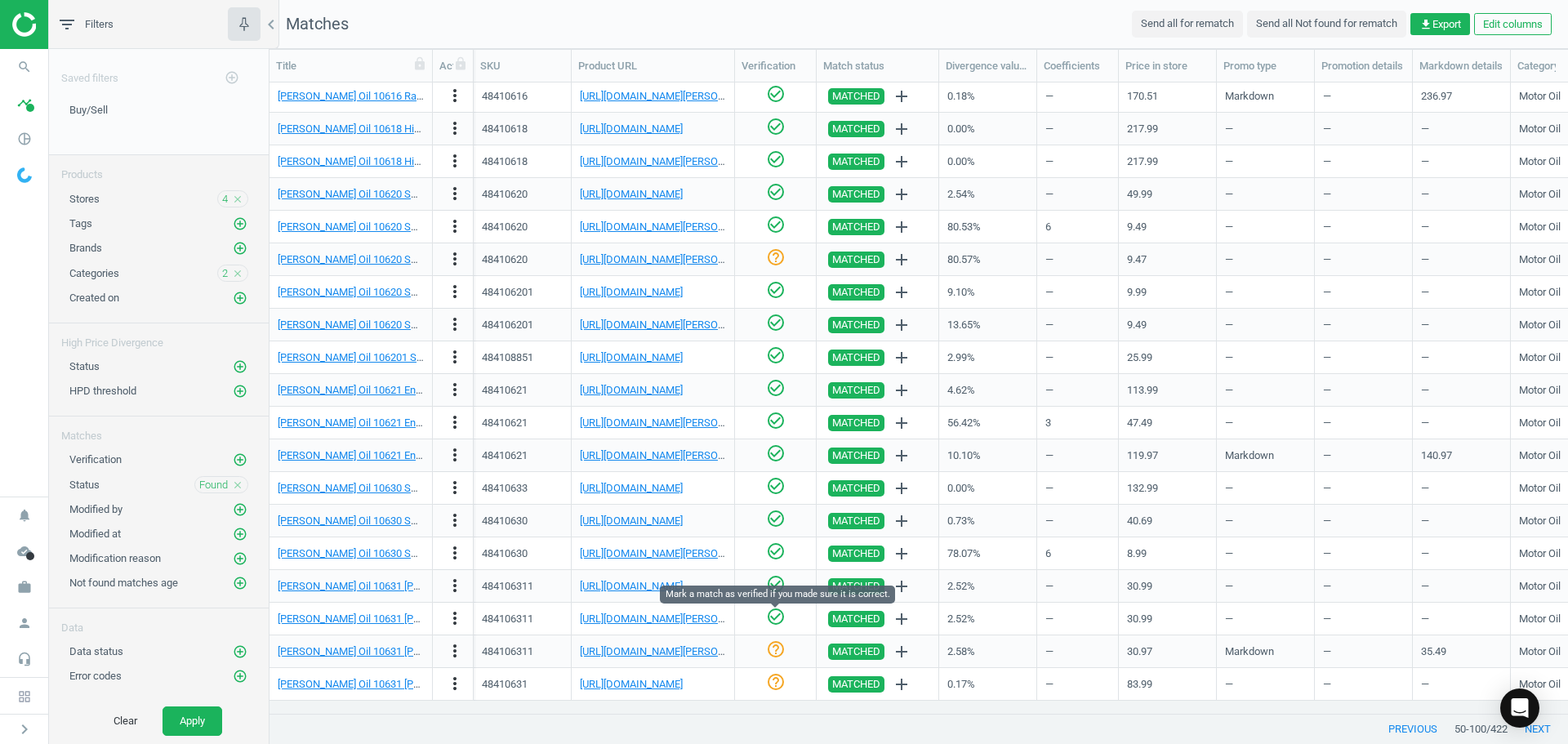
click at [773, 622] on icon "check_circle_outline" at bounding box center [775, 616] width 20 height 20
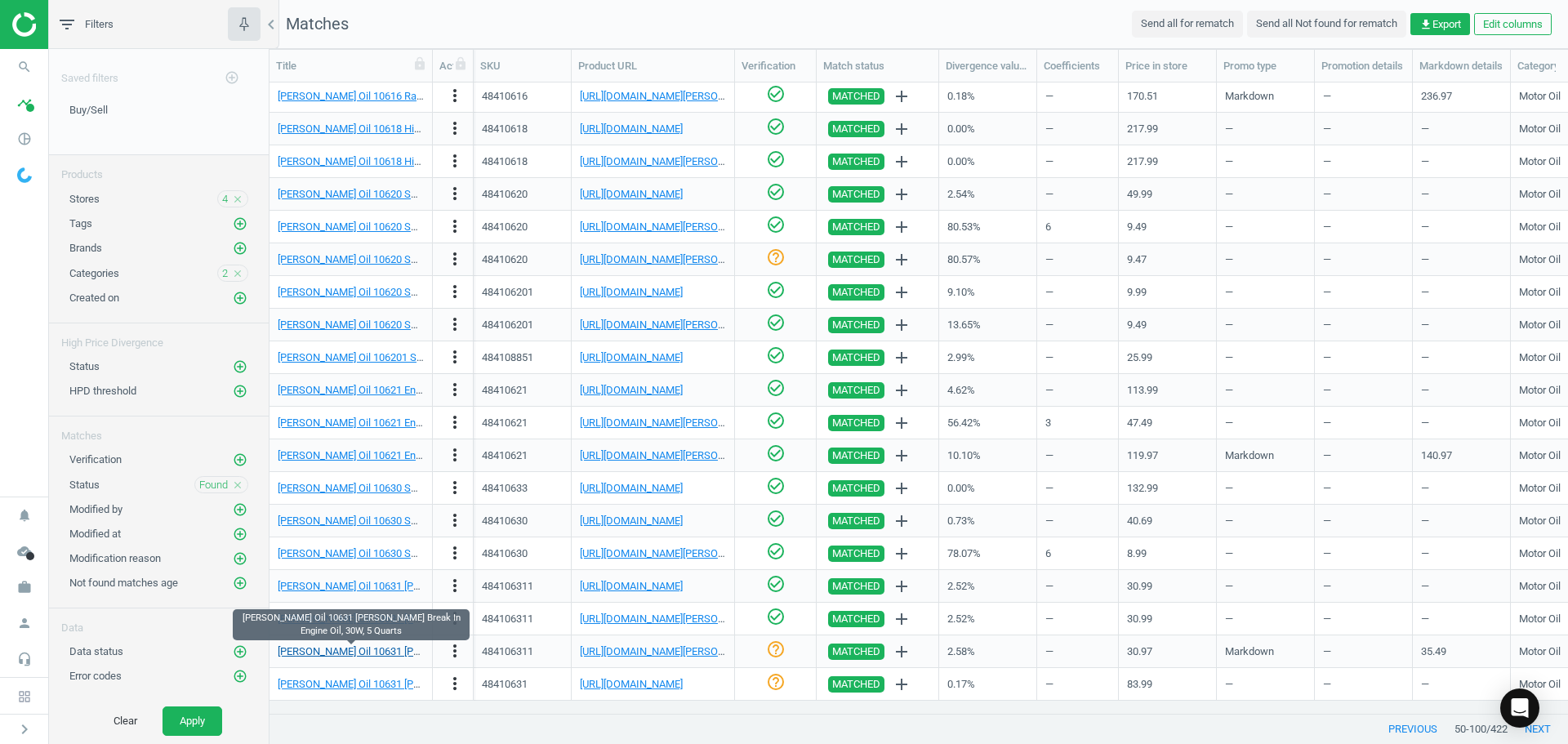
click at [375, 650] on link "[PERSON_NAME] Oil 10631 [PERSON_NAME] Break In Engine Oil, 30W, 5 Quarts" at bounding box center [459, 651] width 363 height 12
click at [650, 659] on div "[URL][DOMAIN_NAME][PERSON_NAME]" at bounding box center [653, 651] width 147 height 29
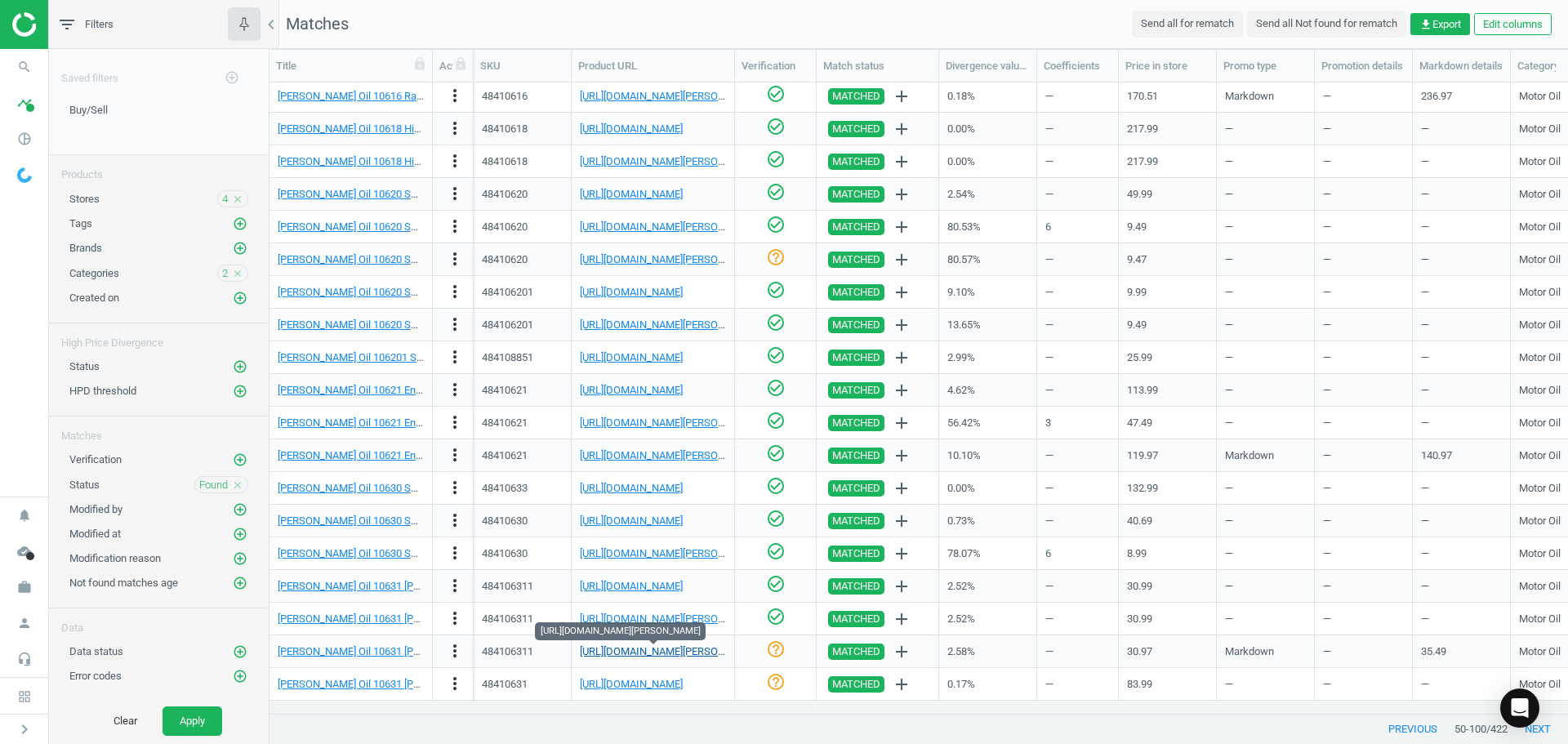
click at [647, 654] on link "[URL][DOMAIN_NAME][PERSON_NAME]" at bounding box center [671, 651] width 181 height 12
click at [781, 653] on icon "check_circle_outline" at bounding box center [775, 649] width 20 height 20
click at [387, 675] on div "[PERSON_NAME] Oil 10631 [PERSON_NAME] Break In Engine Oil, 30W,3x 5 Quart Jugs" at bounding box center [350, 683] width 147 height 29
click at [384, 685] on link "[PERSON_NAME] Oil 10631 [PERSON_NAME] Break In Engine Oil, 30W,3x 5 Quart Jugs" at bounding box center [474, 683] width 394 height 12
click at [611, 681] on link "[URL][DOMAIN_NAME]" at bounding box center [631, 683] width 103 height 12
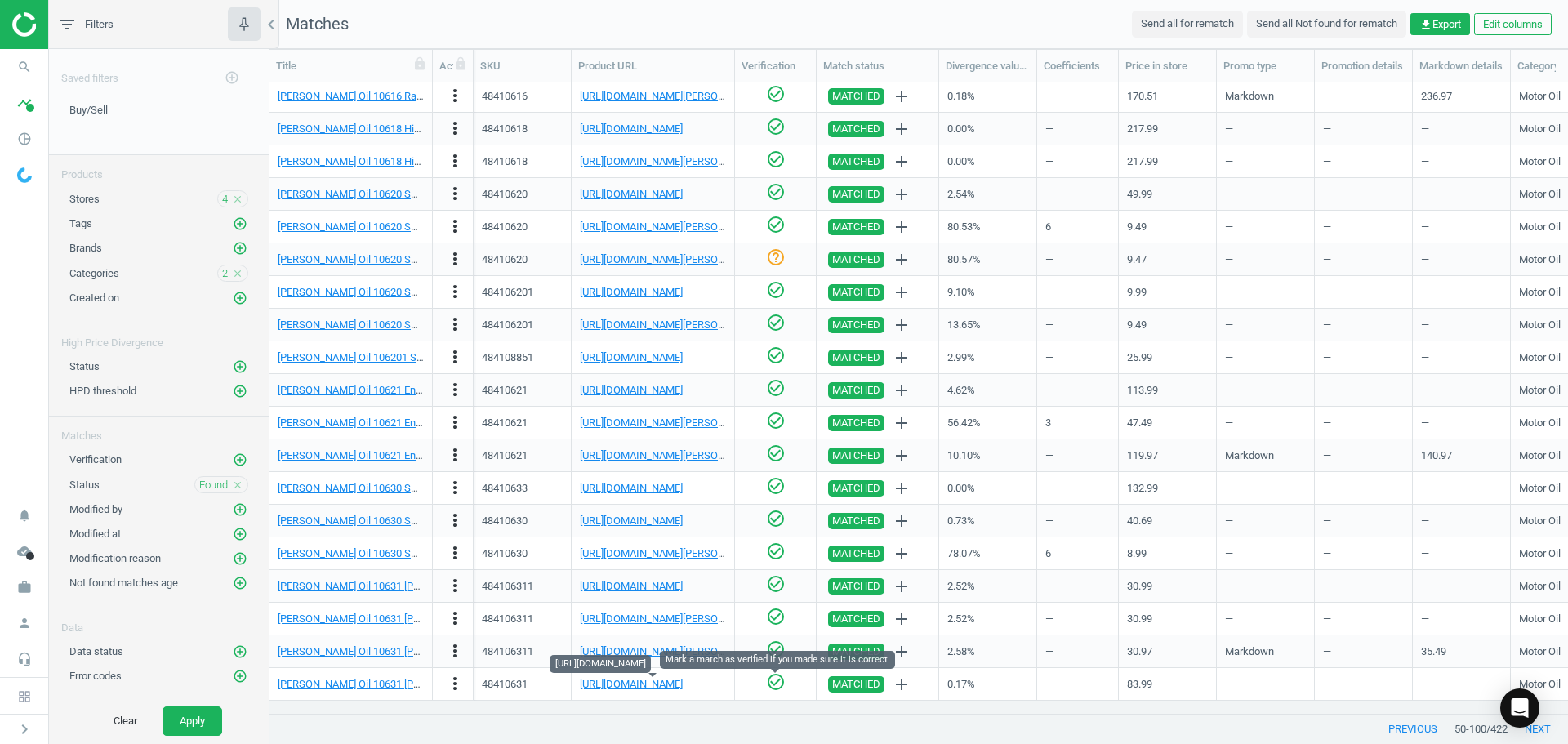
click at [774, 685] on icon "check_circle_outline" at bounding box center [775, 681] width 20 height 20
click at [1545, 733] on button "next" at bounding box center [1538, 728] width 61 height 29
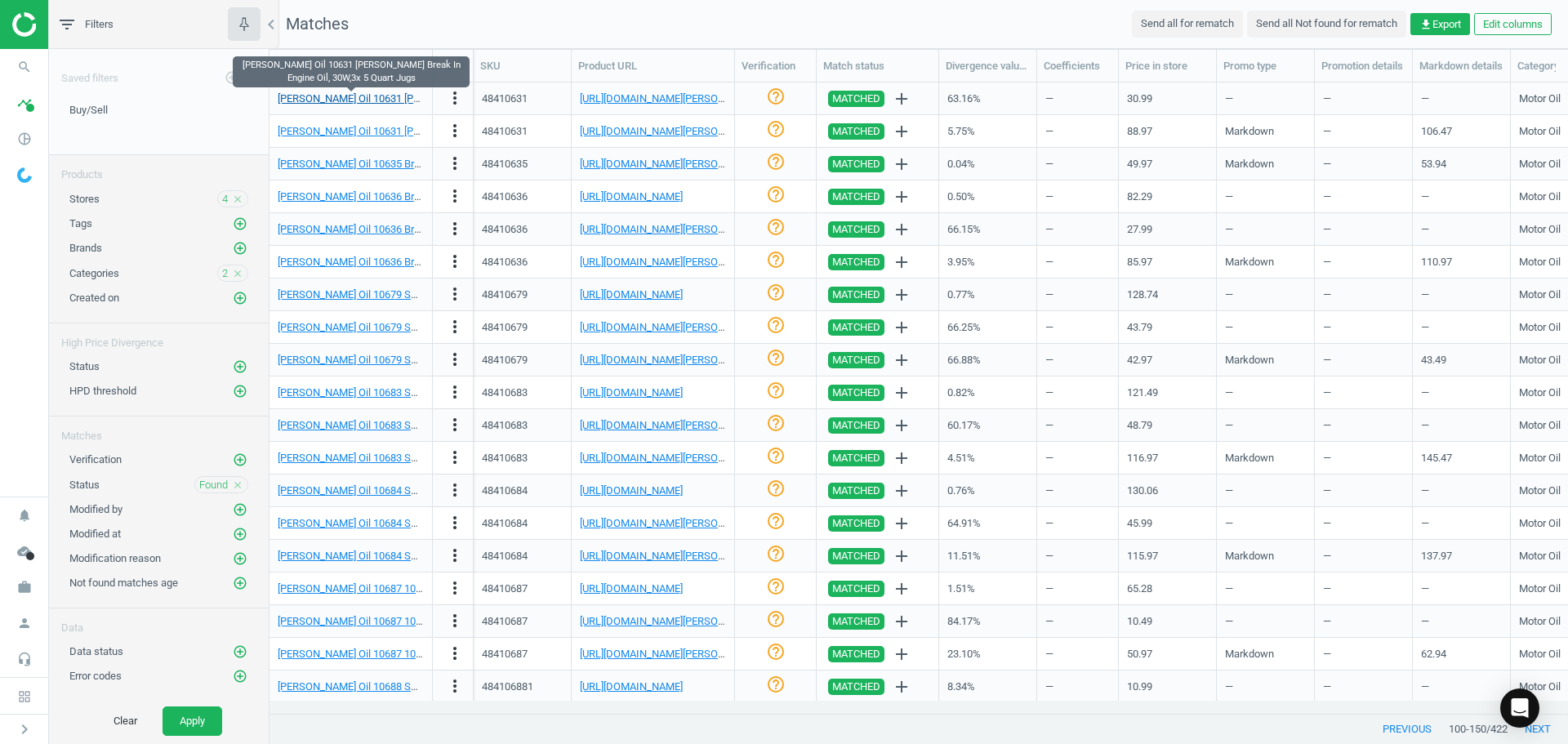
click at [391, 94] on link "[PERSON_NAME] Oil 10631 [PERSON_NAME] Break In Engine Oil, 30W,3x 5 Quart Jugs" at bounding box center [474, 98] width 394 height 12
click at [611, 97] on link "[URL][DOMAIN_NAME][PERSON_NAME]" at bounding box center [671, 98] width 181 height 12
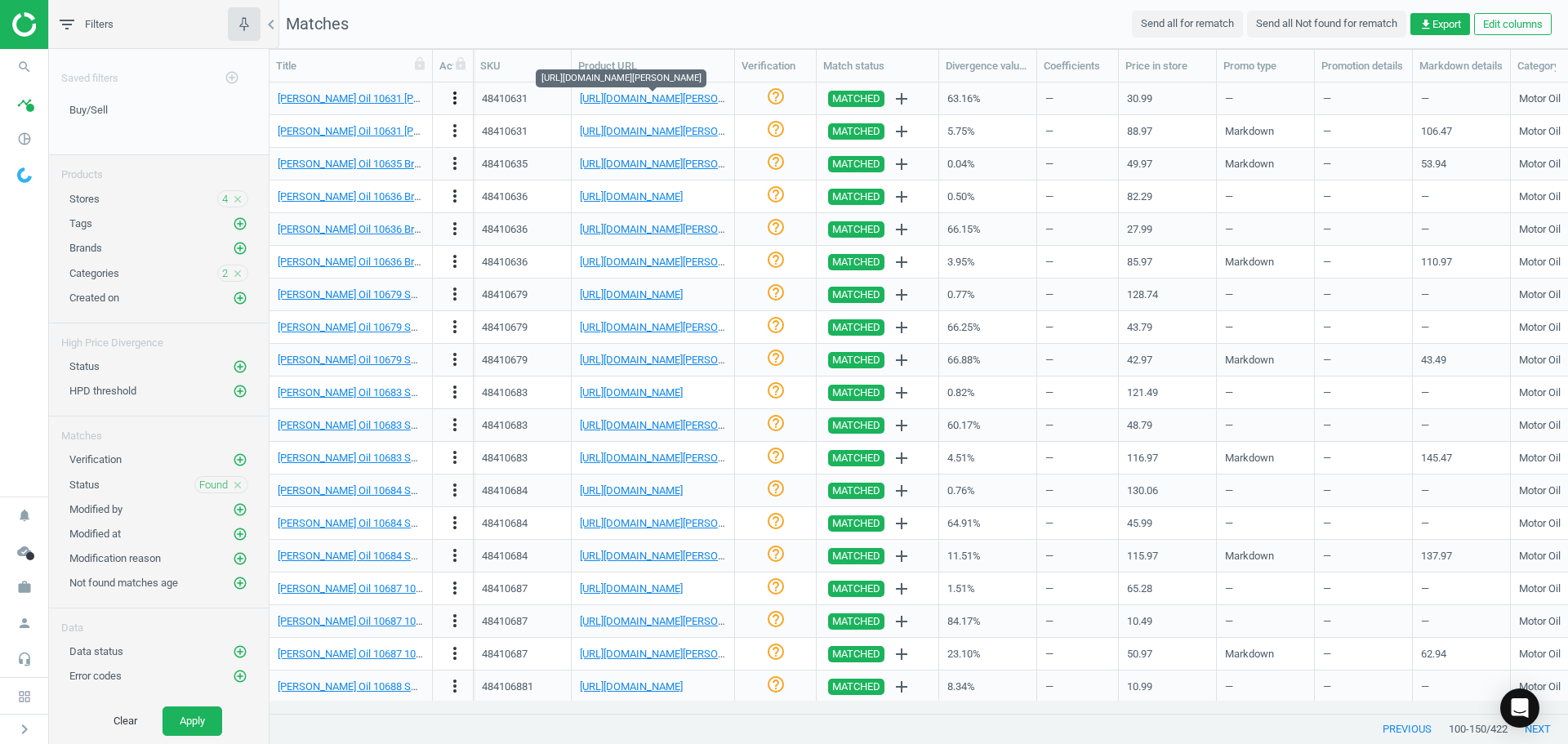
click at [456, 103] on icon "more_vert" at bounding box center [455, 97] width 20 height 20
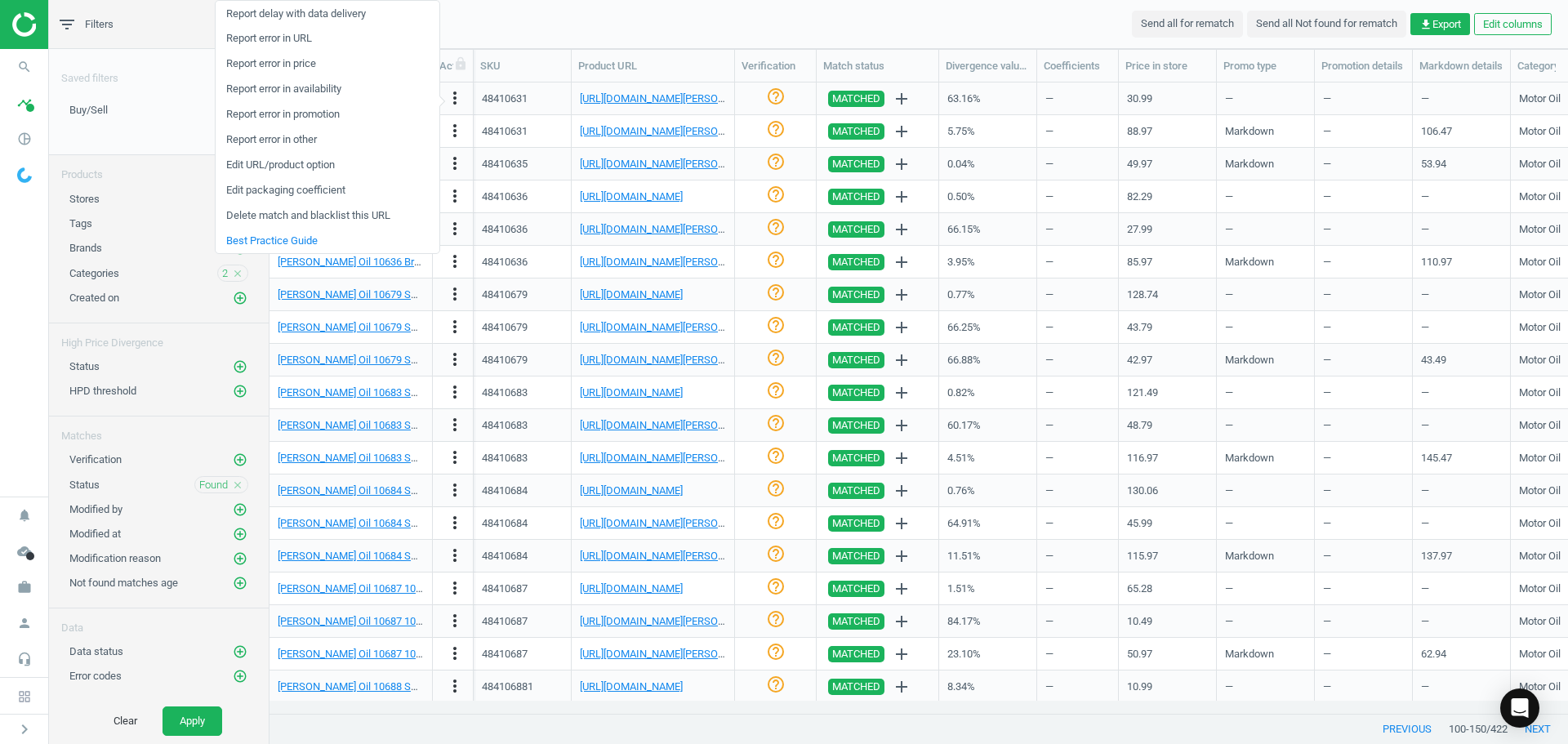
click at [312, 192] on link "Edit packaging coefficient" at bounding box center [328, 190] width 224 height 25
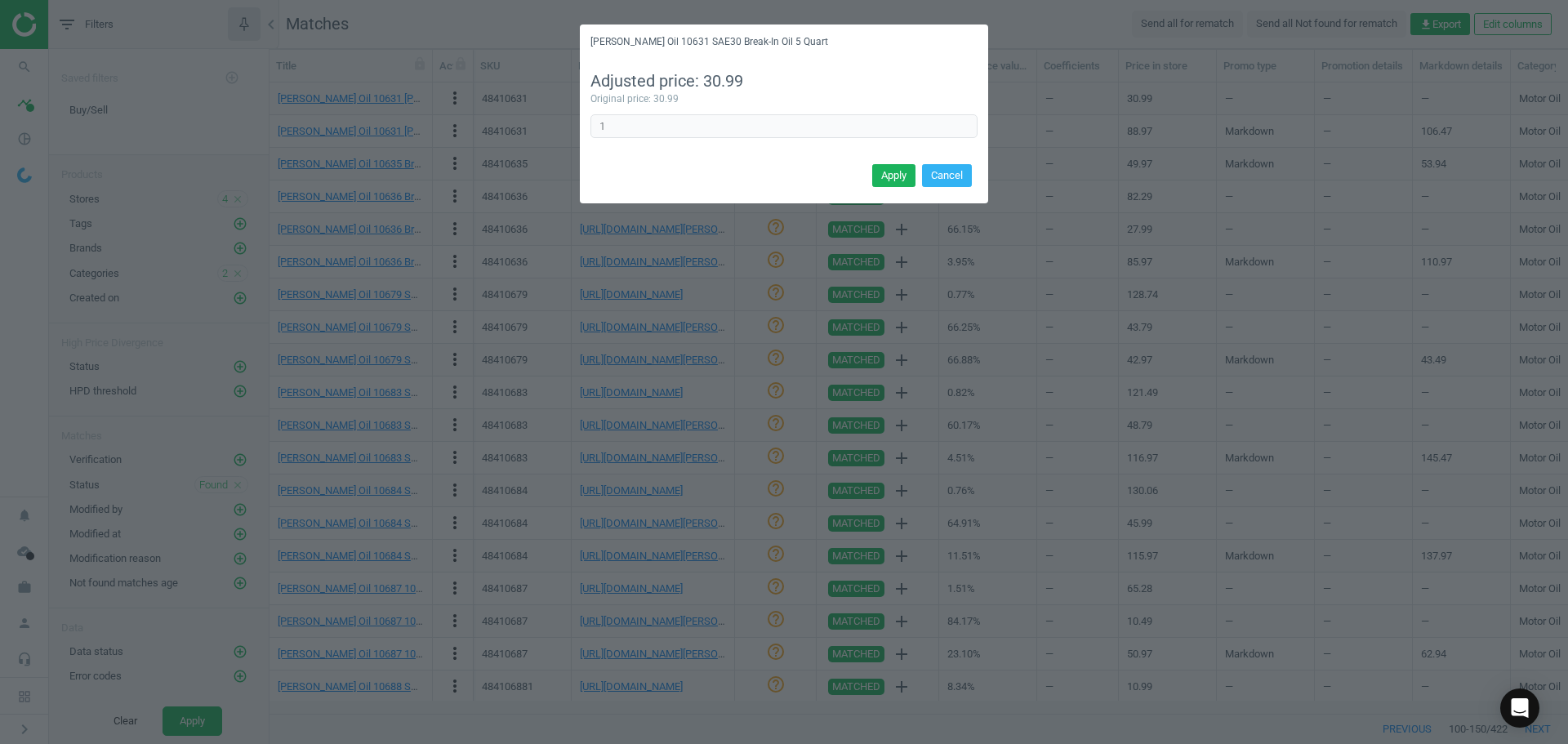
click at [586, 122] on div "Adjusted price: 30.99 Original price: 30.99 1 Error in formula" at bounding box center [784, 110] width 408 height 101
click at [584, 128] on div "Adjusted price: 30.99 Original price: 30.99 1 Error in formula" at bounding box center [784, 110] width 408 height 101
type input "3"
click at [894, 174] on button "Apply" at bounding box center [894, 175] width 43 height 22
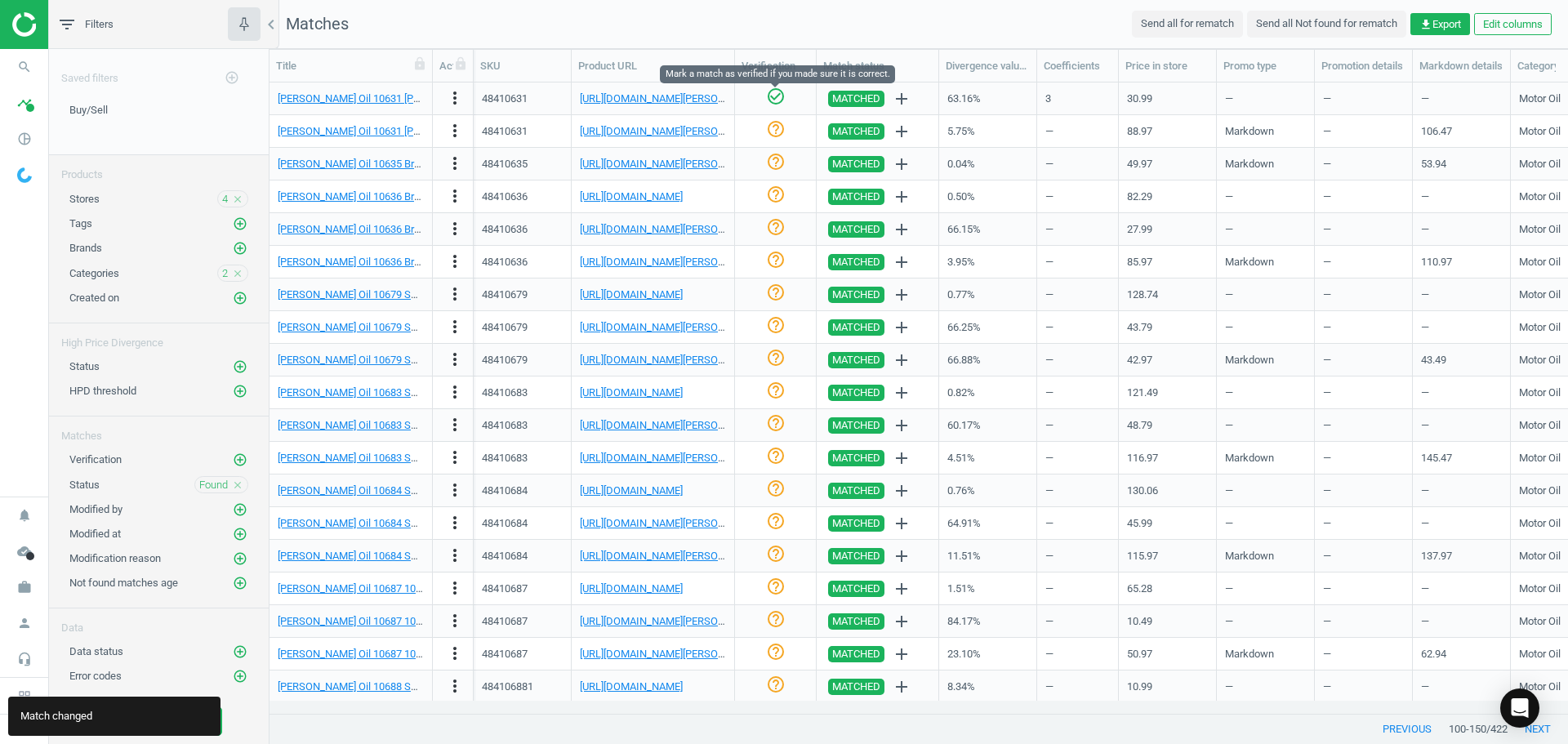
click at [774, 99] on icon "check_circle_outline" at bounding box center [775, 96] width 20 height 20
click at [420, 131] on link "[PERSON_NAME] Oil 10631 [PERSON_NAME] Break In Engine Oil, 30W,3x 5 Quart Jugs" at bounding box center [474, 131] width 394 height 12
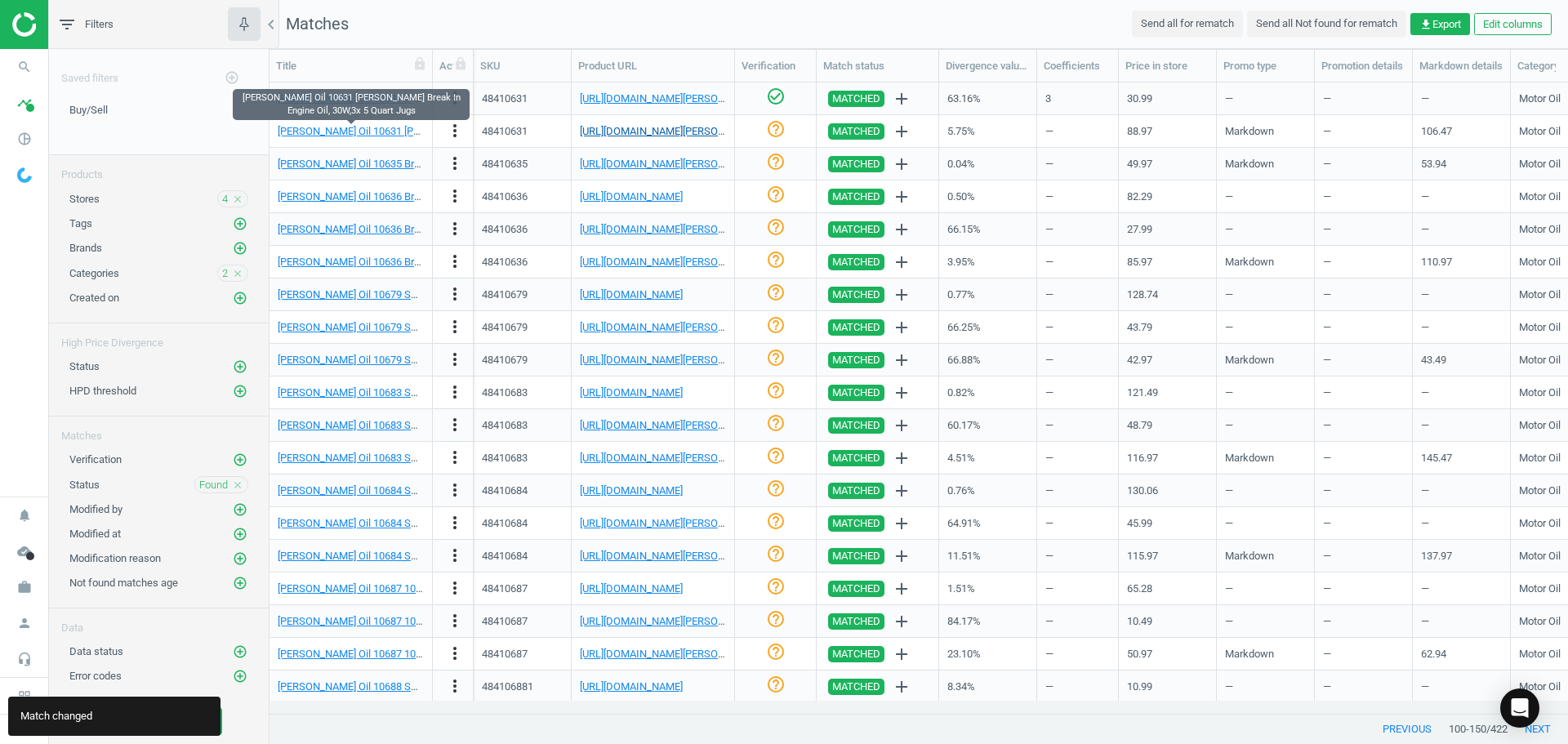
click at [657, 132] on link "[URL][DOMAIN_NAME][PERSON_NAME]" at bounding box center [671, 131] width 181 height 12
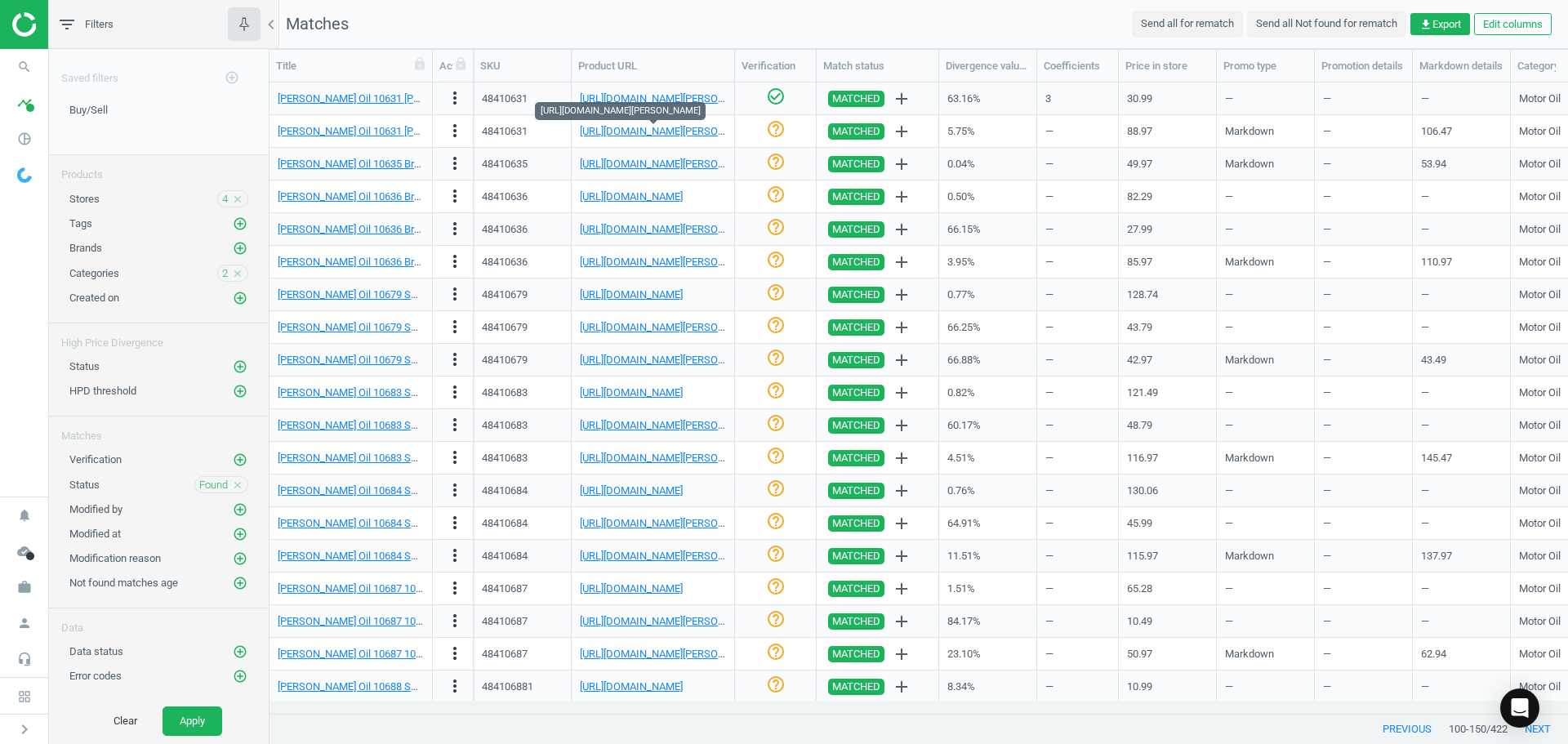
click at [783, 133] on icon "help_outline" at bounding box center [775, 129] width 20 height 20
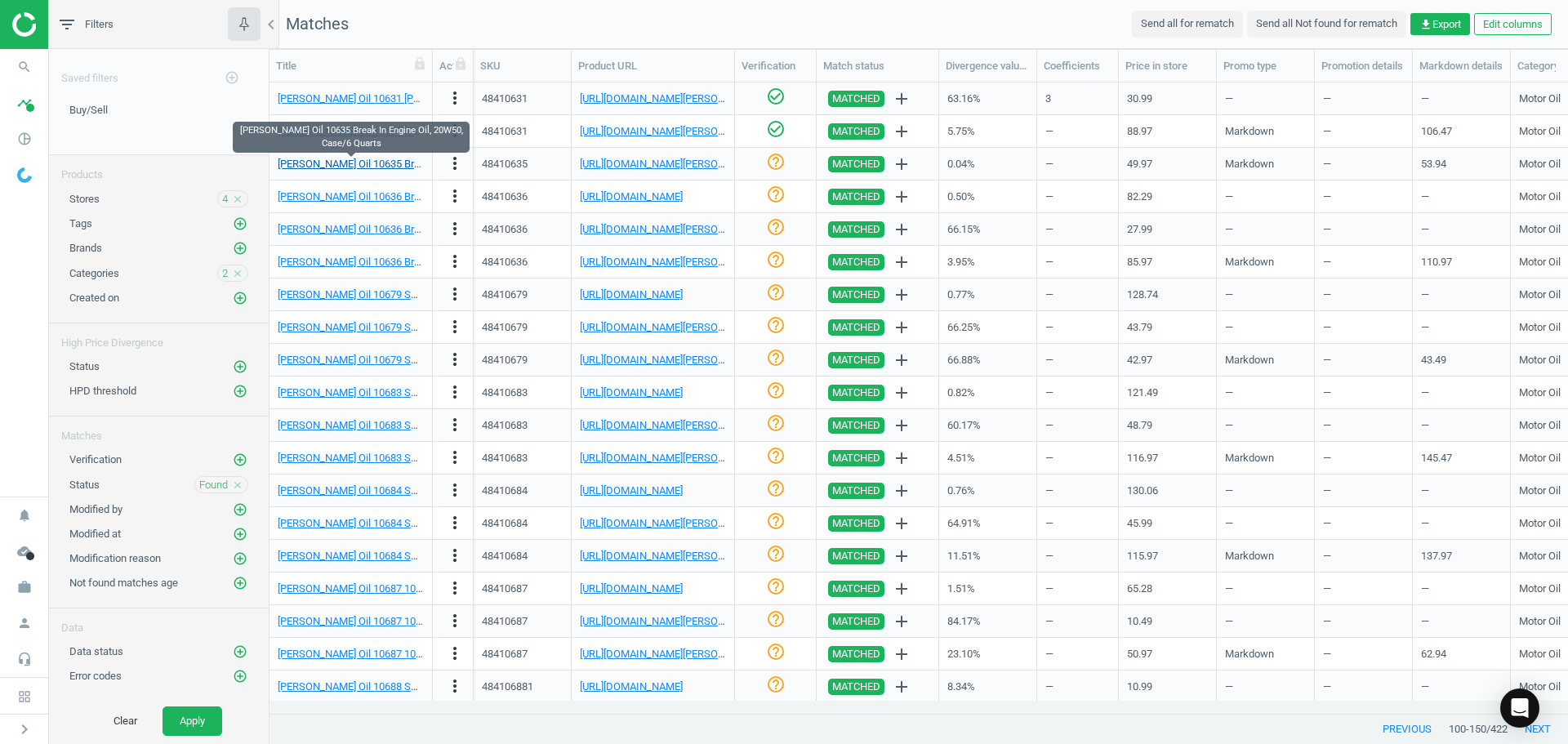
click at [385, 161] on link "[PERSON_NAME] Oil 10635 Break In Engine Oil, 20W50, Case/6 Quarts" at bounding box center [438, 163] width 322 height 12
click at [614, 153] on div "[URL][DOMAIN_NAME][PERSON_NAME]" at bounding box center [653, 163] width 147 height 29
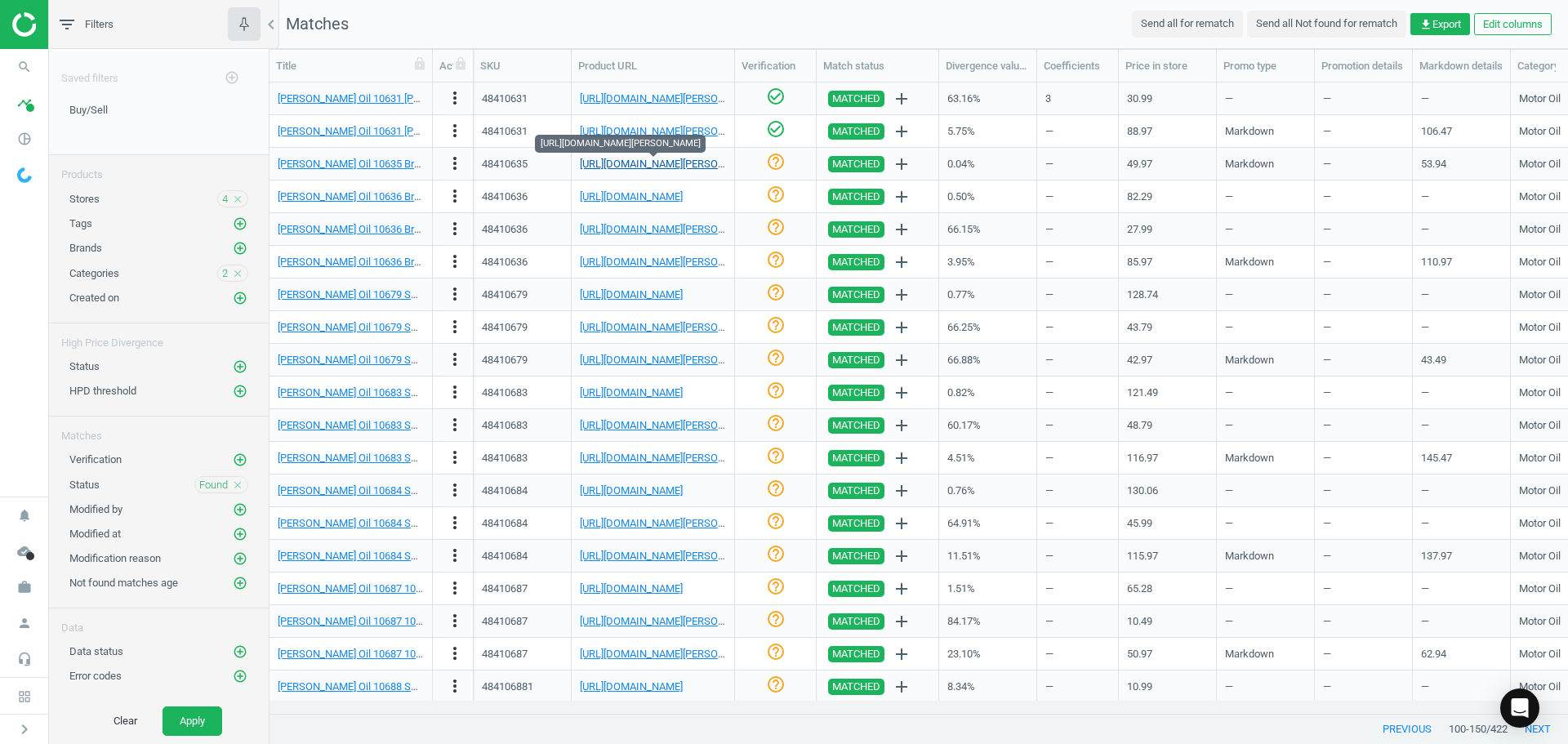
click at [616, 160] on link "[URL][DOMAIN_NAME][PERSON_NAME]" at bounding box center [671, 163] width 181 height 12
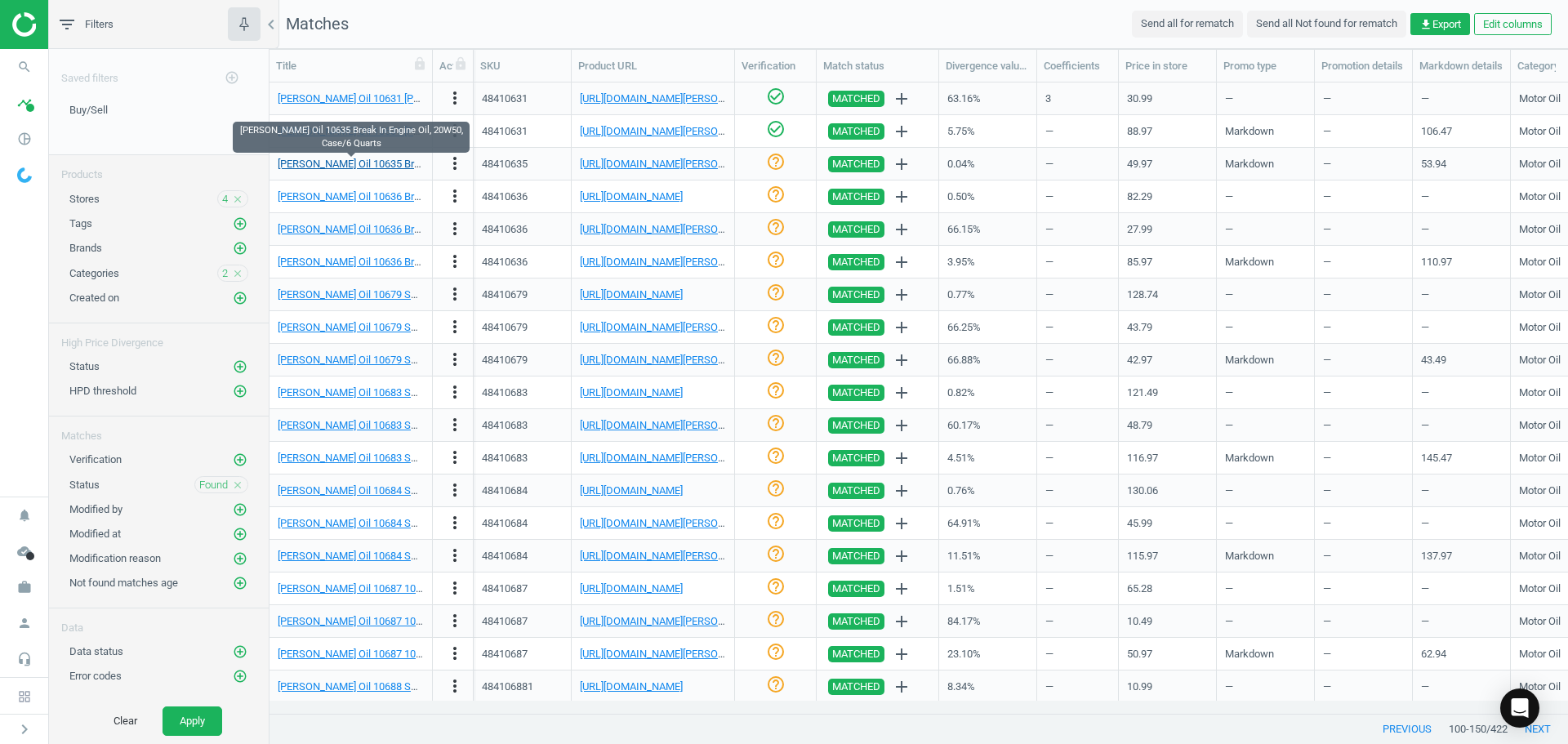
click at [398, 161] on link "[PERSON_NAME] Oil 10635 Break In Engine Oil, 20W50, Case/6 Quarts" at bounding box center [438, 163] width 322 height 12
click at [784, 166] on icon "help_outline" at bounding box center [775, 161] width 20 height 20
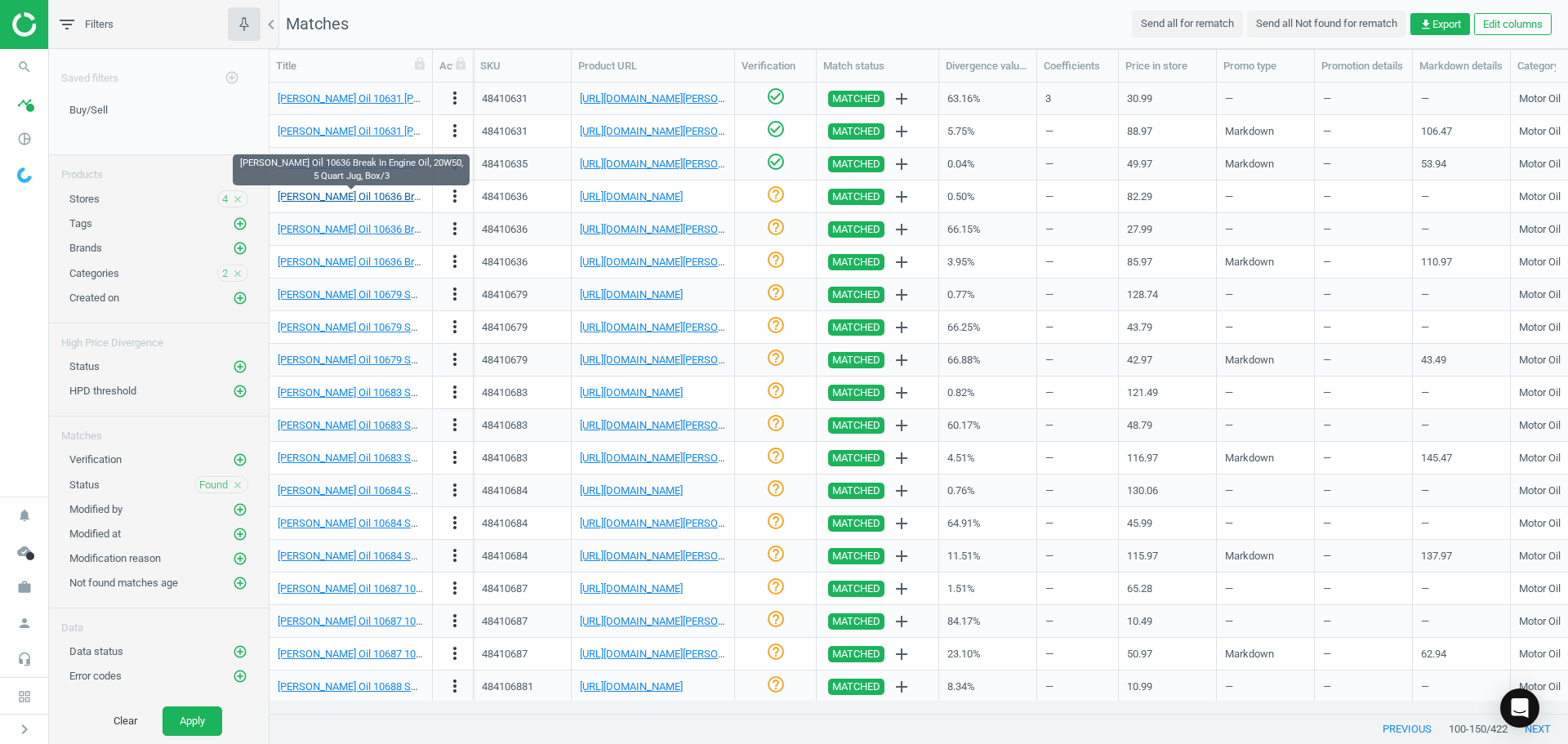
click at [401, 192] on link "[PERSON_NAME] Oil 10636 Break In Engine Oil, 20W50, 5 Quart Jug, Box/3" at bounding box center [447, 196] width 341 height 12
click at [638, 166] on link "[URL][DOMAIN_NAME][PERSON_NAME]" at bounding box center [671, 163] width 181 height 12
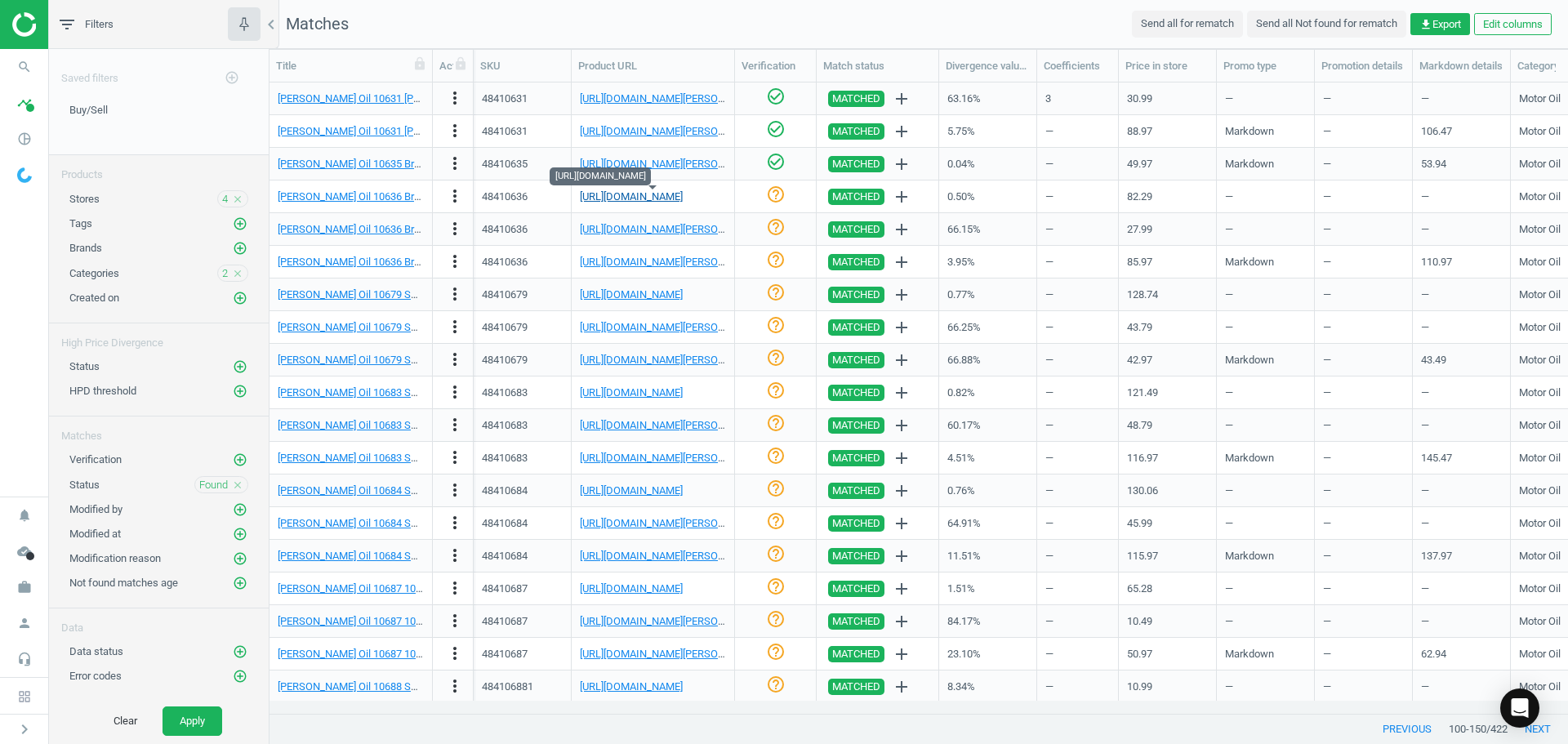
click at [683, 194] on link "[URL][DOMAIN_NAME]" at bounding box center [631, 196] width 103 height 12
click at [778, 196] on icon "check_circle_outline" at bounding box center [775, 194] width 20 height 20
click at [637, 232] on link "[URL][DOMAIN_NAME][PERSON_NAME]" at bounding box center [671, 229] width 181 height 12
click at [455, 232] on icon "more_vert" at bounding box center [455, 228] width 20 height 20
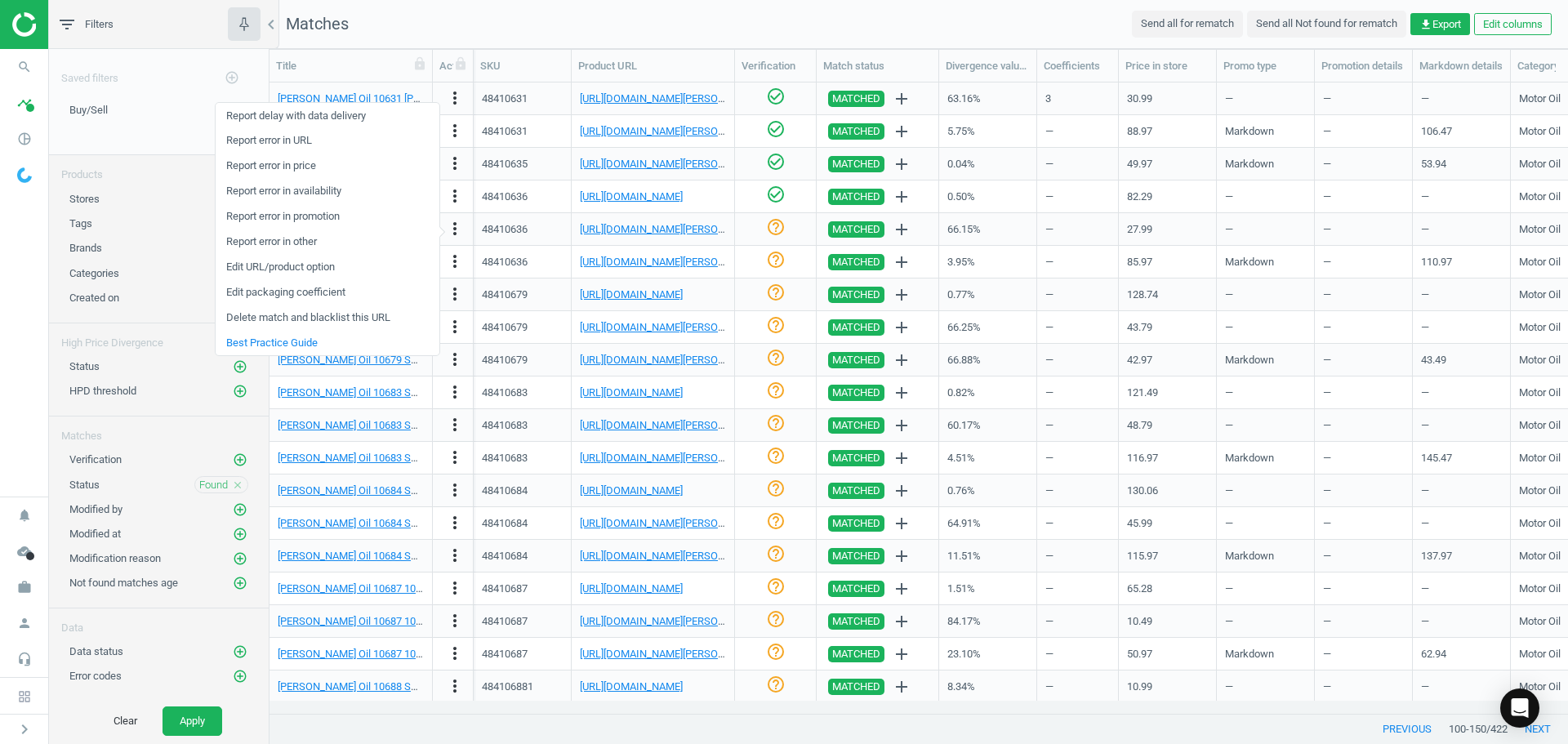
click at [334, 296] on link "Edit packaging coefficient" at bounding box center [328, 292] width 224 height 25
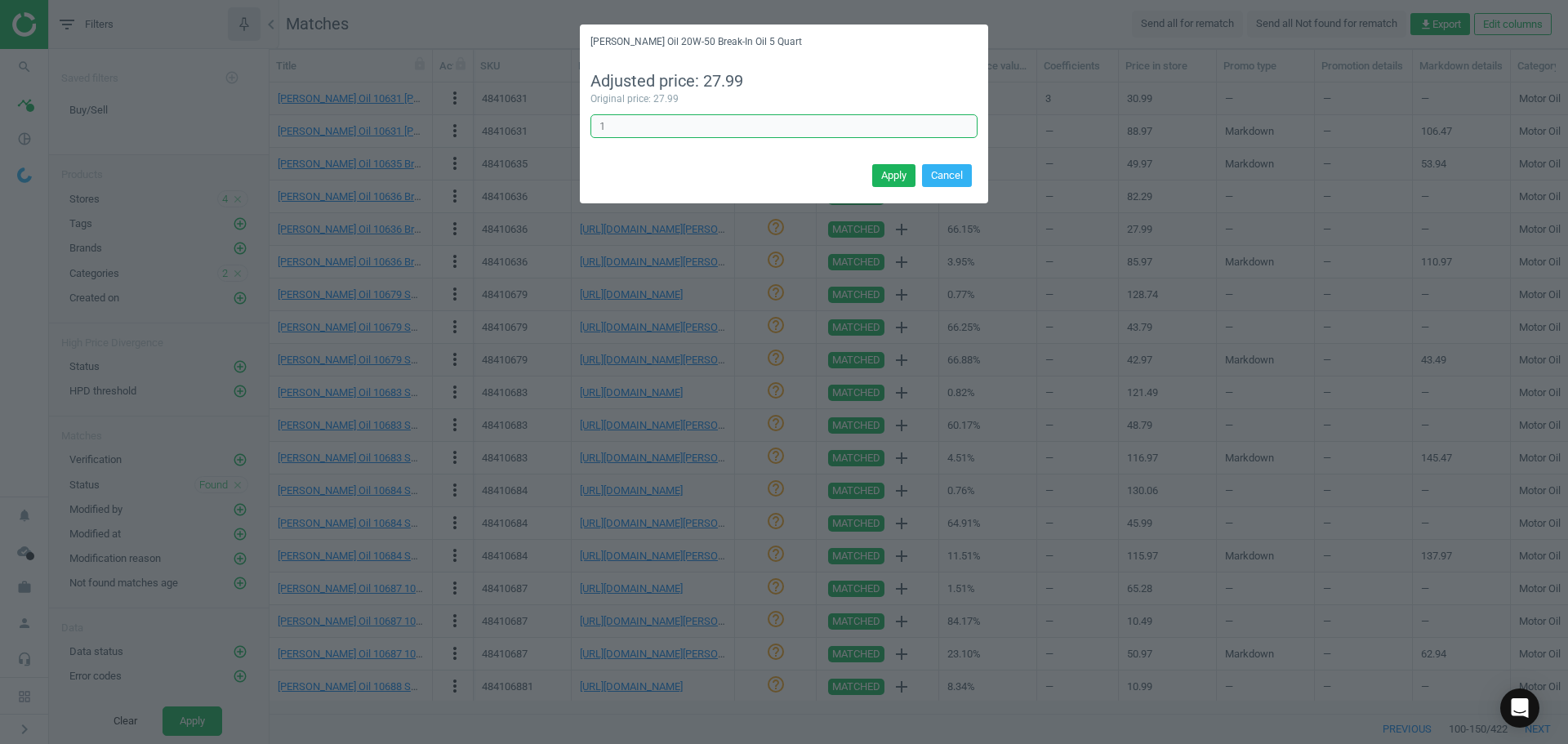
drag, startPoint x: 620, startPoint y: 115, endPoint x: 531, endPoint y: 121, distance: 89.2
click at [547, 120] on div "[PERSON_NAME] Oil 20W-50 Break-In Oil 5 Quart Adjusted price: 27.99 Original pr…" at bounding box center [784, 372] width 1568 height 744
type input "3"
click at [890, 181] on button "Apply" at bounding box center [894, 175] width 43 height 22
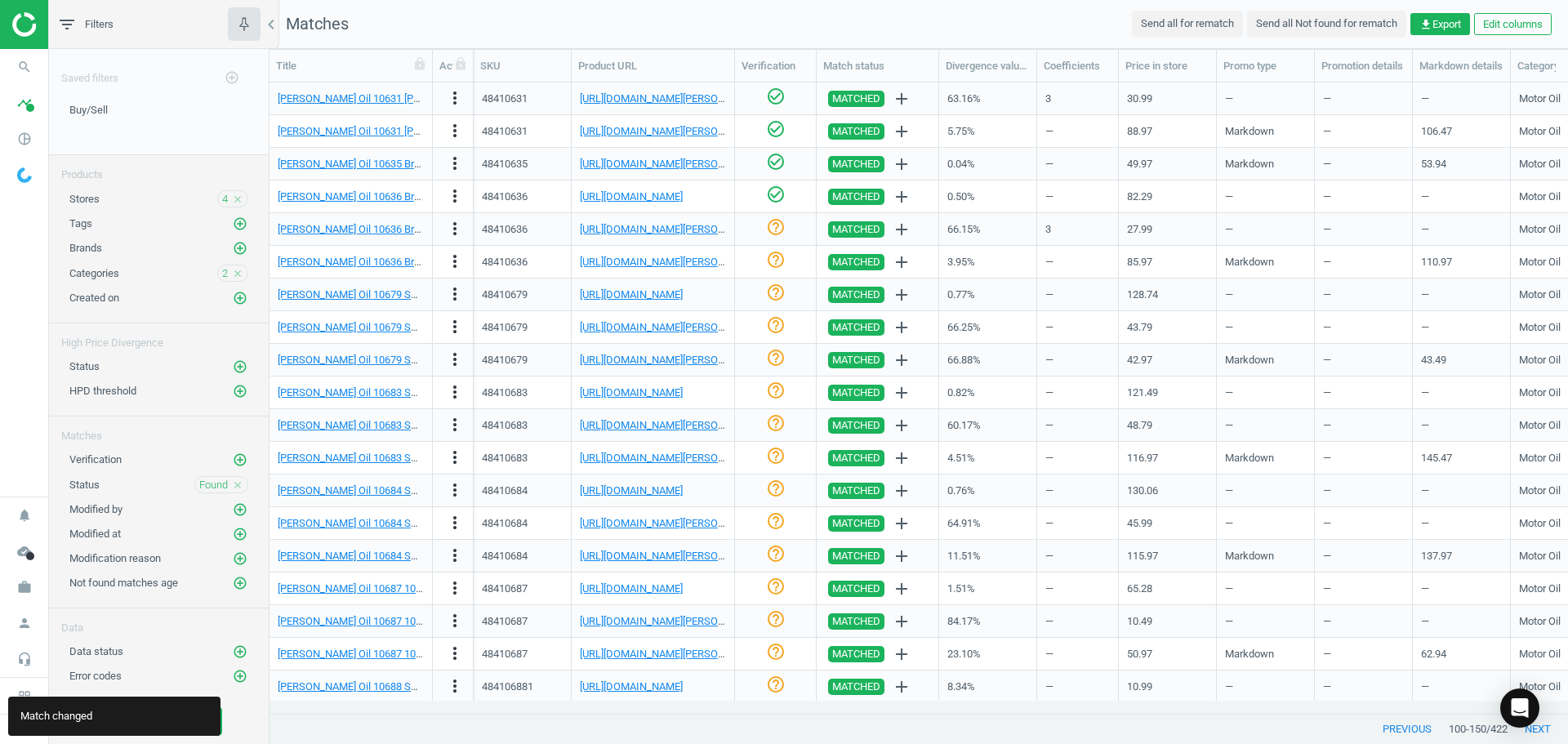
click at [778, 231] on icon "help_outline" at bounding box center [775, 227] width 20 height 20
click at [774, 261] on icon "help_outline" at bounding box center [775, 260] width 20 height 20
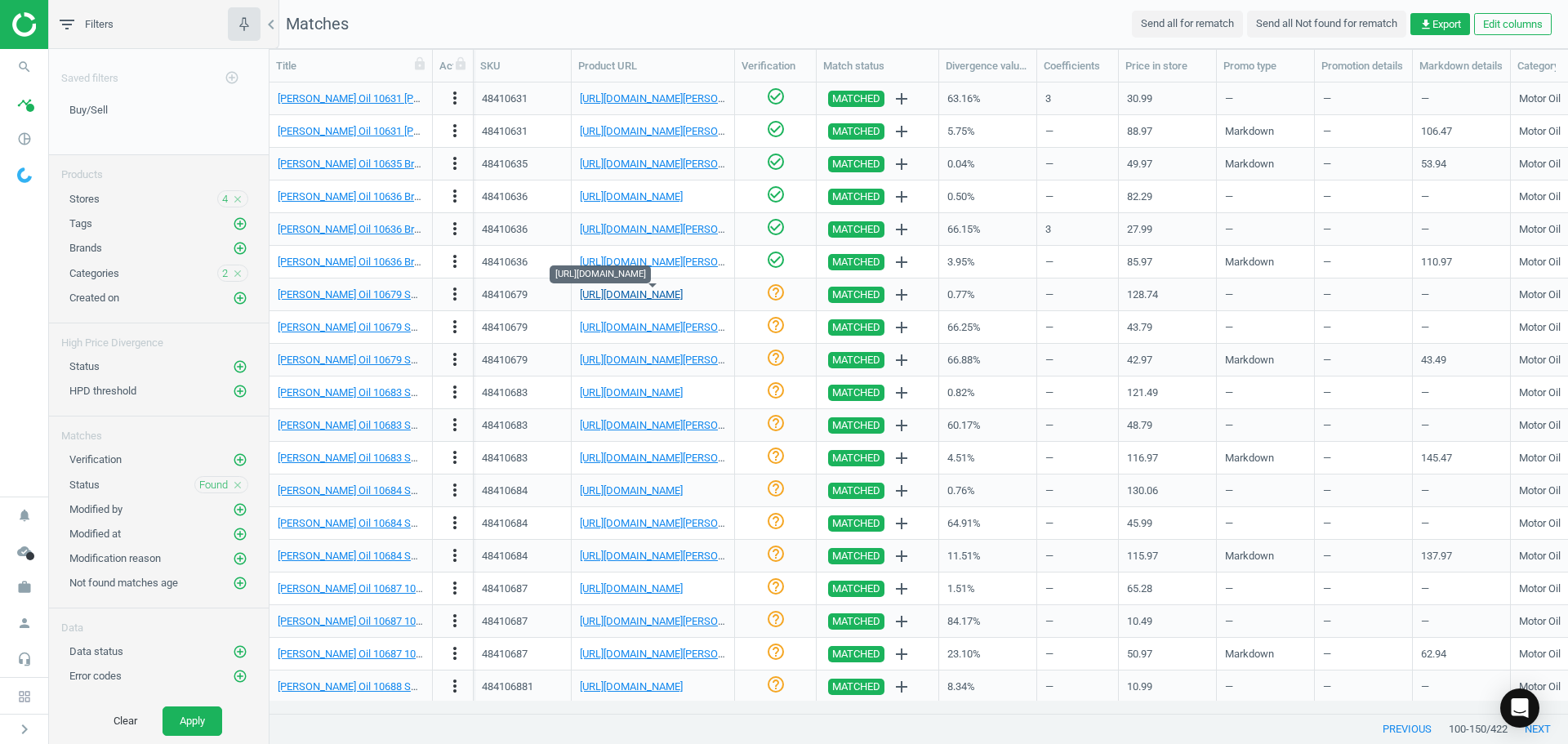
click at [624, 299] on link "[URL][DOMAIN_NAME]" at bounding box center [631, 294] width 103 height 12
click at [777, 296] on icon "check_circle_outline" at bounding box center [775, 292] width 20 height 20
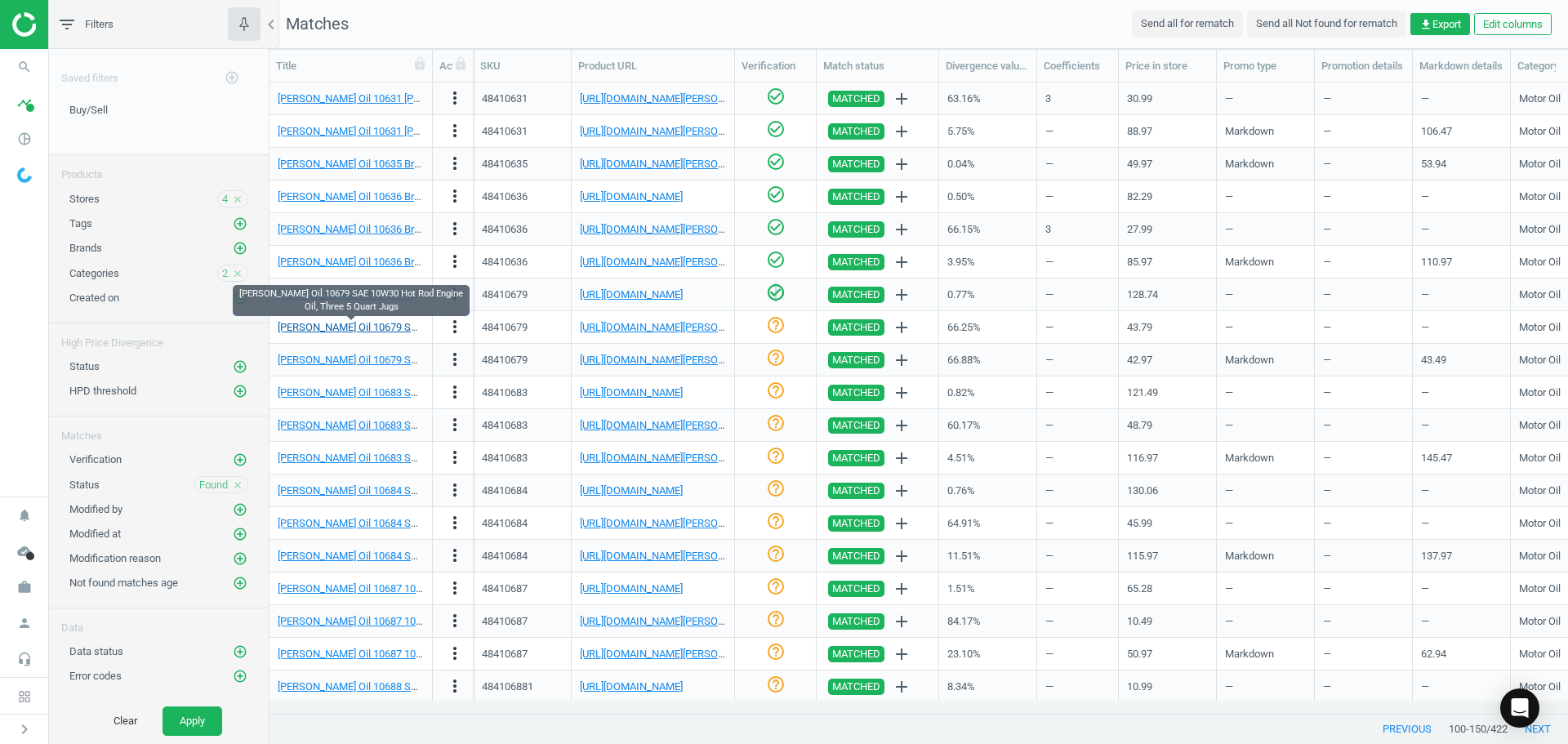
click at [359, 333] on link "[PERSON_NAME] Oil 10679 SAE 10W30 Hot Rod Engine Oil, Three 5 Quart Jugs" at bounding box center [458, 327] width 361 height 12
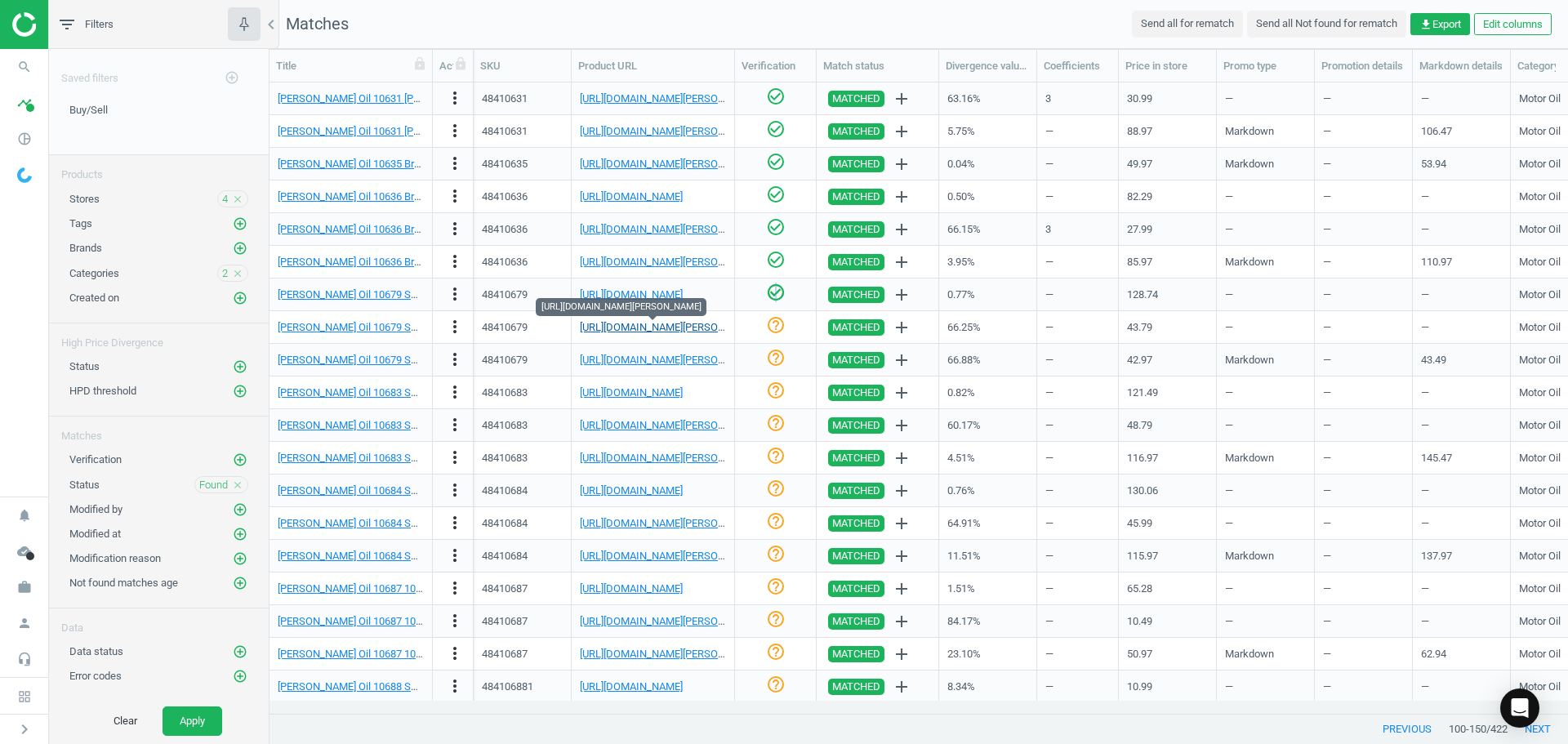
click at [649, 325] on link "[URL][DOMAIN_NAME][PERSON_NAME]" at bounding box center [671, 327] width 181 height 12
click at [449, 333] on icon "more_vert" at bounding box center [455, 326] width 20 height 20
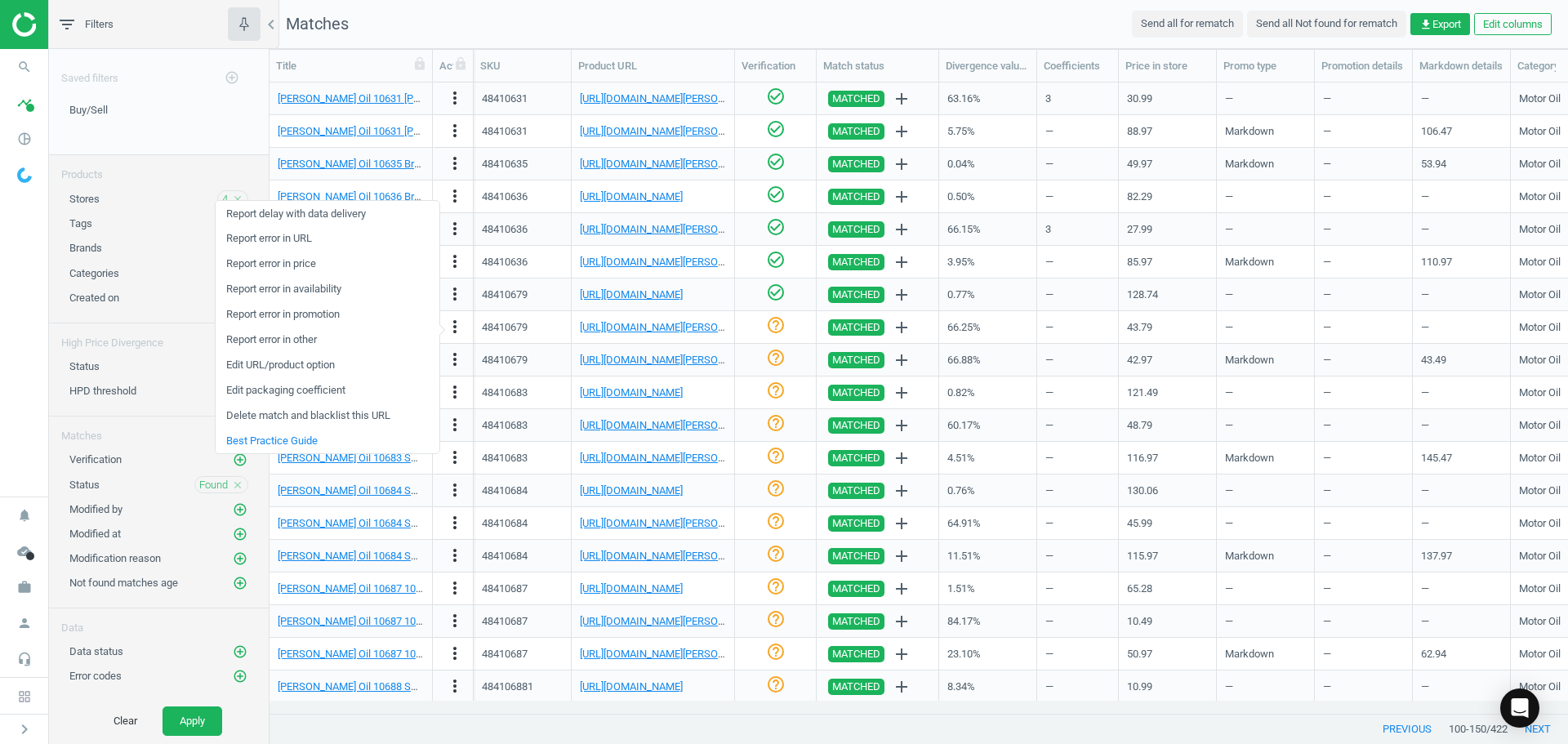
click at [318, 393] on link "Edit packaging coefficient" at bounding box center [328, 390] width 224 height 25
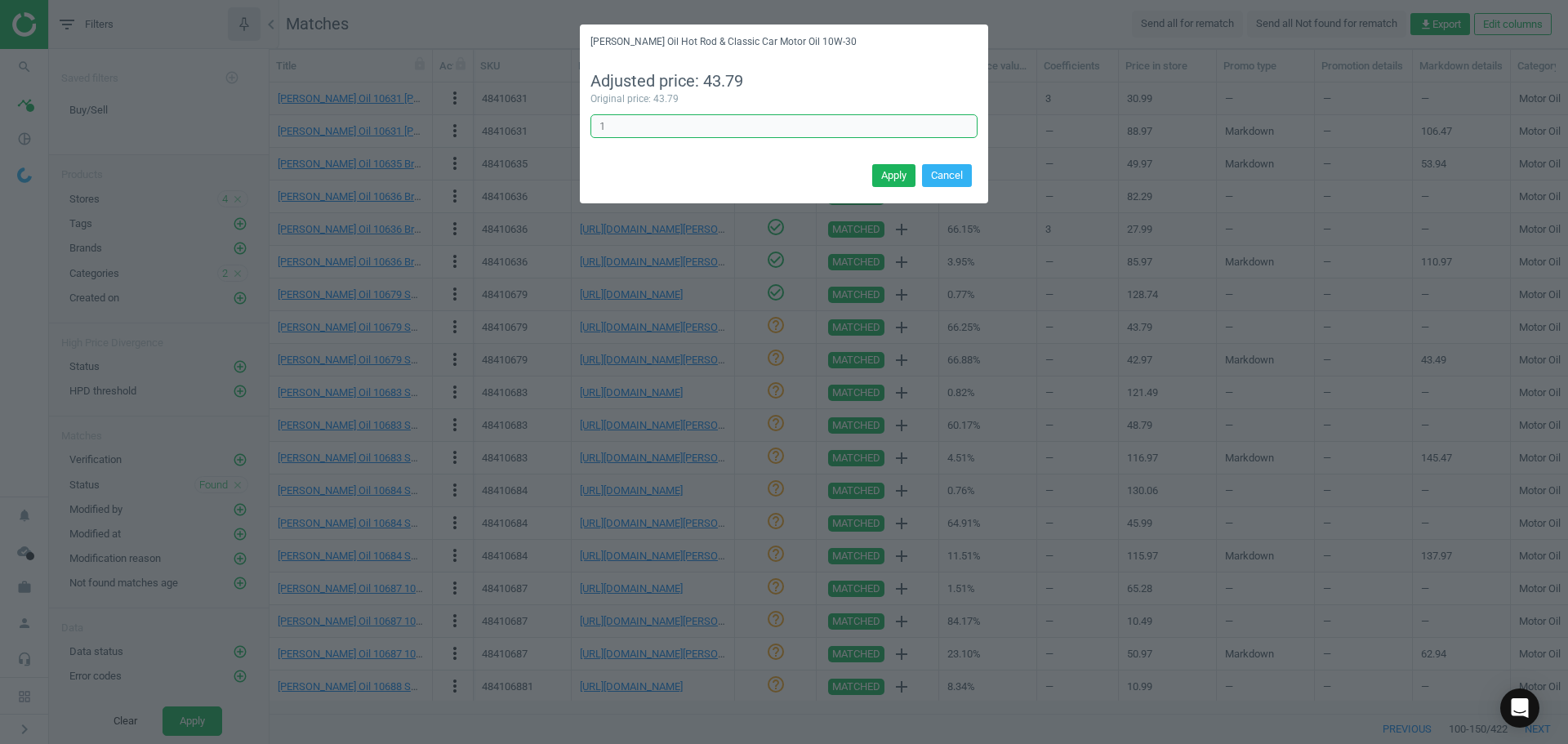
drag, startPoint x: 610, startPoint y: 119, endPoint x: 525, endPoint y: 109, distance: 85.6
click at [536, 109] on div "[PERSON_NAME] Oil Hot Rod & Classic Car Motor Oil 10W-30 Adjusted price: 43.79 …" at bounding box center [784, 372] width 1568 height 744
type input "3"
click at [886, 180] on button "Apply" at bounding box center [894, 175] width 43 height 22
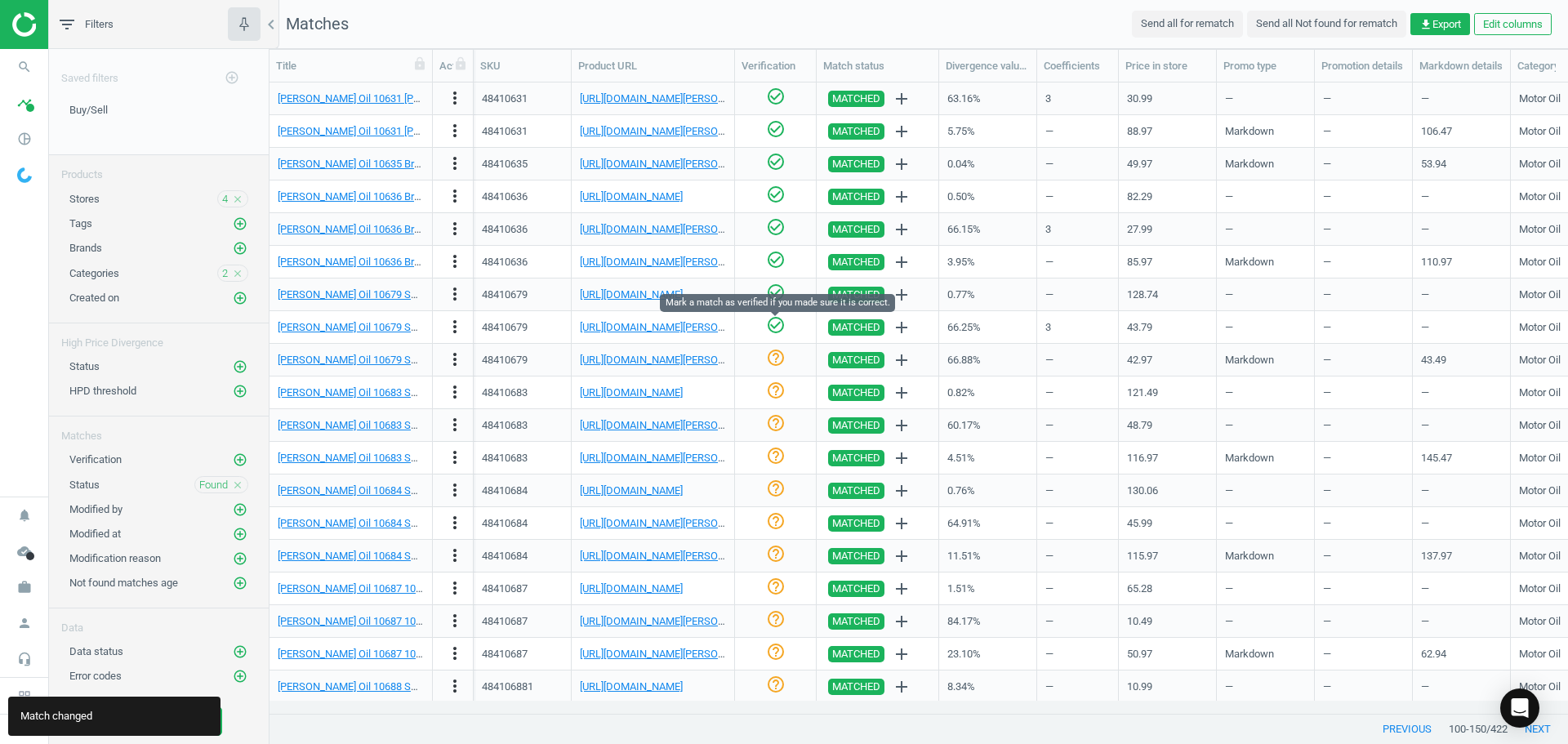
click at [778, 326] on icon "check_circle_outline" at bounding box center [775, 325] width 20 height 20
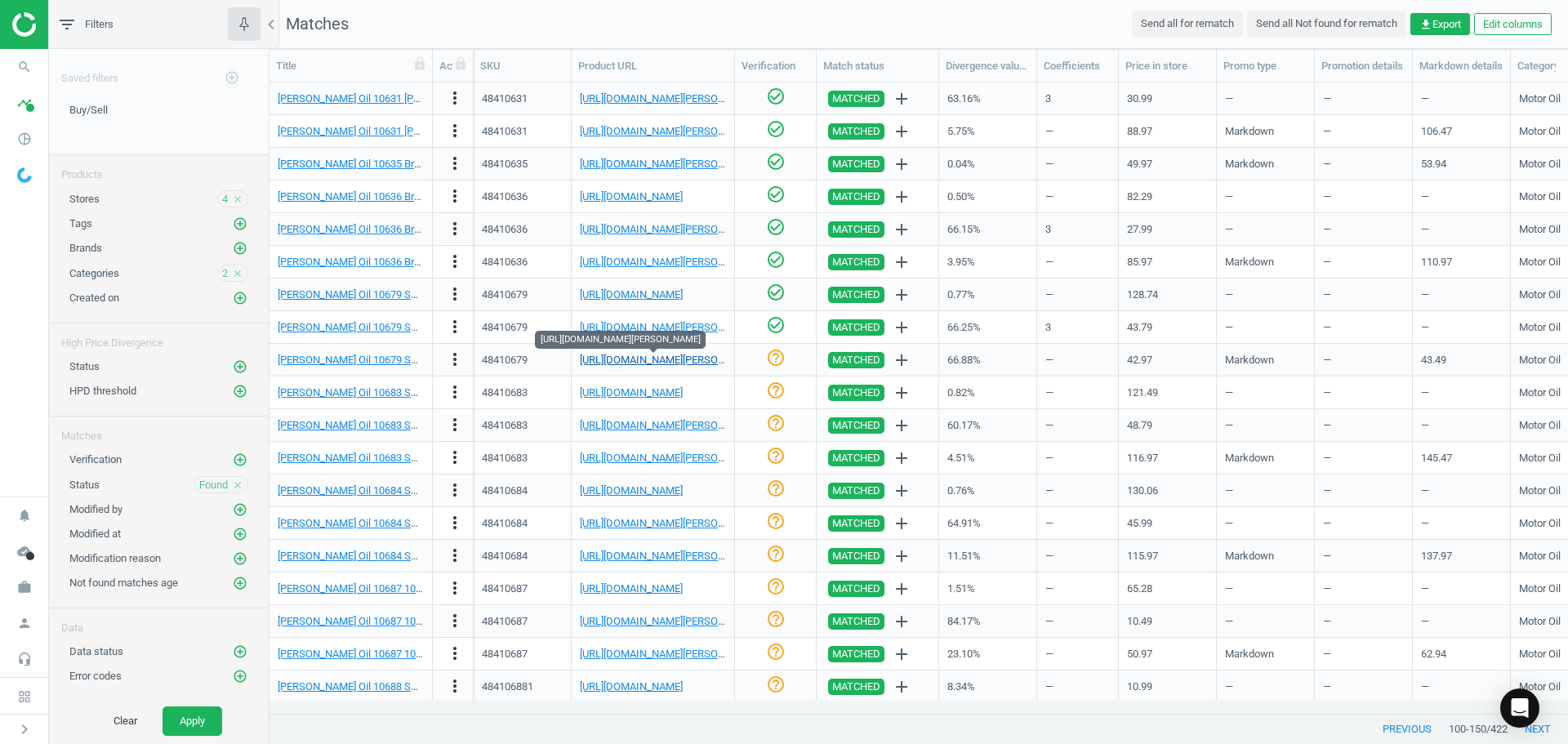
click at [642, 364] on link "[URL][DOMAIN_NAME][PERSON_NAME]" at bounding box center [671, 359] width 181 height 12
click at [452, 360] on icon "more_vert" at bounding box center [455, 358] width 20 height 20
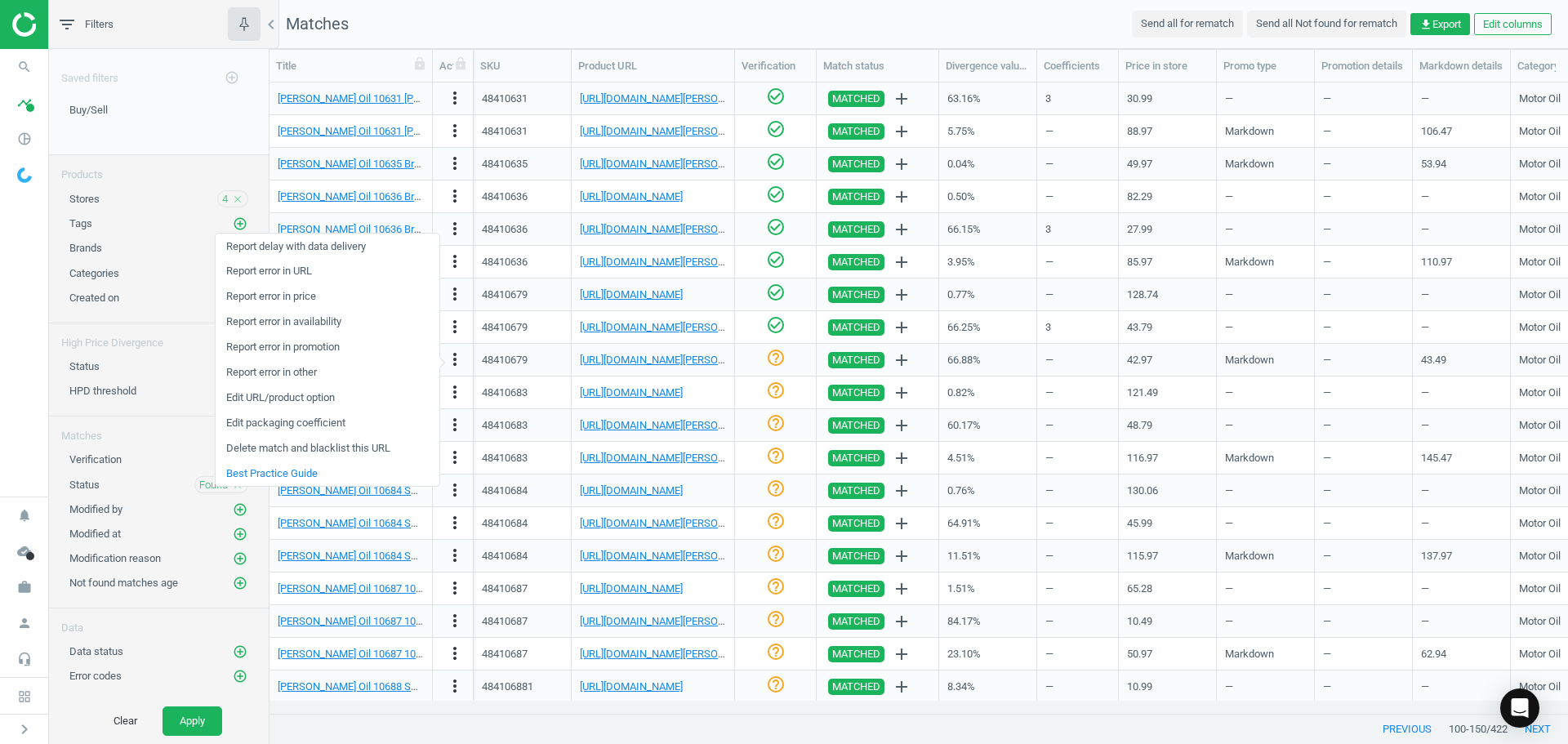
click at [307, 400] on link "Edit URL/product option" at bounding box center [328, 398] width 224 height 25
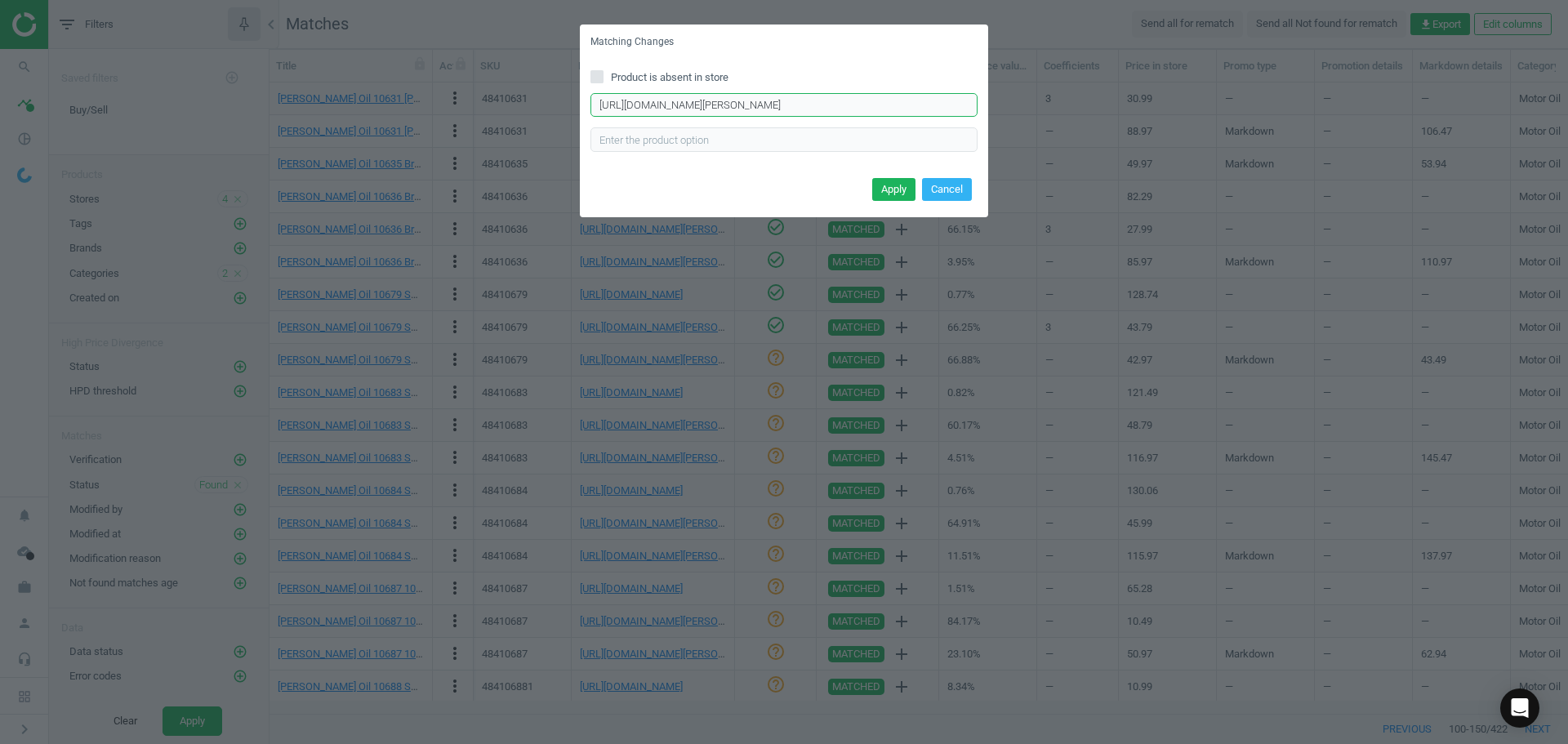
drag, startPoint x: 952, startPoint y: 107, endPoint x: 205, endPoint y: 110, distance: 747.0
click at [205, 110] on div "Matching Changes Product is absent in store [URL][DOMAIN_NAME][PERSON_NAME] Ent…" at bounding box center [784, 372] width 1568 height 744
type input "h-zinc-10w30-motor-oil-conventional-5-quart-jug"
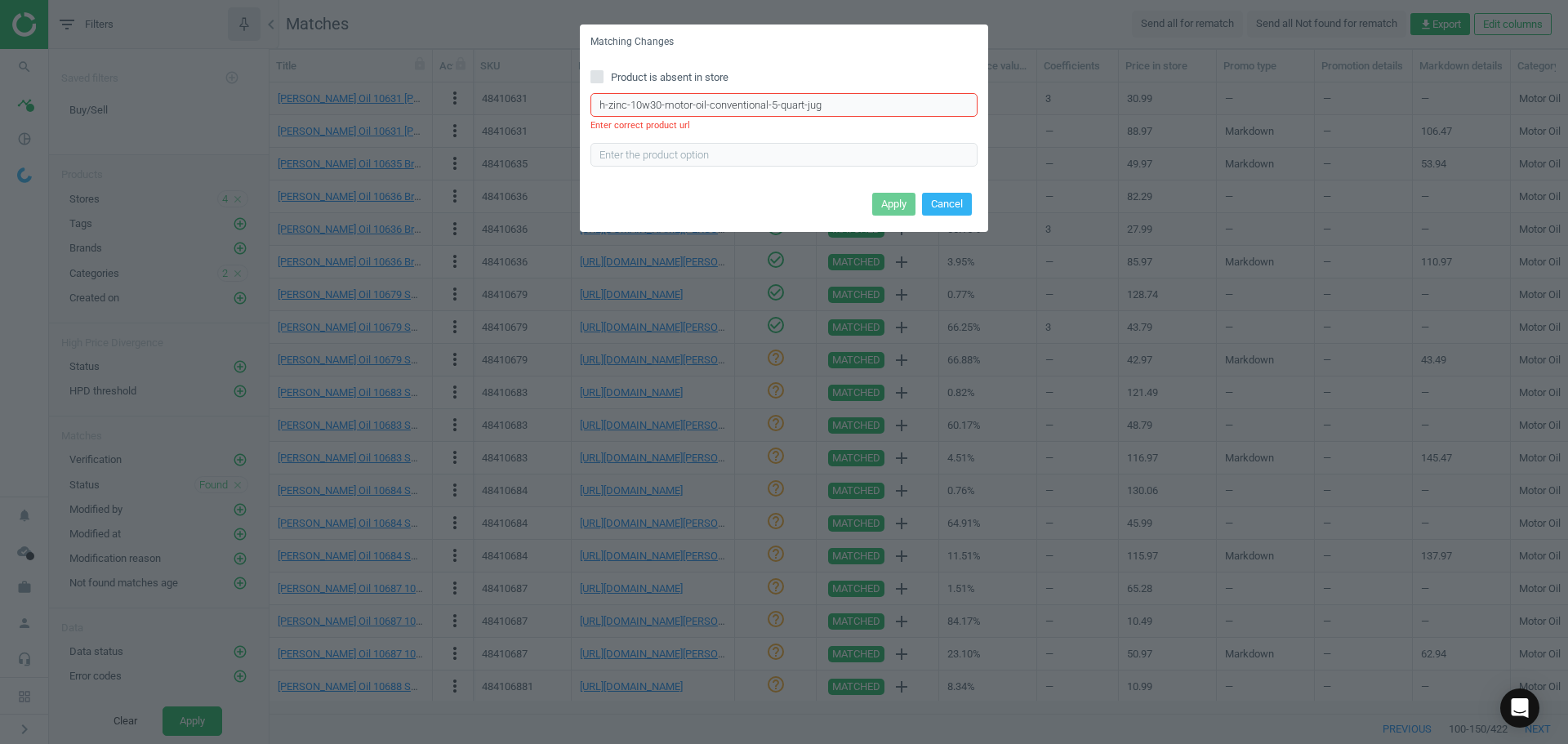
drag, startPoint x: 837, startPoint y: 107, endPoint x: 199, endPoint y: 103, distance: 638.0
click at [230, 101] on div "Matching Changes Product is absent in store h-zinc-10w30-motor-oil-conventional…" at bounding box center [784, 372] width 1568 height 744
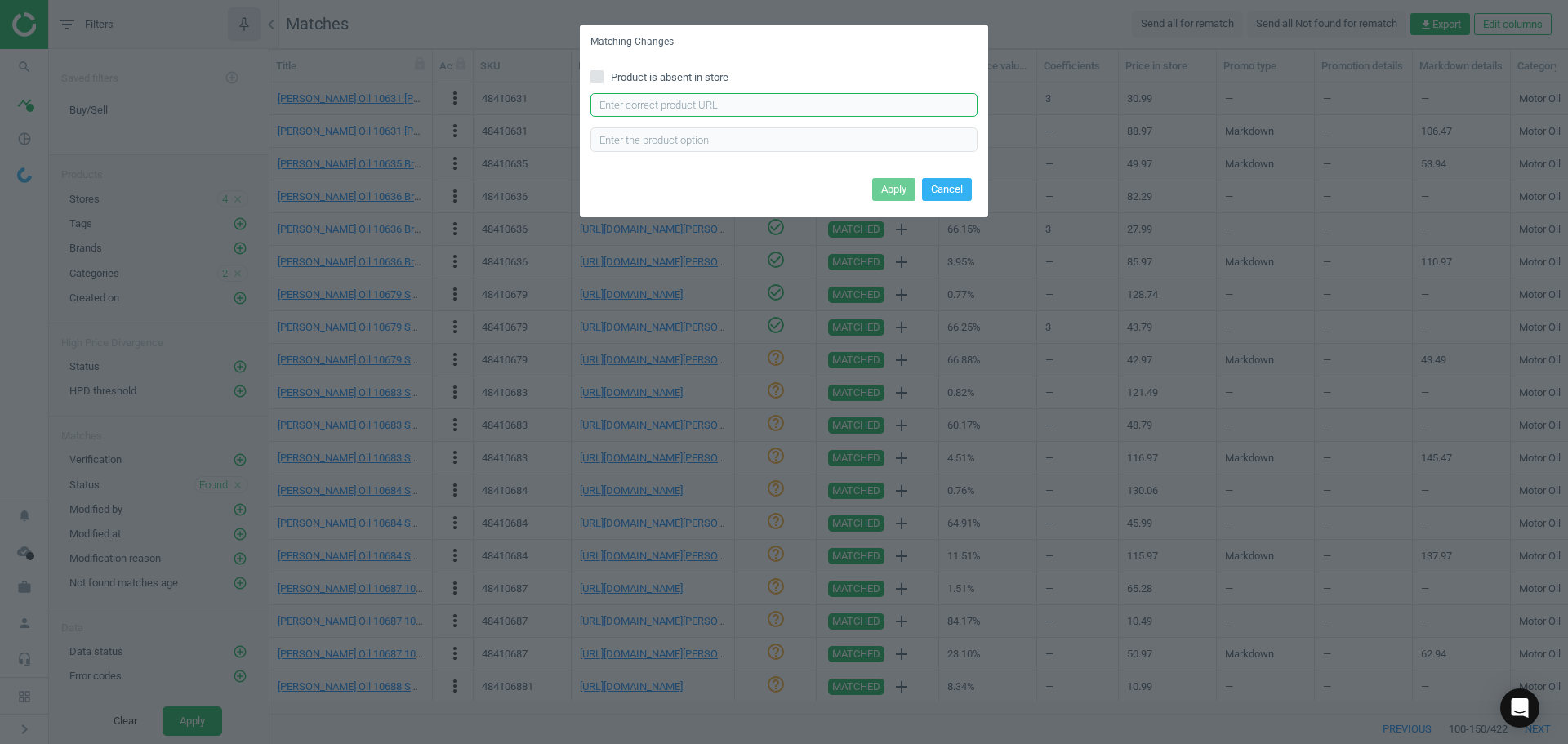
paste input "[URL][DOMAIN_NAME][PERSON_NAME]"
type input "[URL][DOMAIN_NAME][PERSON_NAME]"
click at [889, 185] on button "Apply" at bounding box center [894, 190] width 43 height 22
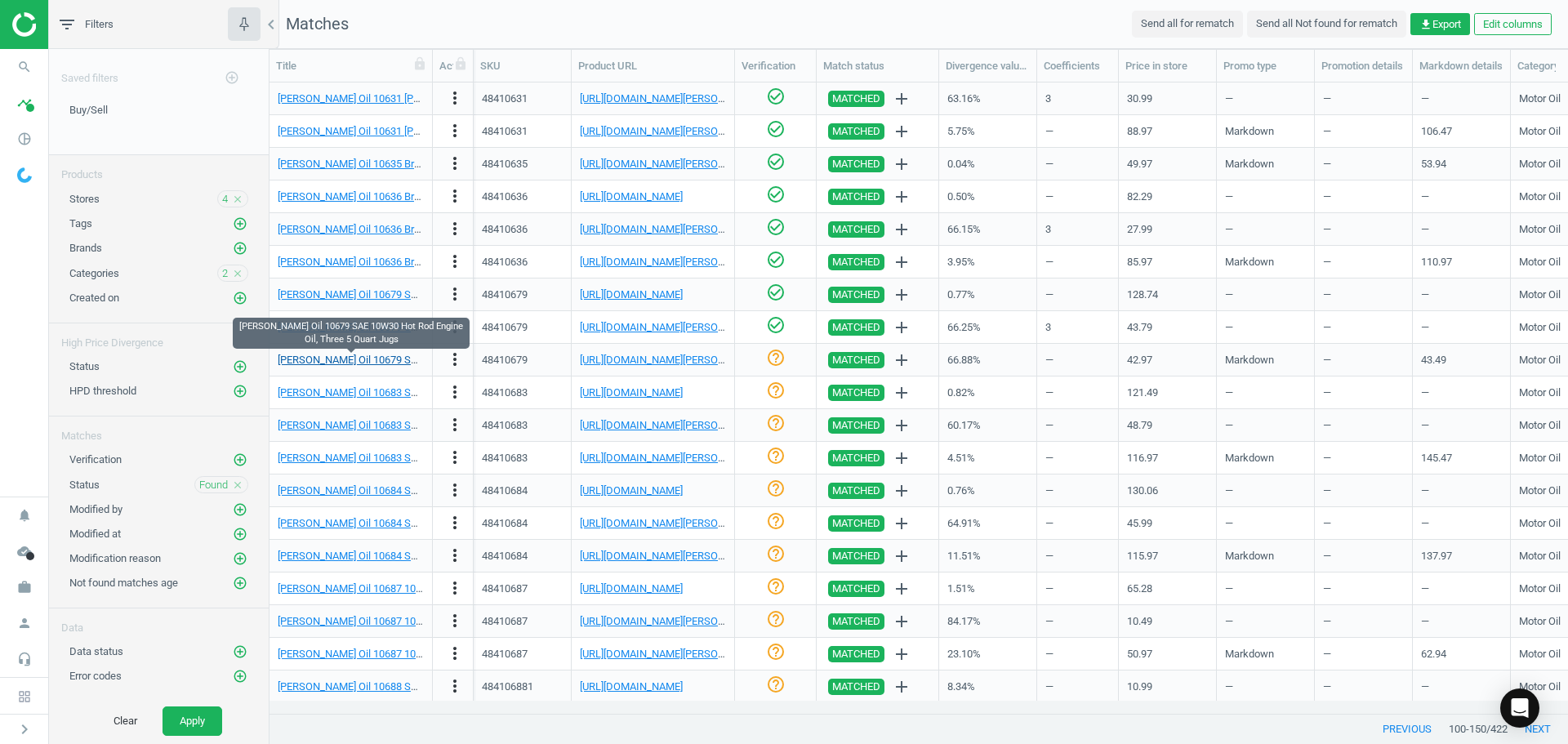
click at [394, 355] on link "[PERSON_NAME] Oil 10679 SAE 10W30 Hot Rod Engine Oil, Three 5 Quart Jugs" at bounding box center [458, 359] width 361 height 12
click at [656, 361] on link "[URL][DOMAIN_NAME][PERSON_NAME]" at bounding box center [671, 359] width 181 height 12
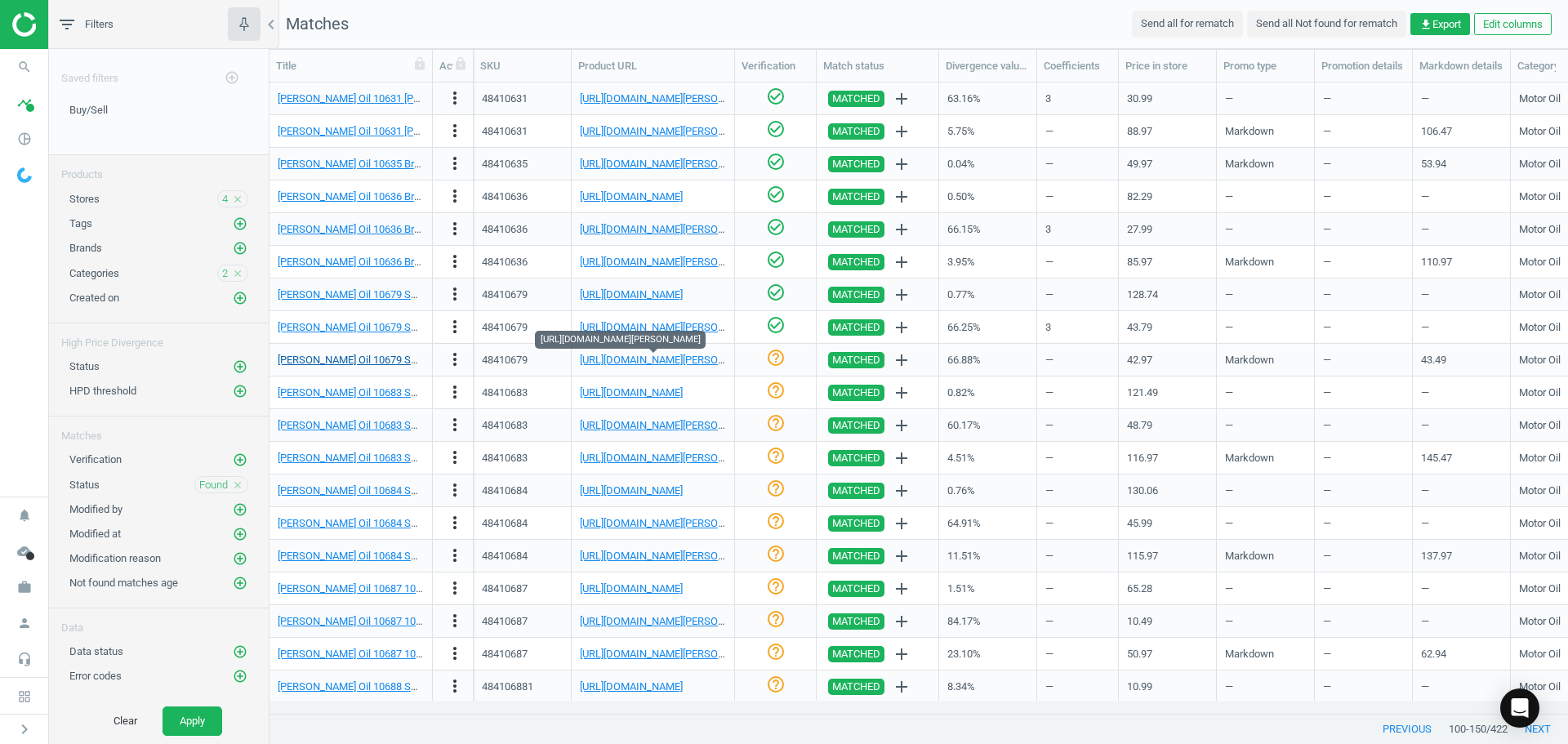
click at [345, 358] on link "[PERSON_NAME] Oil 10679 SAE 10W30 Hot Rod Engine Oil, Three 5 Quart Jugs" at bounding box center [458, 359] width 361 height 12
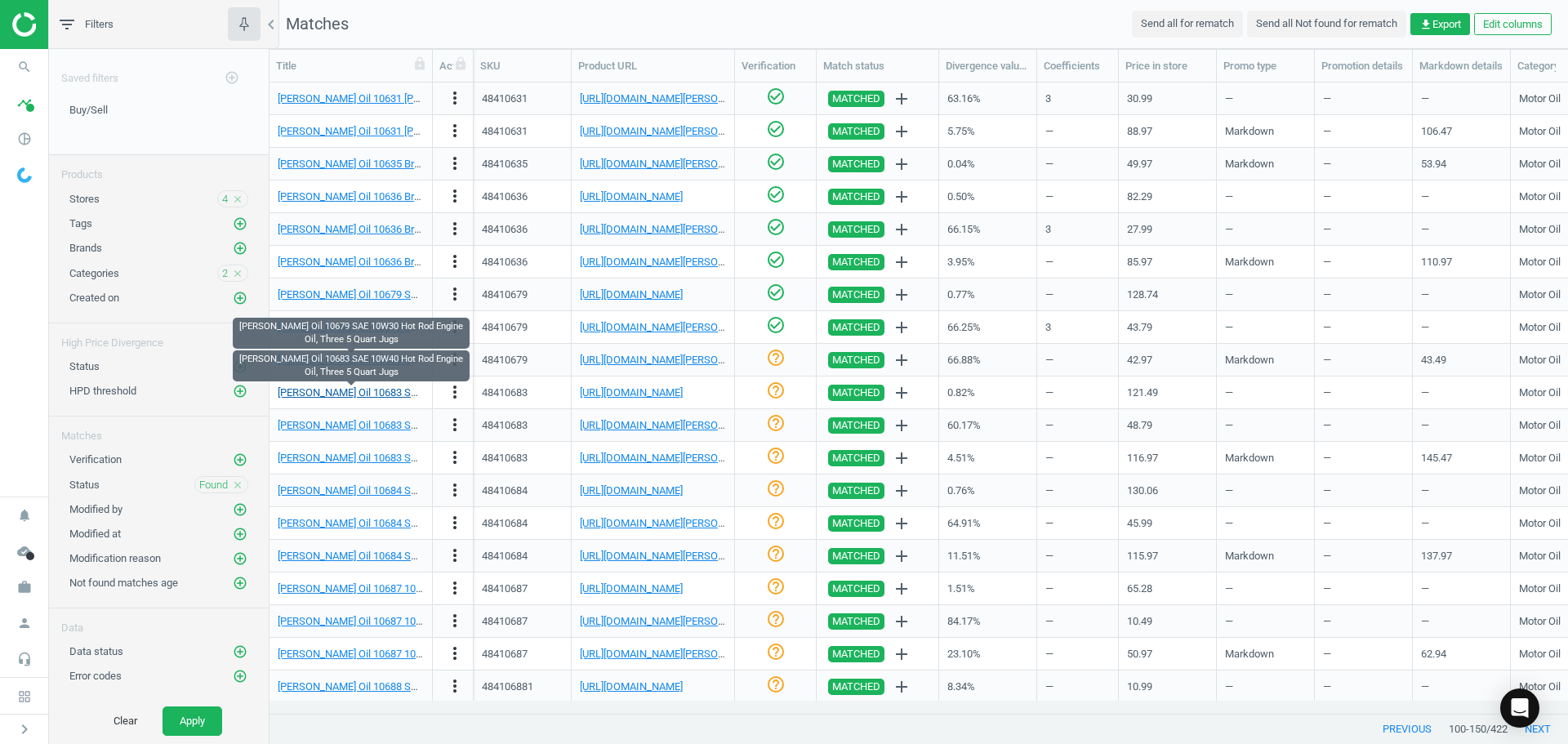
click at [373, 392] on link "[PERSON_NAME] Oil 10683 SAE 10W40 Hot Rod Engine Oil, Three 5 Quart Jugs" at bounding box center [458, 392] width 361 height 12
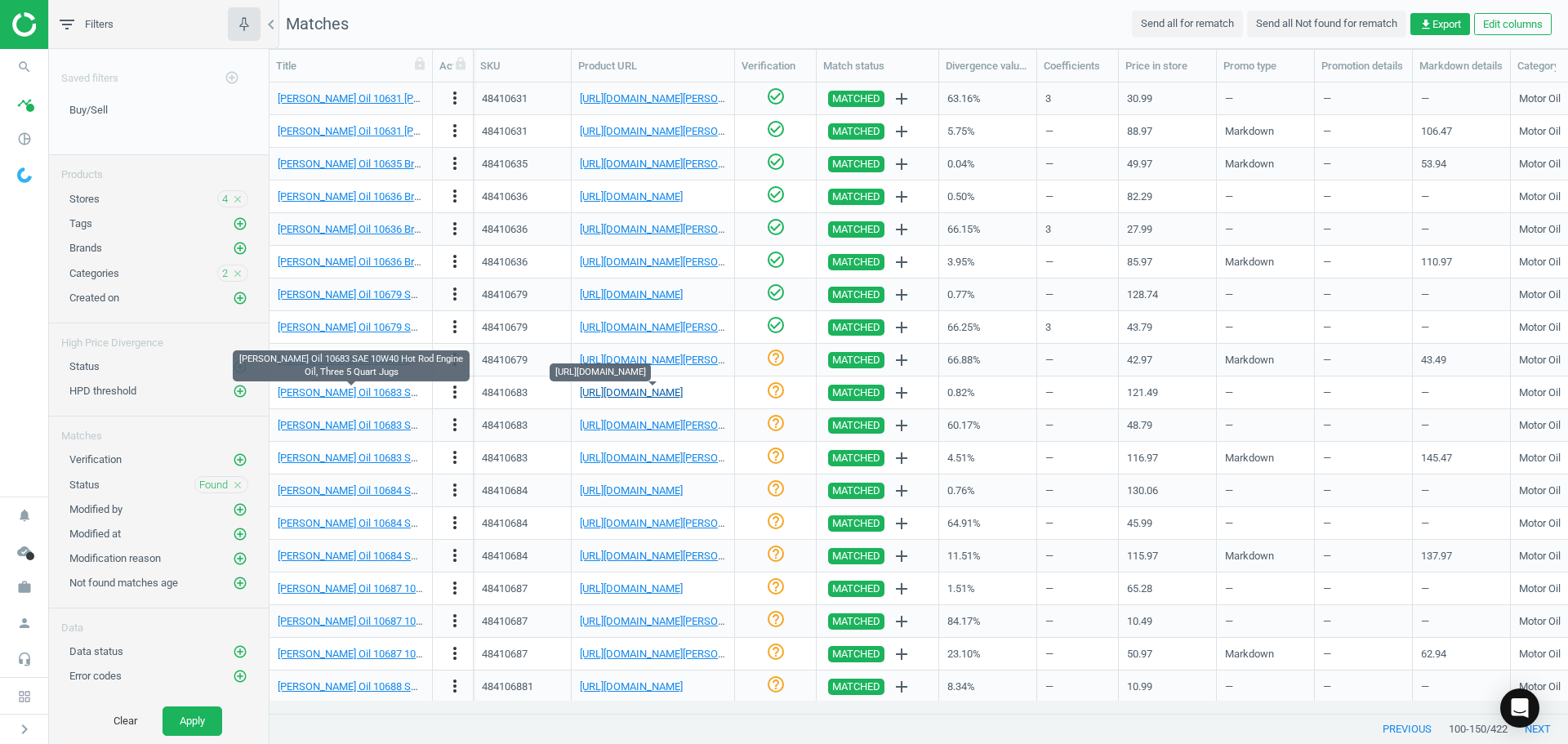
click at [634, 389] on link "[URL][DOMAIN_NAME]" at bounding box center [631, 392] width 103 height 12
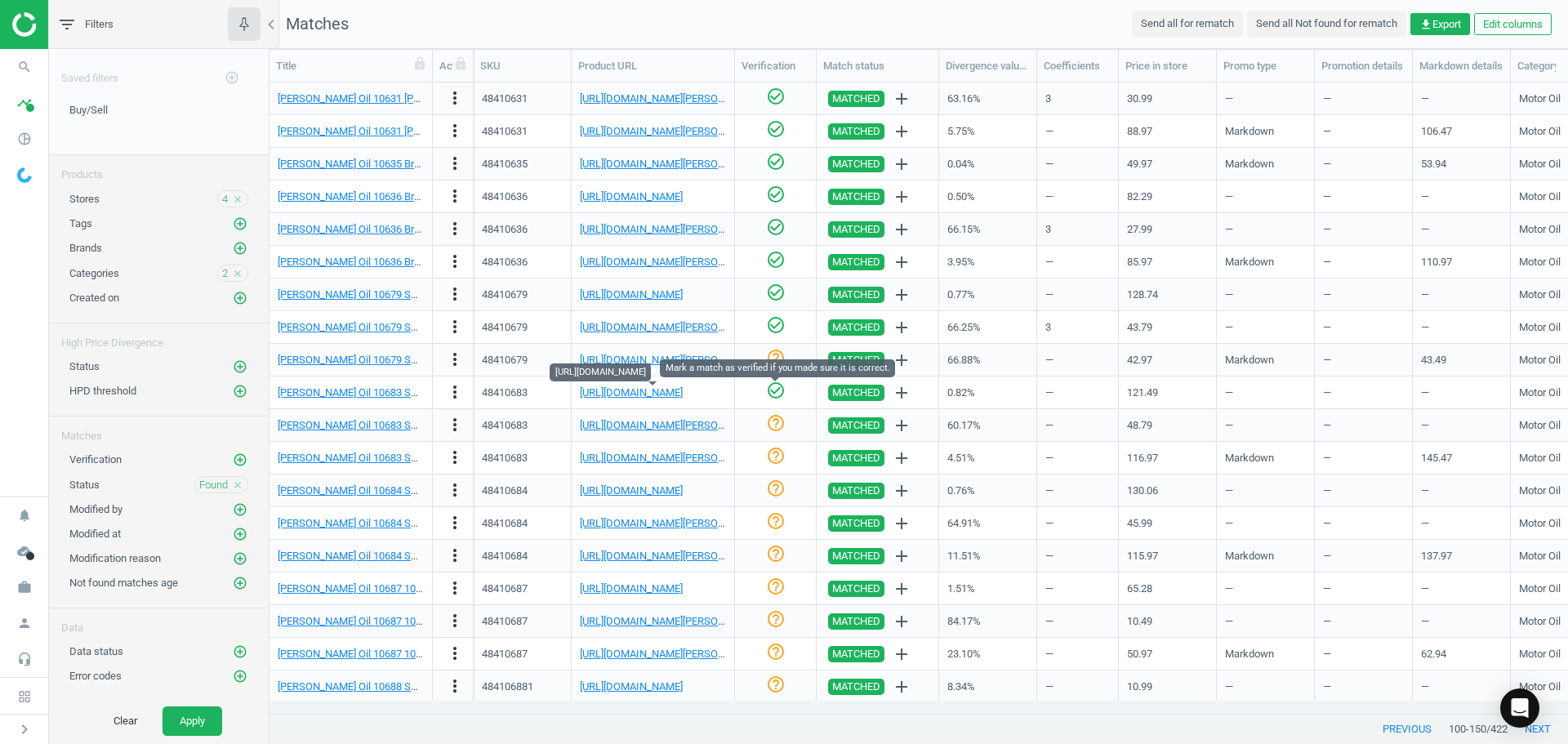
click at [778, 397] on icon "check_circle_outline" at bounding box center [775, 390] width 20 height 20
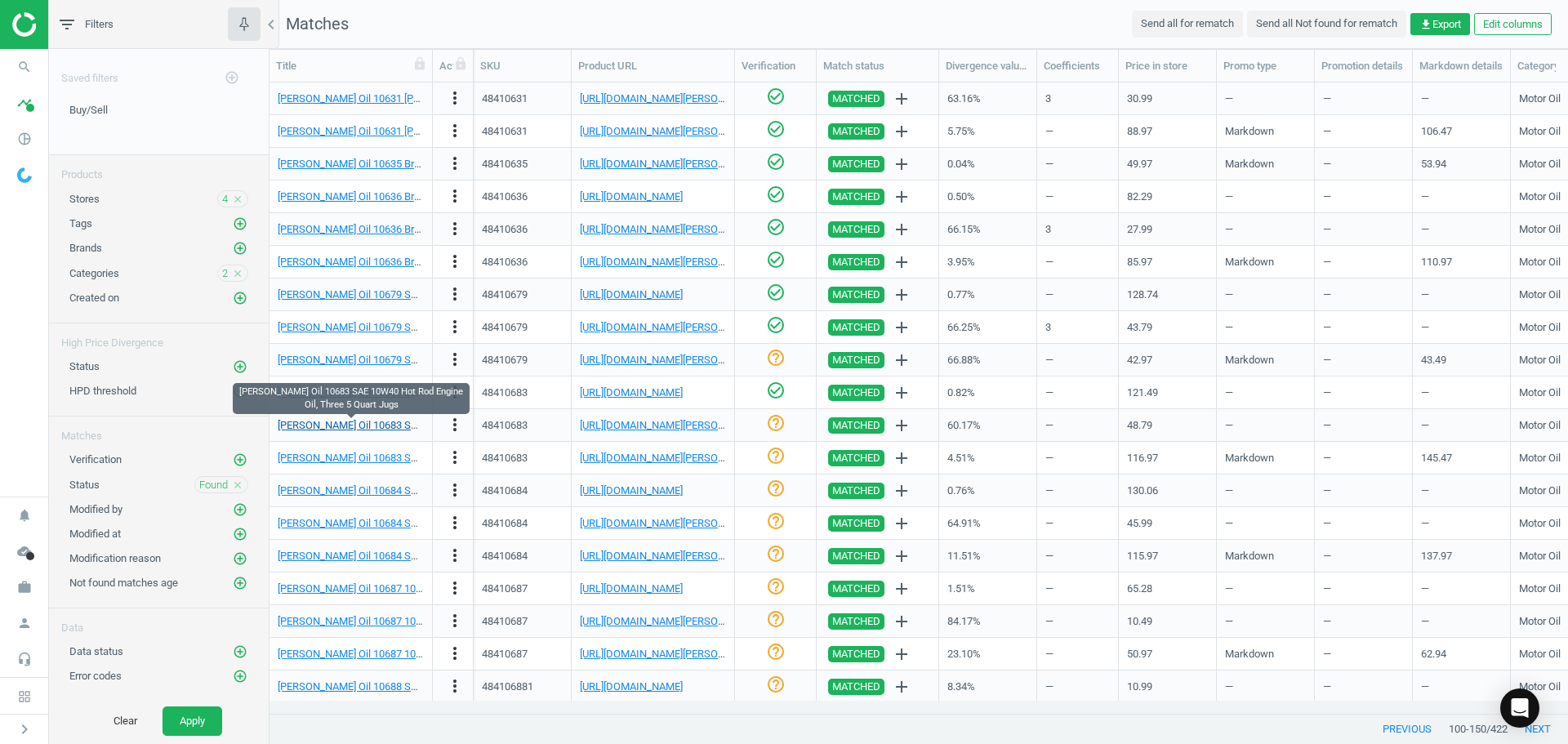
click at [386, 425] on link "[PERSON_NAME] Oil 10683 SAE 10W40 Hot Rod Engine Oil, Three 5 Quart Jugs" at bounding box center [458, 425] width 361 height 12
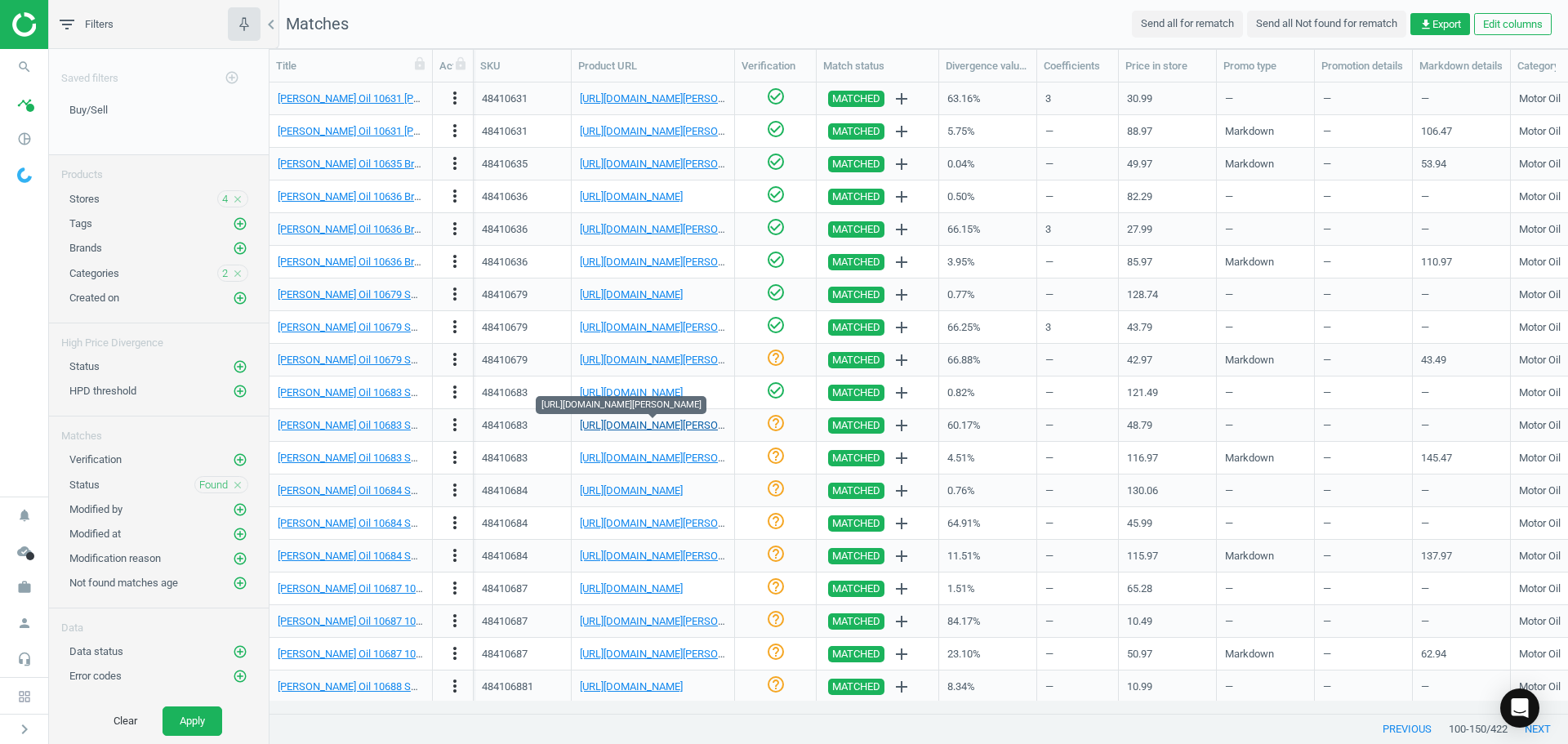
click at [630, 422] on link "[URL][DOMAIN_NAME][PERSON_NAME]" at bounding box center [671, 425] width 181 height 12
click at [459, 420] on icon "more_vert" at bounding box center [455, 424] width 20 height 20
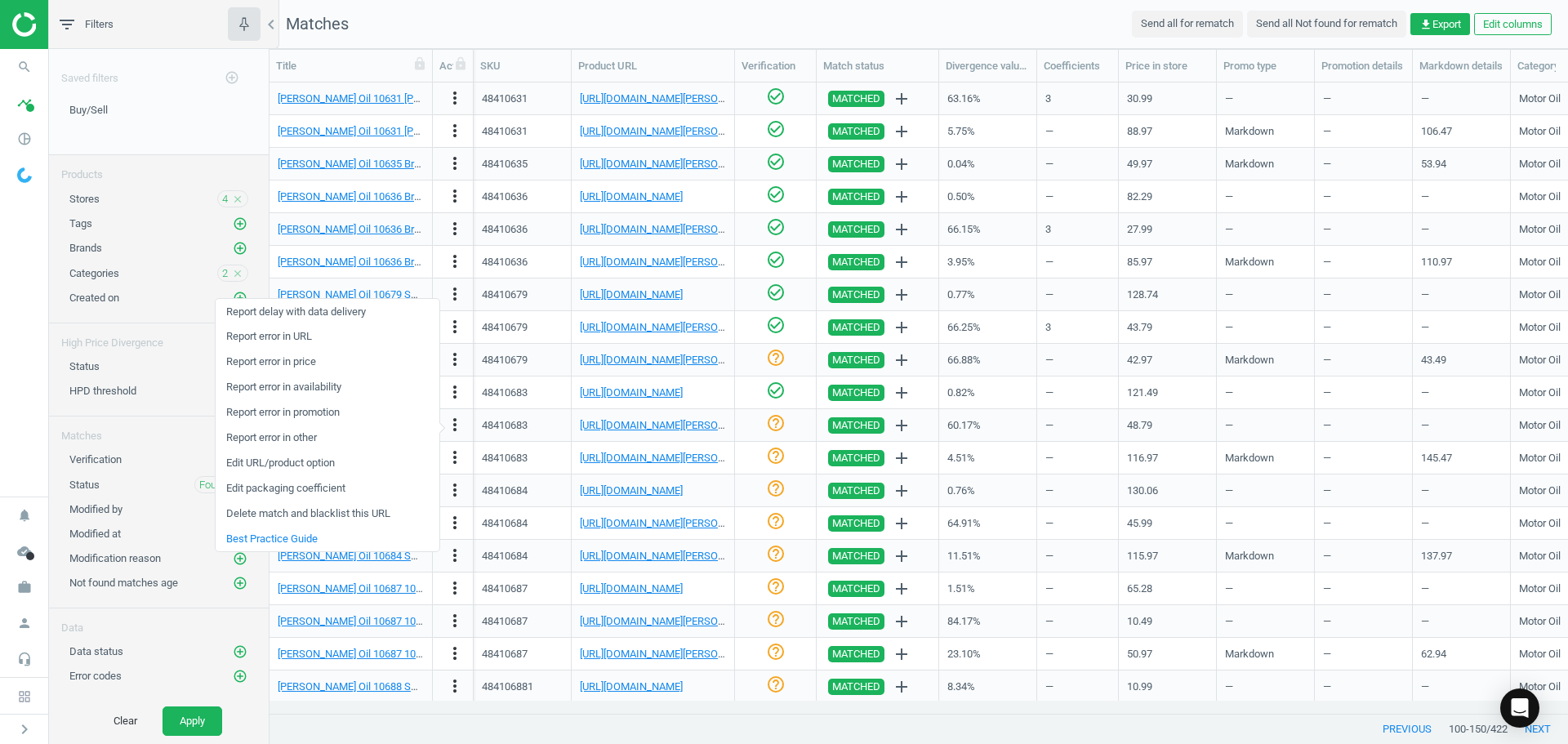
click at [316, 484] on link "Edit packaging coefficient" at bounding box center [328, 488] width 224 height 25
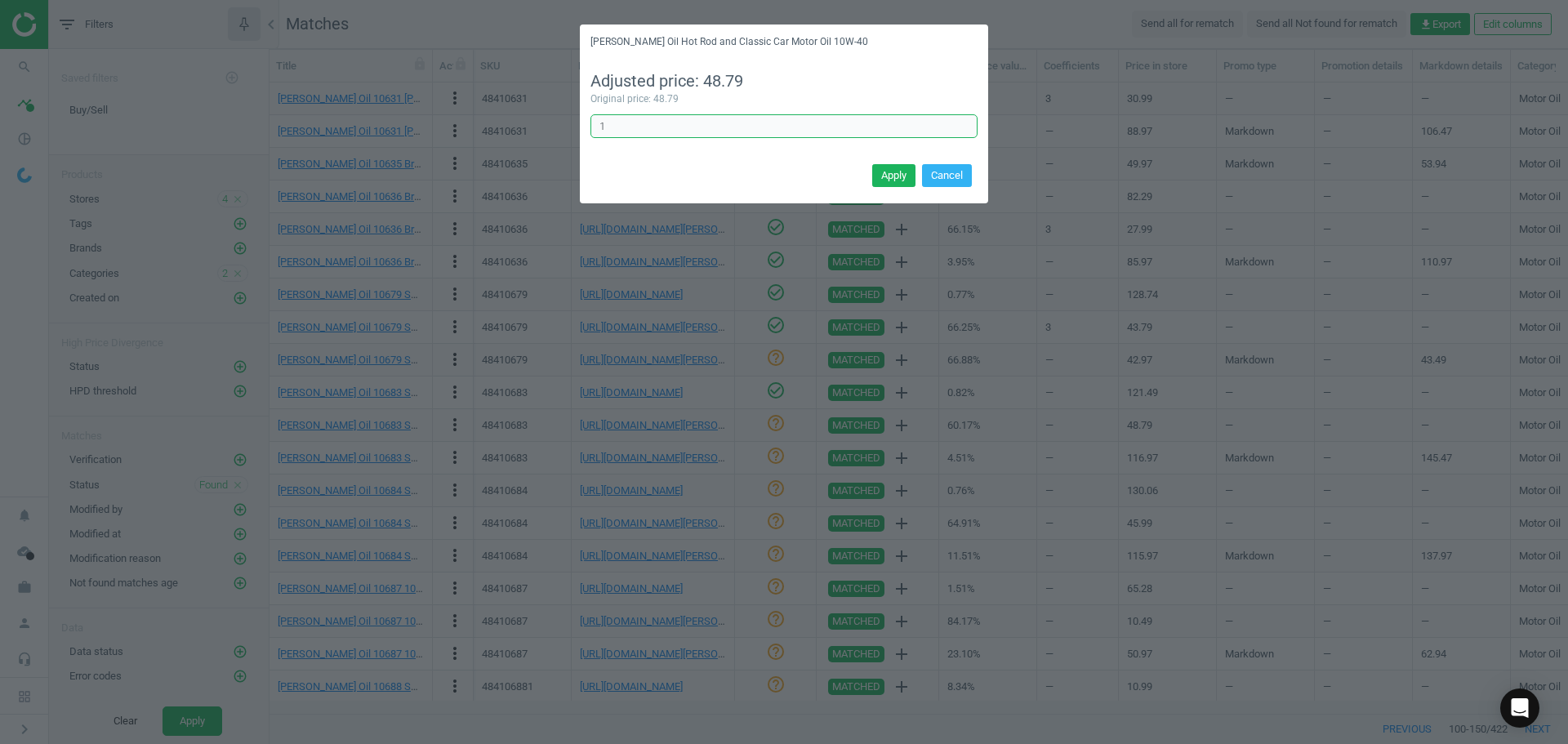
click at [466, 112] on div "[PERSON_NAME] Oil Hot Rod and Classic Car Motor Oil 10W-40 Adjusted price: 48.7…" at bounding box center [784, 372] width 1568 height 744
type input "3"
click at [893, 177] on button "Apply" at bounding box center [894, 175] width 43 height 22
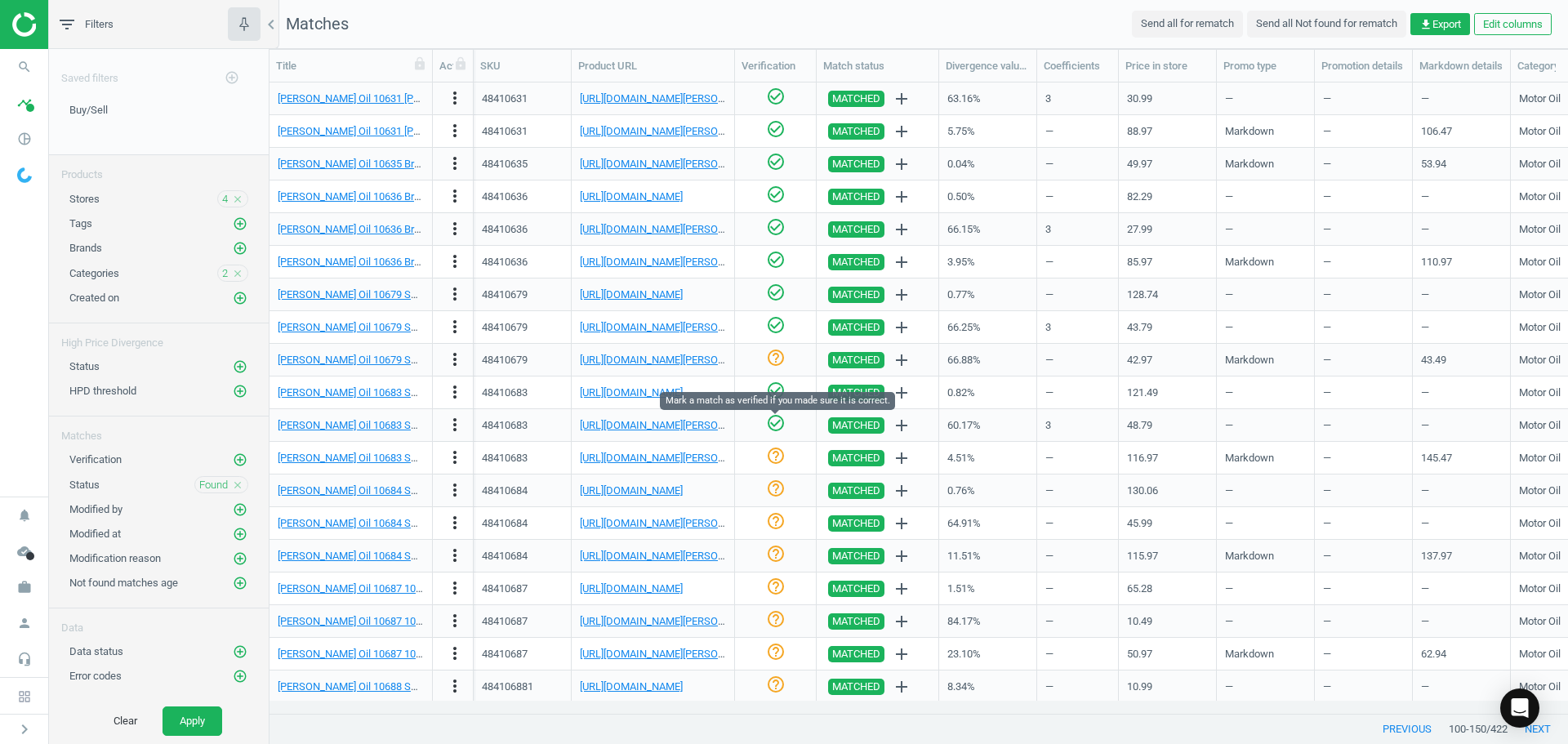
click at [777, 425] on icon "check_circle_outline" at bounding box center [775, 423] width 20 height 20
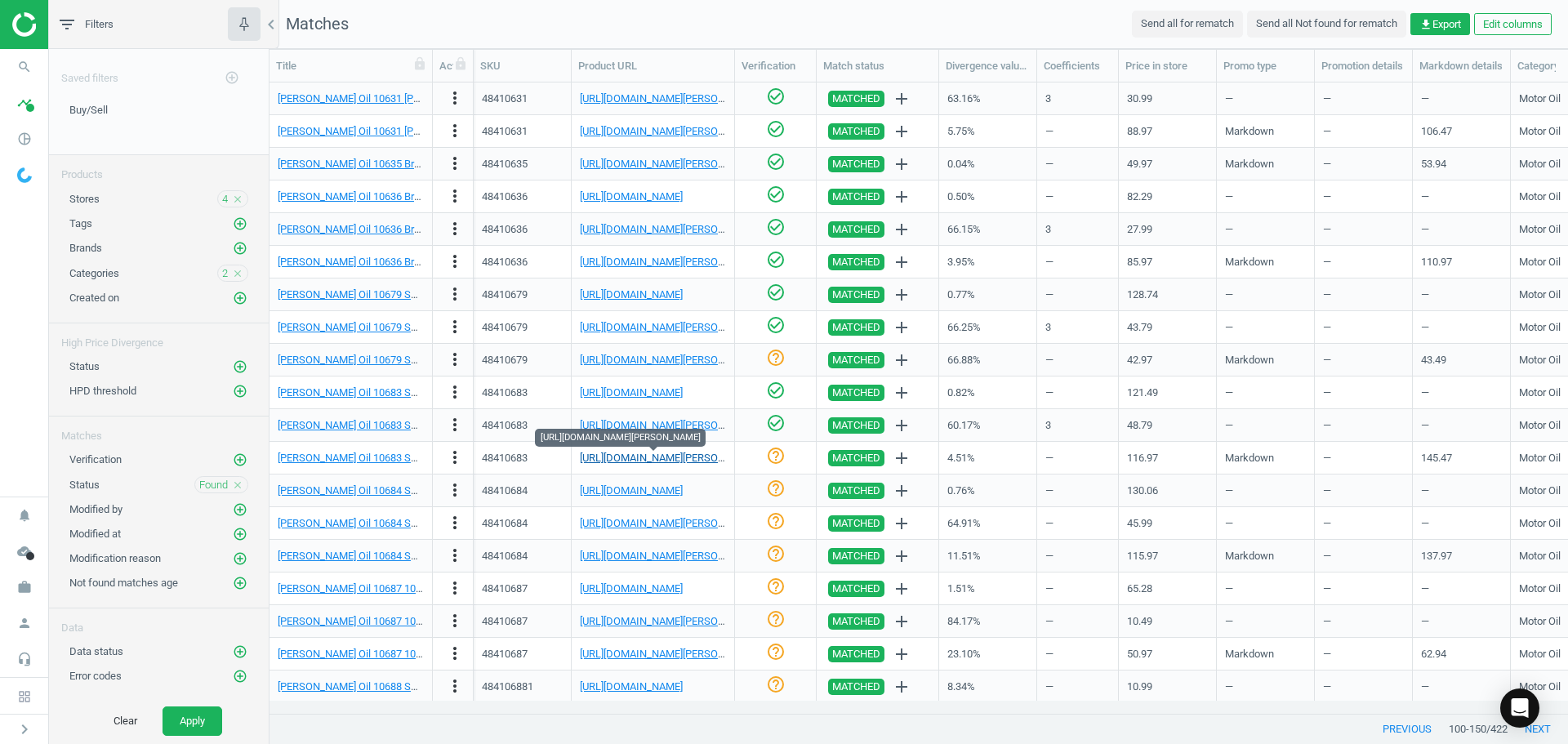
click at [653, 459] on link "[URL][DOMAIN_NAME][PERSON_NAME]" at bounding box center [671, 457] width 181 height 12
click at [771, 460] on icon "check_circle_outline" at bounding box center [775, 456] width 20 height 20
click at [660, 492] on link "[URL][DOMAIN_NAME]" at bounding box center [631, 490] width 103 height 12
click at [781, 492] on icon "check_circle_outline" at bounding box center [775, 488] width 20 height 20
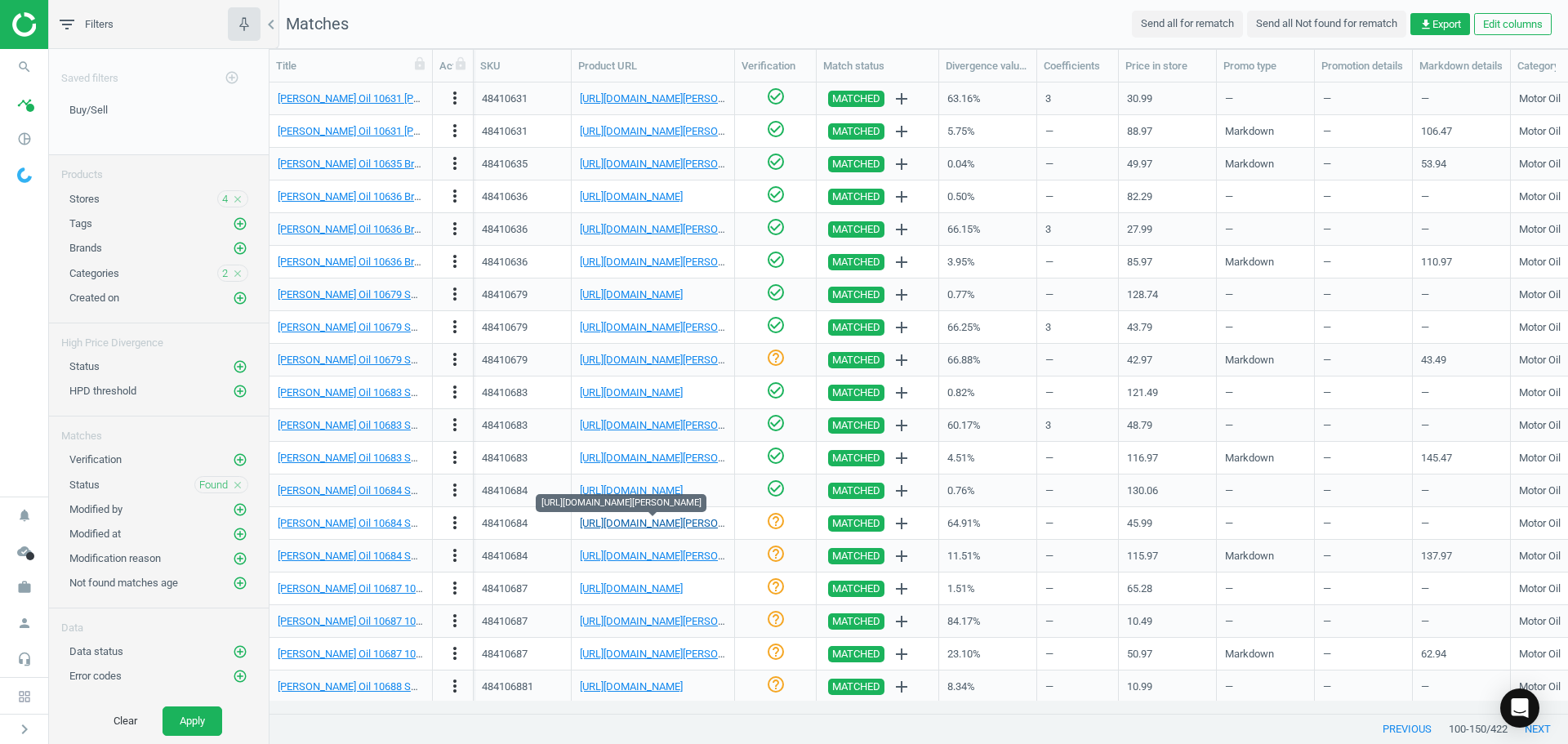
click at [675, 525] on link "[URL][DOMAIN_NAME][PERSON_NAME]" at bounding box center [671, 523] width 181 height 12
click at [458, 524] on icon "more_vert" at bounding box center [455, 522] width 20 height 20
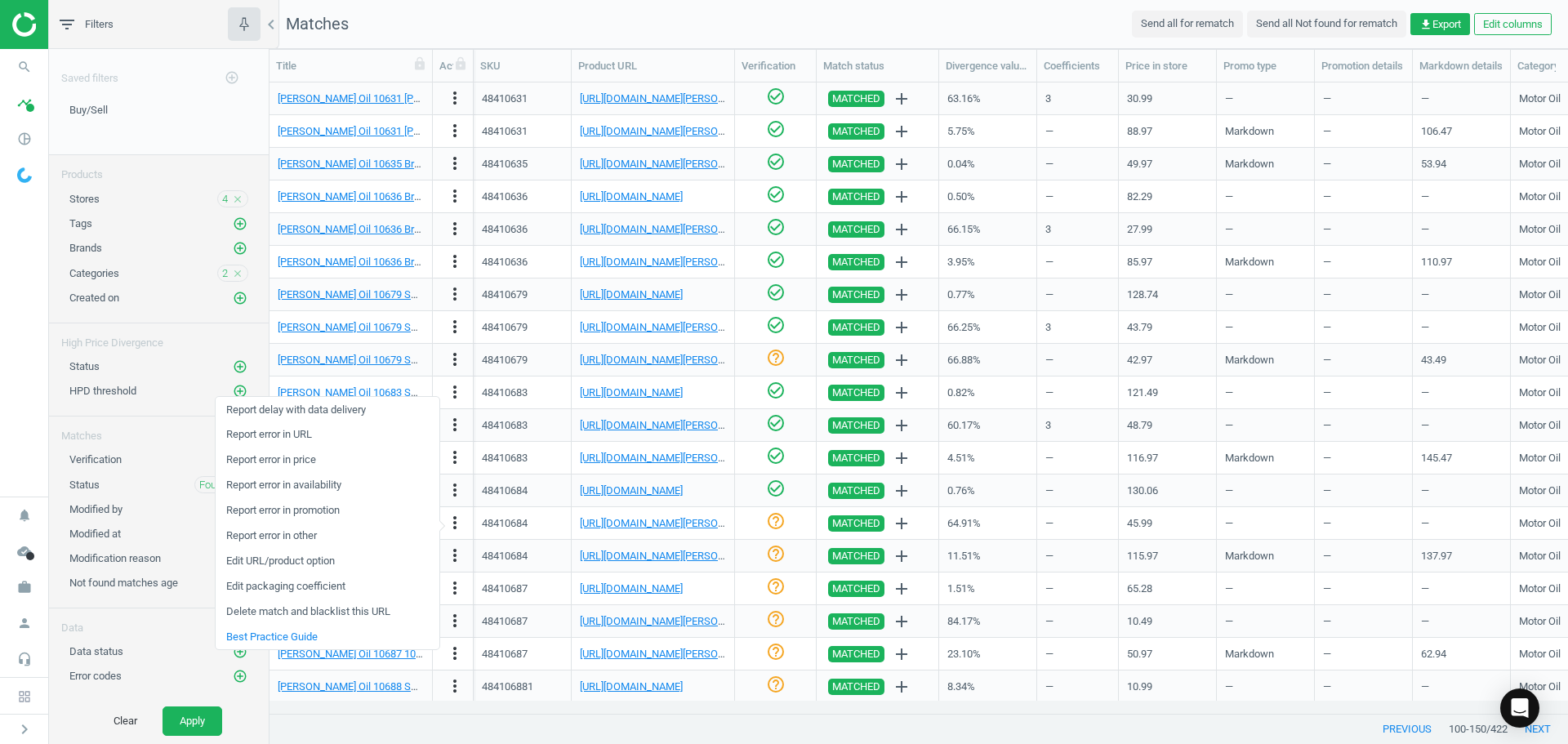
click at [329, 593] on link "Edit packaging coefficient" at bounding box center [328, 586] width 224 height 25
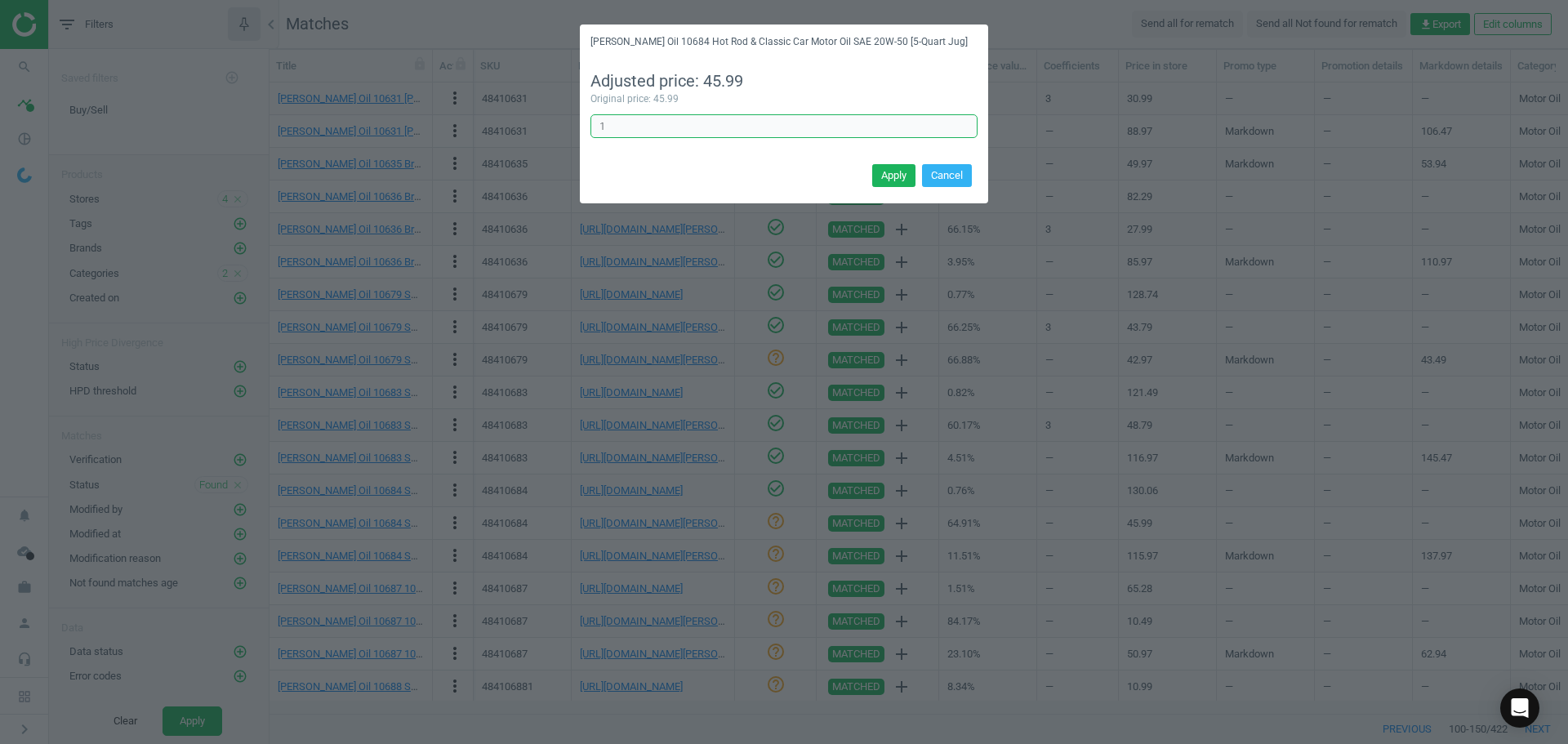
drag, startPoint x: 675, startPoint y: 127, endPoint x: 394, endPoint y: 101, distance: 282.2
click at [410, 105] on div "[PERSON_NAME] Oil 10684 Hot Rod & Classic Car Motor Oil SAE 20W-50 [5-Quart Jug…" at bounding box center [784, 372] width 1568 height 744
type input "3"
click at [907, 172] on button "Apply" at bounding box center [894, 175] width 43 height 22
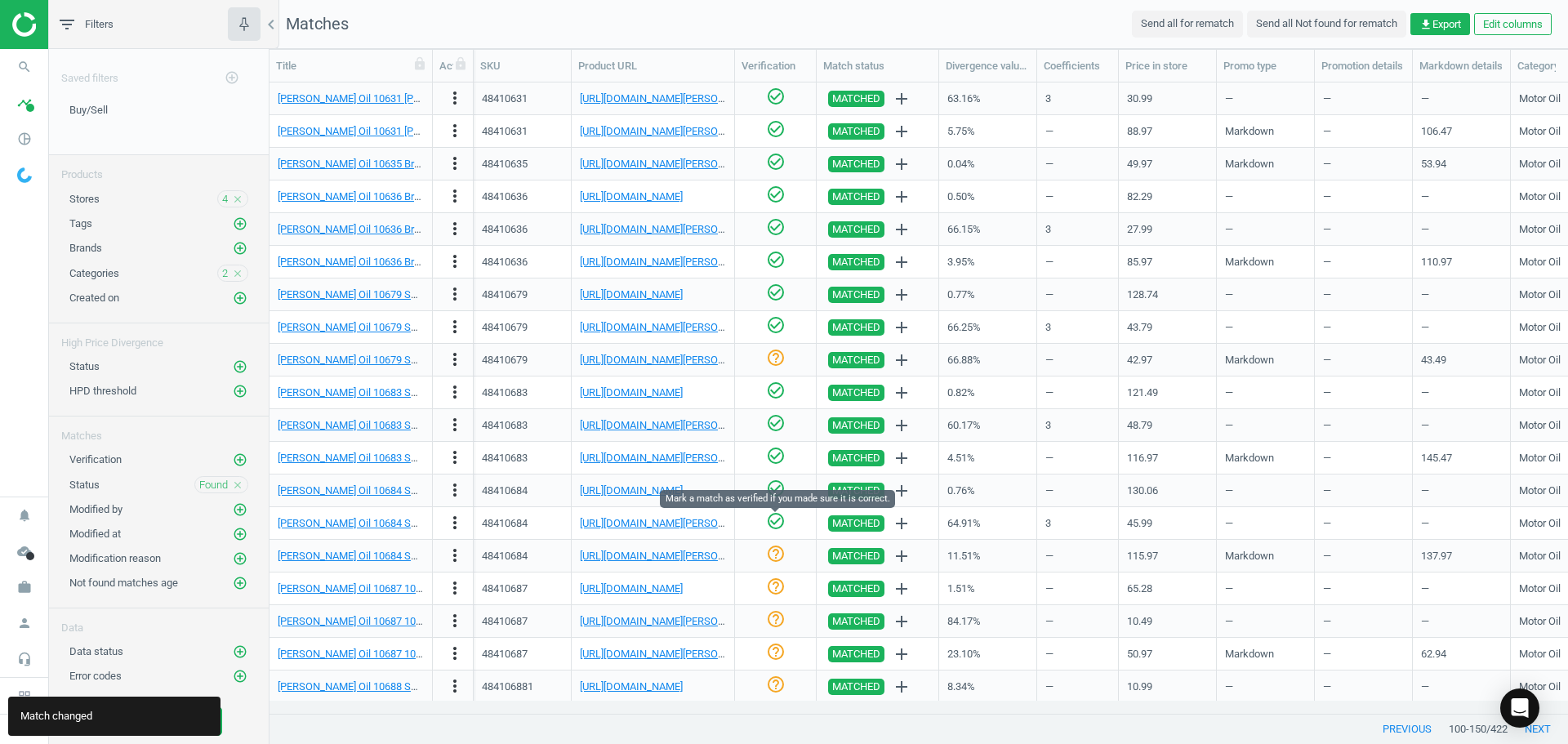
click at [776, 524] on icon "check_circle_outline" at bounding box center [775, 520] width 20 height 20
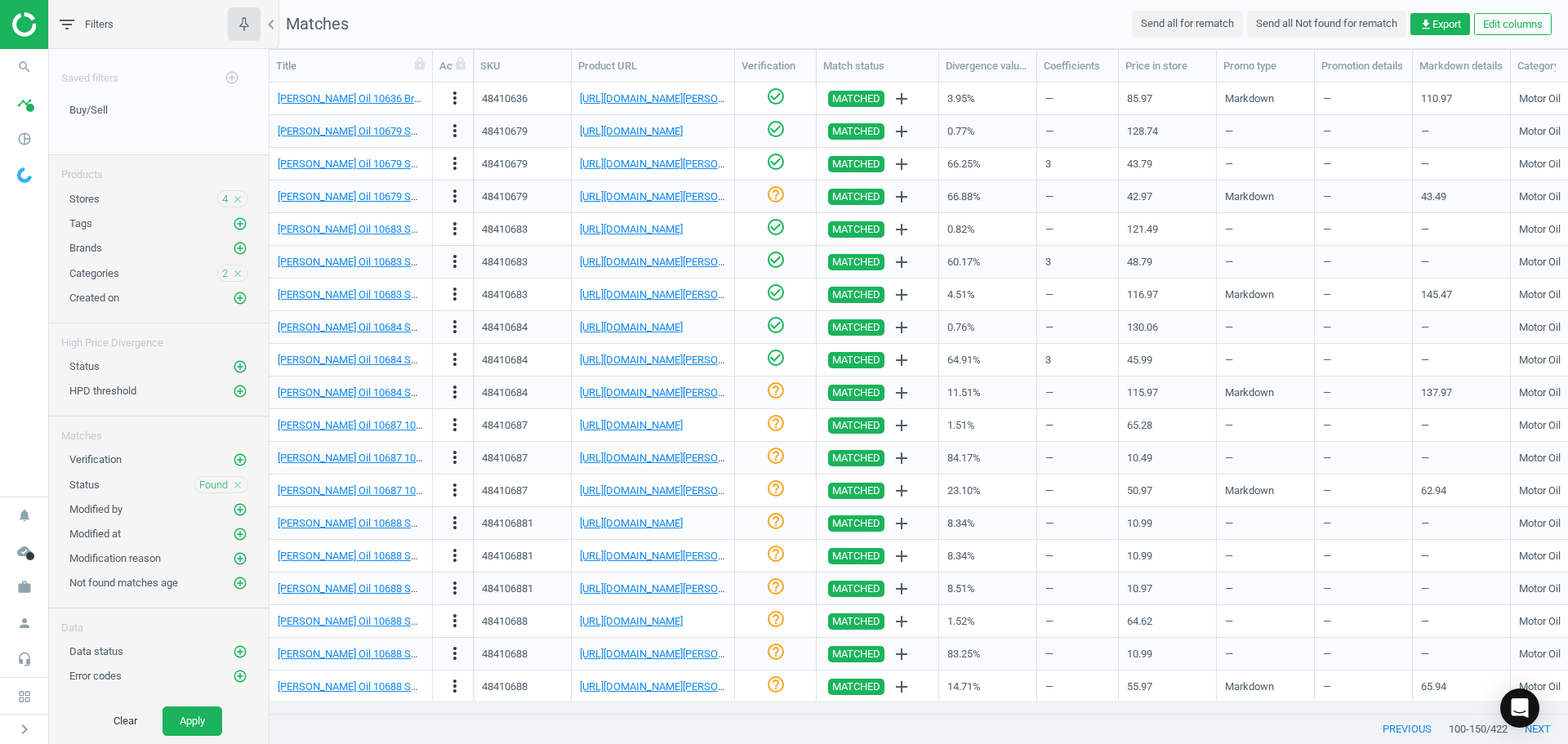
scroll to position [327, 0]
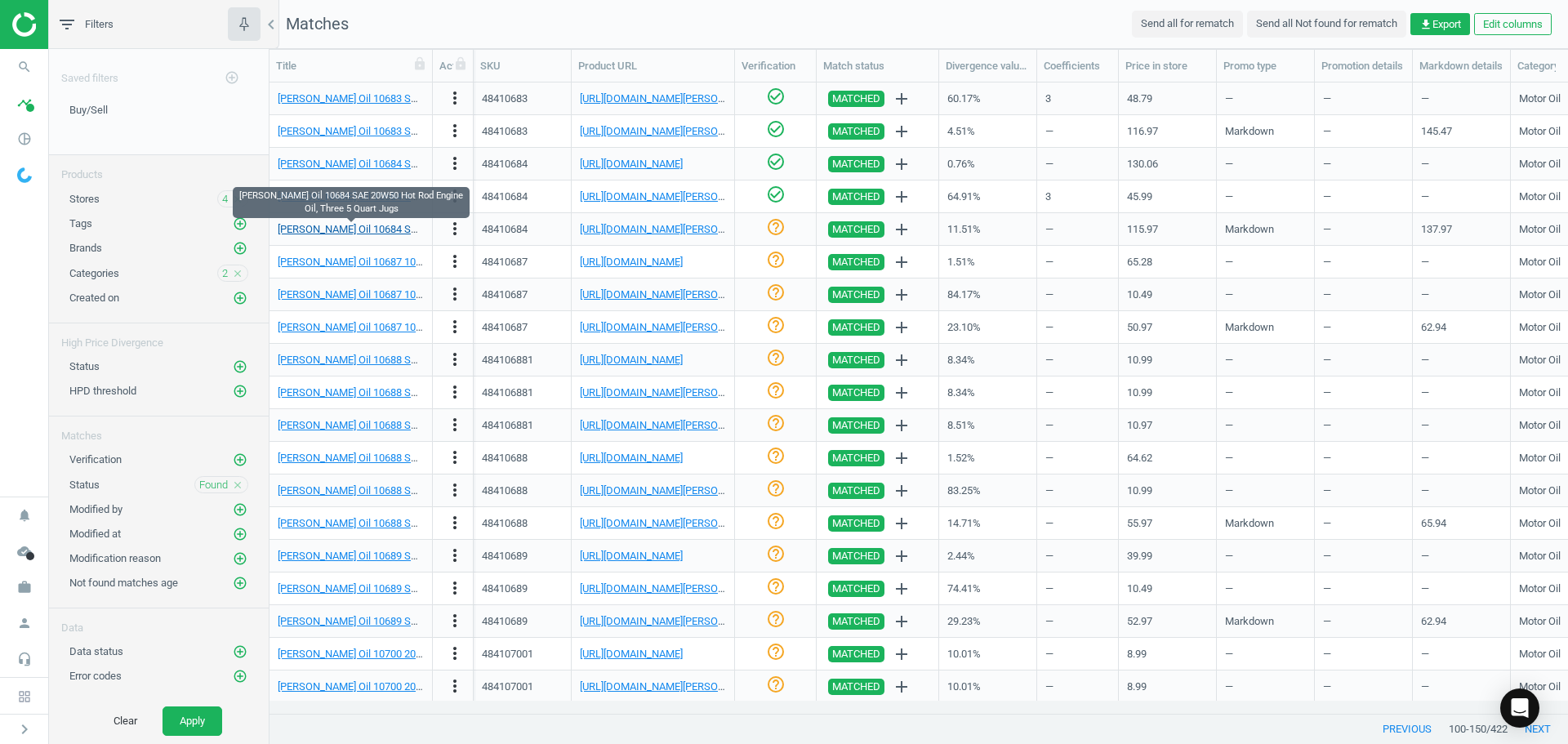
click at [346, 225] on link "[PERSON_NAME] Oil 10684 SAE 20W50 Hot Rod Engine Oil, Three 5 Quart Jugs" at bounding box center [458, 229] width 361 height 12
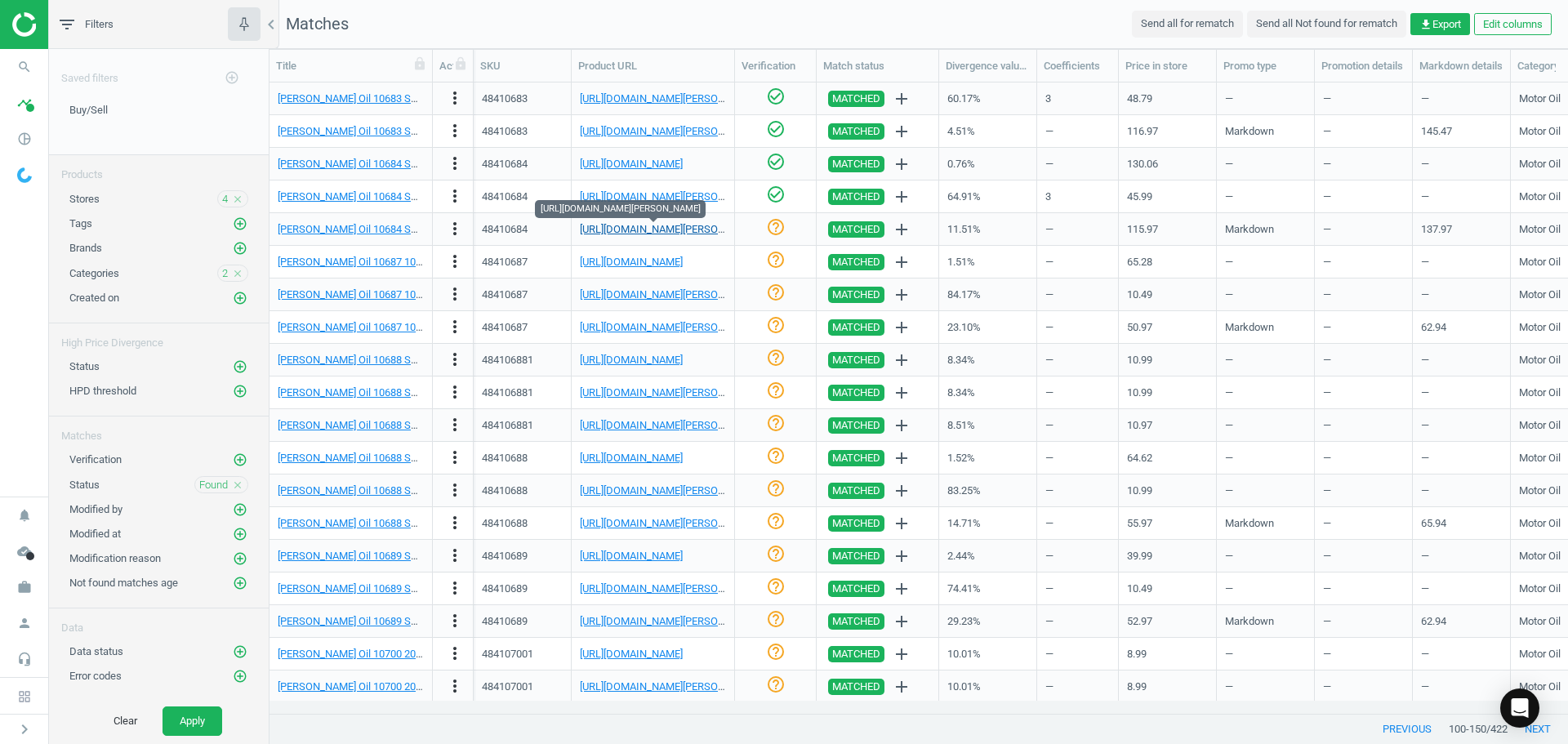
click at [641, 225] on link "[URL][DOMAIN_NAME][PERSON_NAME]" at bounding box center [671, 229] width 181 height 12
click at [777, 231] on icon "check_circle_outline" at bounding box center [775, 227] width 20 height 20
click at [637, 262] on link "[URL][DOMAIN_NAME]" at bounding box center [631, 261] width 103 height 12
click at [787, 260] on div "check_circle_outline" at bounding box center [775, 261] width 64 height 29
click at [781, 260] on icon "check_circle_outline" at bounding box center [775, 260] width 20 height 20
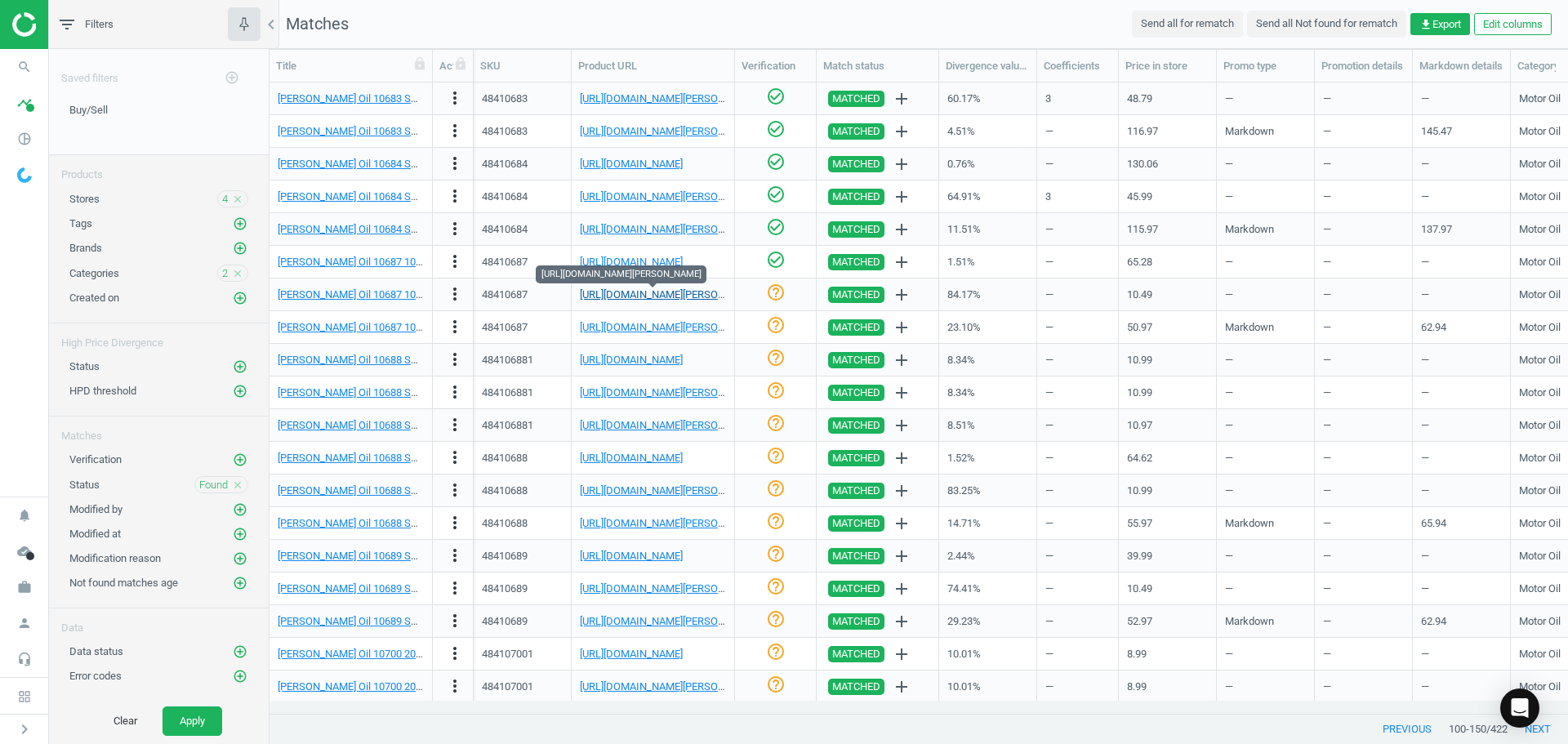
click at [604, 294] on link "[URL][DOMAIN_NAME][PERSON_NAME]" at bounding box center [671, 294] width 181 height 12
click at [452, 295] on icon "more_vert" at bounding box center [455, 293] width 20 height 20
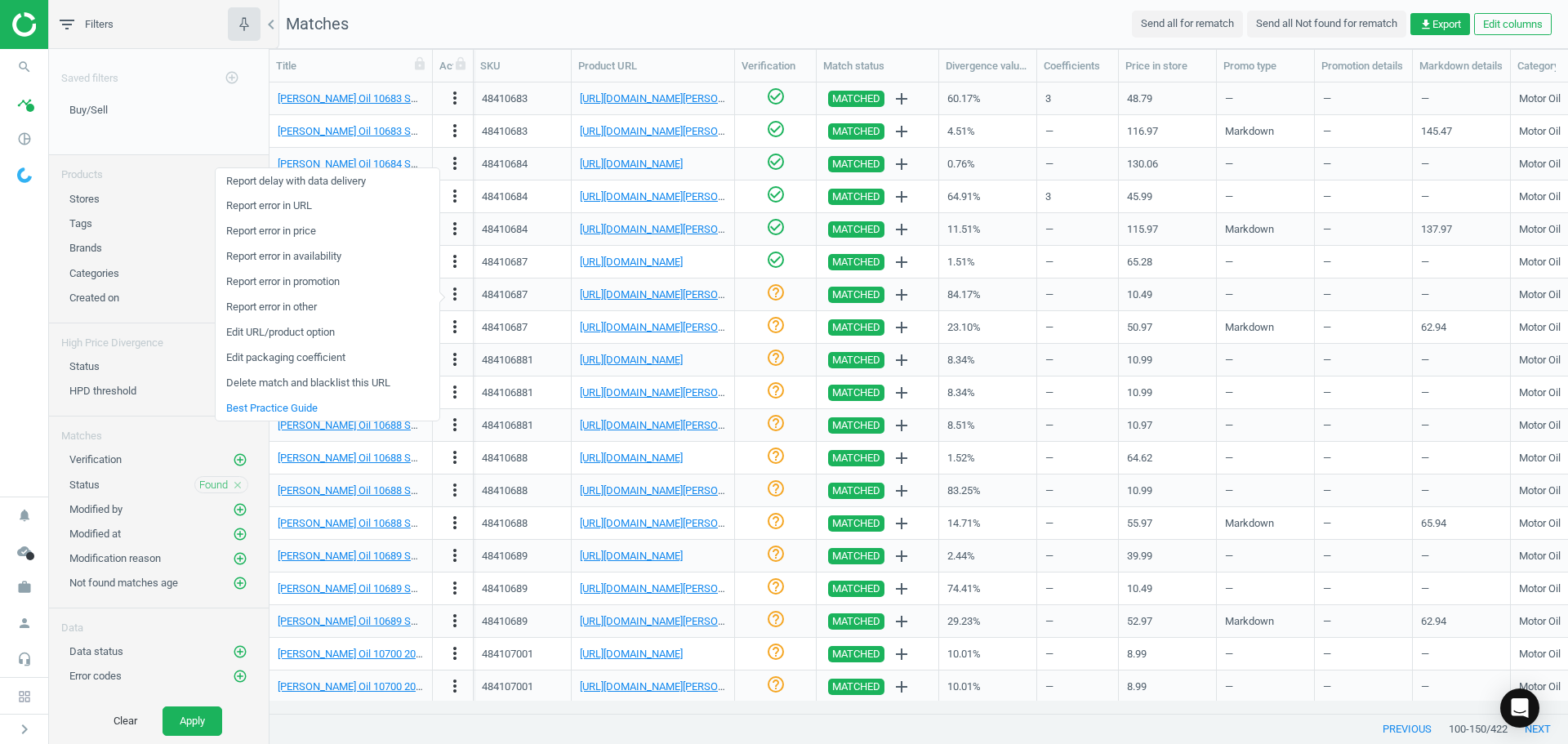
click at [323, 358] on link "Edit packaging coefficient" at bounding box center [328, 358] width 224 height 25
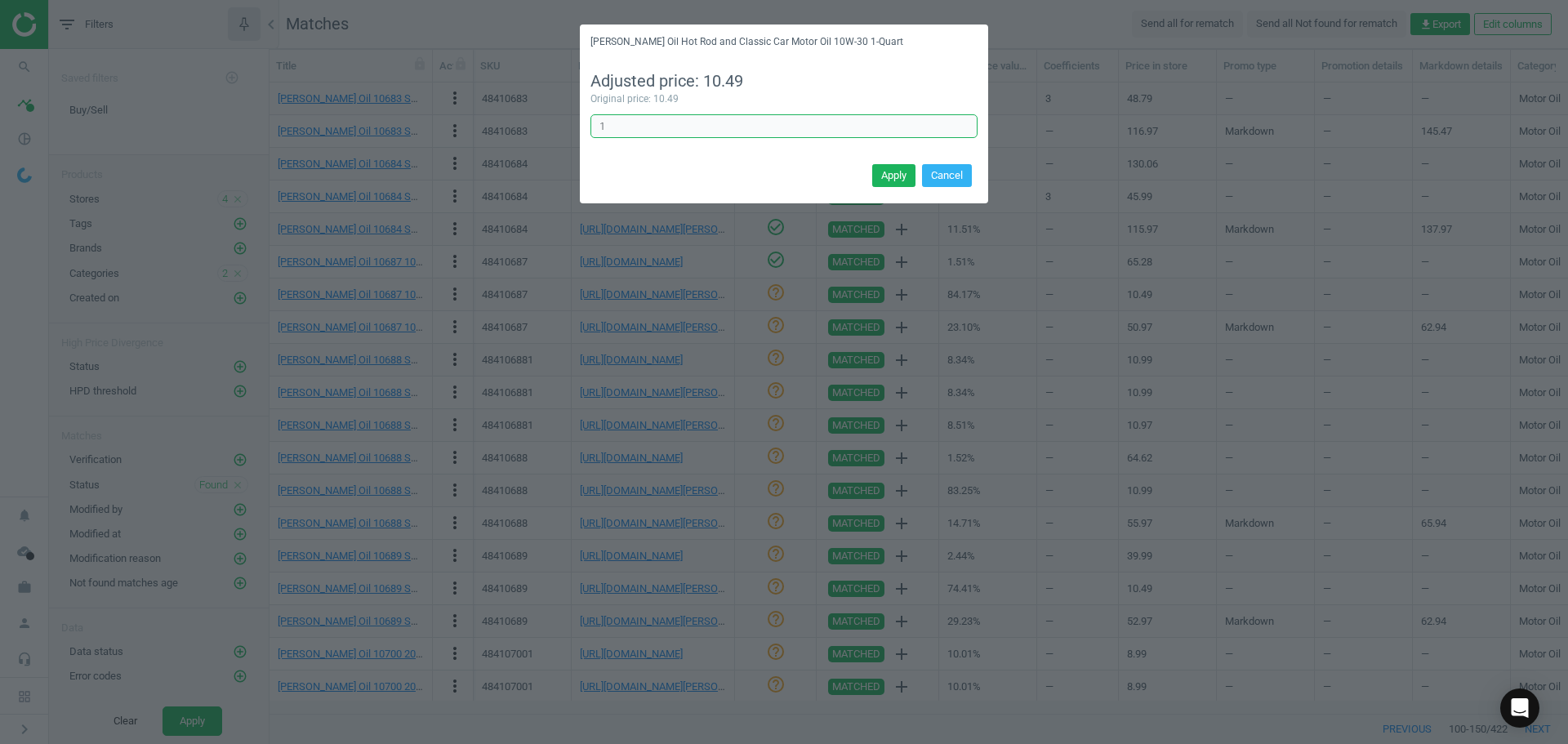
drag, startPoint x: 591, startPoint y: 125, endPoint x: 556, endPoint y: 125, distance: 35.0
click at [560, 125] on div "[PERSON_NAME] Oil Hot Rod and Classic Car Motor Oil 10W-30 1-Quart Adjusted pri…" at bounding box center [784, 372] width 1568 height 744
type input "6"
click at [898, 179] on button "Apply" at bounding box center [894, 175] width 43 height 22
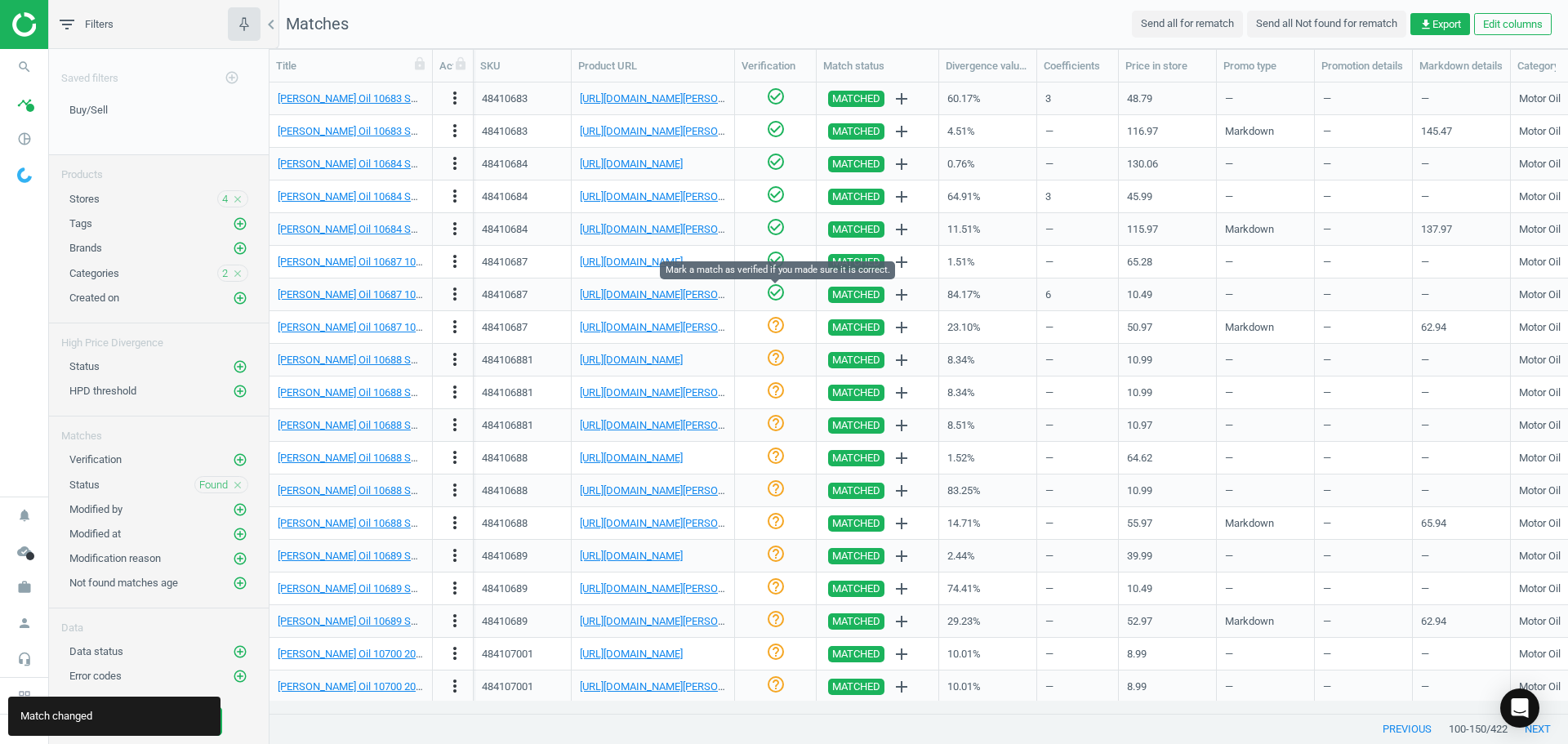
click at [773, 291] on icon "check_circle_outline" at bounding box center [775, 292] width 20 height 20
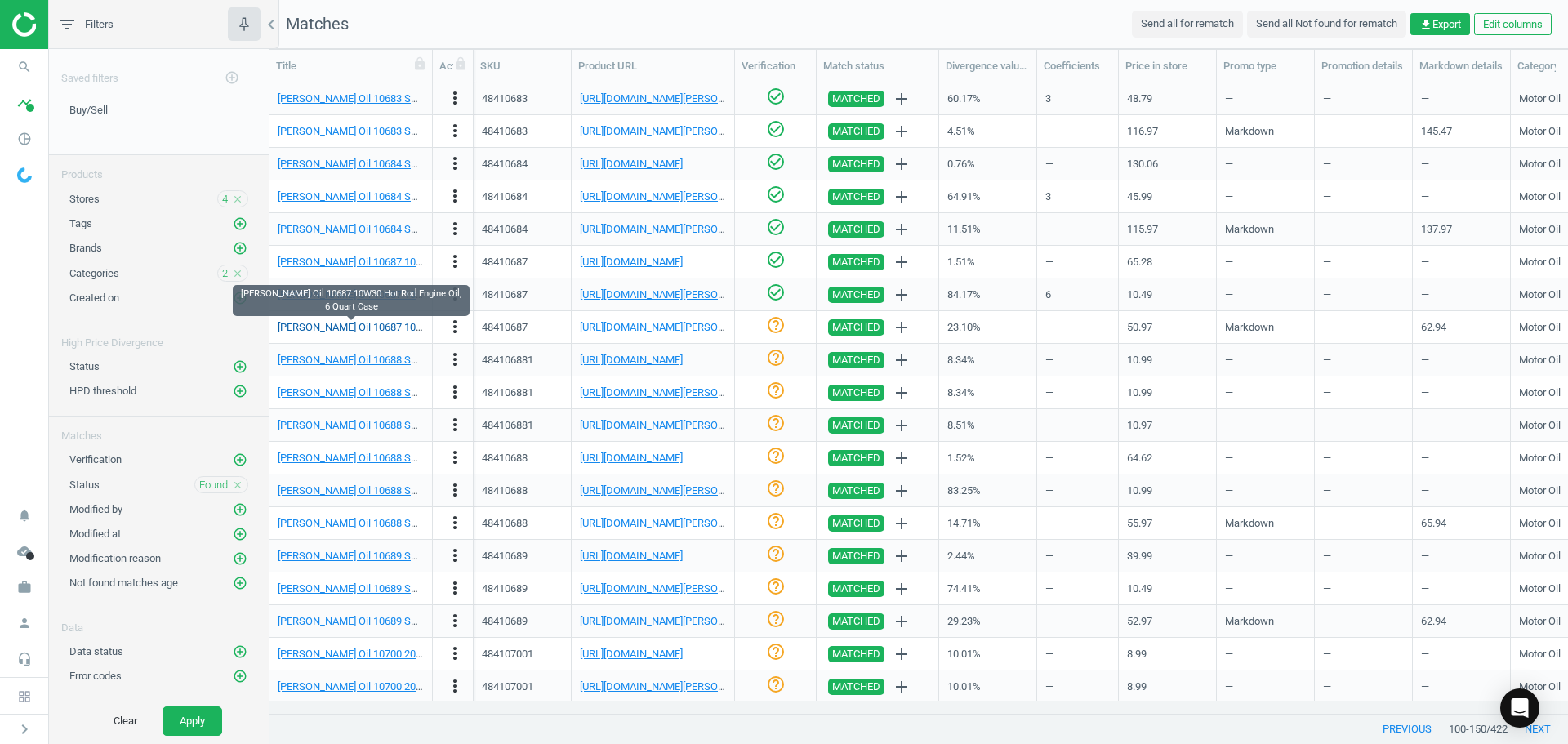
click at [377, 330] on link "[PERSON_NAME] Oil 10687 10W30 Hot Rod Engine Oil, 6 Quart Case" at bounding box center [432, 327] width 311 height 12
click at [653, 326] on link "[URL][DOMAIN_NAME][PERSON_NAME]" at bounding box center [671, 327] width 181 height 12
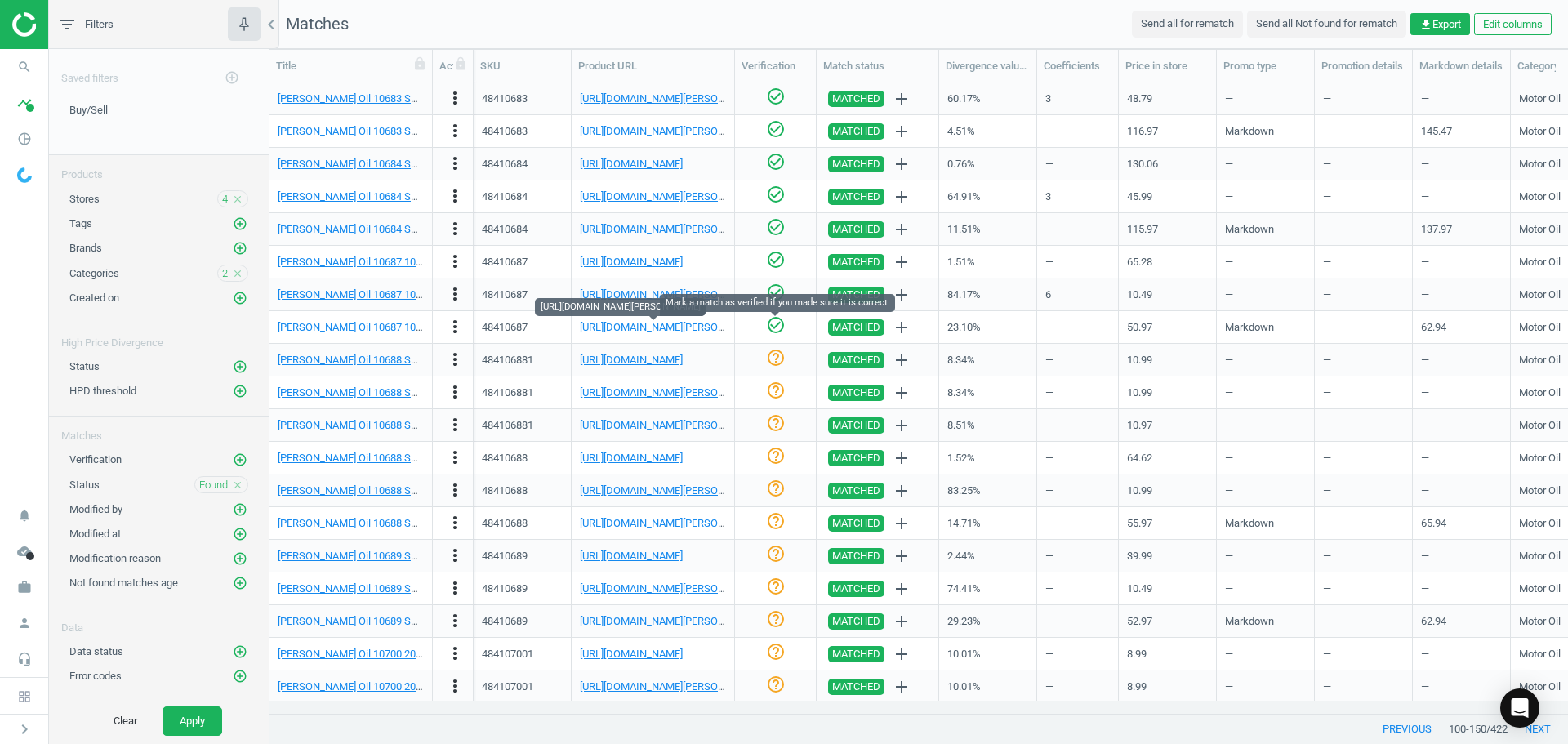
click at [778, 327] on icon "check_circle_outline" at bounding box center [775, 325] width 20 height 20
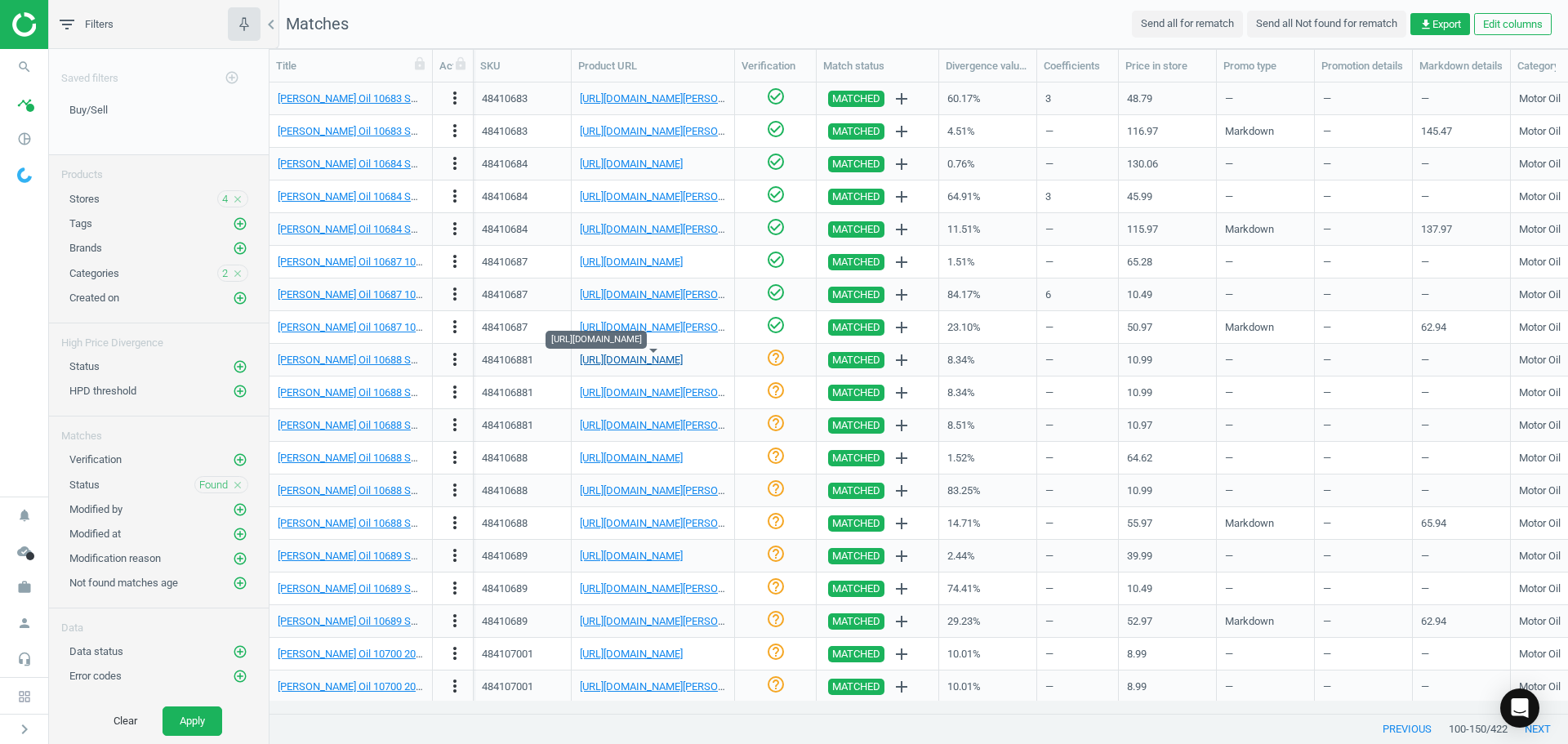
click at [661, 363] on link "[URL][DOMAIN_NAME]" at bounding box center [631, 359] width 103 height 12
click at [781, 361] on icon "check_circle_outline" at bounding box center [775, 358] width 20 height 20
click at [775, 393] on icon "check_circle_outline" at bounding box center [775, 390] width 20 height 20
click at [778, 424] on icon "check_circle_outline" at bounding box center [775, 423] width 20 height 20
click at [672, 456] on link "[URL][DOMAIN_NAME]" at bounding box center [631, 457] width 103 height 12
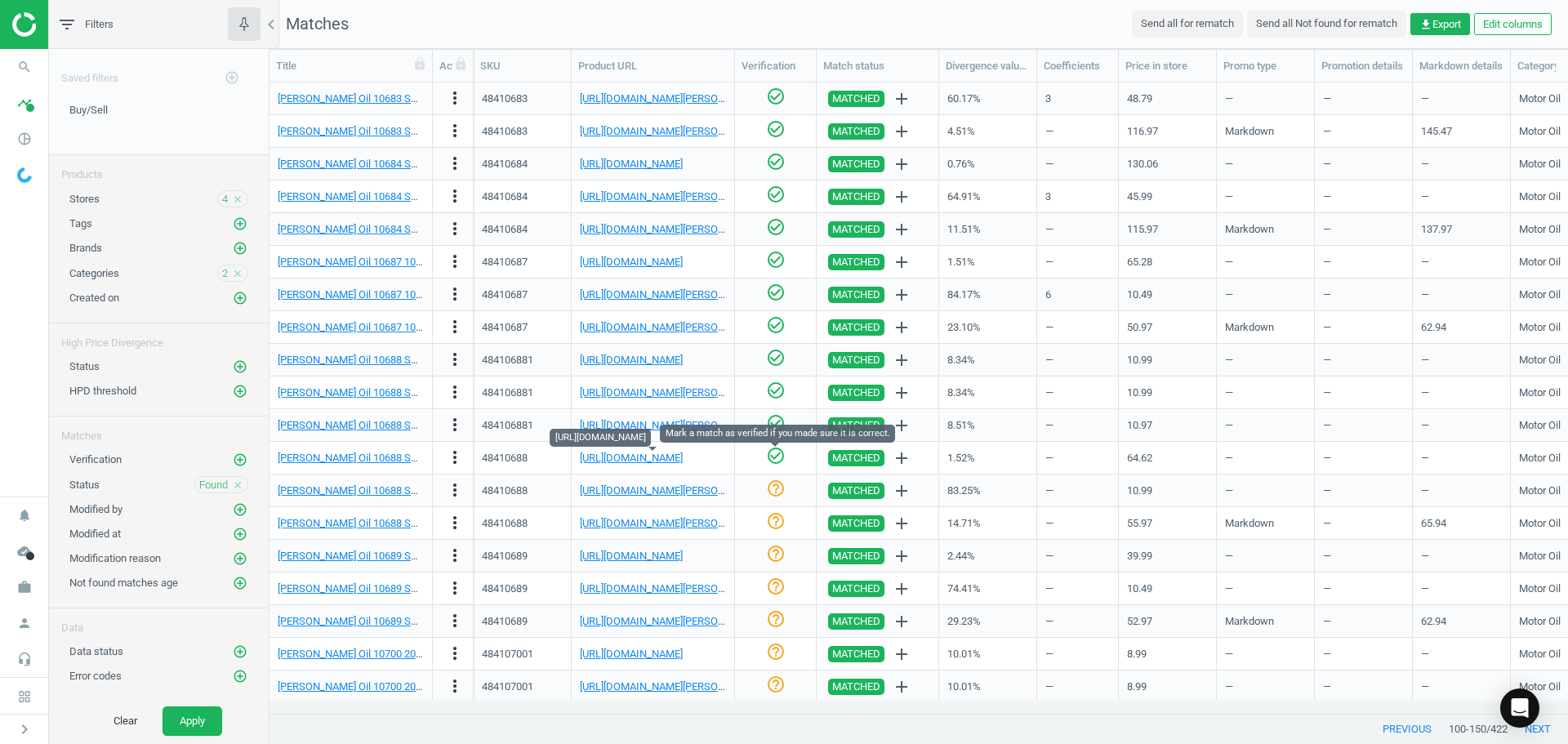
click at [778, 451] on icon "check_circle_outline" at bounding box center [775, 456] width 20 height 20
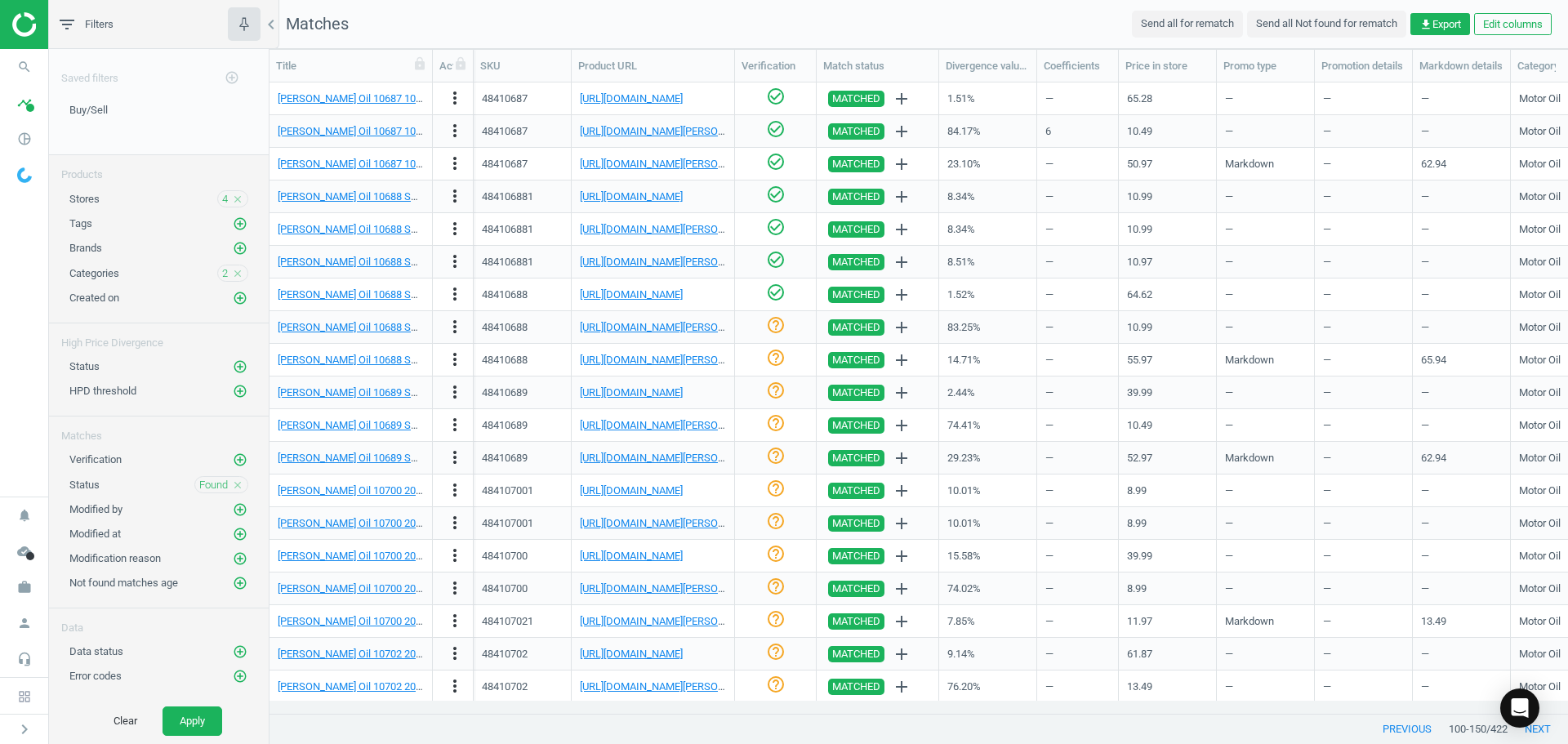
scroll to position [571, 0]
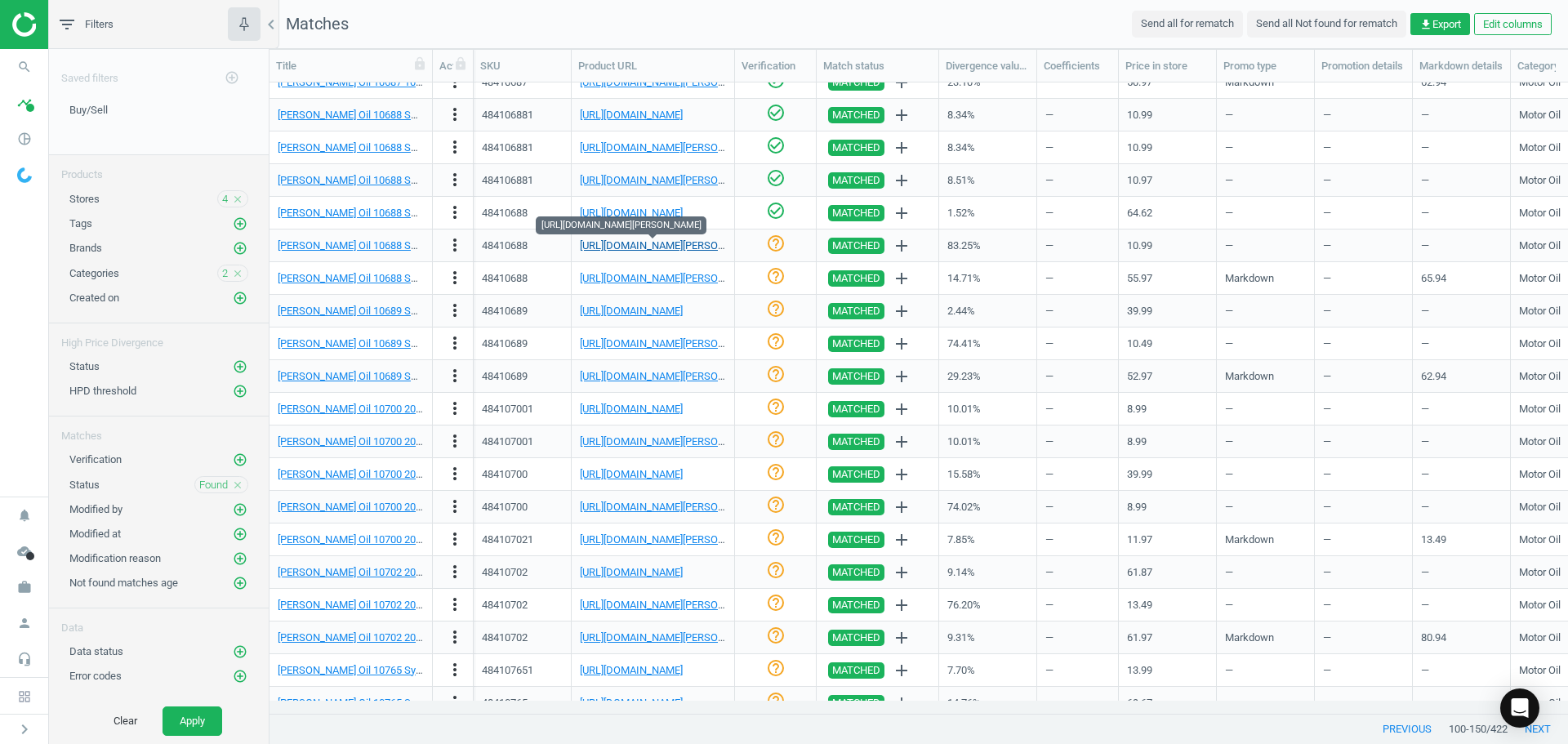
click at [628, 248] on link "[URL][DOMAIN_NAME][PERSON_NAME]" at bounding box center [671, 245] width 181 height 12
click at [455, 245] on icon "more_vert" at bounding box center [455, 245] width 20 height 20
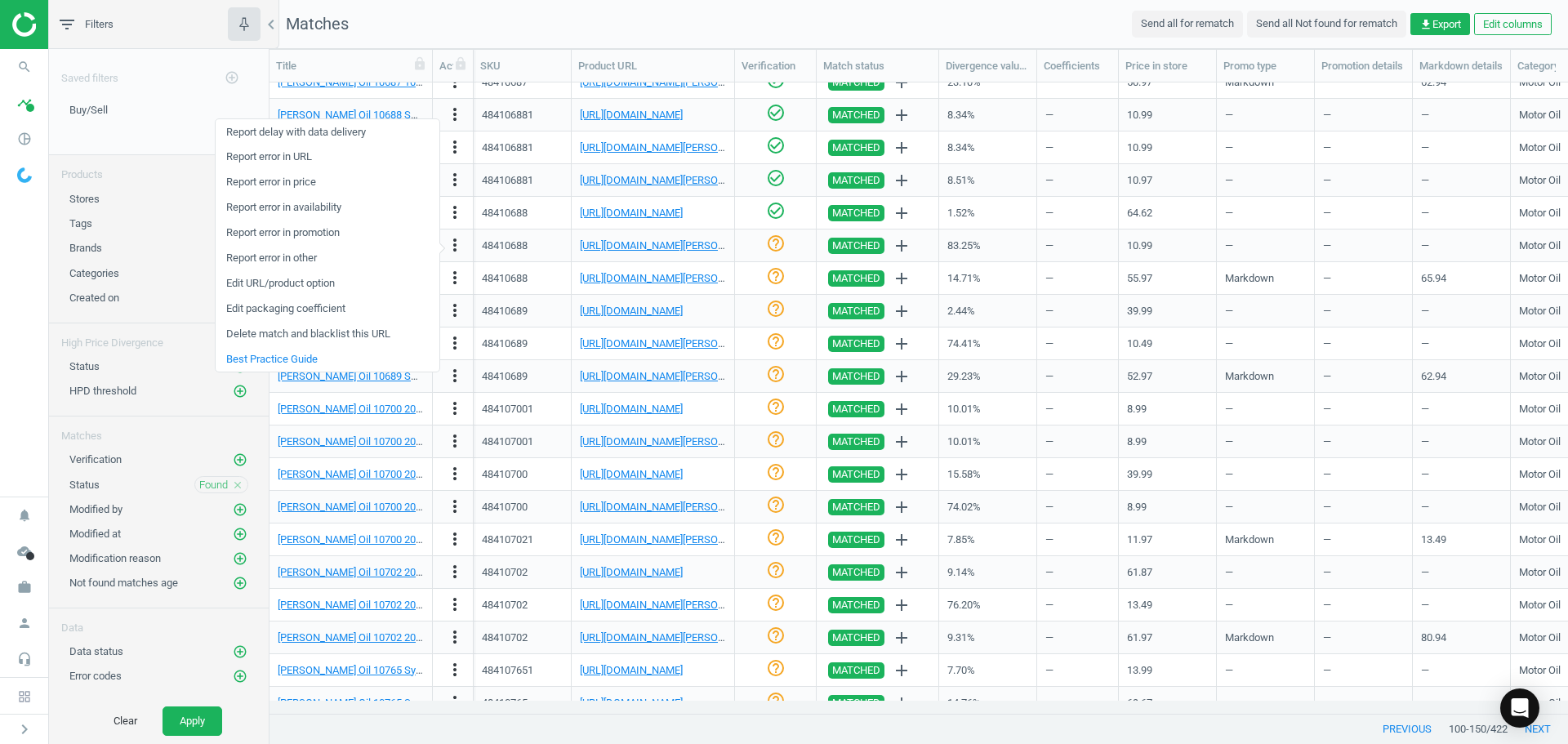
click at [327, 309] on link "Edit packaging coefficient" at bounding box center [328, 308] width 224 height 25
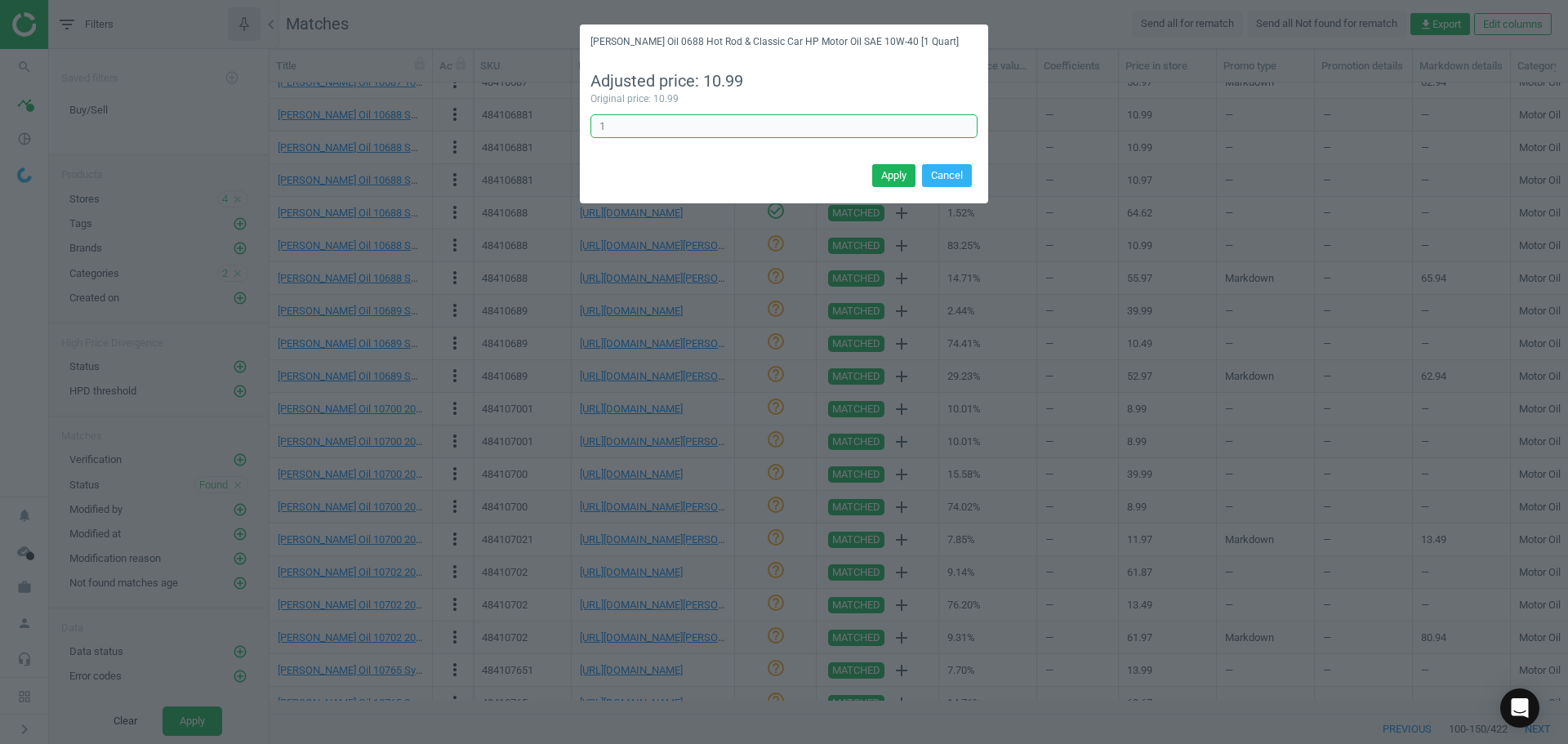
drag, startPoint x: 654, startPoint y: 126, endPoint x: 477, endPoint y: 118, distance: 177.2
click at [506, 121] on div "[PERSON_NAME] Oil 0688 Hot Rod & Classic Car HP Motor Oil SAE 10W-40 [1 Quart] …" at bounding box center [784, 372] width 1568 height 744
type input "6"
click at [904, 171] on button "Apply" at bounding box center [894, 175] width 43 height 22
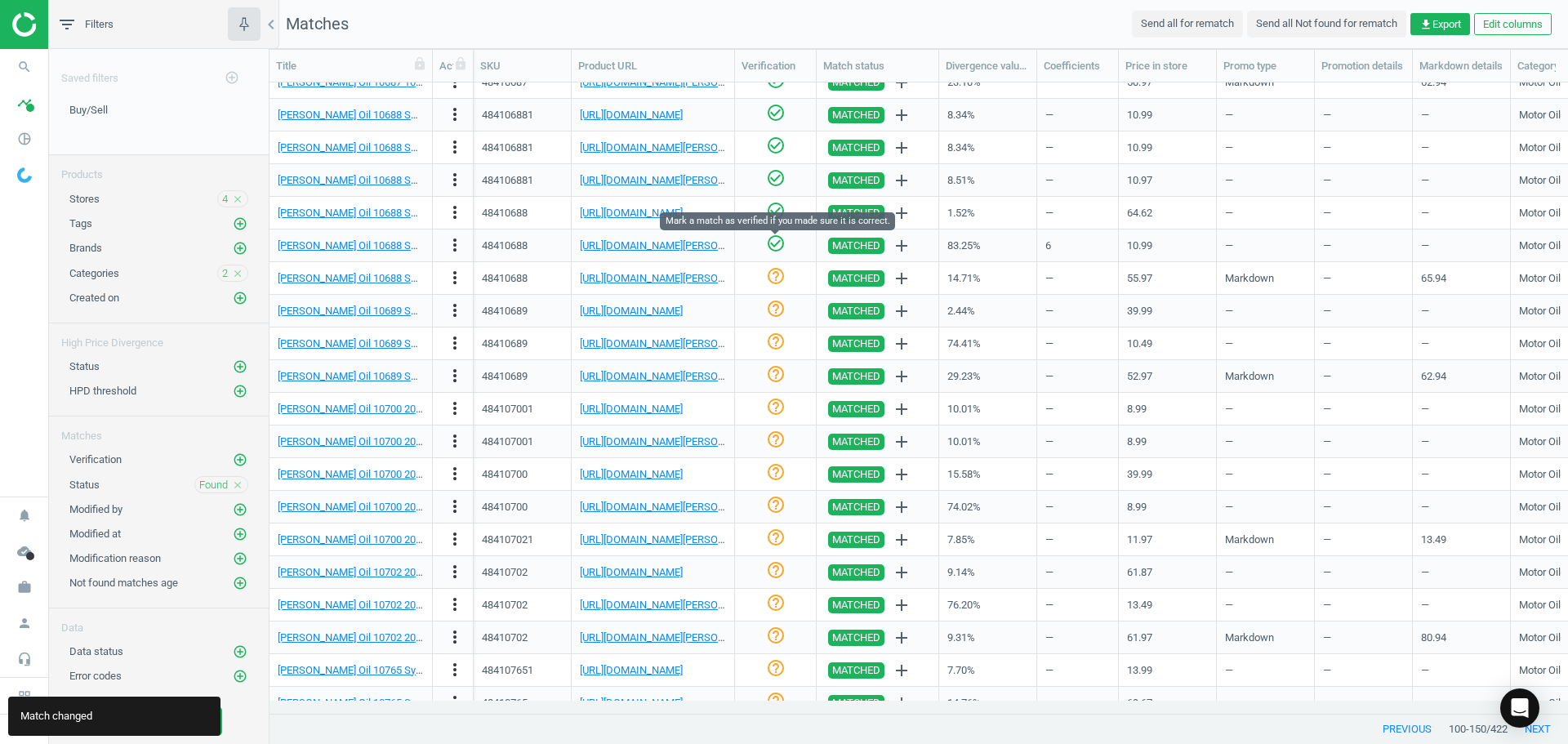
click at [772, 245] on icon "check_circle_outline" at bounding box center [775, 243] width 20 height 20
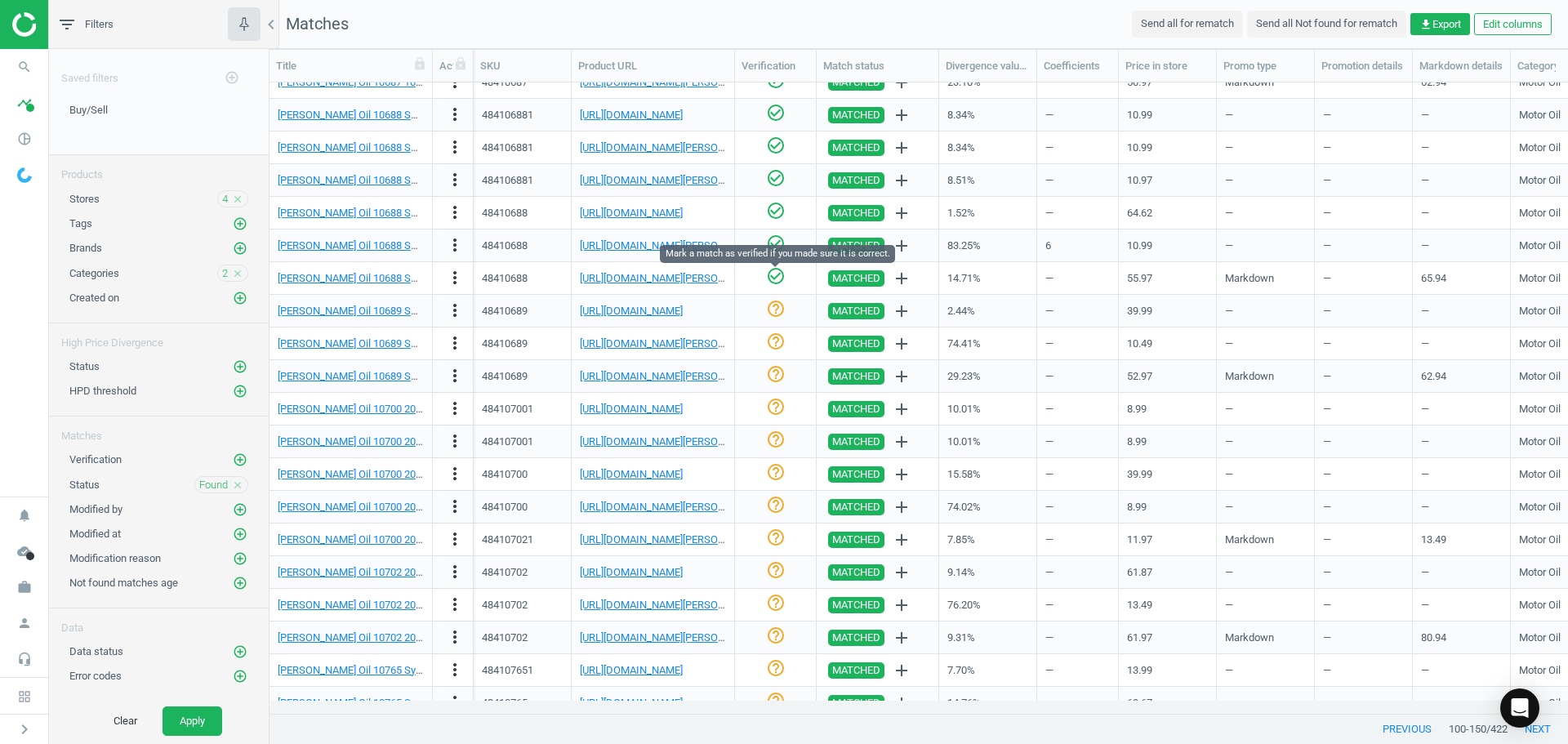
click at [776, 281] on icon "check_circle_outline" at bounding box center [775, 275] width 20 height 20
click at [655, 316] on link "[URL][DOMAIN_NAME]" at bounding box center [631, 310] width 103 height 12
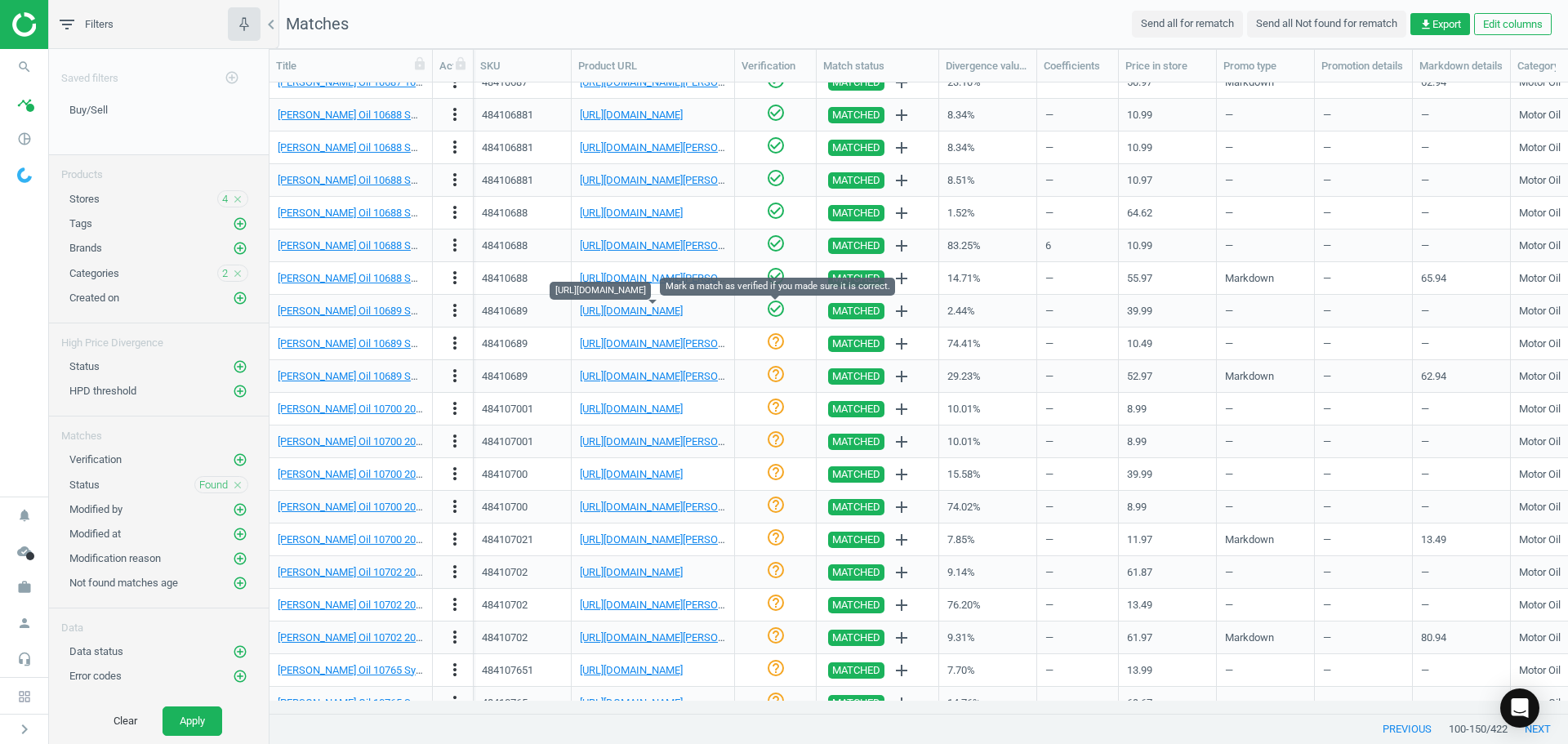
click at [779, 309] on icon "check_circle_outline" at bounding box center [775, 308] width 20 height 20
click at [454, 345] on icon "more_vert" at bounding box center [455, 343] width 20 height 20
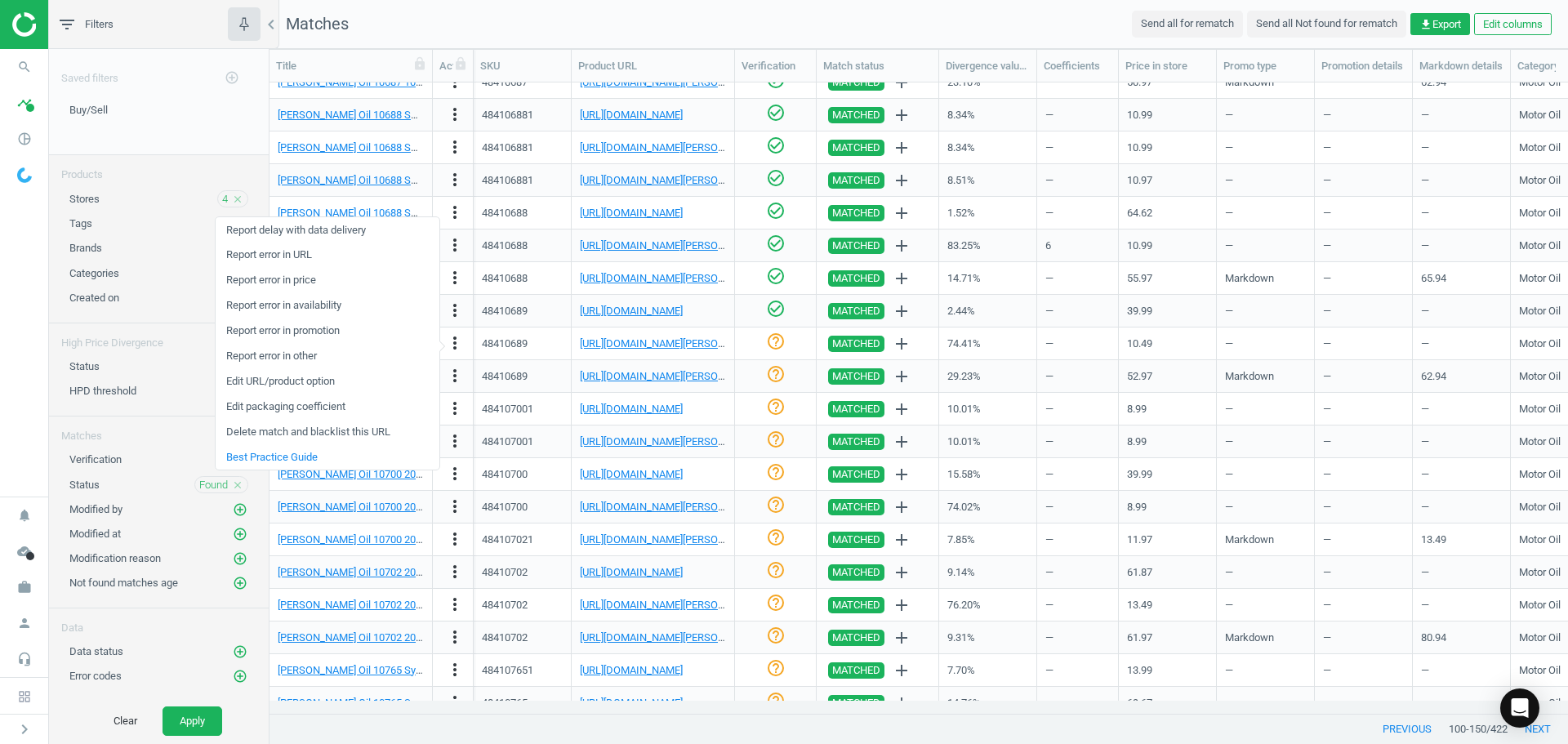
click at [332, 406] on link "Edit packaging coefficient" at bounding box center [328, 406] width 224 height 25
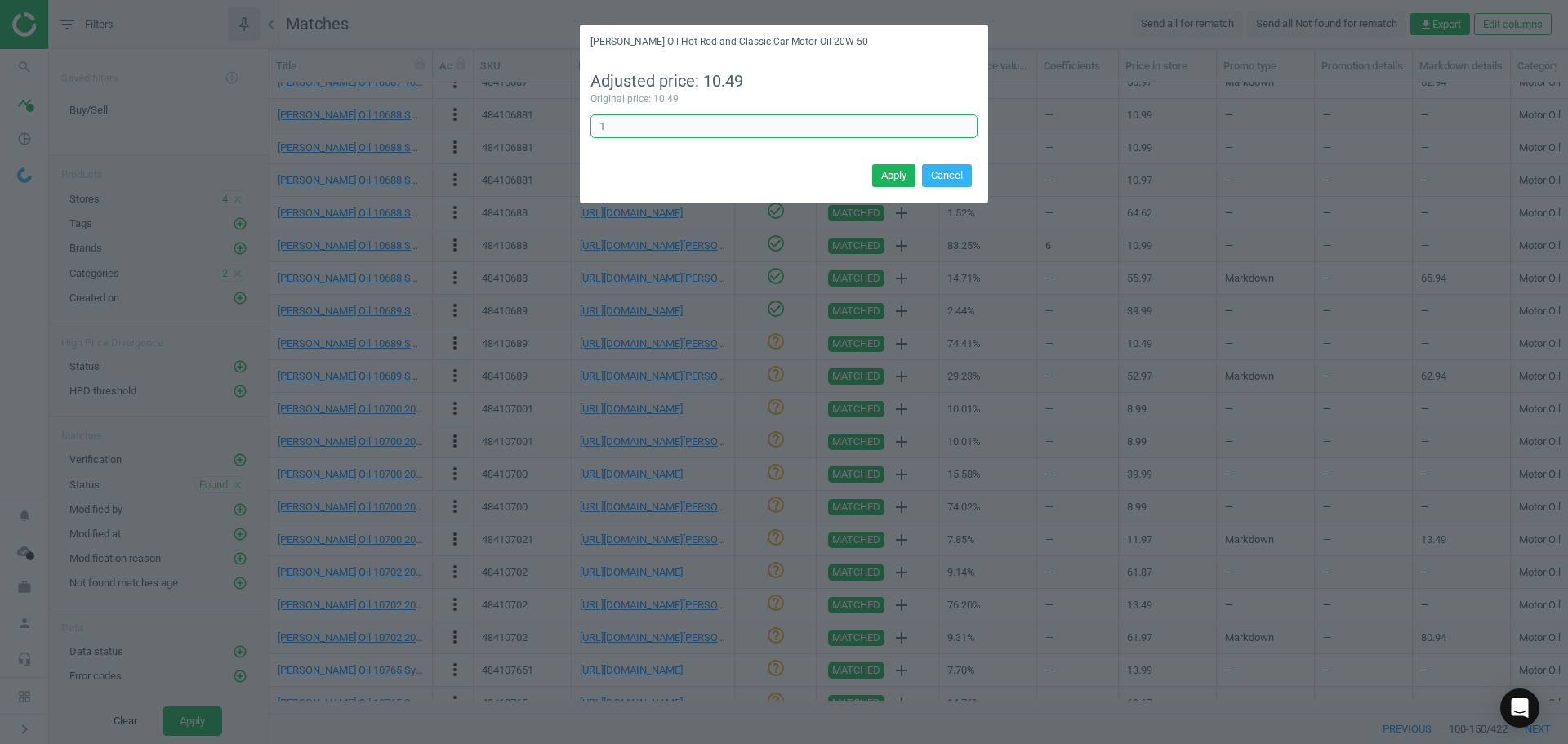
drag, startPoint x: 547, startPoint y: 120, endPoint x: 518, endPoint y: 118, distance: 29.1
click at [523, 118] on div "[PERSON_NAME] Oil Hot Rod and Classic Car Motor Oil 20W-50 Adjusted price: 10.4…" at bounding box center [784, 372] width 1568 height 744
type input "6"
click at [913, 175] on button "Apply" at bounding box center [894, 175] width 43 height 22
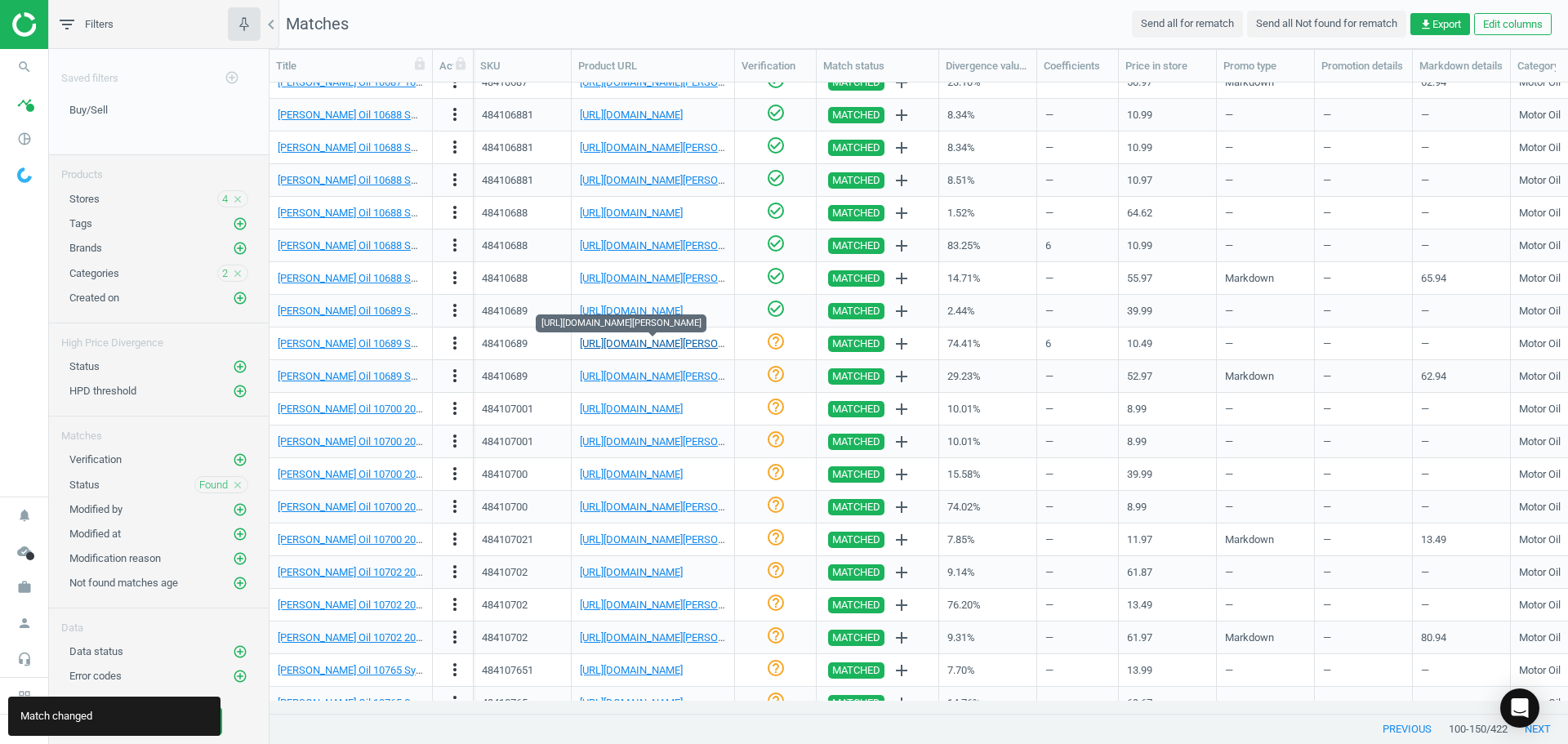
click at [648, 340] on link "[URL][DOMAIN_NAME][PERSON_NAME]" at bounding box center [671, 343] width 181 height 12
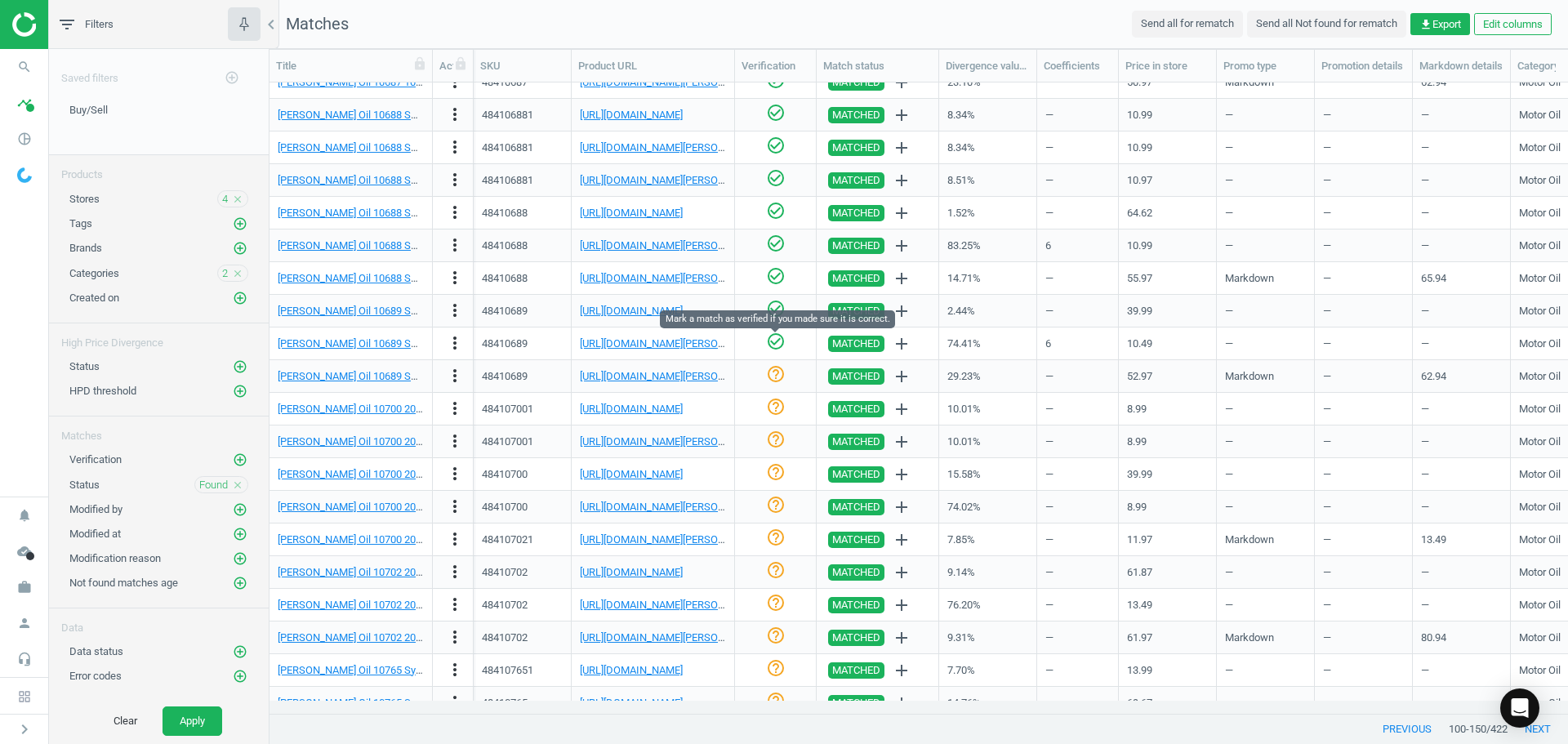
click at [773, 343] on icon "check_circle_outline" at bounding box center [775, 341] width 20 height 20
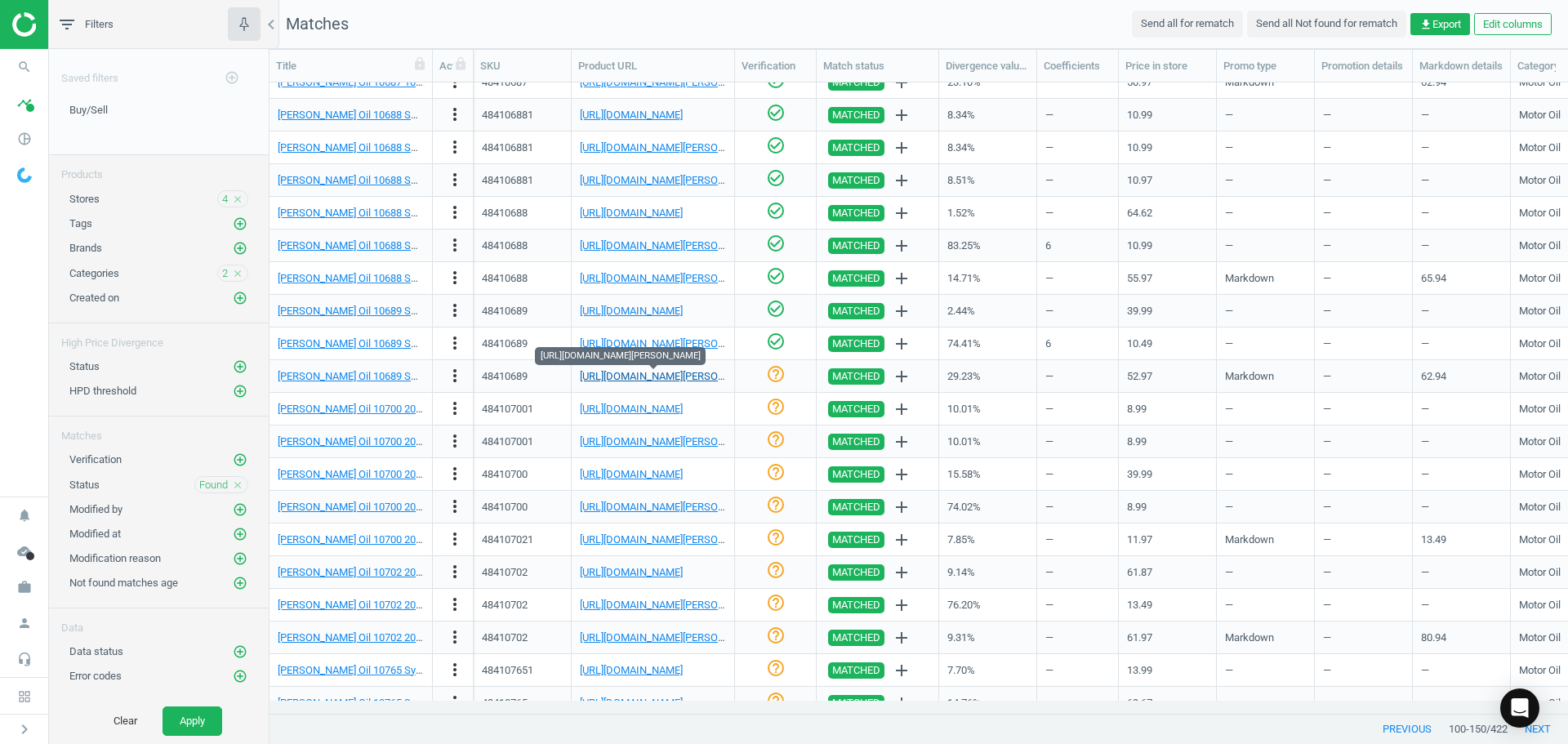
click at [680, 373] on link "[URL][DOMAIN_NAME][PERSON_NAME]" at bounding box center [671, 375] width 181 height 12
click at [779, 371] on icon "check_circle_outline" at bounding box center [775, 373] width 20 height 20
click at [658, 407] on link "[URL][DOMAIN_NAME]" at bounding box center [631, 408] width 103 height 12
click at [777, 404] on icon "check_circle_outline" at bounding box center [775, 406] width 20 height 20
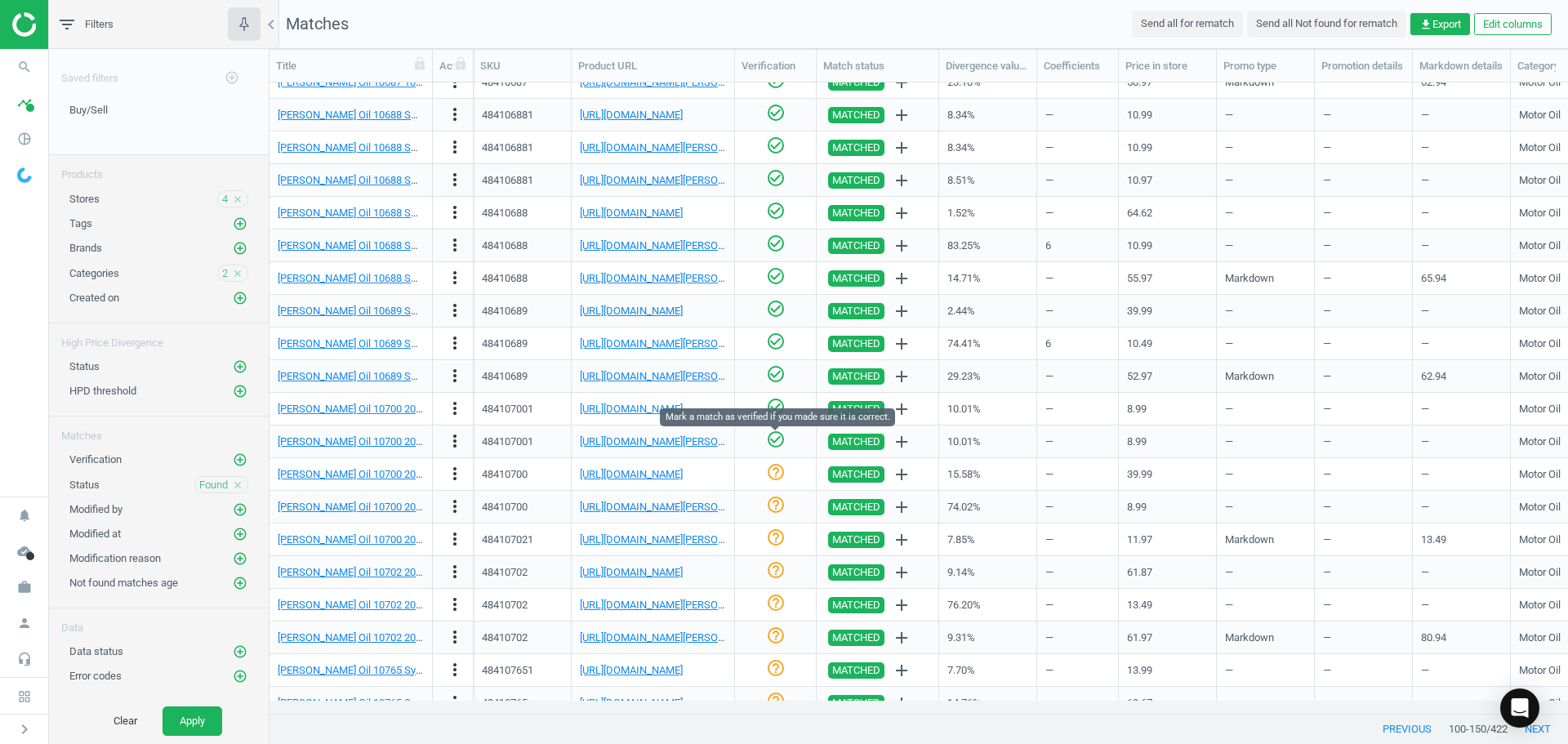
click at [775, 438] on icon "check_circle_outline" at bounding box center [775, 439] width 20 height 20
click at [634, 479] on link "[URL][DOMAIN_NAME]" at bounding box center [631, 473] width 103 height 12
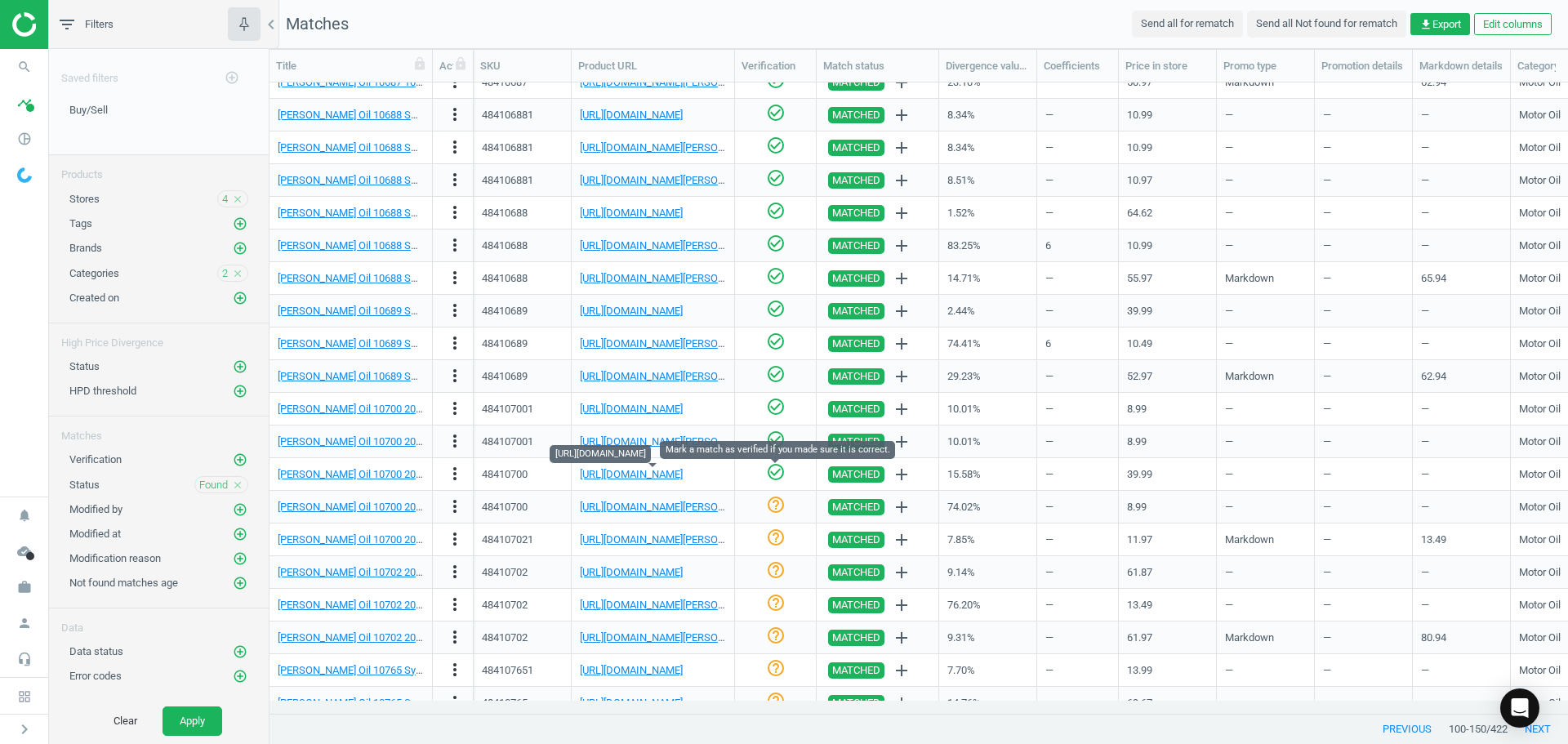
click at [772, 477] on icon "check_circle_outline" at bounding box center [775, 471] width 20 height 20
click at [463, 511] on icon "more_vert" at bounding box center [455, 506] width 20 height 20
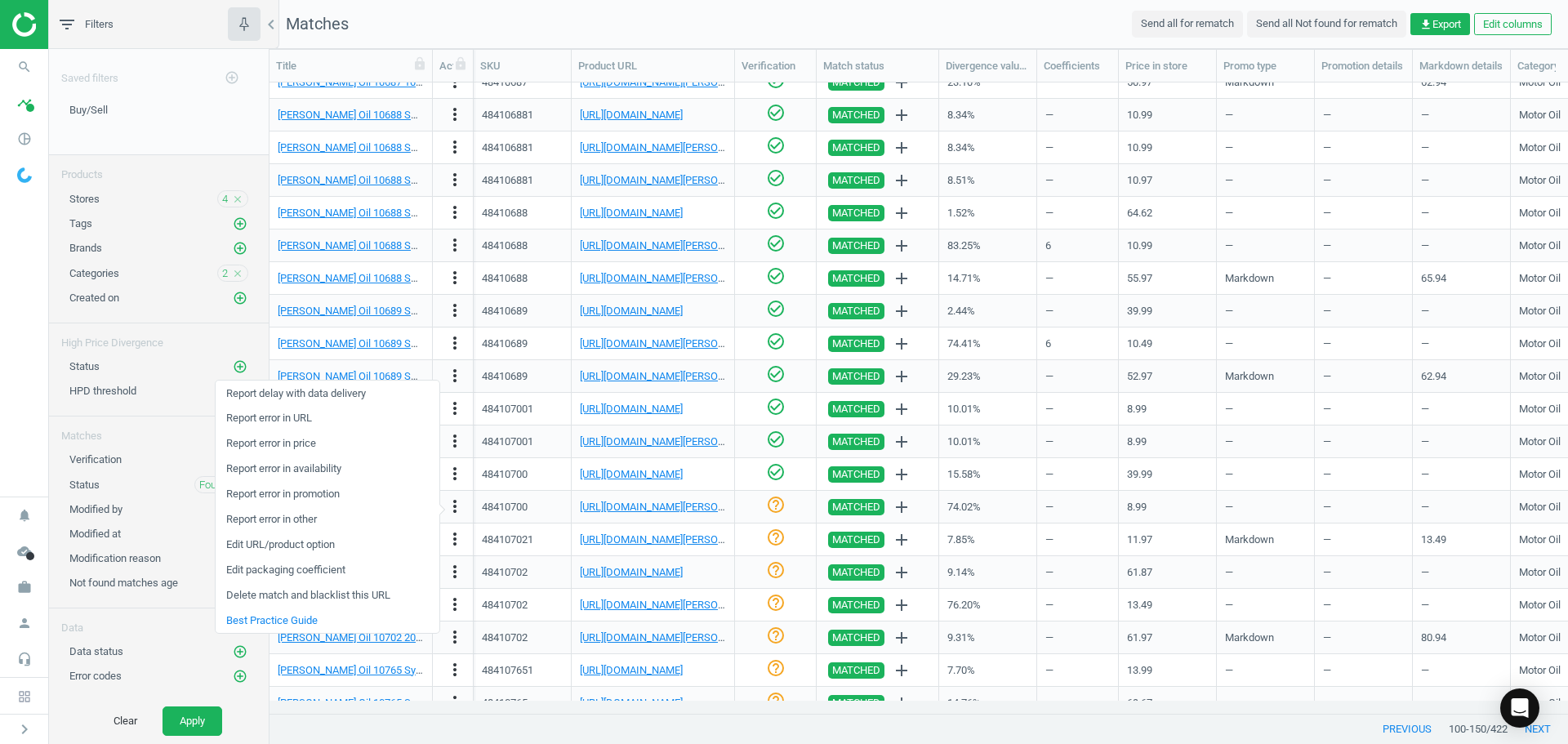
click at [314, 568] on link "Edit packaging coefficient" at bounding box center [328, 569] width 224 height 25
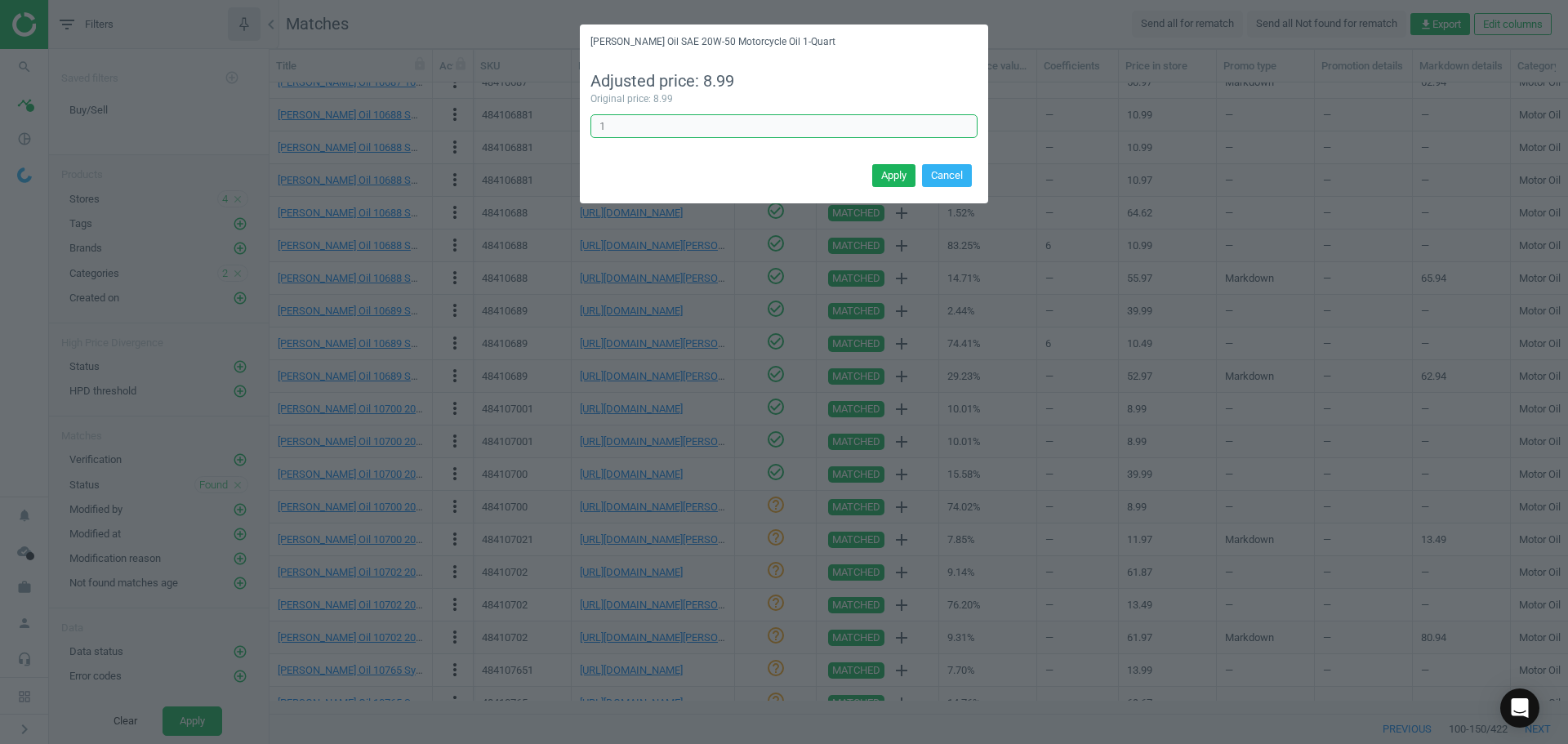
click at [565, 124] on div "[PERSON_NAME] Oil SAE 20W-50 Motorcycle Oil 1-Quart Adjusted price: 8.99 Origin…" at bounding box center [784, 372] width 1568 height 744
type input "6"
click at [892, 181] on button "Apply" at bounding box center [894, 175] width 43 height 22
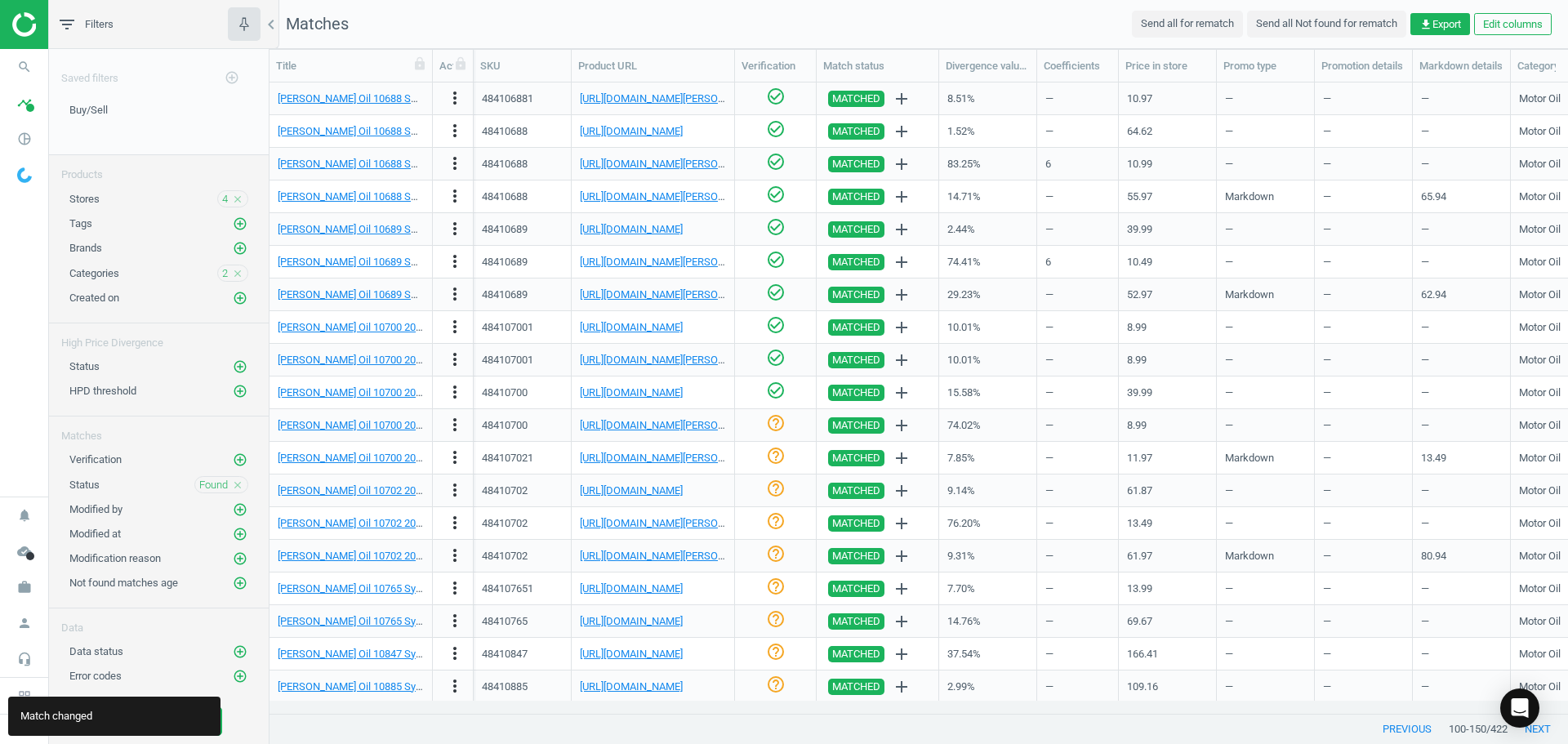
scroll to position [735, 0]
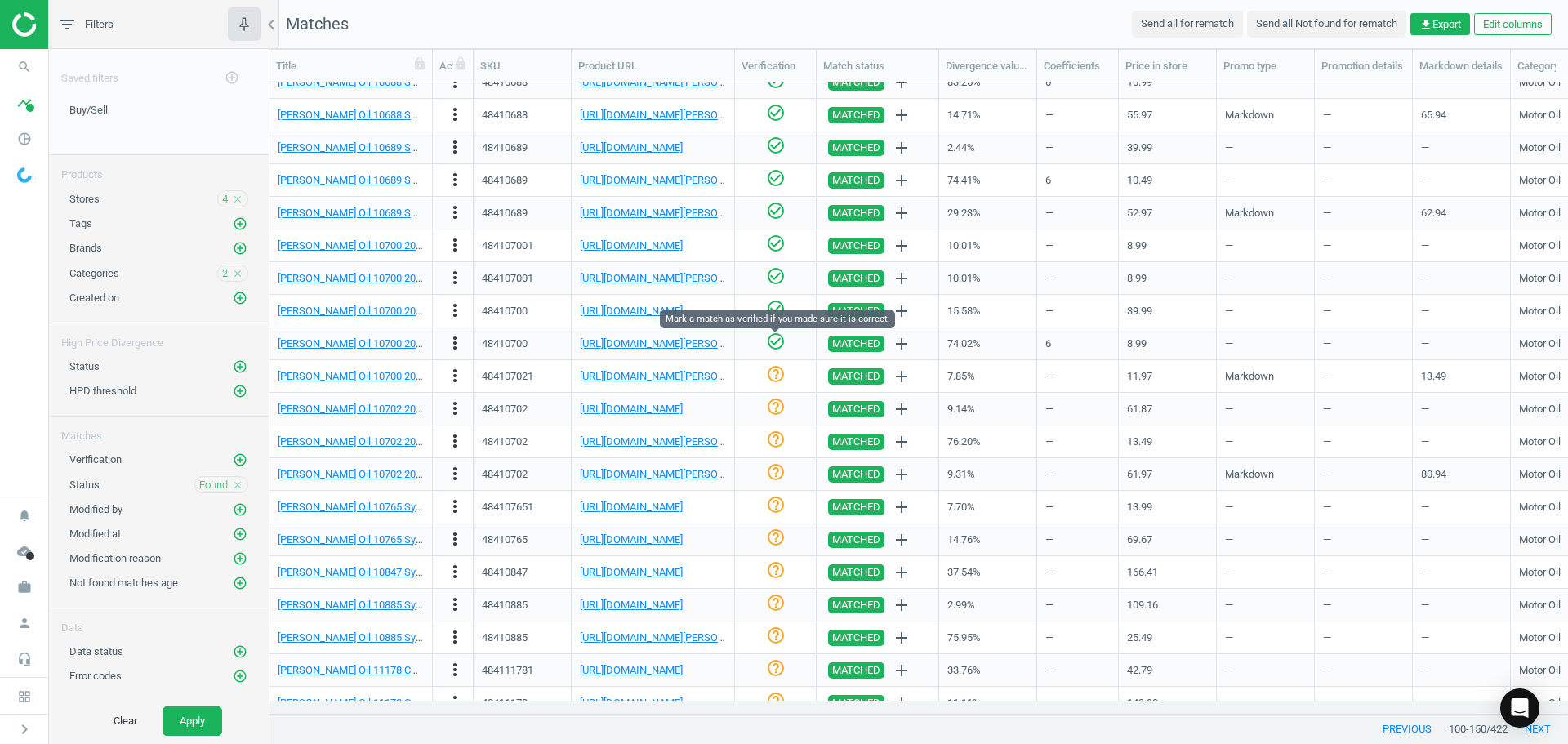
click at [771, 344] on icon "check_circle_outline" at bounding box center [775, 341] width 20 height 20
drag, startPoint x: 750, startPoint y: 373, endPoint x: 768, endPoint y: 374, distance: 18.0
click at [752, 373] on div "help_outline" at bounding box center [775, 375] width 64 height 29
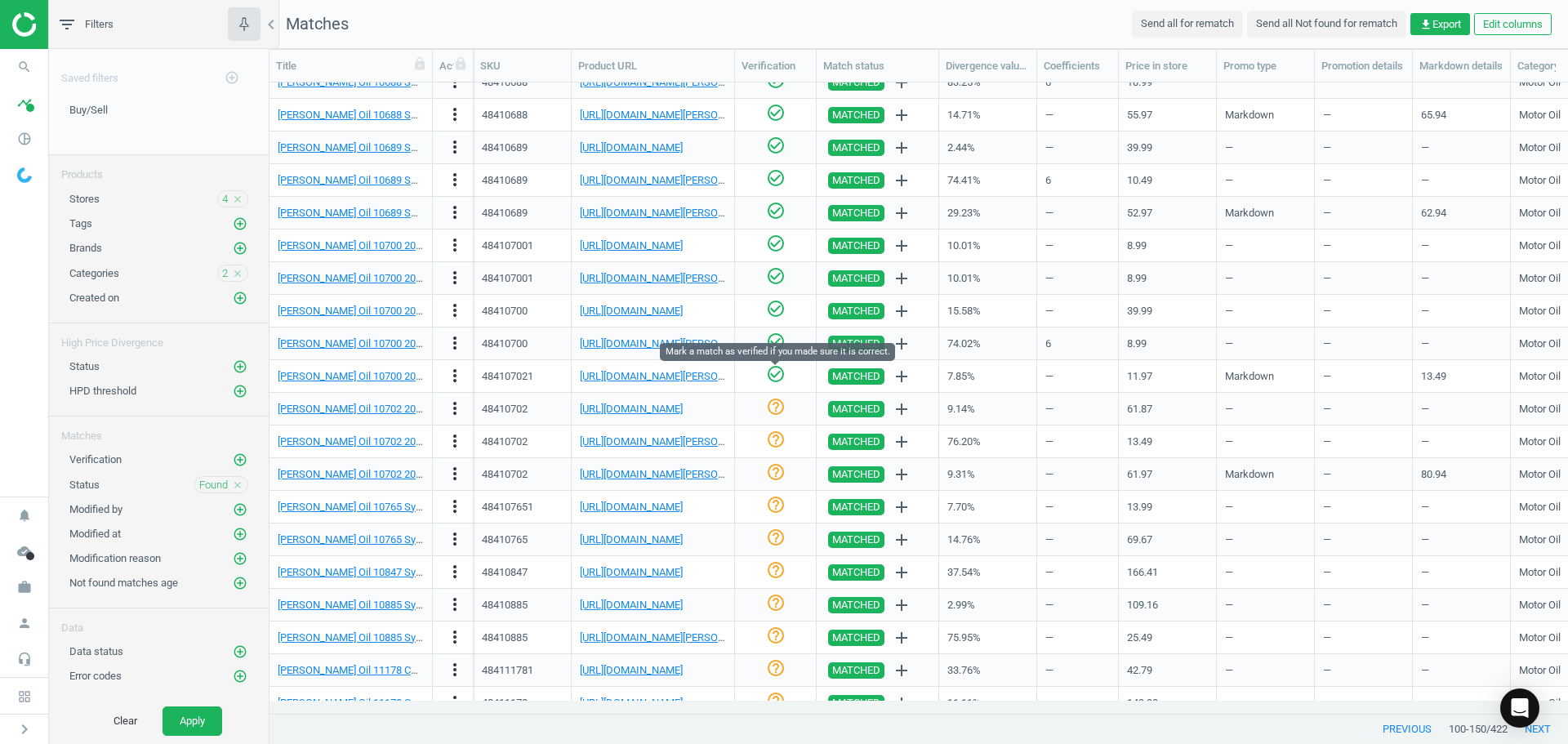
click at [781, 375] on icon "check_circle_outline" at bounding box center [775, 373] width 20 height 20
click at [683, 404] on link "[URL][DOMAIN_NAME]" at bounding box center [631, 408] width 103 height 12
click at [770, 412] on icon "help_outline" at bounding box center [775, 406] width 20 height 20
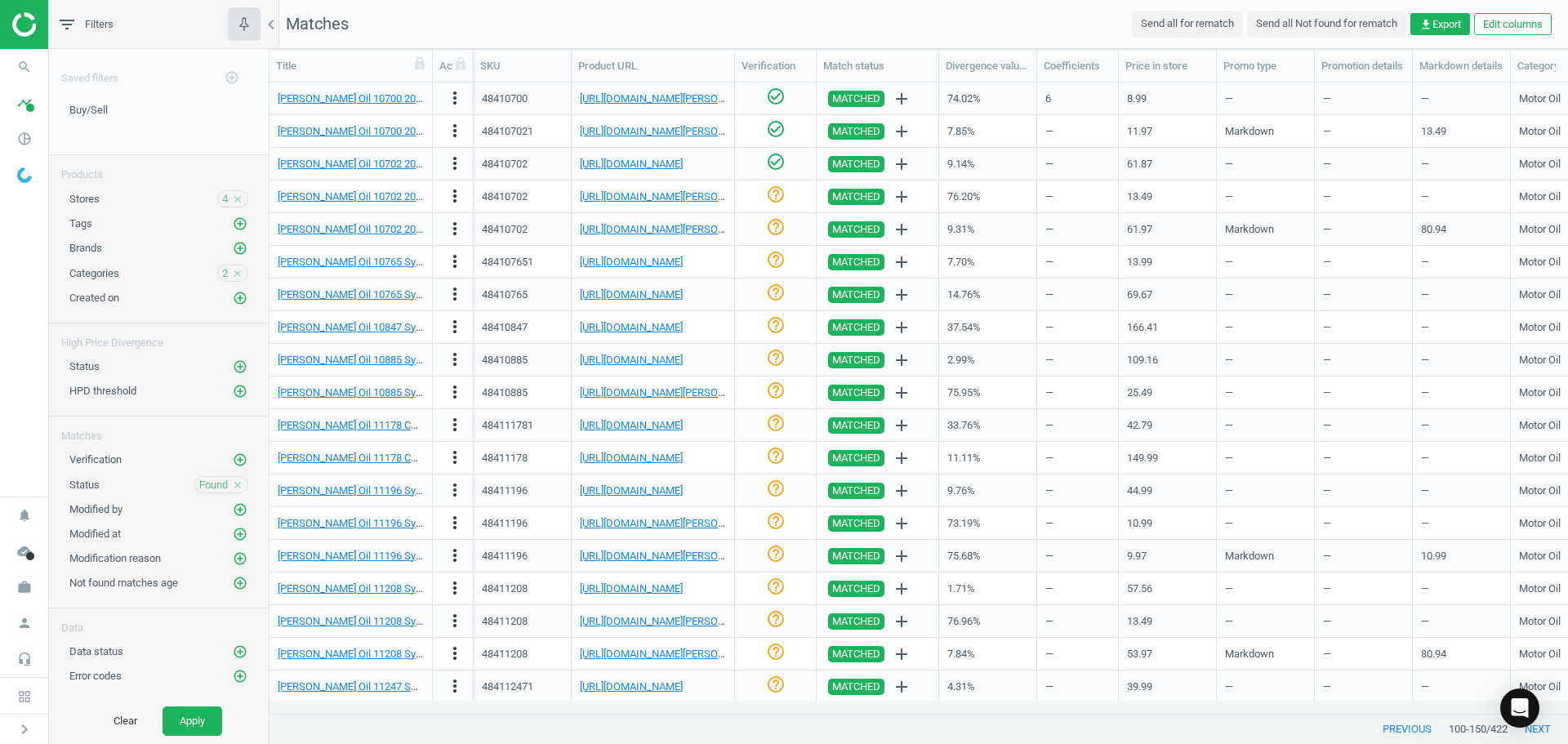
scroll to position [1015, 0]
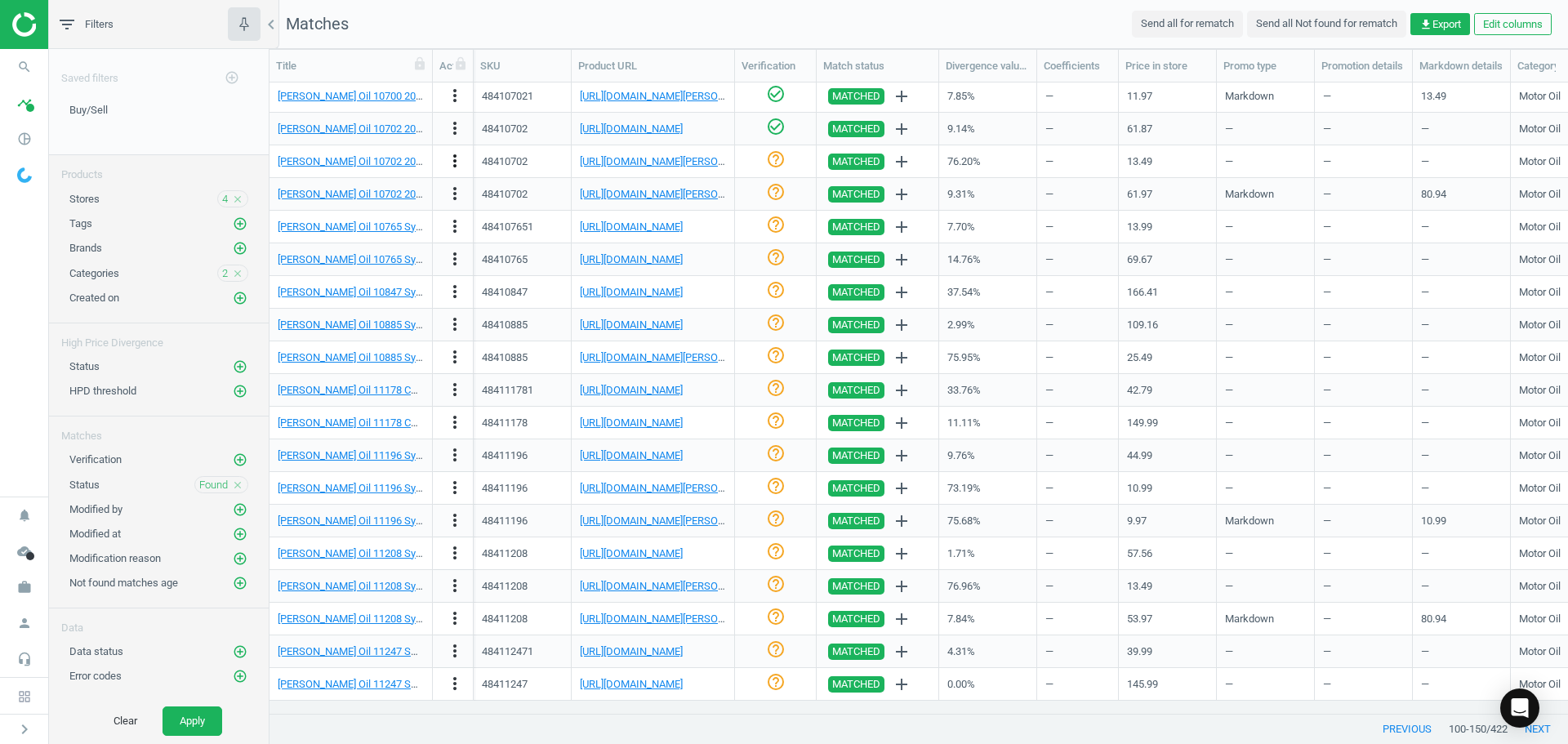
click at [459, 162] on icon "more_vert" at bounding box center [455, 161] width 20 height 20
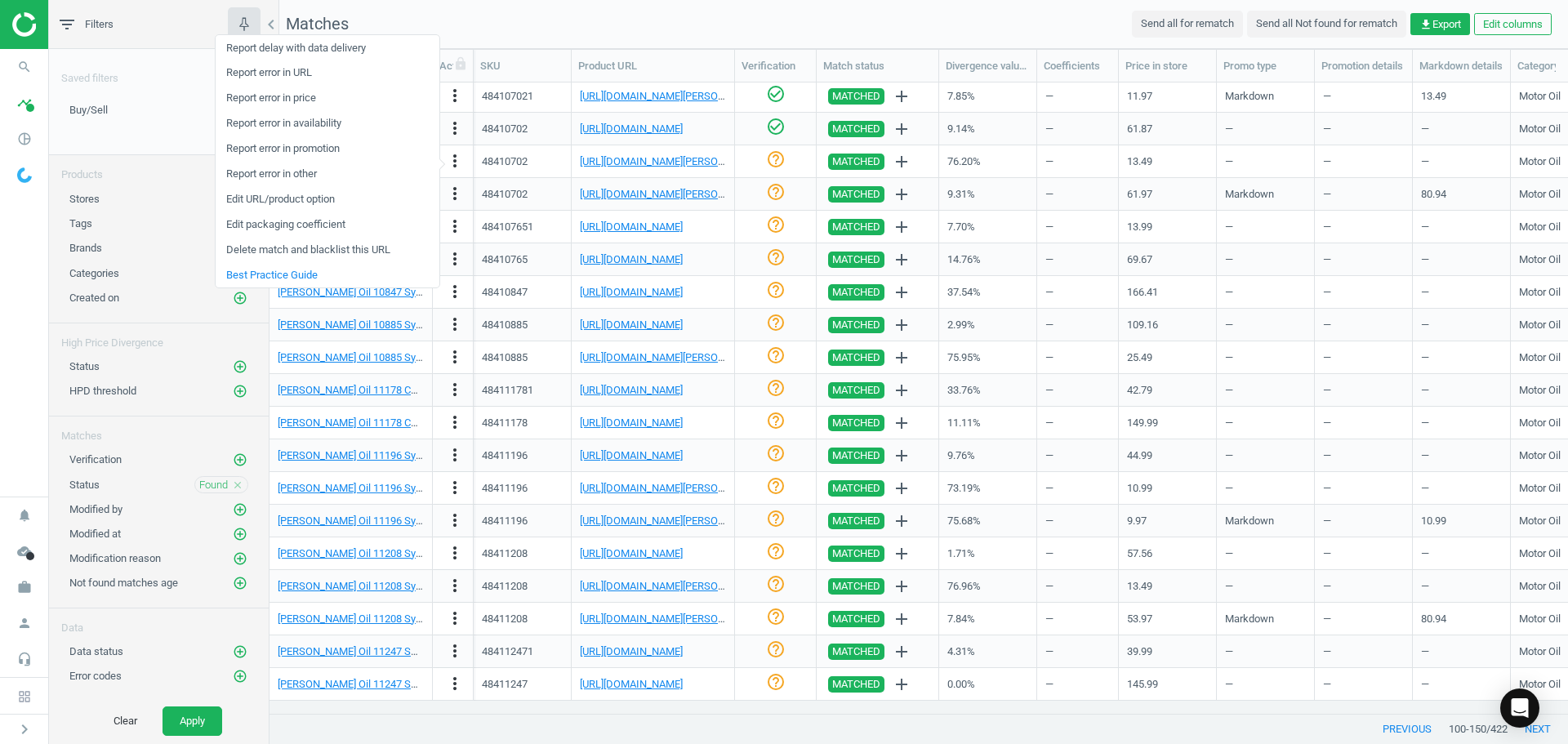
click at [298, 225] on link "Edit packaging coefficient" at bounding box center [328, 224] width 224 height 25
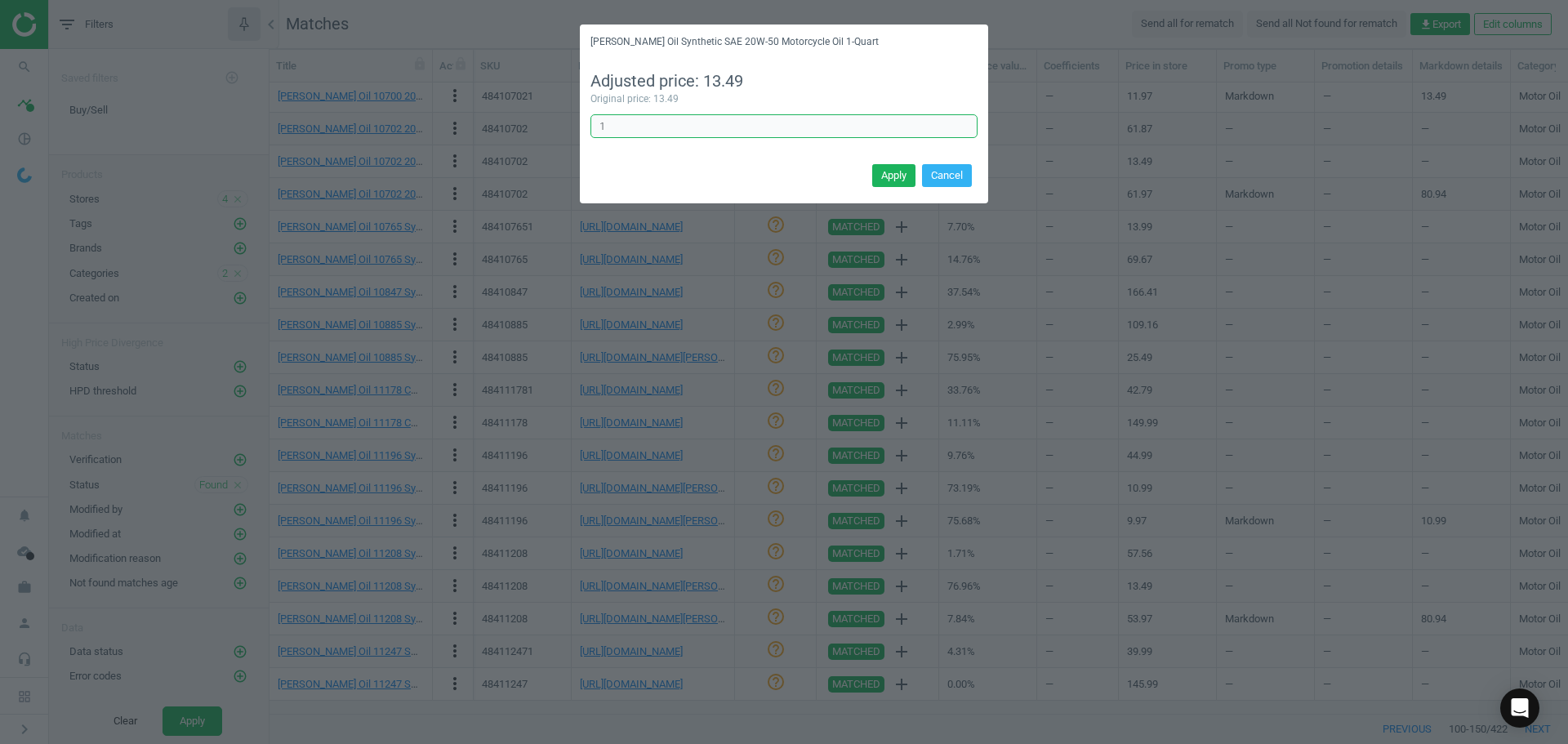
click at [555, 127] on div "[PERSON_NAME] Oil Synthetic SAE 20W-50 Motorcycle Oil 1-Quart Adjusted price: 1…" at bounding box center [784, 372] width 1568 height 744
type input "6"
click at [906, 180] on button "Apply" at bounding box center [894, 175] width 43 height 22
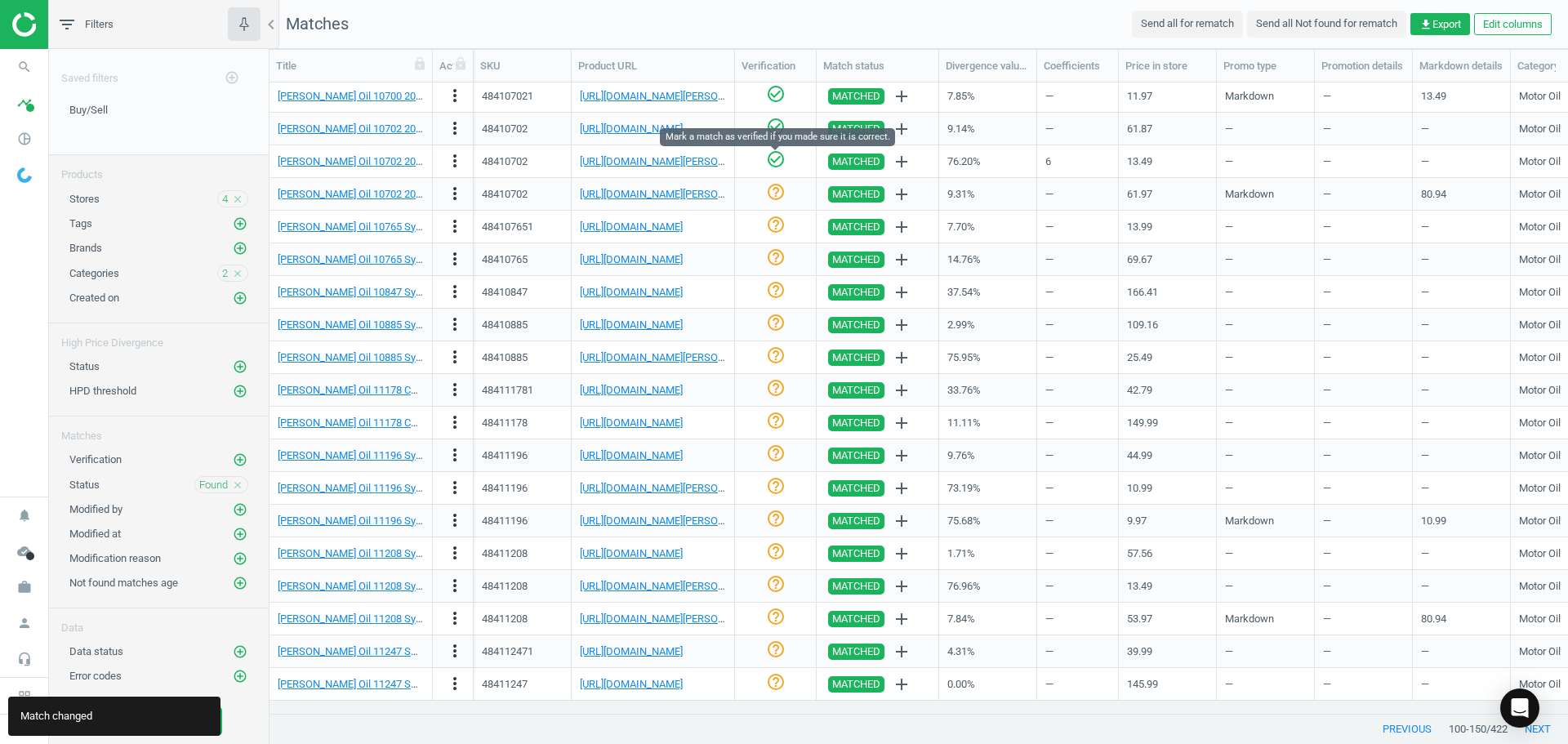
click at [775, 161] on icon "check_circle_outline" at bounding box center [775, 159] width 20 height 20
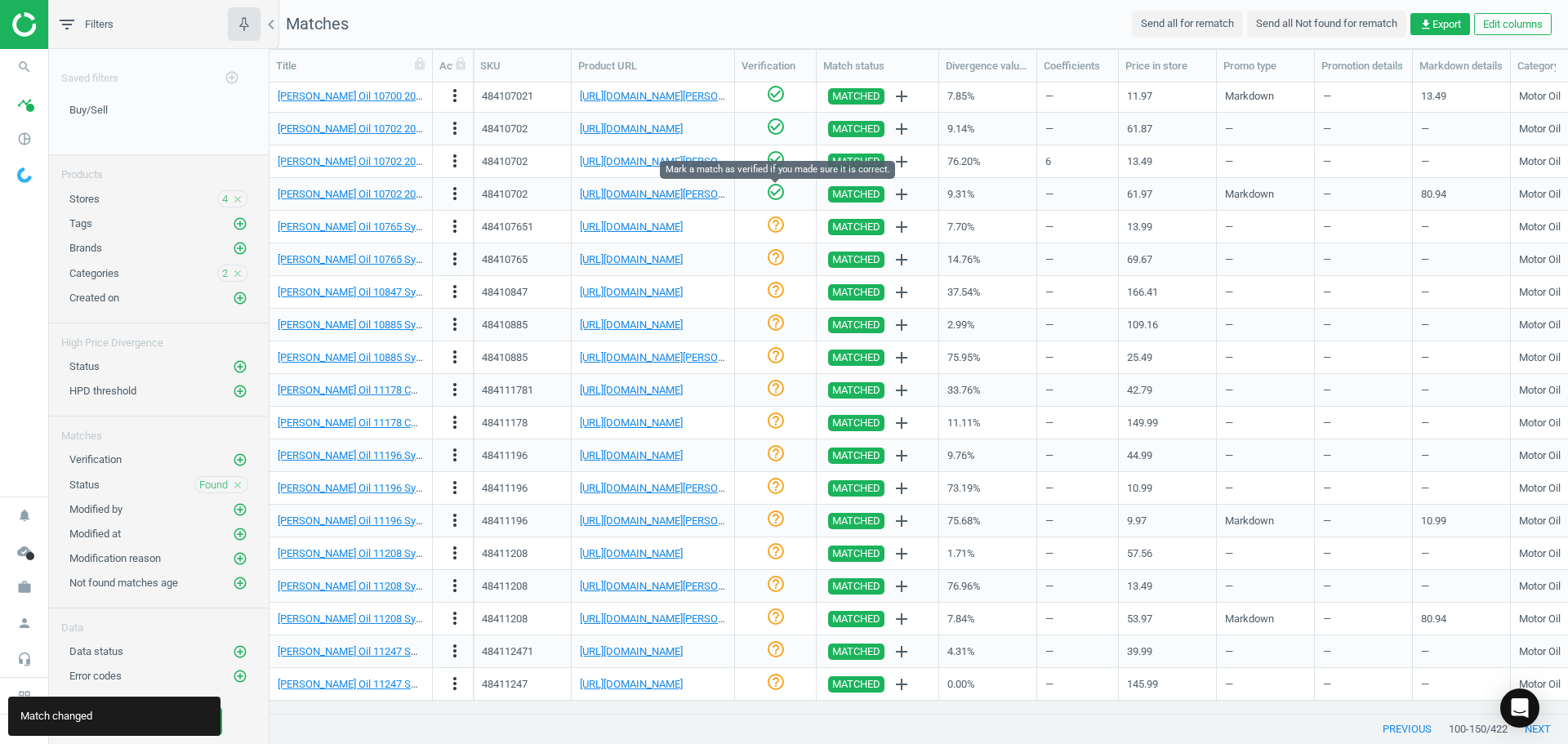
click at [774, 191] on icon "check_circle_outline" at bounding box center [775, 191] width 20 height 20
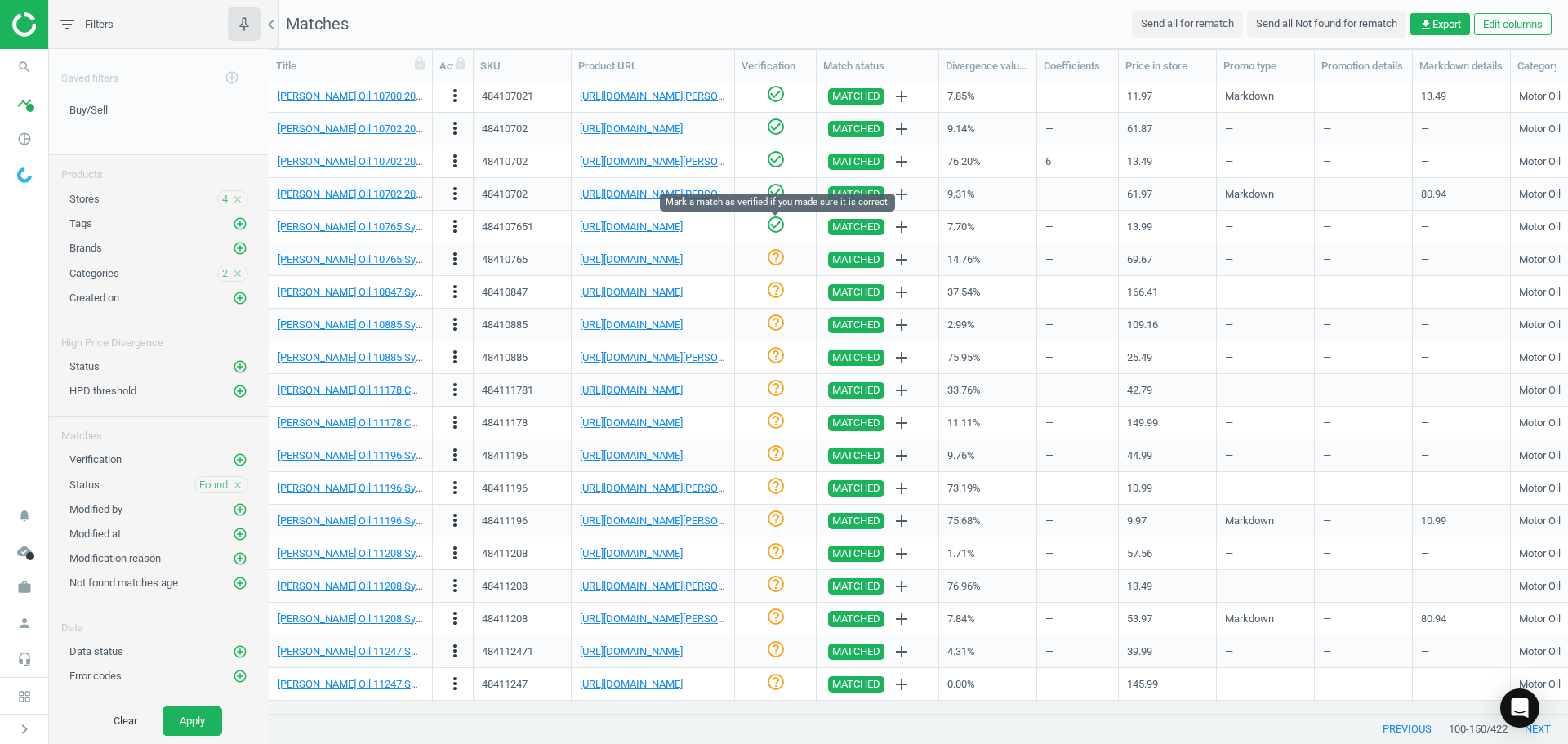
click at [779, 226] on icon "check_circle_outline" at bounding box center [775, 224] width 20 height 20
click at [662, 256] on link "[URL][DOMAIN_NAME]" at bounding box center [631, 259] width 103 height 12
click at [778, 260] on icon "help_outline" at bounding box center [775, 257] width 20 height 20
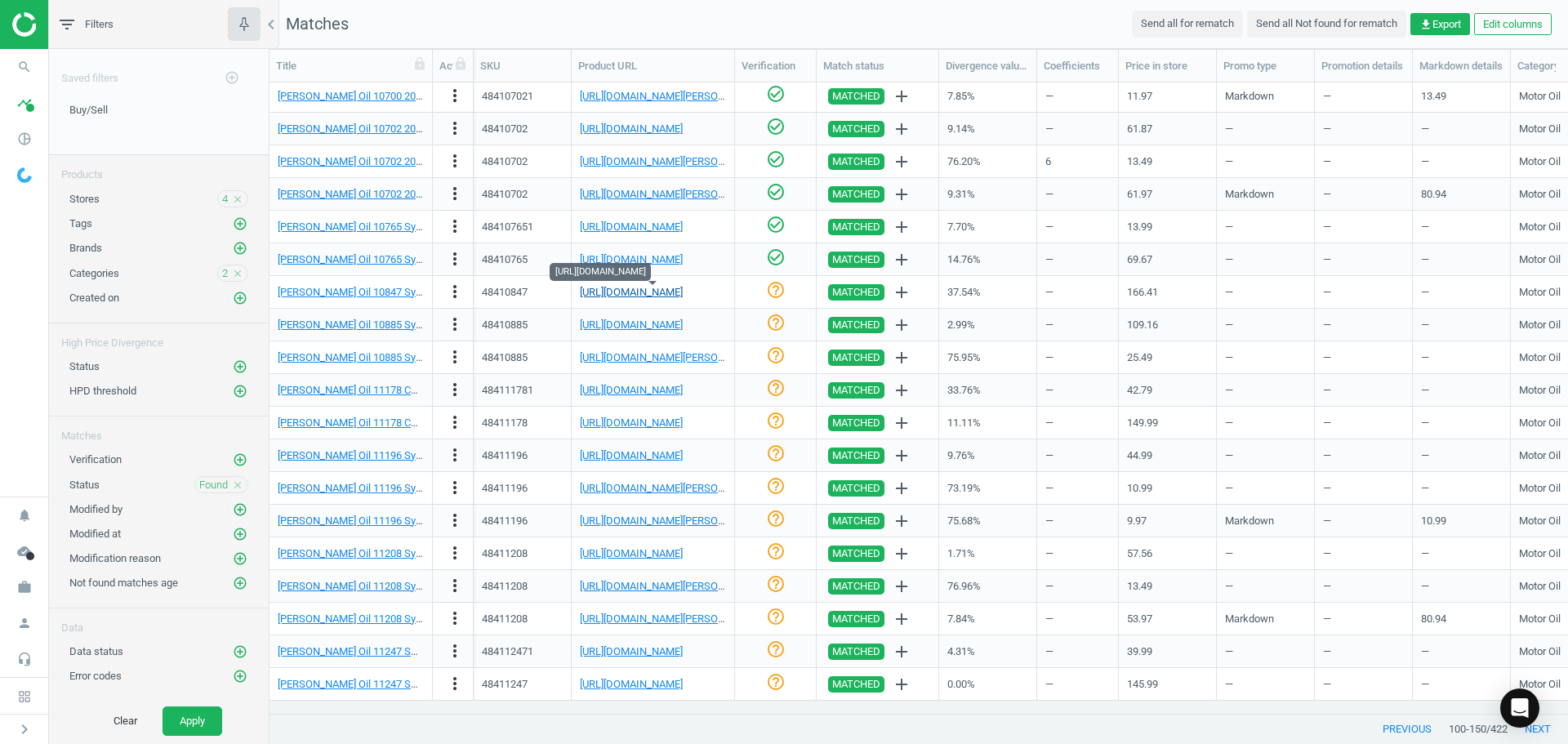
click at [680, 289] on link "[URL][DOMAIN_NAME]" at bounding box center [631, 291] width 103 height 12
click at [775, 261] on icon "help_outline" at bounding box center [775, 257] width 20 height 20
click at [683, 288] on link "[URL][DOMAIN_NAME]" at bounding box center [631, 291] width 103 height 12
click at [775, 256] on icon "check_circle_outline" at bounding box center [775, 257] width 20 height 20
click at [777, 293] on icon "check_circle_outline" at bounding box center [775, 289] width 20 height 20
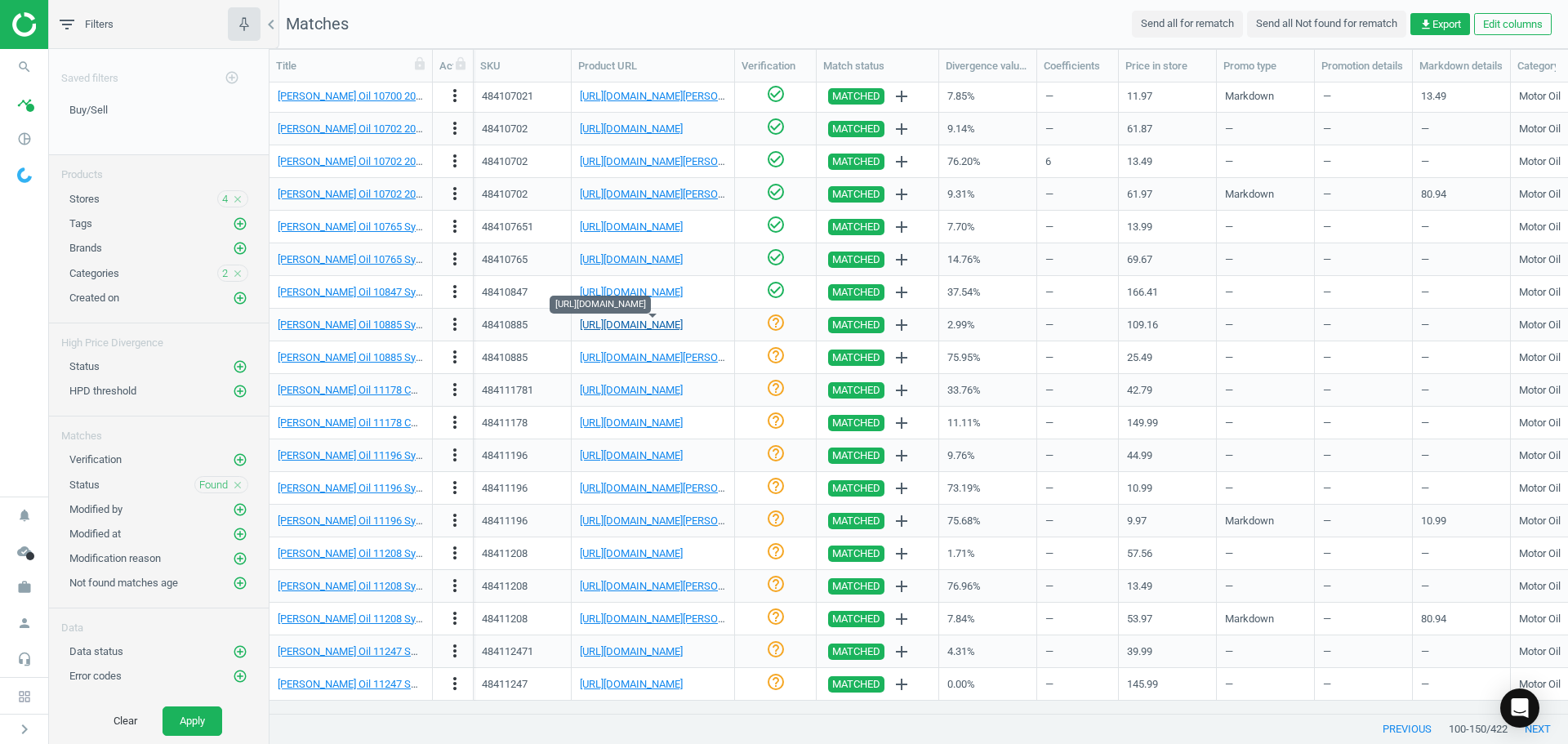
click at [679, 325] on link "[URL][DOMAIN_NAME]" at bounding box center [631, 324] width 103 height 12
click at [683, 324] on link "[URL][DOMAIN_NAME]" at bounding box center [631, 324] width 103 height 12
click at [777, 324] on icon "check_circle_outline" at bounding box center [775, 322] width 20 height 20
click at [661, 356] on link "[URL][DOMAIN_NAME][PERSON_NAME]" at bounding box center [671, 357] width 181 height 12
click at [451, 361] on icon "more_vert" at bounding box center [455, 357] width 20 height 20
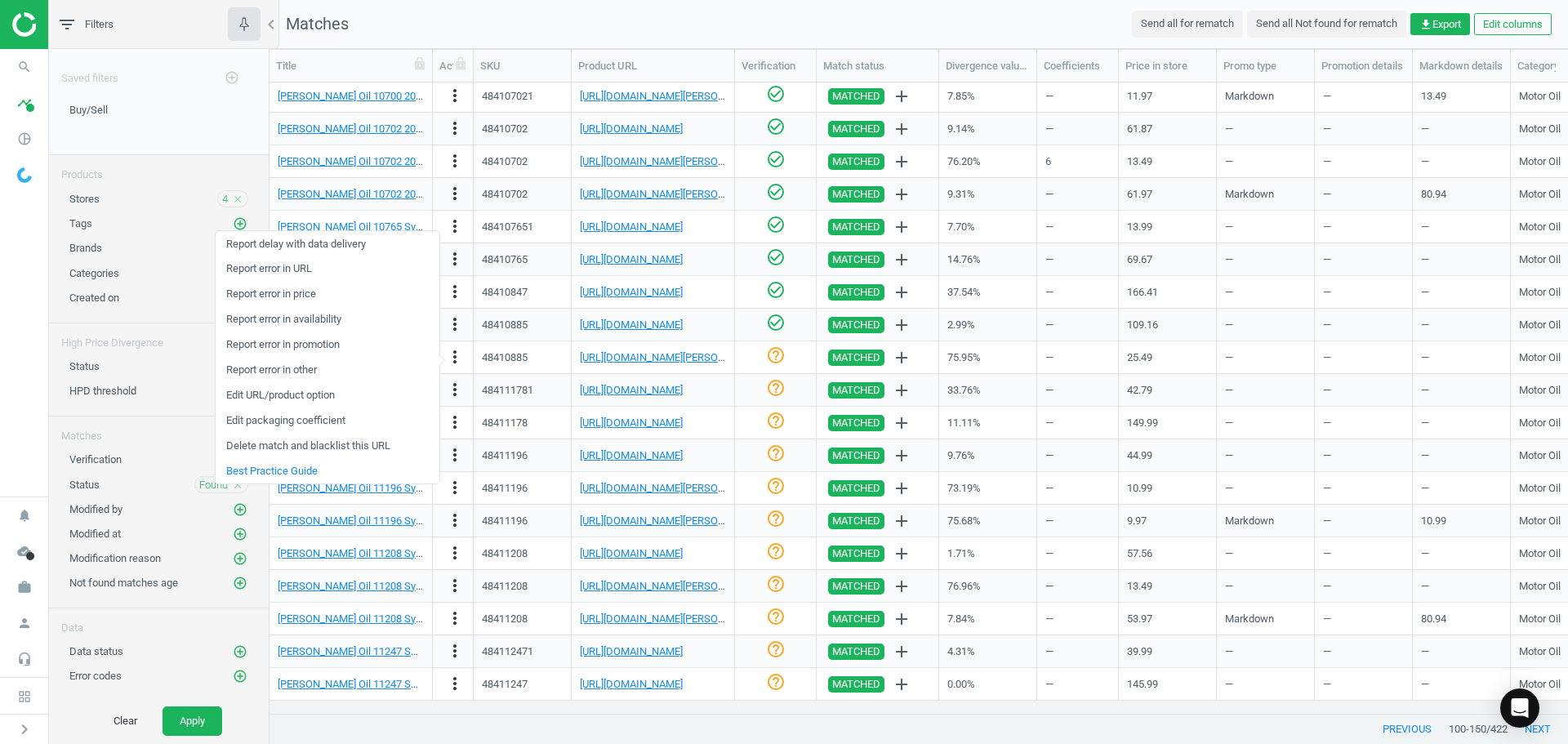
click at [348, 428] on link "Edit packaging coefficient" at bounding box center [328, 420] width 224 height 25
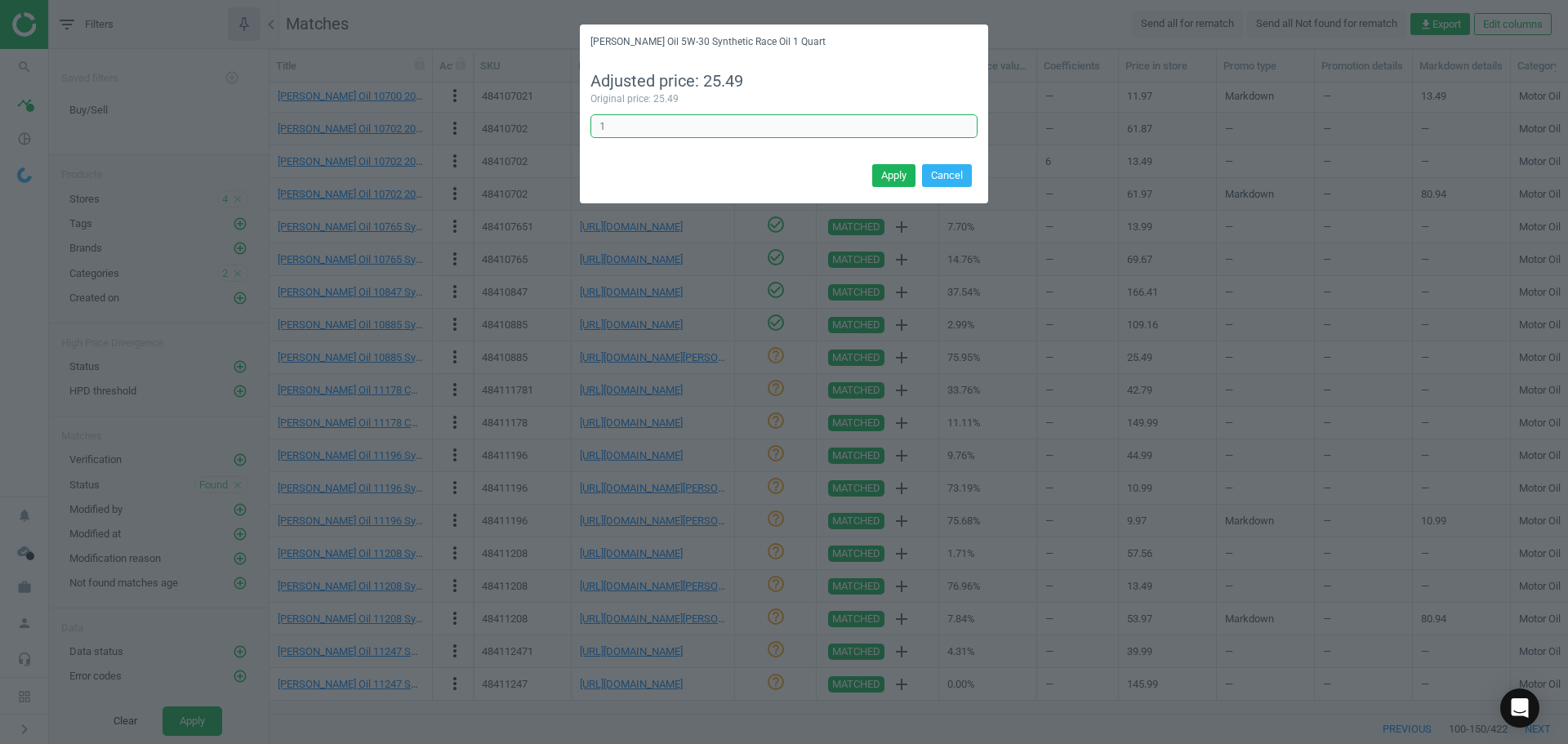
click at [525, 126] on div "[PERSON_NAME] Oil 5W-30 Synthetic Race Oil 1 Quart Adjusted price: 25.49 Origin…" at bounding box center [784, 372] width 1568 height 744
type input "6"
click at [901, 182] on button "Apply" at bounding box center [894, 175] width 43 height 22
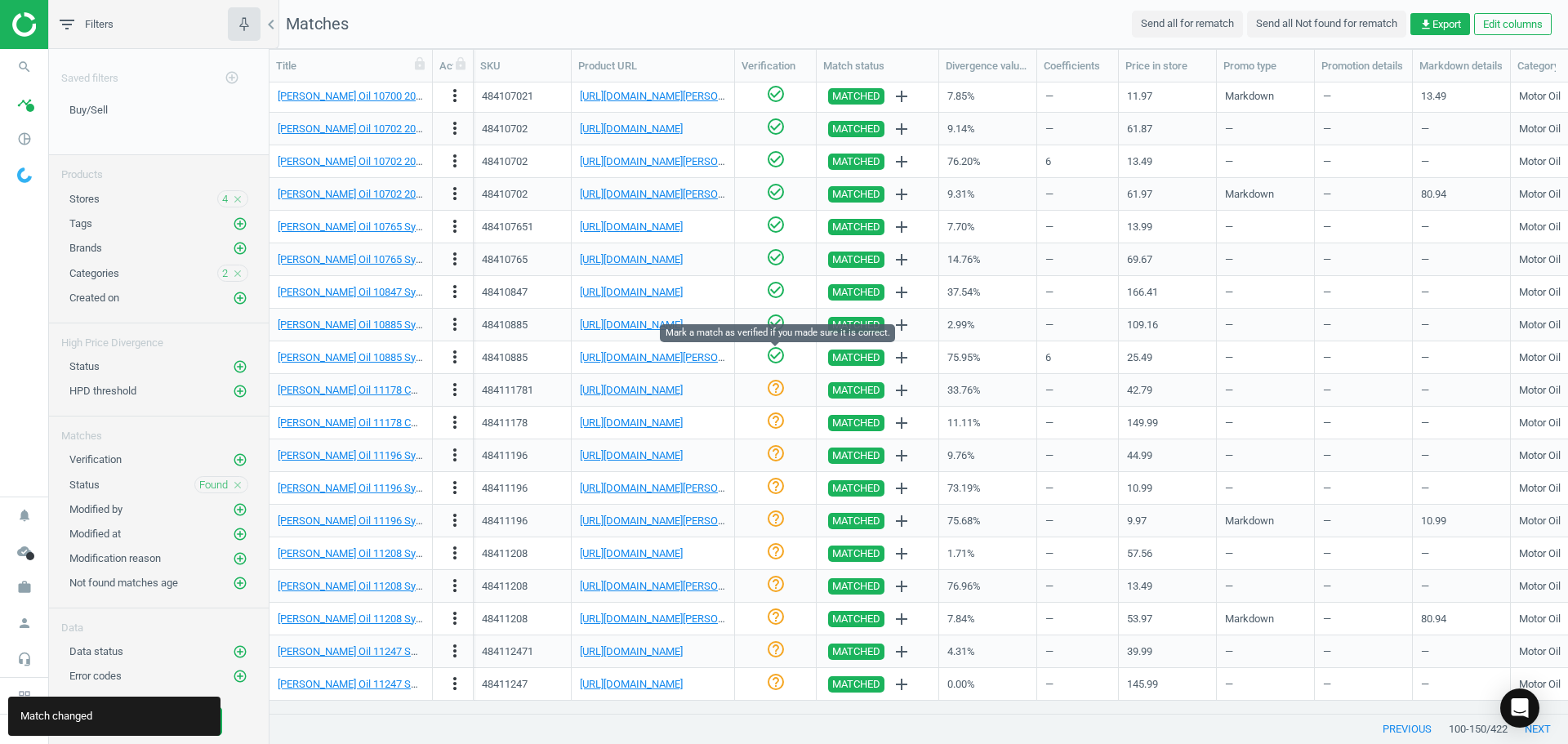
click at [773, 357] on icon "check_circle_outline" at bounding box center [775, 355] width 20 height 20
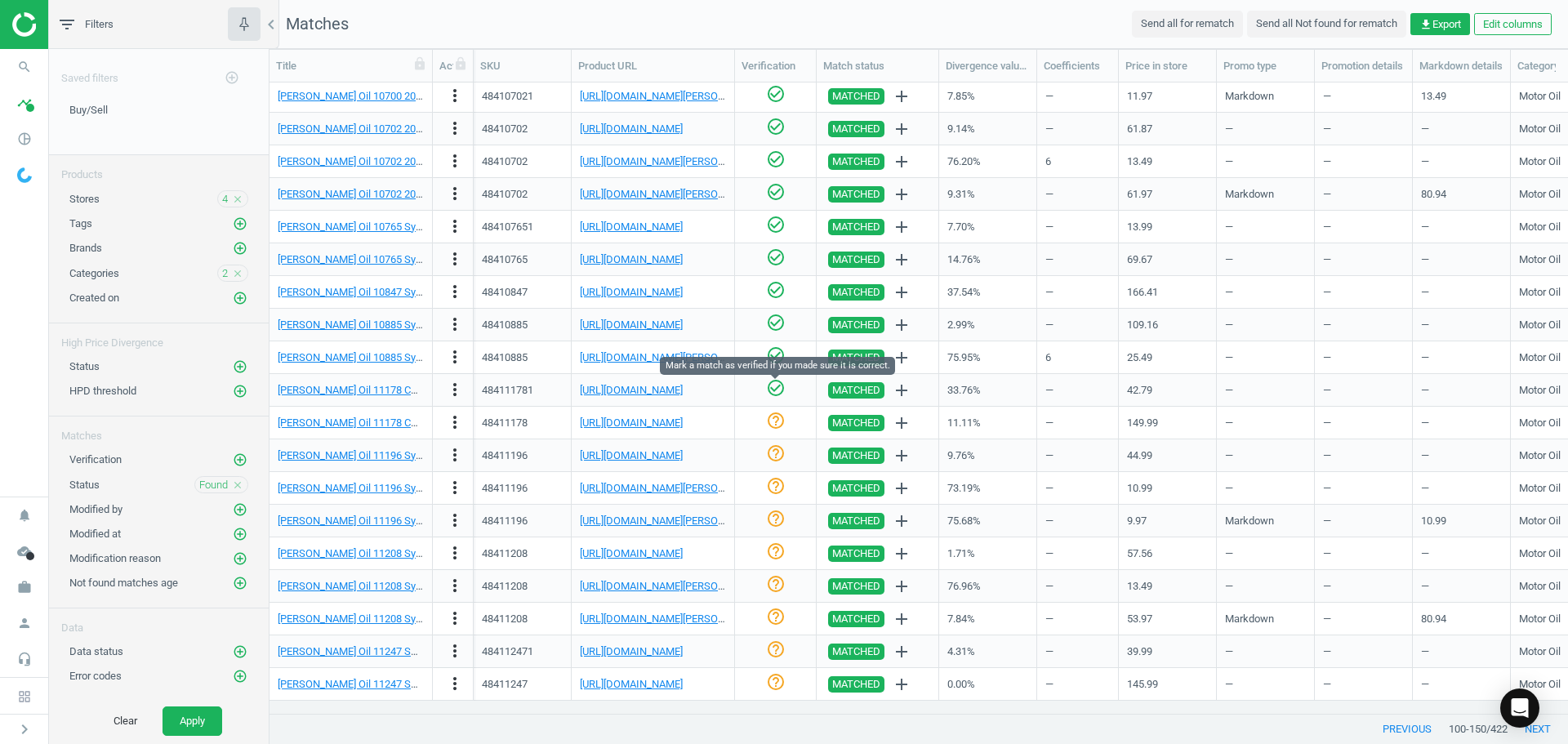
click at [778, 386] on icon "check_circle_outline" at bounding box center [775, 387] width 20 height 20
click at [677, 417] on link "[URL][DOMAIN_NAME]" at bounding box center [631, 422] width 103 height 12
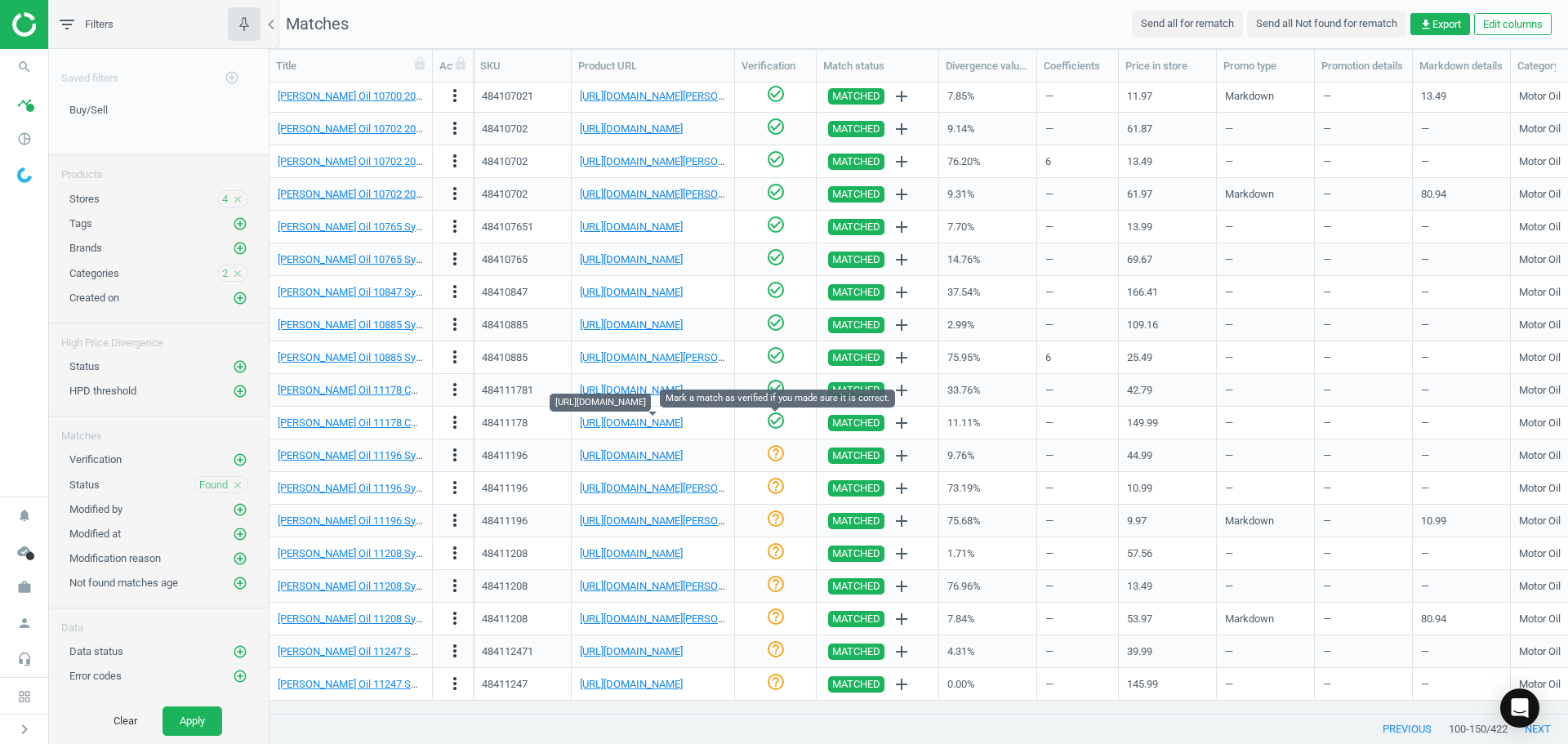
click at [773, 419] on icon "check_circle_outline" at bounding box center [775, 420] width 20 height 20
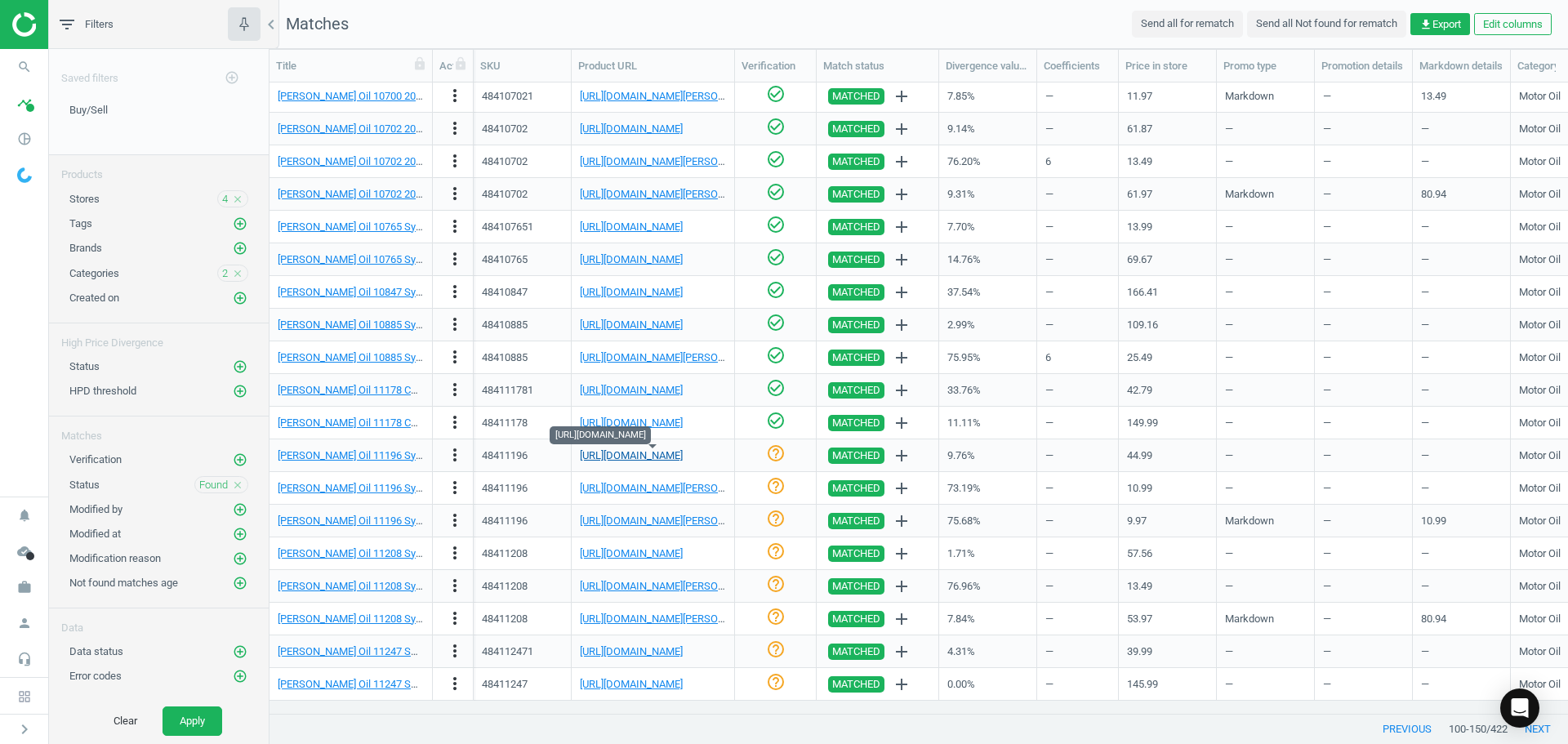
click at [657, 453] on link "[URL][DOMAIN_NAME]" at bounding box center [631, 455] width 103 height 12
click at [777, 456] on icon "check_circle_outline" at bounding box center [775, 453] width 20 height 20
click at [656, 489] on link "[URL][DOMAIN_NAME][PERSON_NAME]" at bounding box center [671, 487] width 181 height 12
click at [457, 492] on icon "more_vert" at bounding box center [455, 487] width 20 height 20
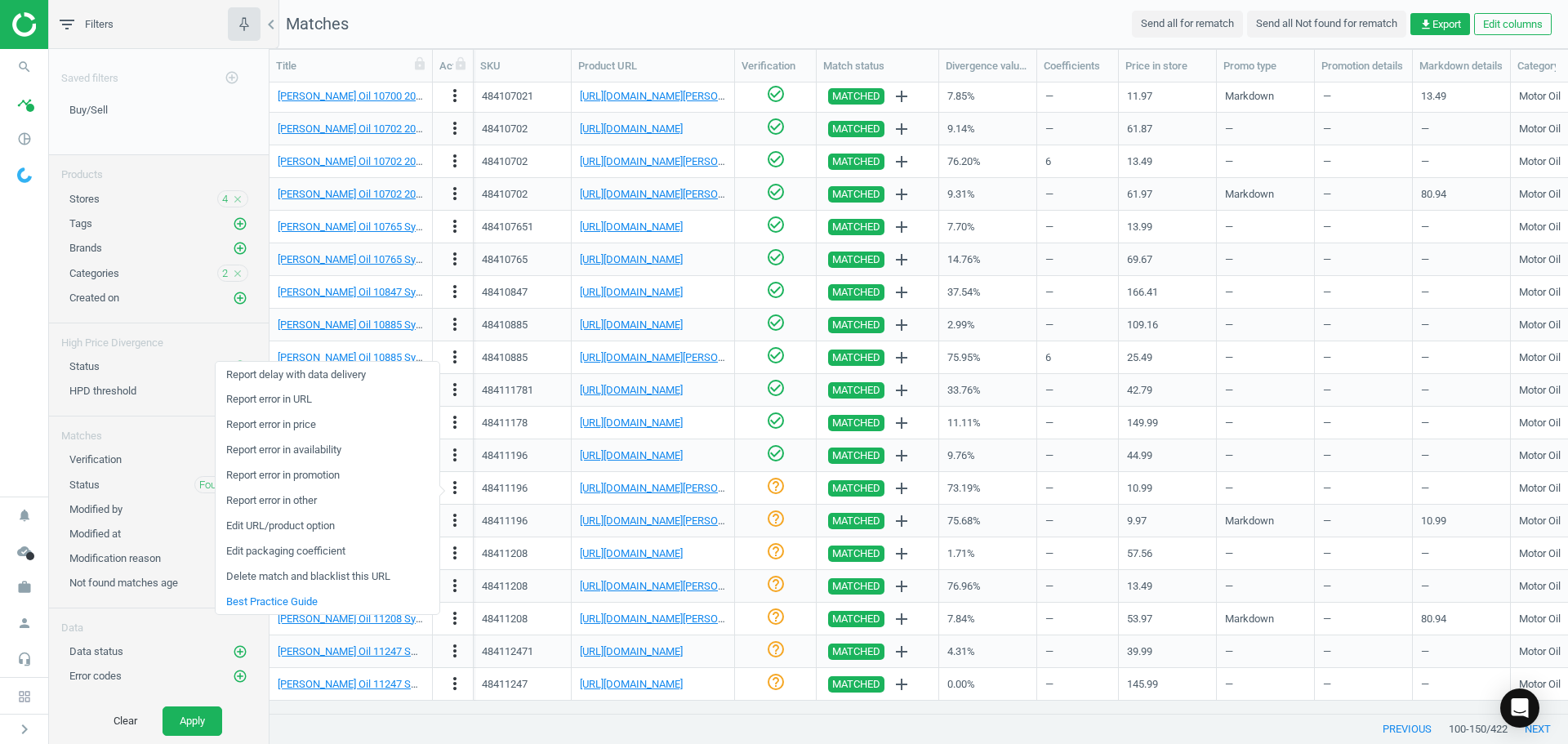
click at [342, 554] on link "Edit packaging coefficient" at bounding box center [328, 551] width 224 height 25
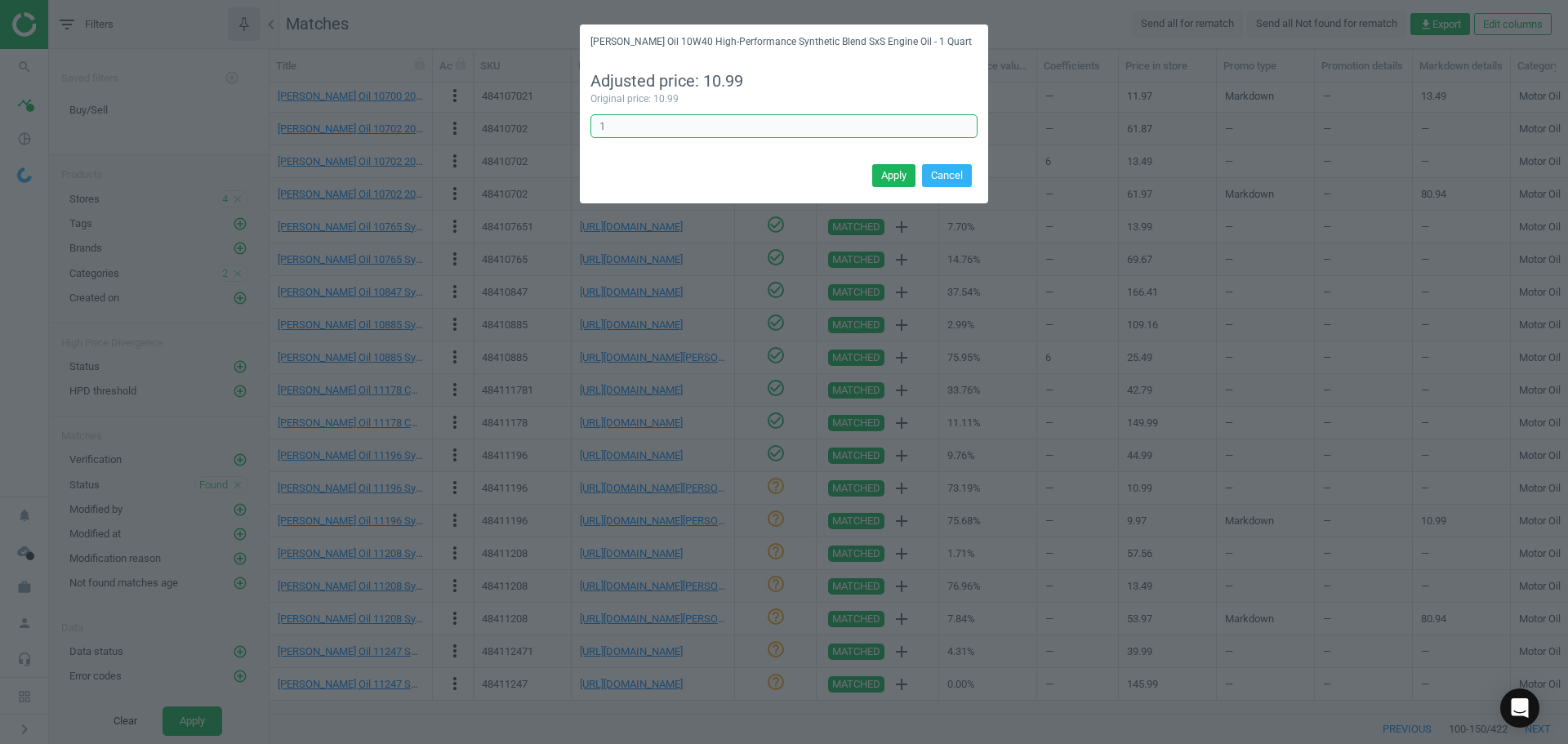
click at [543, 120] on div "[PERSON_NAME] Oil 10W40 High-Performance Synthetic Blend SxS Engine Oil - 1 Qua…" at bounding box center [784, 372] width 1568 height 744
type input "6"
drag, startPoint x: 861, startPoint y: 169, endPoint x: 879, endPoint y: 171, distance: 18.1
click at [876, 170] on div "Apply Cancel" at bounding box center [784, 181] width 408 height 44
click at [879, 171] on button "Apply" at bounding box center [894, 175] width 43 height 22
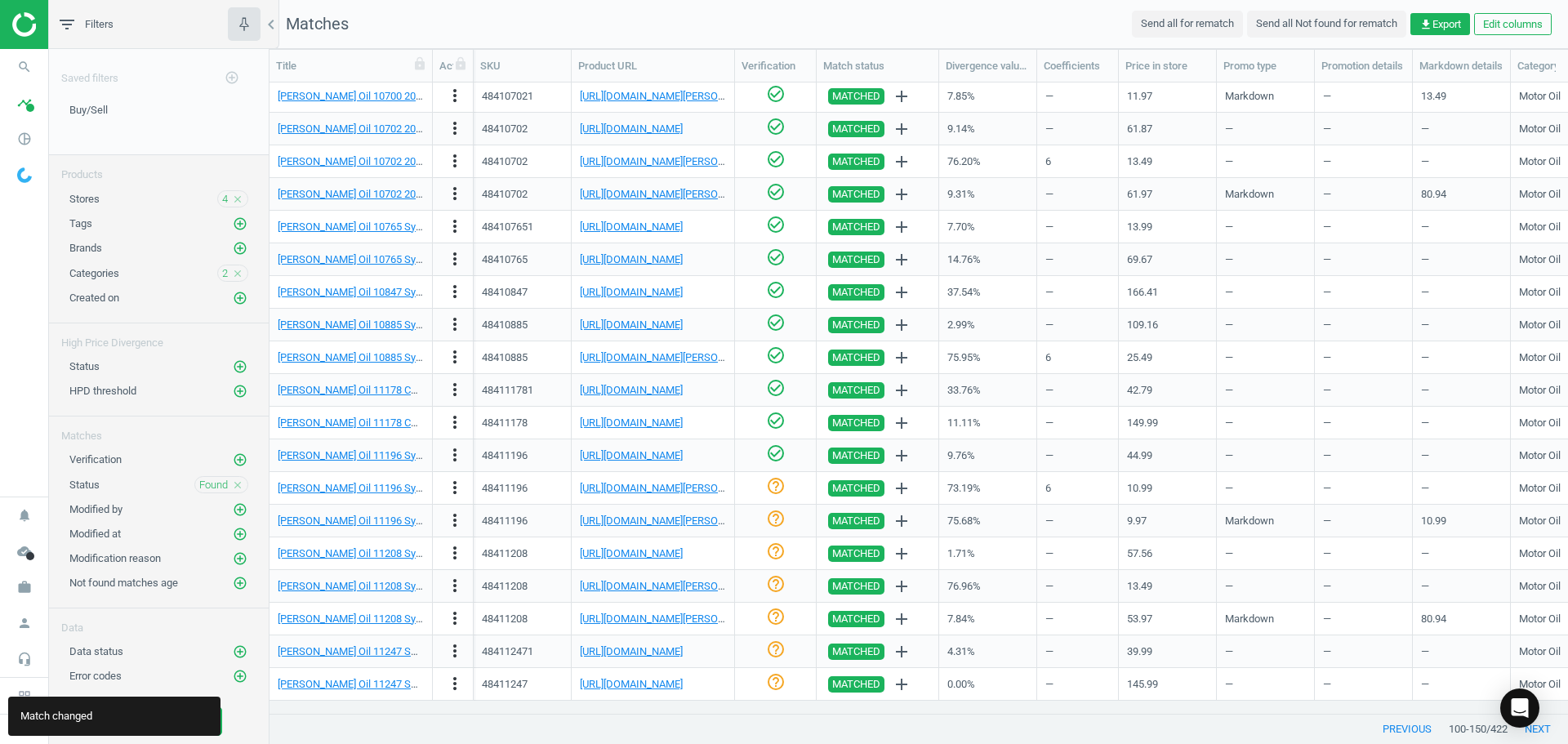
click at [776, 490] on icon "help_outline" at bounding box center [775, 485] width 20 height 20
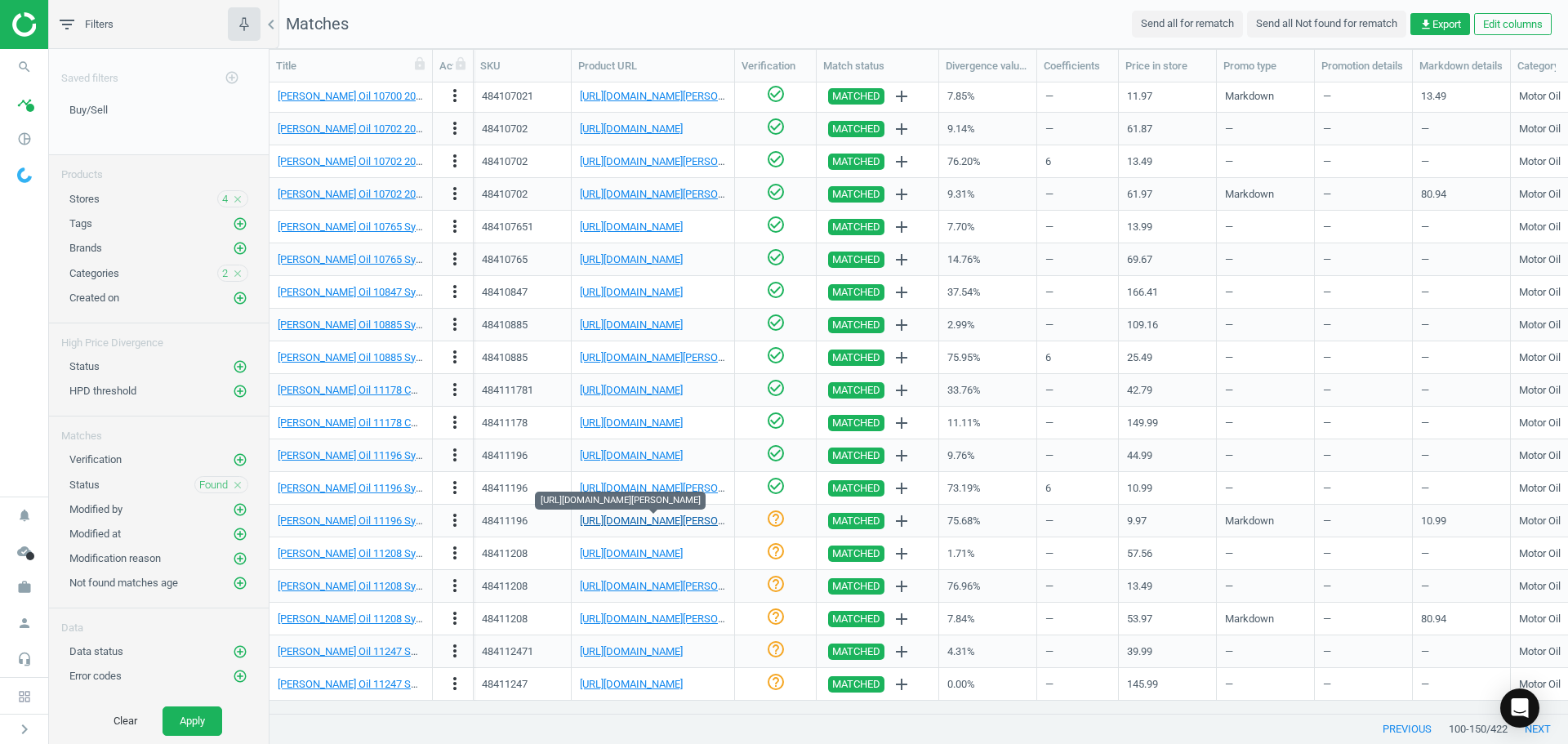
click at [686, 516] on link "[URL][DOMAIN_NAME][PERSON_NAME]" at bounding box center [671, 520] width 181 height 12
click at [460, 517] on icon "more_vert" at bounding box center [455, 520] width 20 height 20
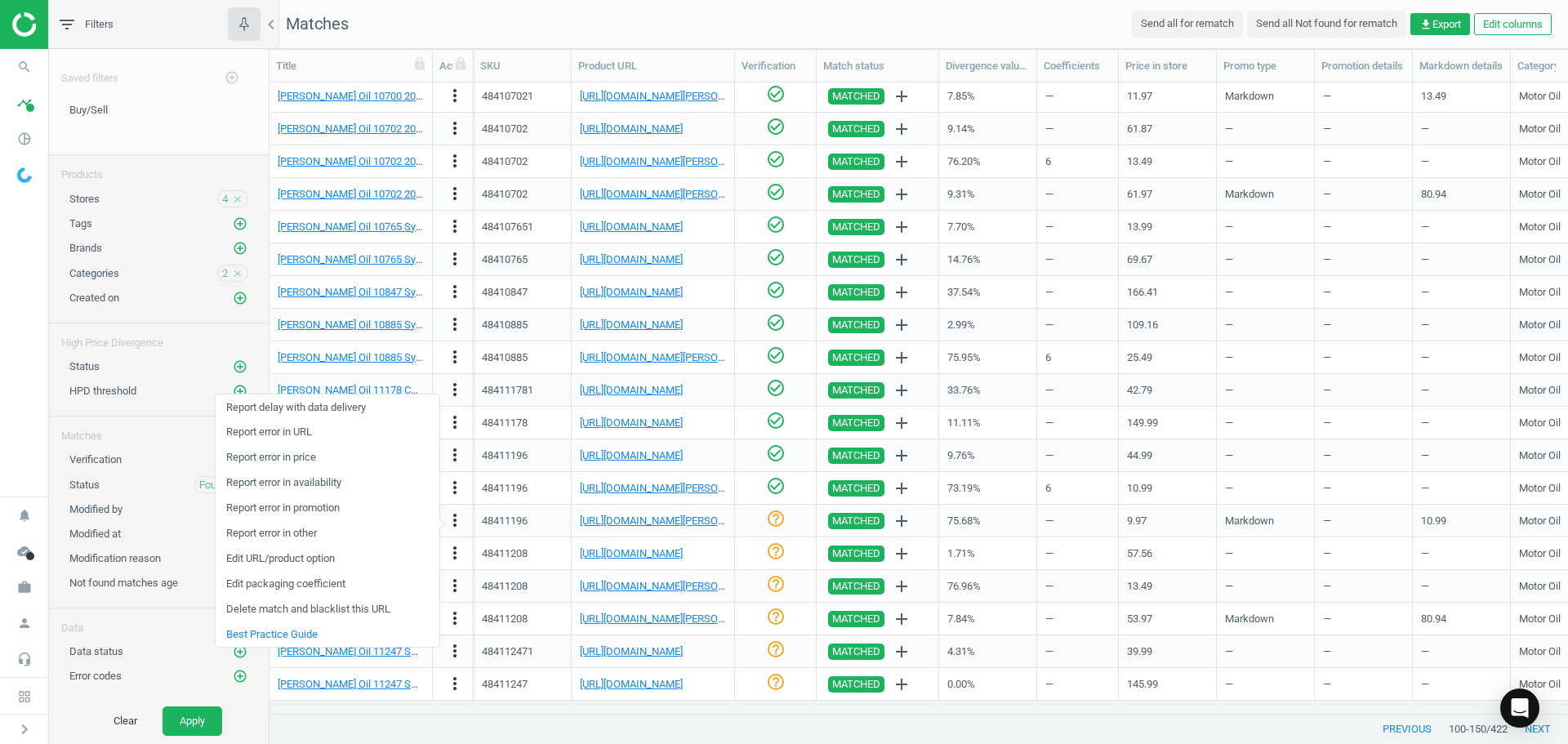
click at [303, 563] on link "Edit URL/product option" at bounding box center [328, 558] width 224 height 25
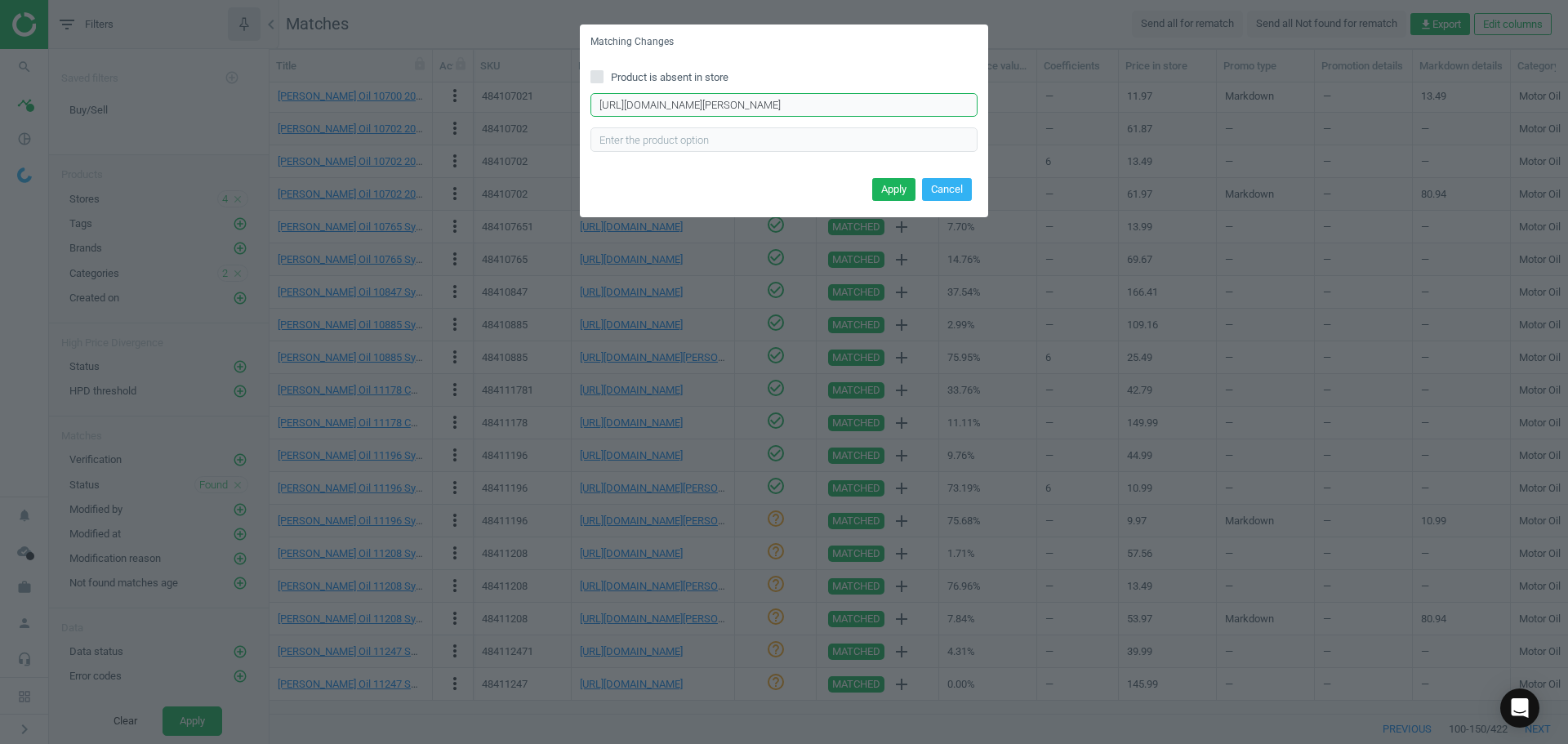
drag, startPoint x: 961, startPoint y: 106, endPoint x: 211, endPoint y: 126, distance: 750.3
click at [212, 126] on div "Matching Changes Product is absent in store [URL][DOMAIN_NAME][PERSON_NAME] Ent…" at bounding box center [784, 372] width 1568 height 744
type input "ottle"
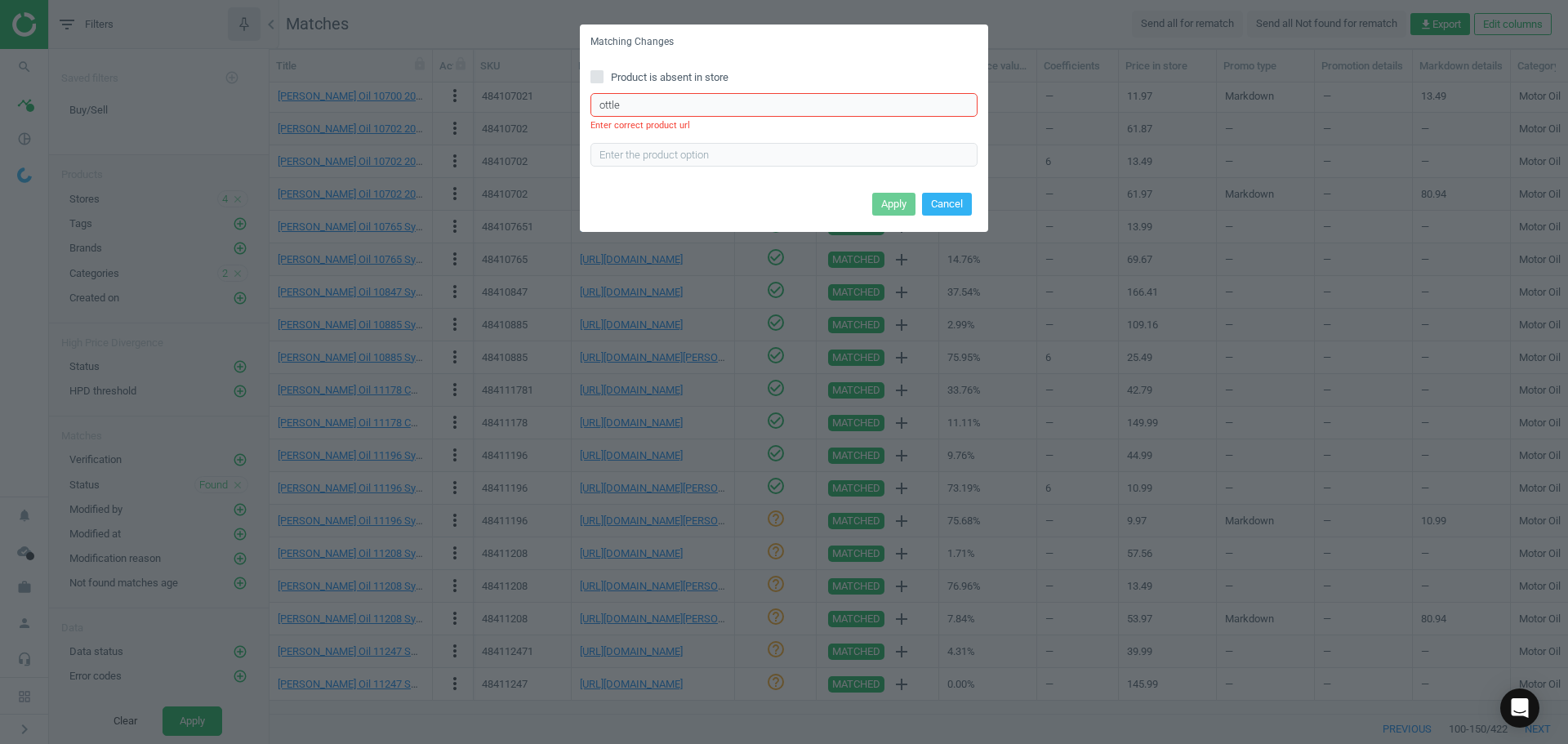
drag, startPoint x: 647, startPoint y: 101, endPoint x: 401, endPoint y: 107, distance: 246.1
click at [416, 105] on div "Matching Changes Product is absent in store ottle Enter correct product url App…" at bounding box center [784, 372] width 1568 height 744
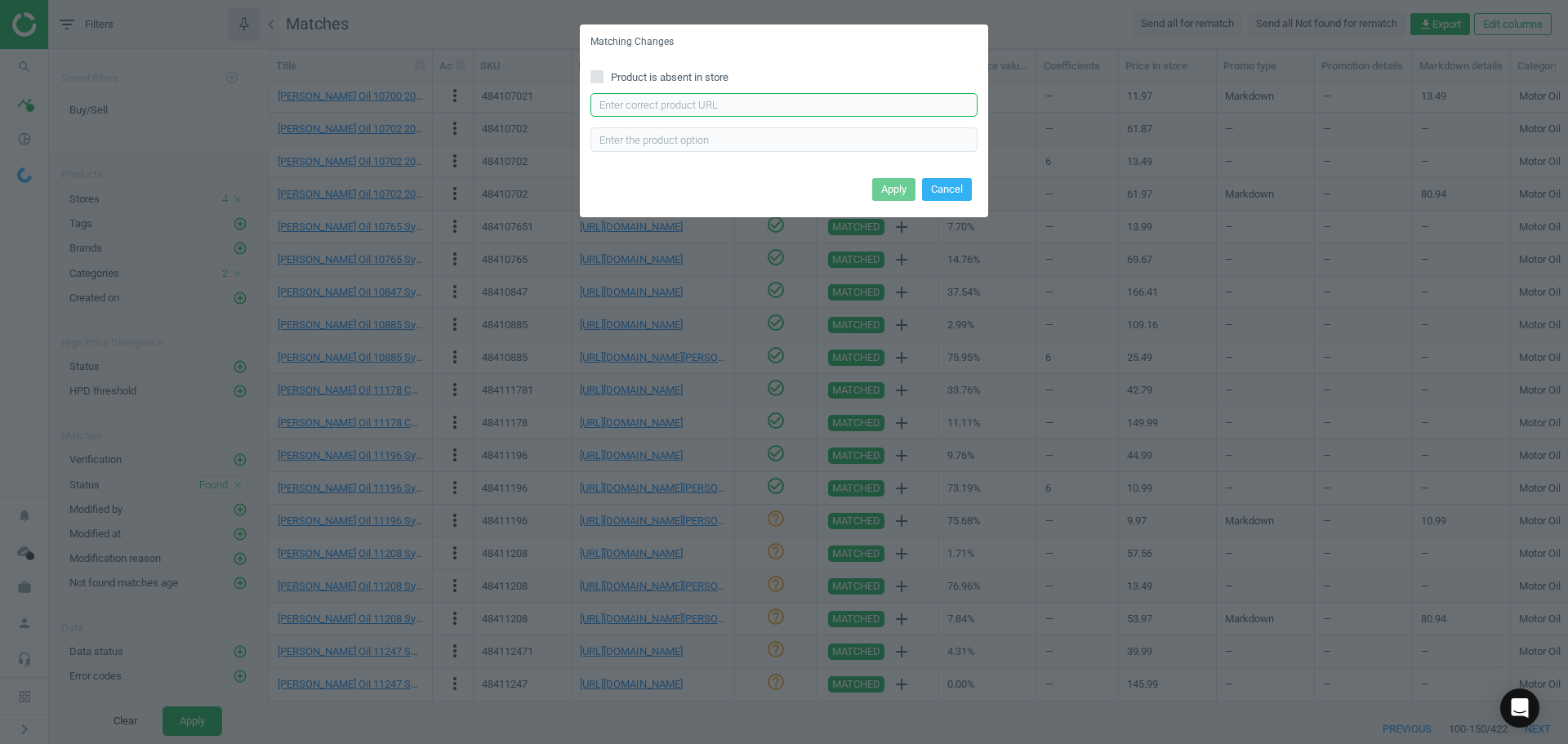
paste input "[URL][DOMAIN_NAME][PERSON_NAME]"
type input "[URL][DOMAIN_NAME][PERSON_NAME]"
click at [893, 186] on button "Apply" at bounding box center [894, 190] width 43 height 22
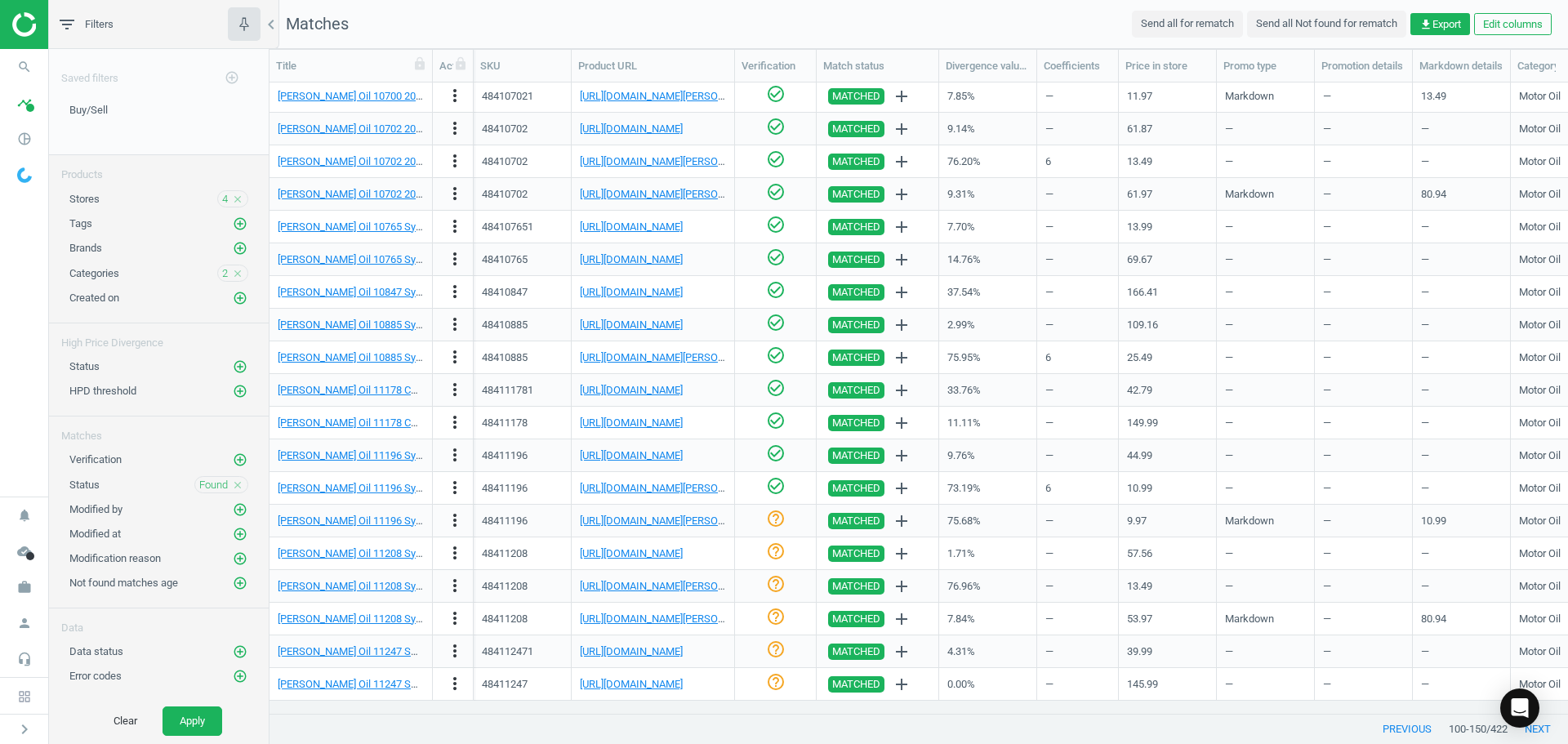
click at [28, 411] on nav "search Search timeline Data delivery Overview Matches dashboard Matches Rematch…" at bounding box center [24, 272] width 49 height 447
click at [361, 519] on link "[PERSON_NAME] Oil 11196 Synthetic Blend SxS 10w-40 Engine Oil, 6 Quart" at bounding box center [448, 520] width 342 height 12
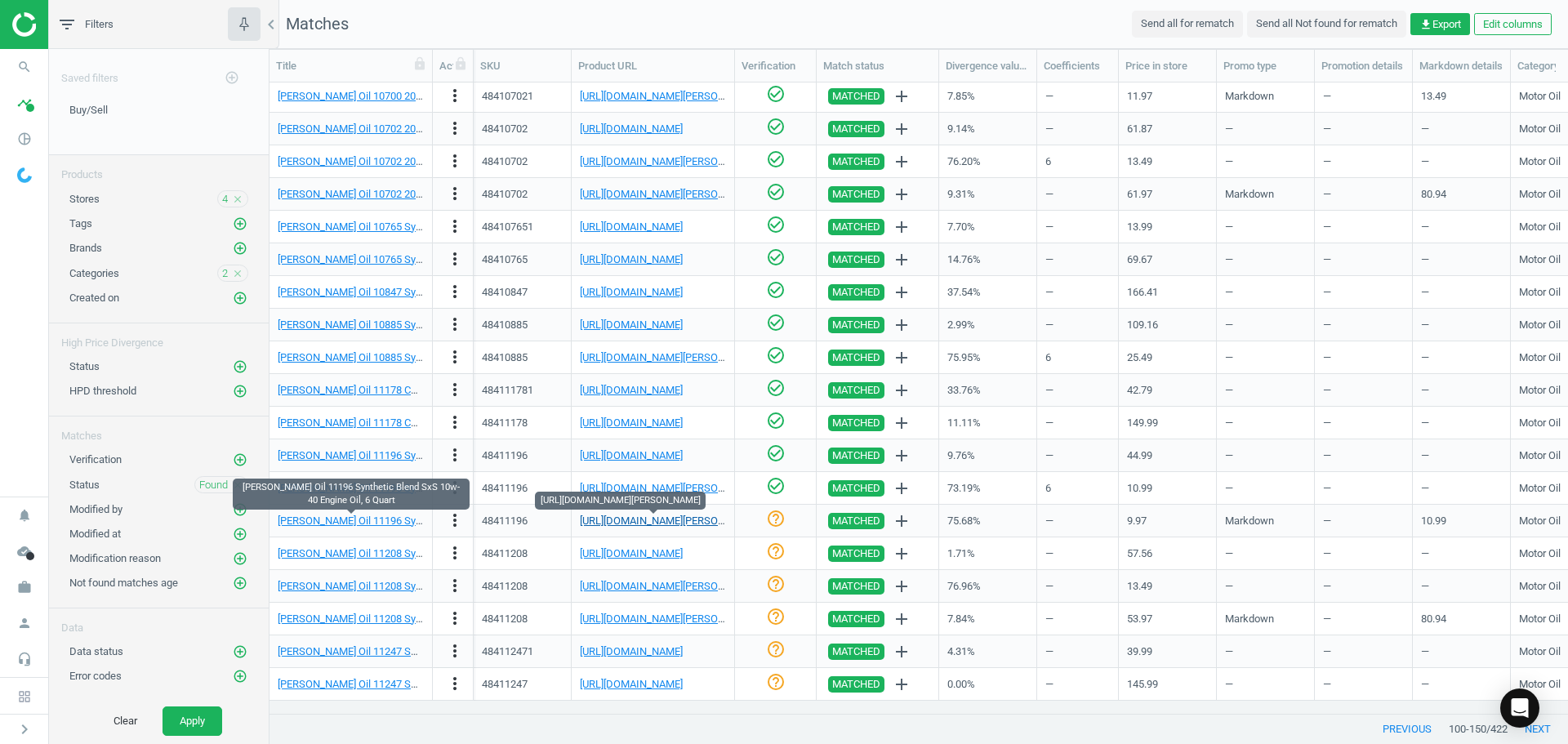
click at [673, 521] on link "[URL][DOMAIN_NAME][PERSON_NAME]" at bounding box center [671, 520] width 181 height 12
click at [388, 520] on link "[PERSON_NAME] Oil 11196 Synthetic Blend SxS 10w-40 Engine Oil, 6 Quart" at bounding box center [448, 520] width 342 height 12
click at [657, 555] on link "[URL][DOMAIN_NAME]" at bounding box center [631, 553] width 103 height 12
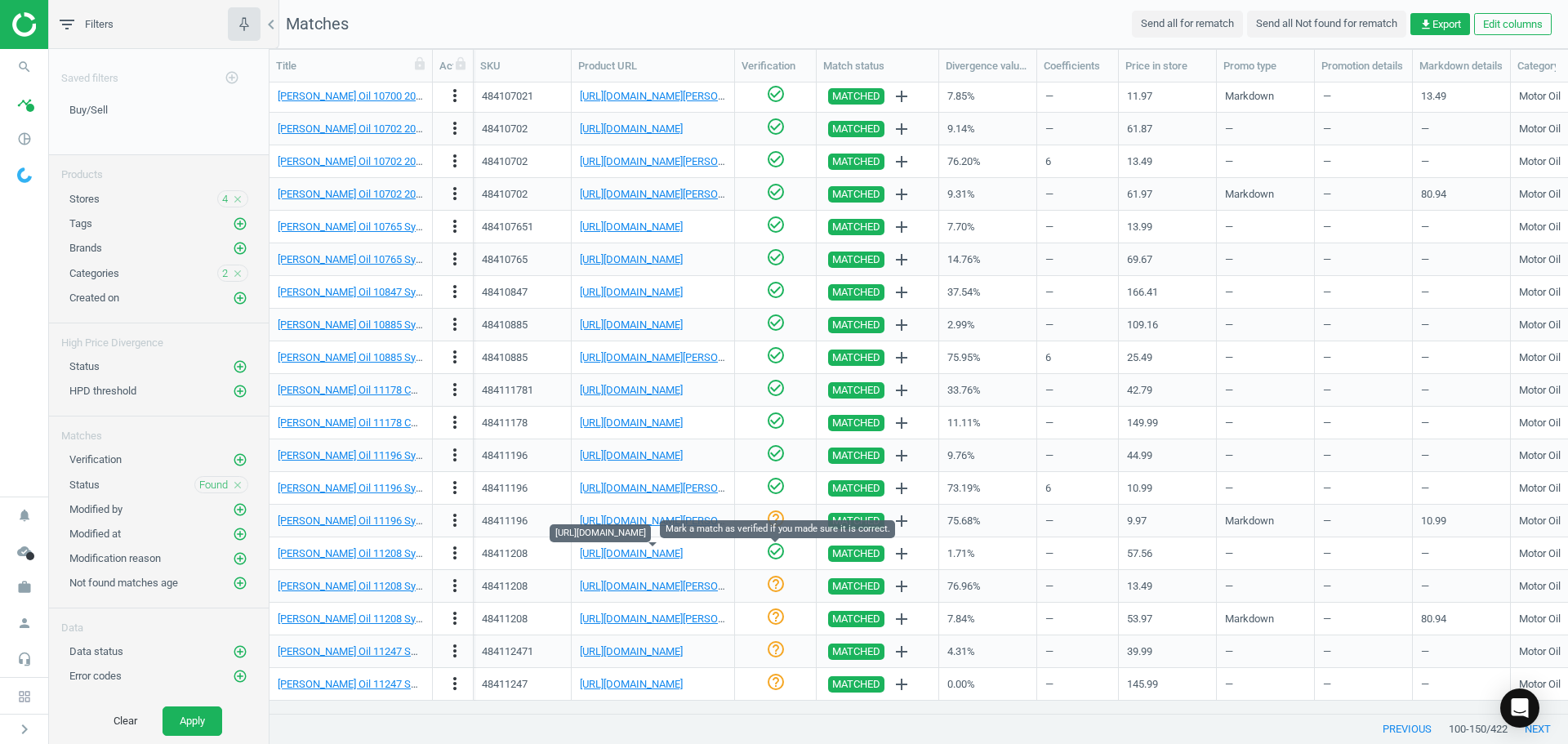
click at [775, 559] on icon "check_circle_outline" at bounding box center [775, 551] width 20 height 20
click at [453, 586] on icon "more_vert" at bounding box center [455, 585] width 20 height 20
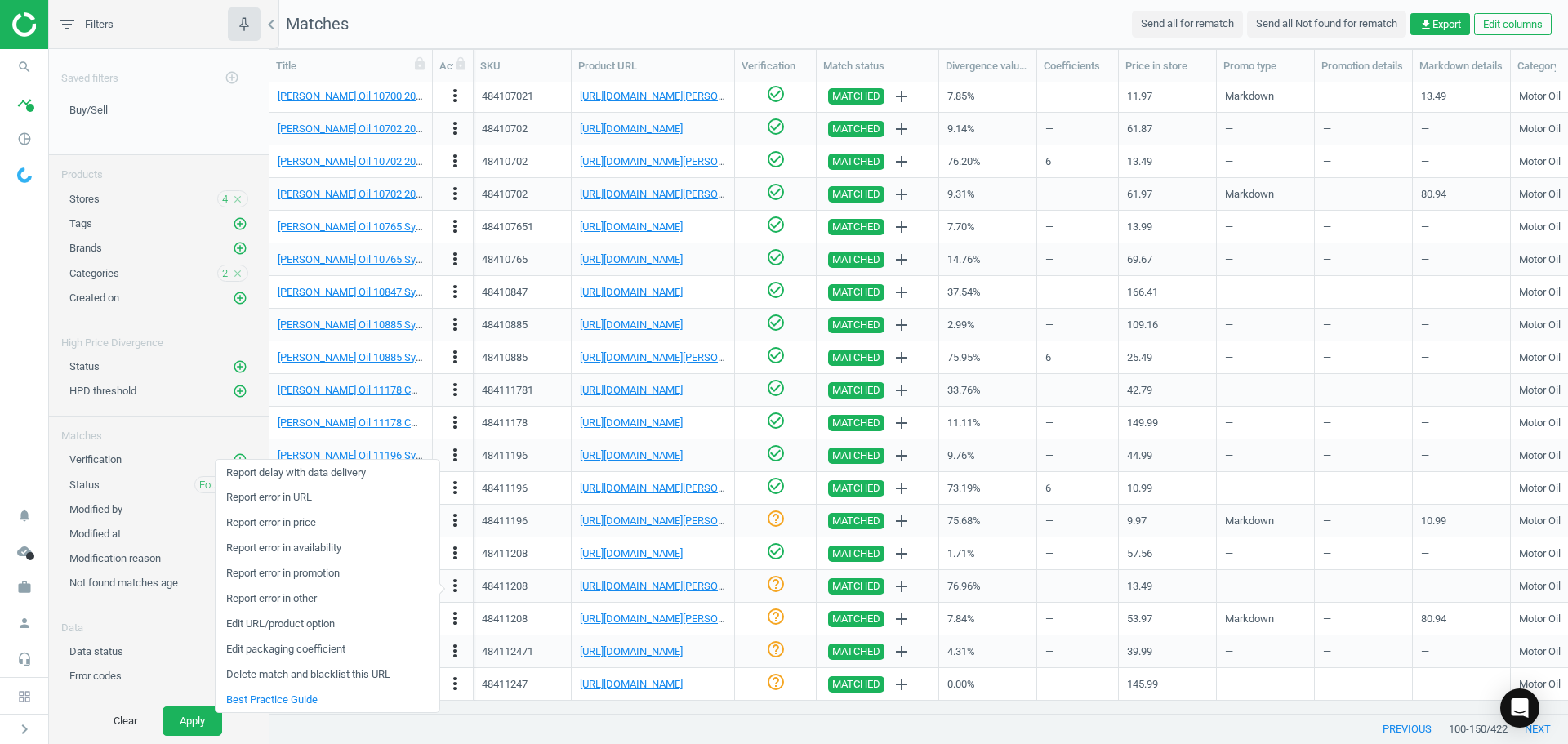
click at [303, 647] on link "Edit packaging coefficient" at bounding box center [328, 649] width 224 height 25
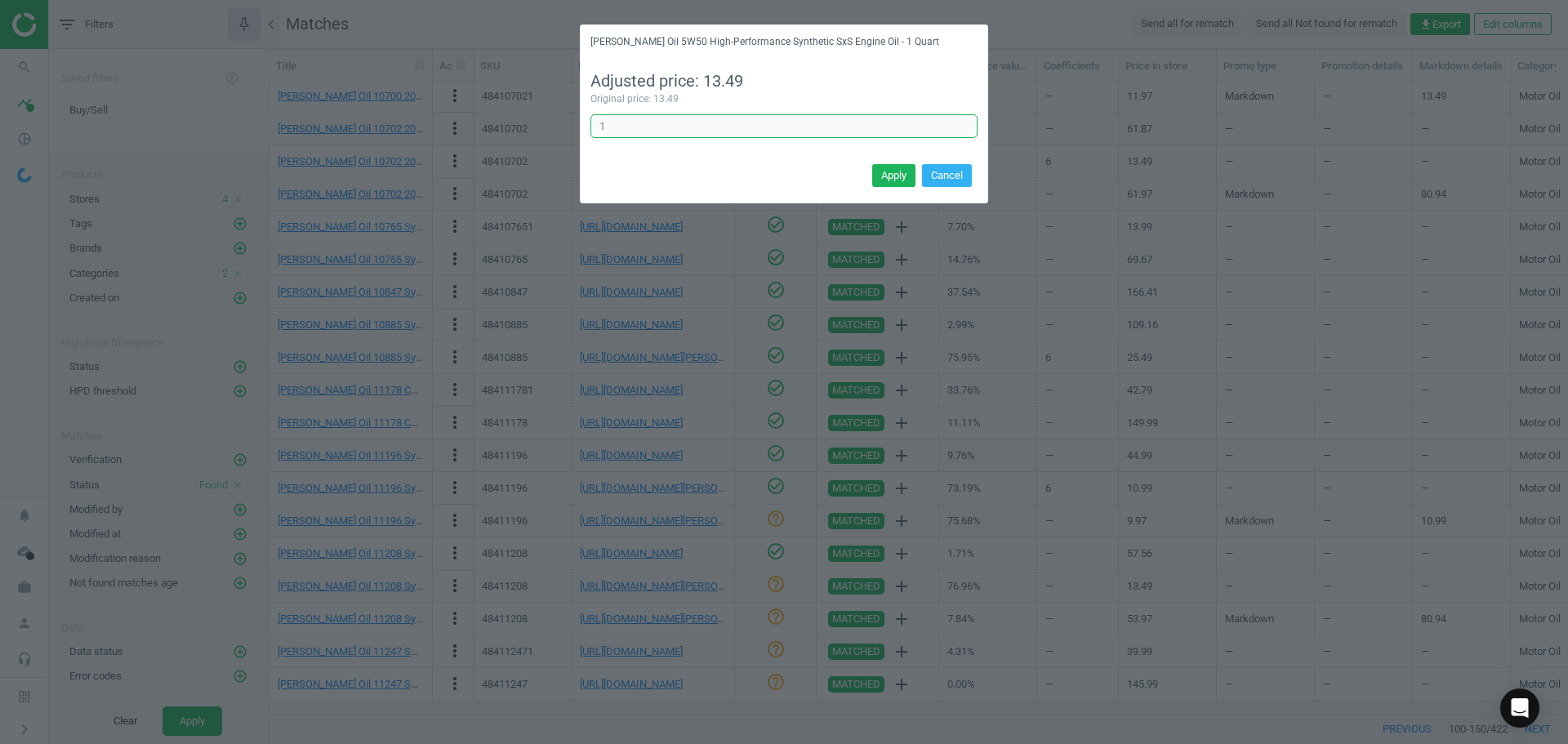
drag, startPoint x: 575, startPoint y: 124, endPoint x: 537, endPoint y: 120, distance: 38.2
click at [558, 121] on div "[PERSON_NAME] Oil 5W50 High-Performance Synthetic SxS Engine Oil - 1 Quart Adju…" at bounding box center [784, 372] width 1568 height 744
type input "6"
click at [893, 178] on button "Apply" at bounding box center [894, 175] width 43 height 22
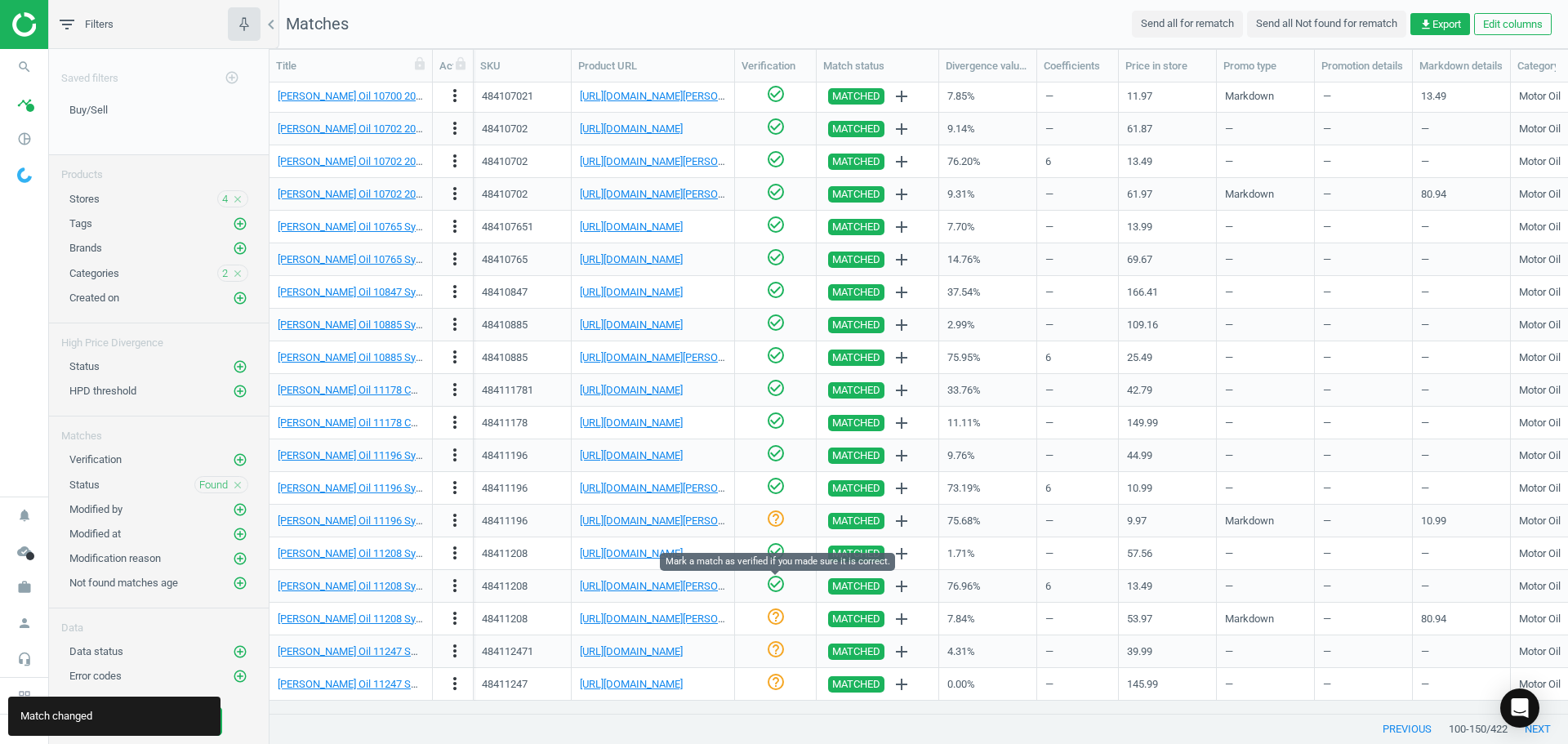
click at [773, 583] on icon "check_circle_outline" at bounding box center [775, 583] width 20 height 20
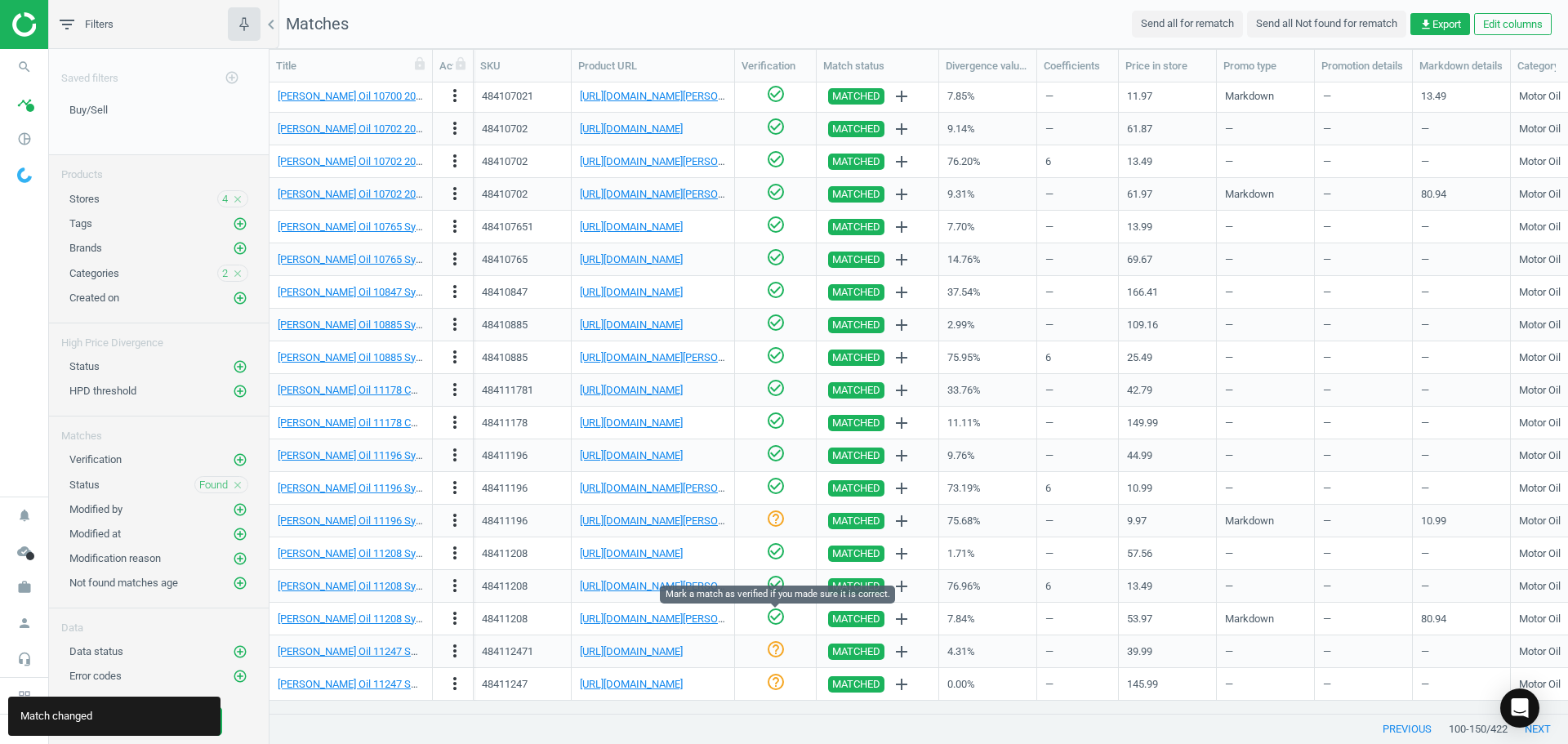
click at [778, 616] on icon "check_circle_outline" at bounding box center [775, 616] width 20 height 20
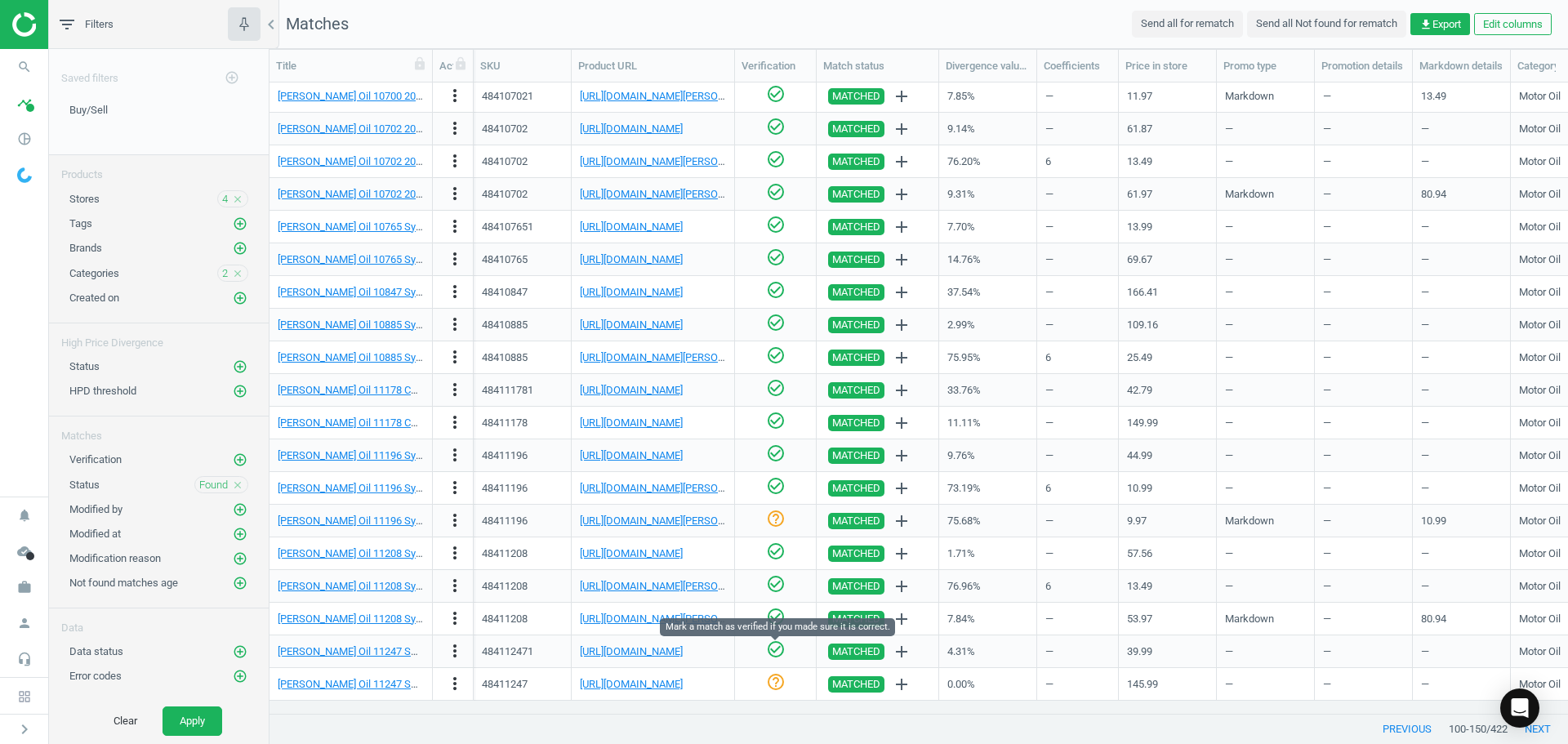
click at [778, 647] on icon "check_circle_outline" at bounding box center [775, 649] width 20 height 20
click at [683, 679] on link "[URL][DOMAIN_NAME]" at bounding box center [631, 683] width 103 height 12
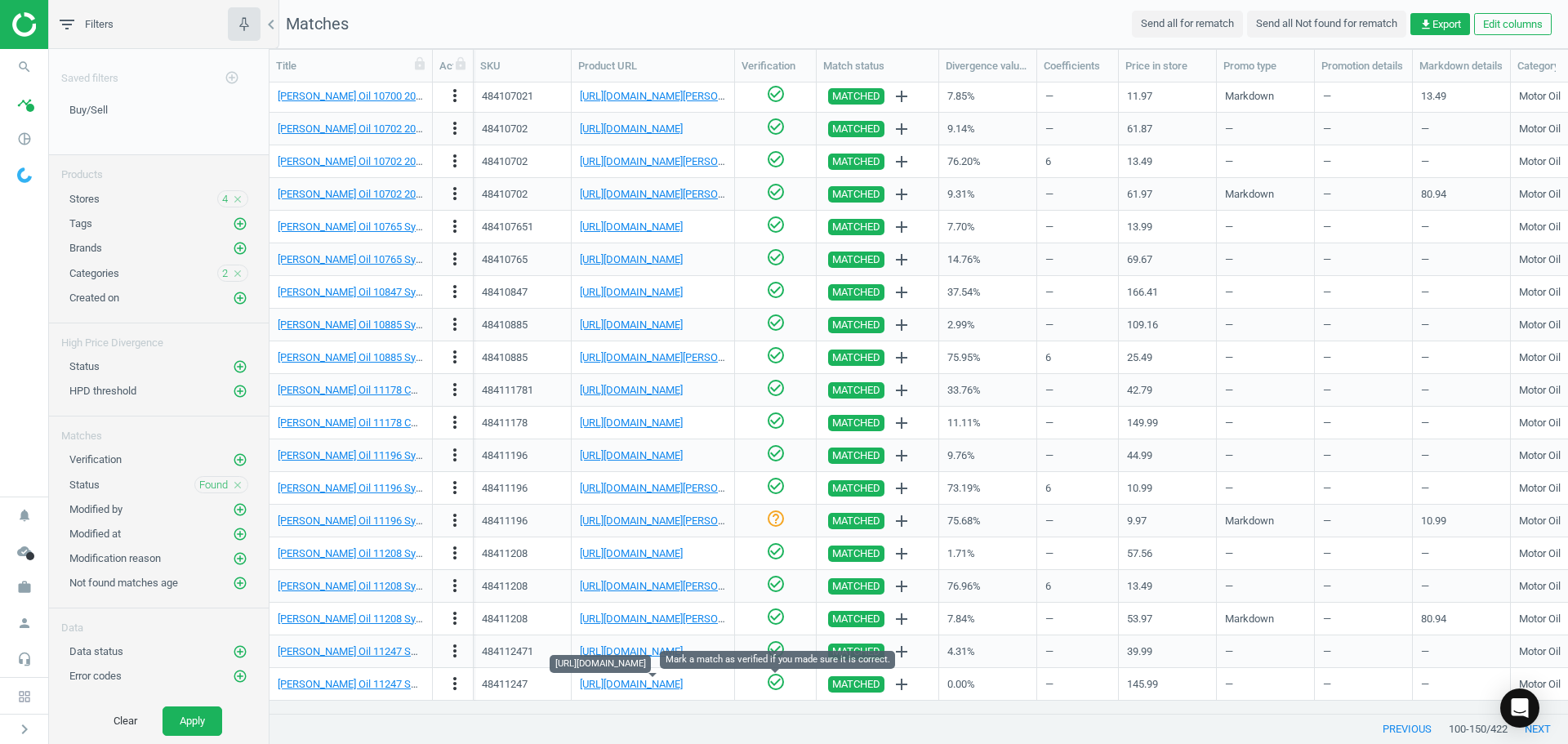
click at [780, 679] on icon "check_circle_outline" at bounding box center [775, 681] width 20 height 20
click at [8, 345] on nav "search Search timeline Data delivery Overview Matches dashboard Matches Rematch…" at bounding box center [24, 272] width 49 height 447
click at [1545, 730] on button "next" at bounding box center [1538, 728] width 61 height 29
